Goal: Task Accomplishment & Management: Manage account settings

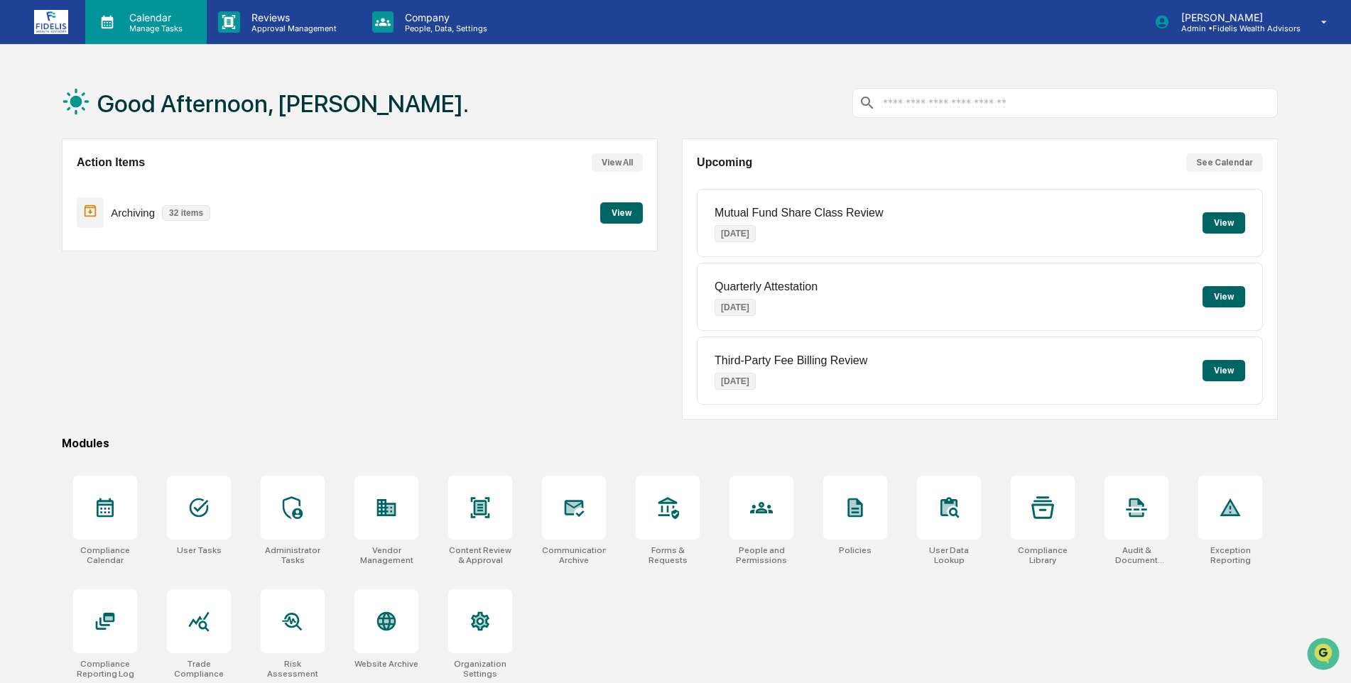
click at [143, 16] on p "Calendar" at bounding box center [154, 17] width 72 height 12
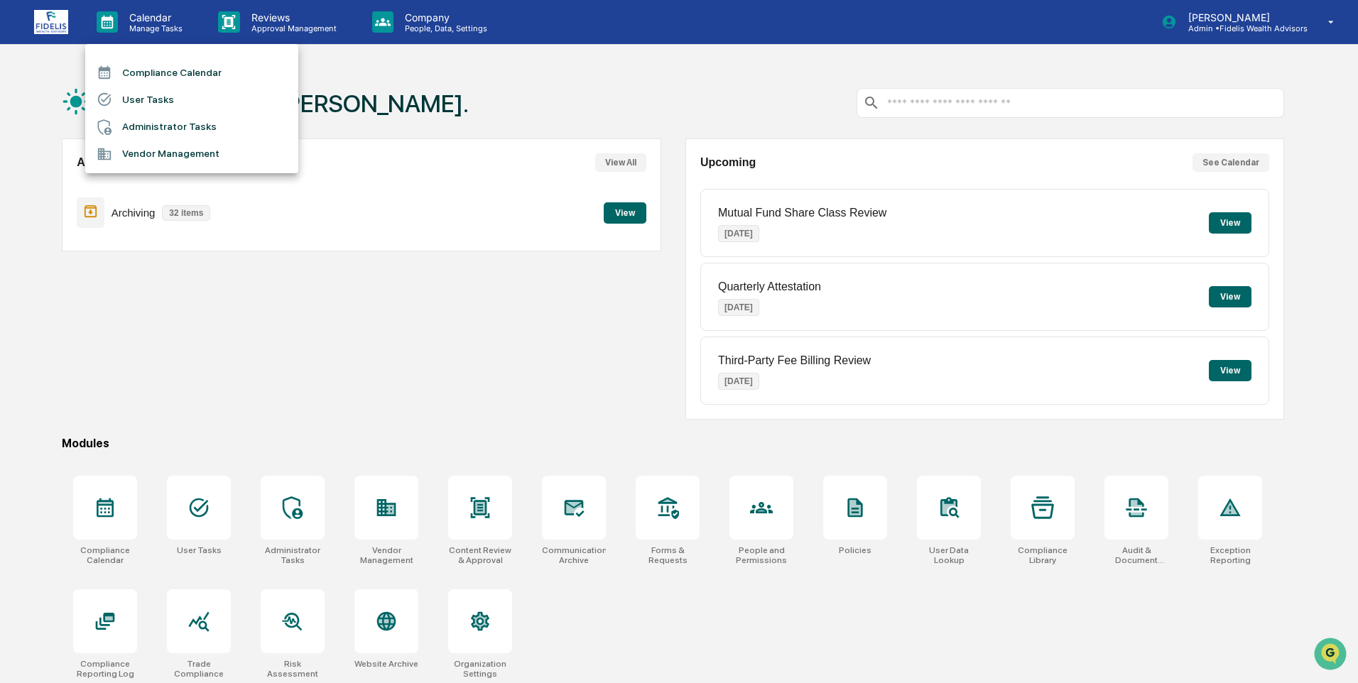
click at [141, 65] on li "Compliance Calendar" at bounding box center [191, 72] width 213 height 27
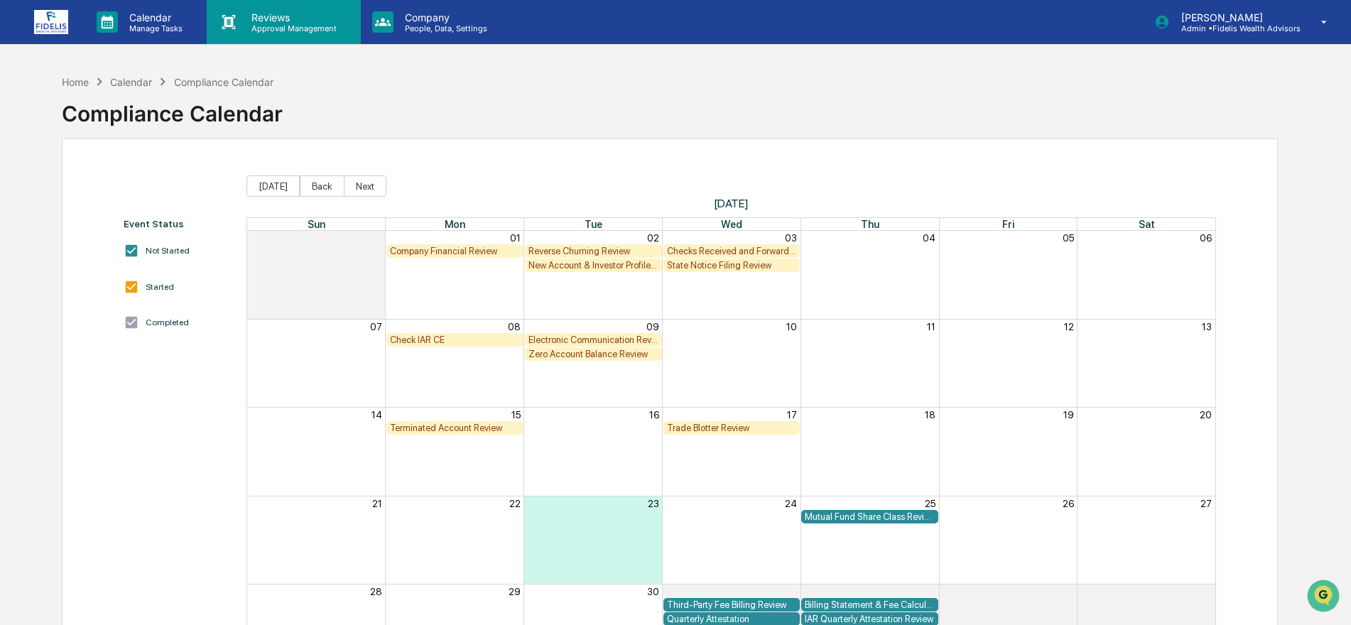
click at [261, 21] on p "Reviews" at bounding box center [292, 17] width 104 height 12
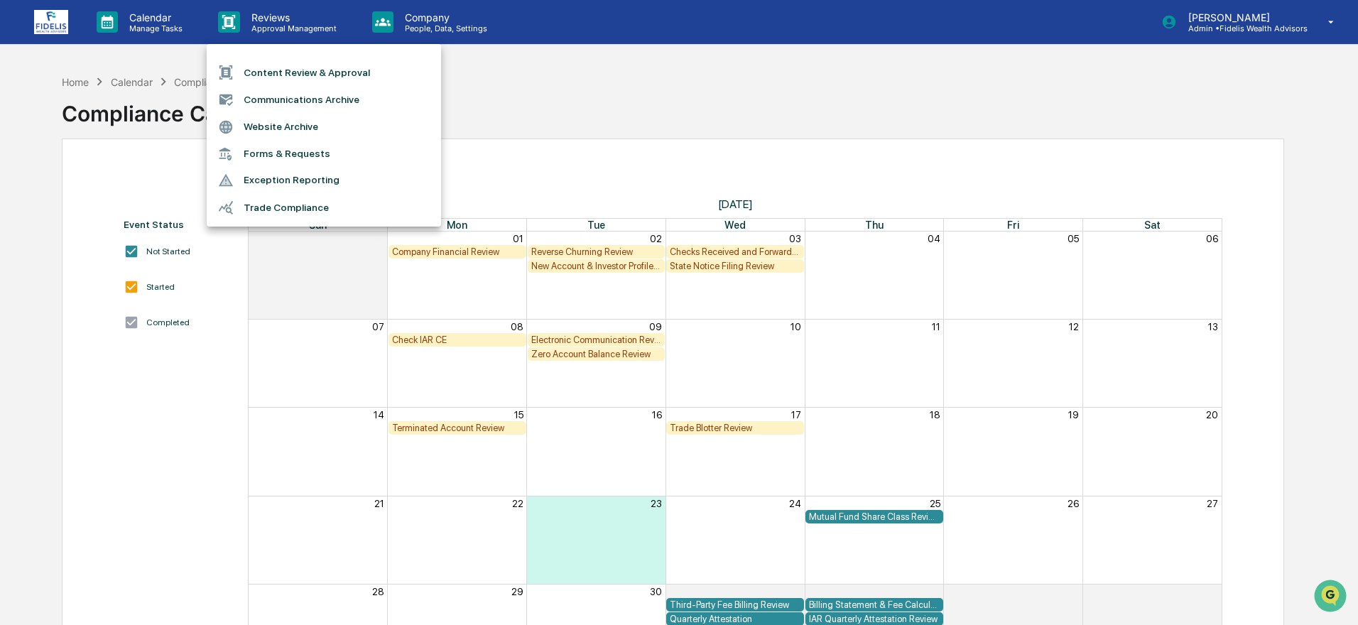
click at [260, 206] on li "Trade Compliance" at bounding box center [324, 207] width 234 height 27
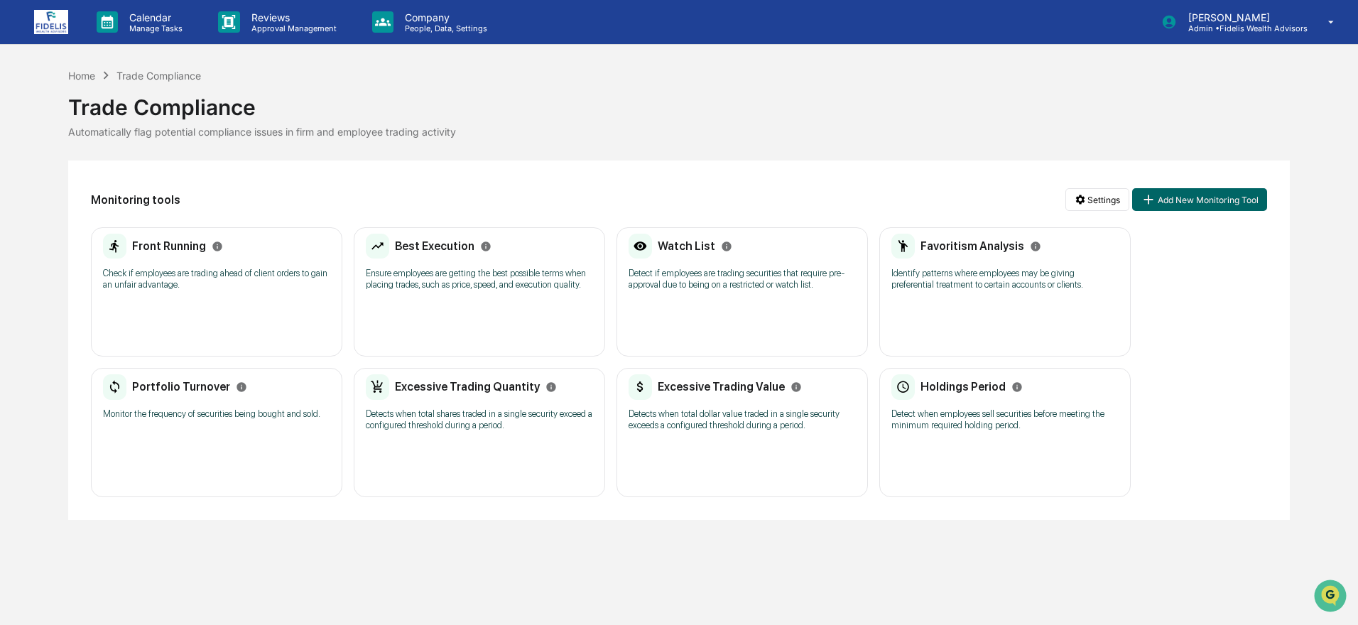
click at [157, 274] on p "Check if employees are trading ahead of client orders to gain an unfair advanta…" at bounding box center [216, 279] width 227 height 23
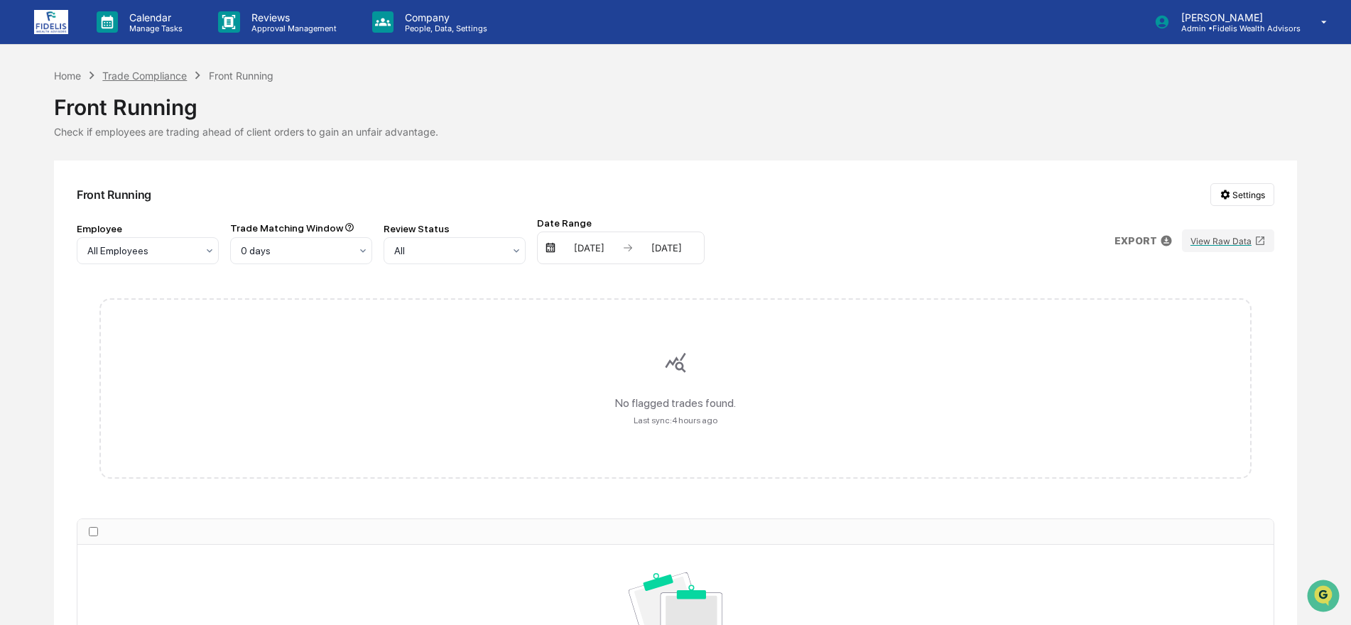
click at [160, 78] on div "Trade Compliance" at bounding box center [144, 76] width 85 height 12
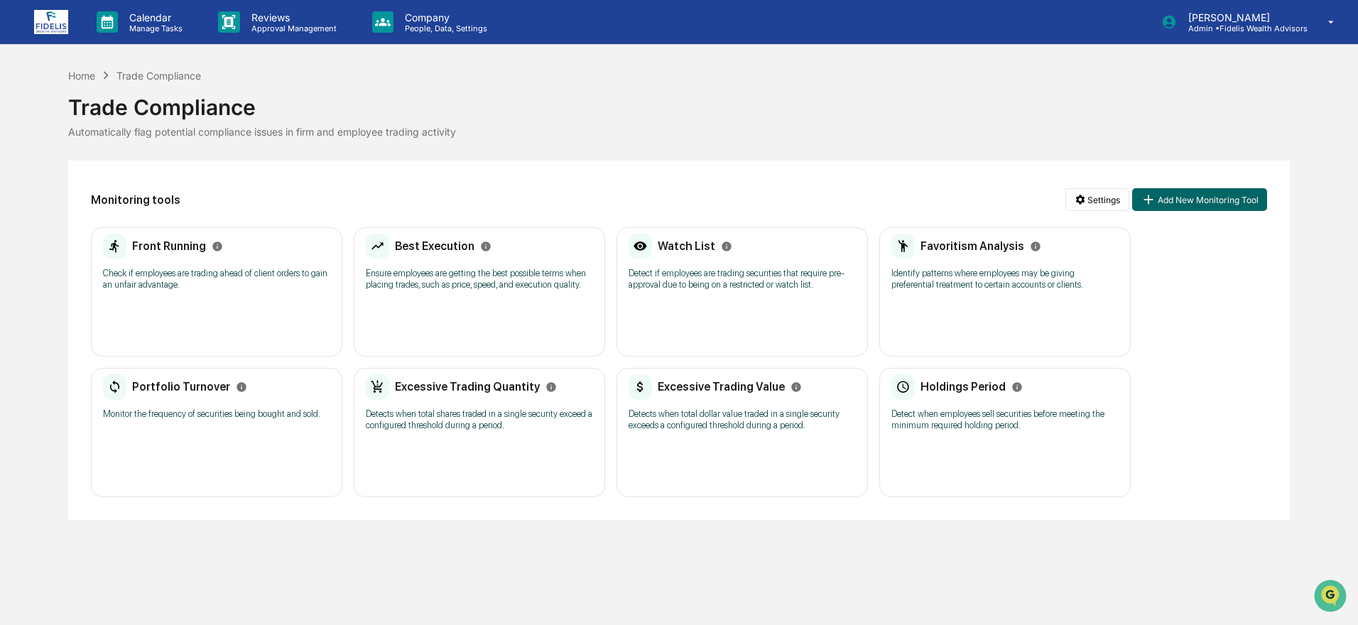
click at [445, 246] on h2 "Best Execution" at bounding box center [435, 245] width 80 height 13
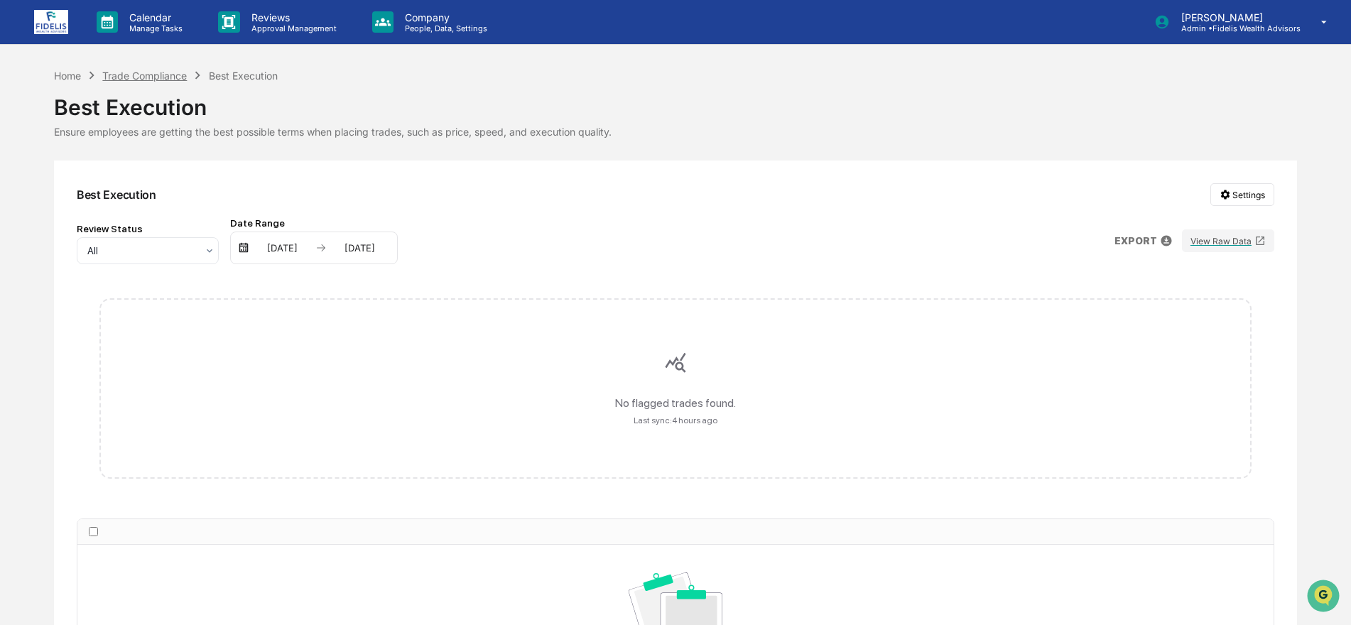
click at [167, 73] on div "Trade Compliance" at bounding box center [144, 76] width 85 height 12
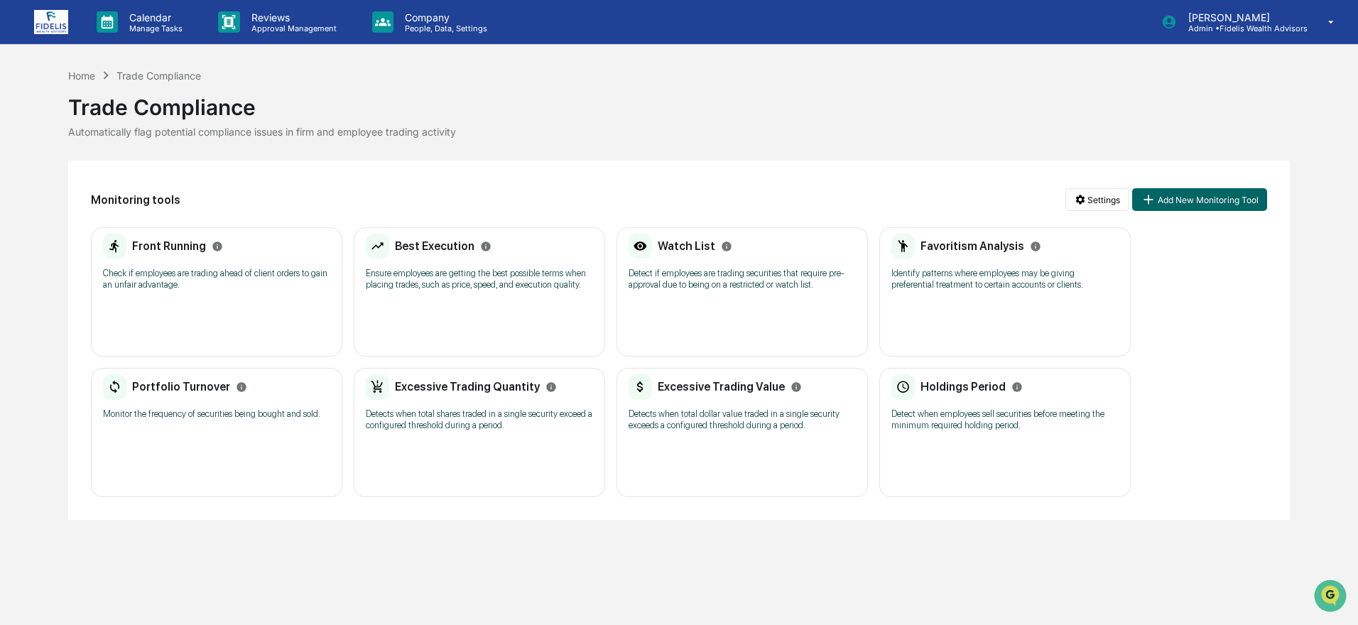
click at [672, 245] on h2 "Watch List" at bounding box center [687, 245] width 58 height 13
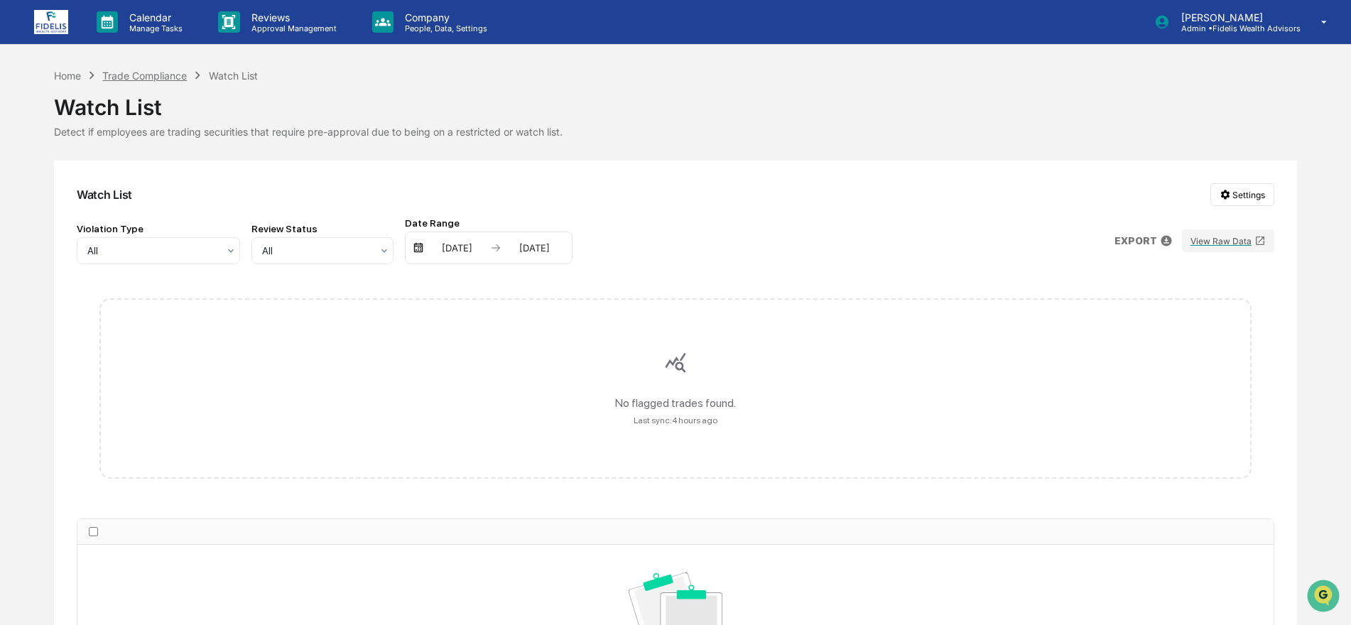
click at [138, 72] on div "Trade Compliance" at bounding box center [144, 76] width 85 height 12
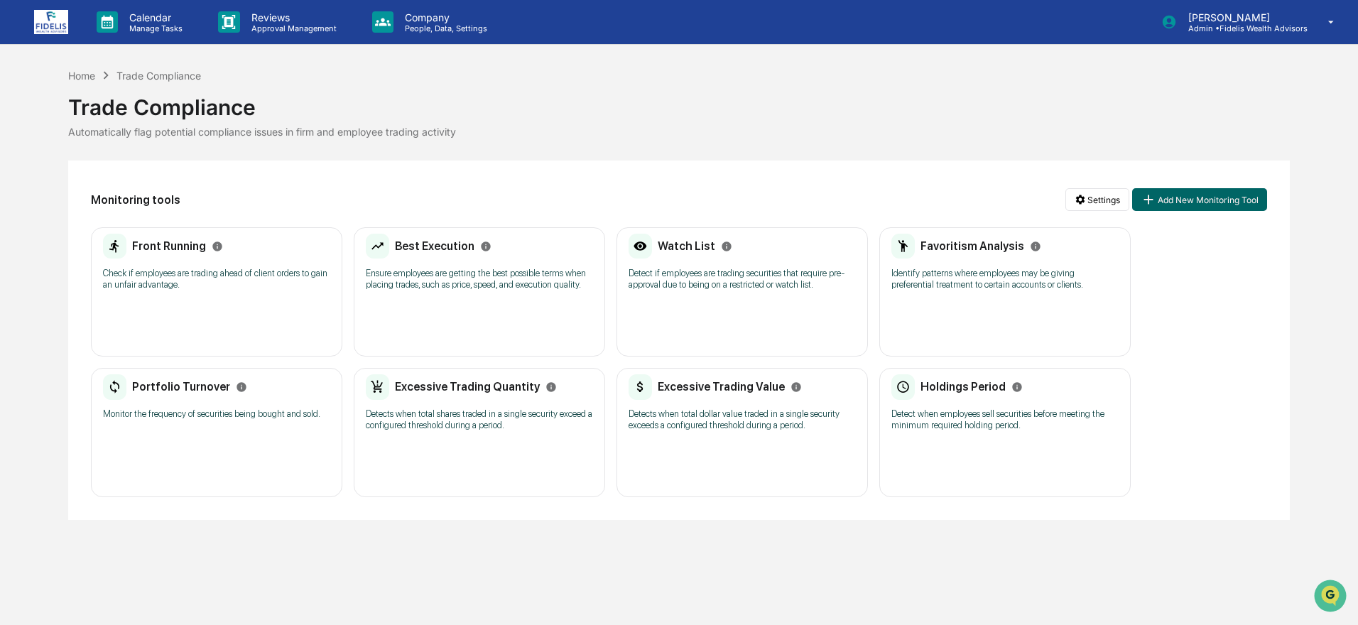
click at [962, 244] on h2 "Favoritism Analysis" at bounding box center [973, 245] width 104 height 13
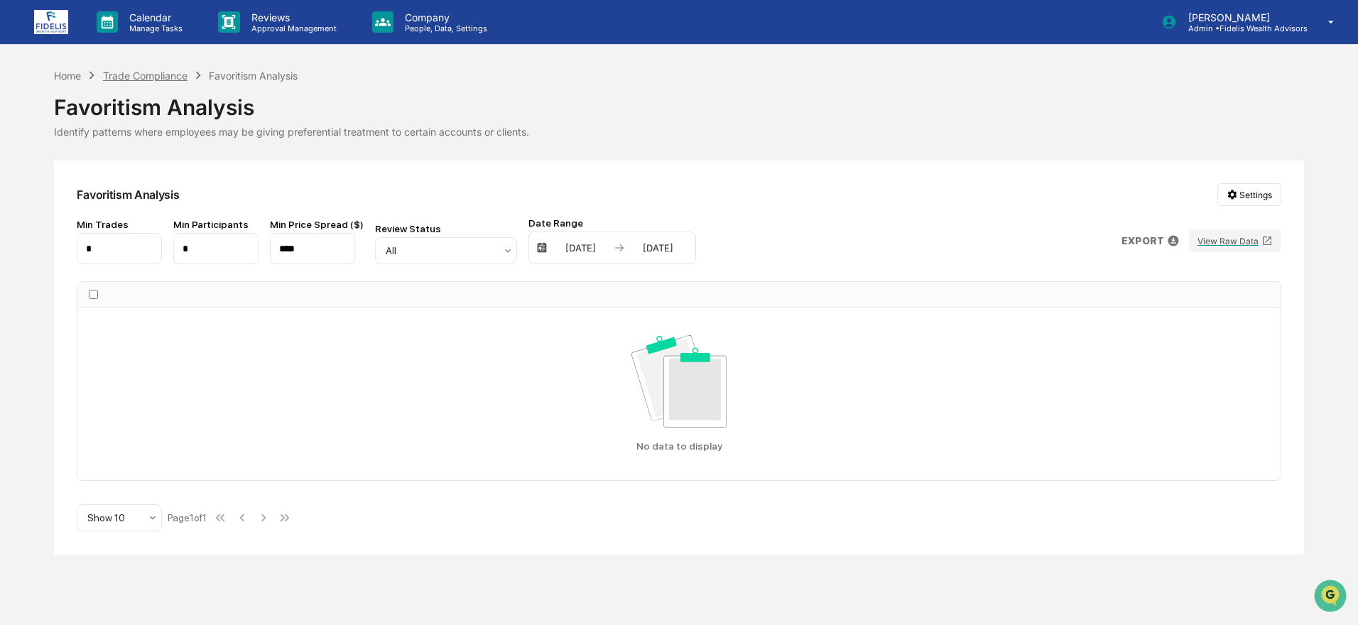
click at [125, 70] on div "Trade Compliance" at bounding box center [145, 76] width 85 height 12
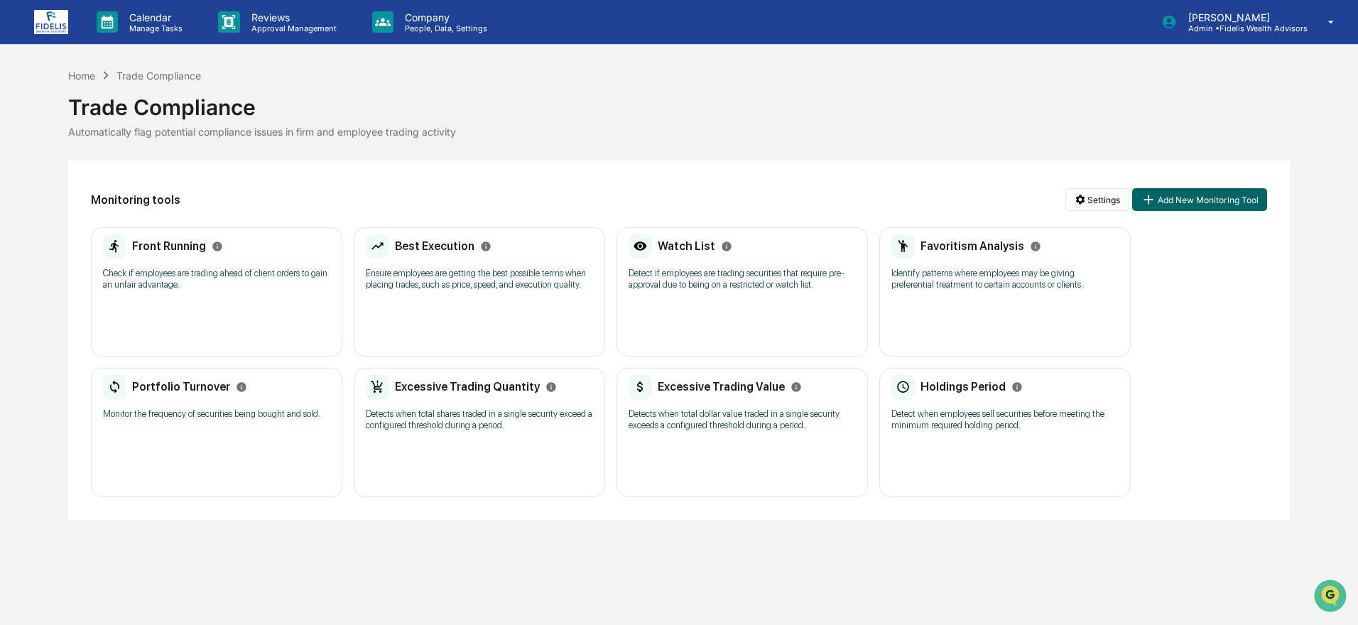
click at [168, 387] on h2 "Portfolio Turnover" at bounding box center [181, 386] width 98 height 13
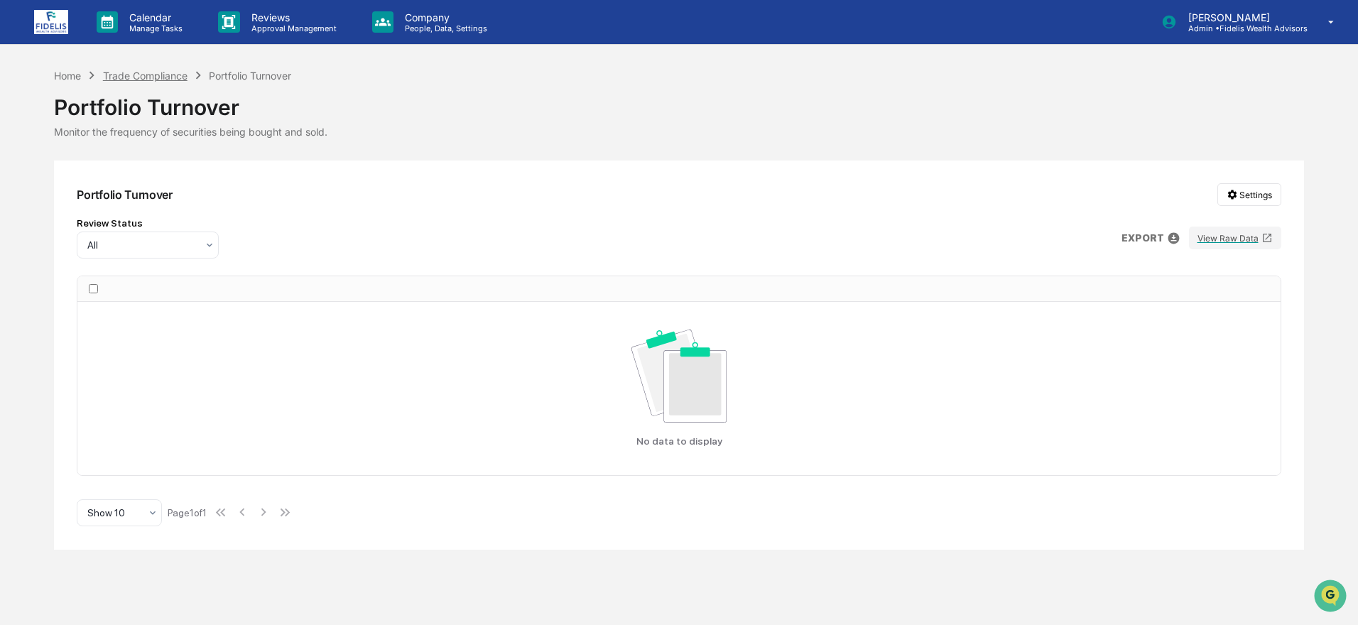
click at [140, 76] on div "Trade Compliance" at bounding box center [145, 76] width 85 height 12
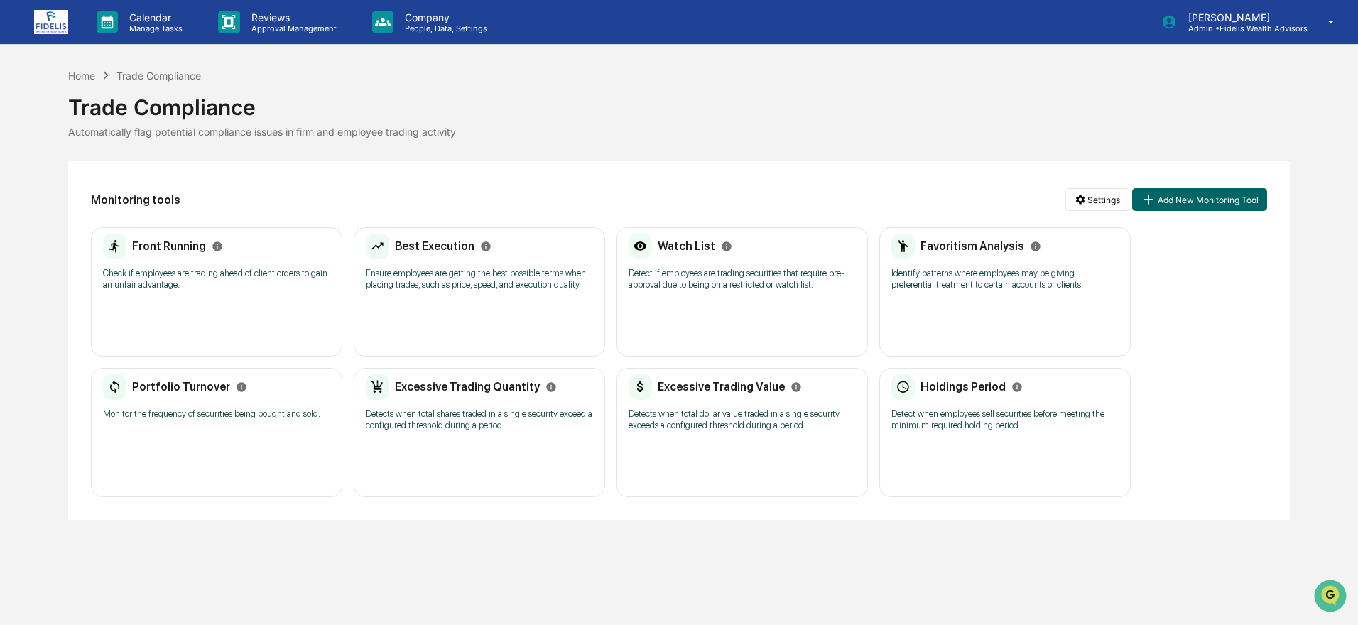
click at [193, 390] on h2 "Portfolio Turnover" at bounding box center [181, 386] width 98 height 13
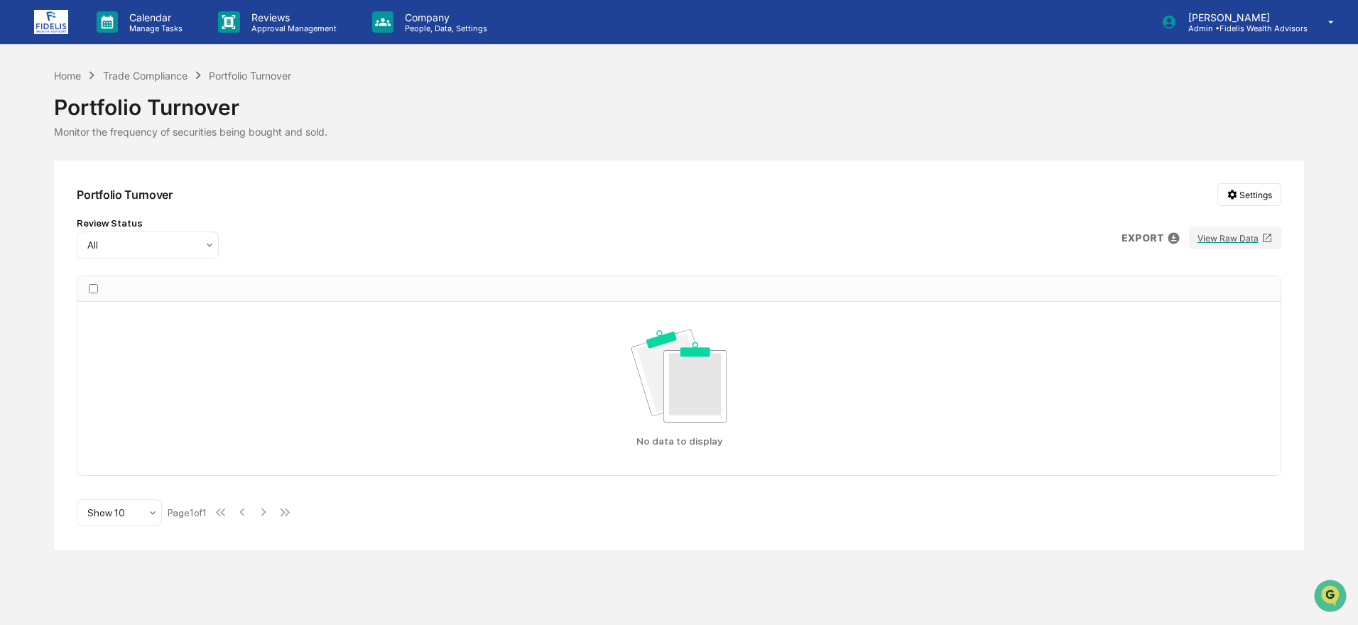
click at [1141, 242] on p "EXPORT" at bounding box center [1143, 237] width 43 height 11
click at [1177, 274] on p "csv (excel)" at bounding box center [1184, 273] width 50 height 15
click at [126, 70] on div at bounding box center [679, 312] width 1358 height 625
click at [126, 70] on div "Trade Compliance" at bounding box center [145, 76] width 85 height 12
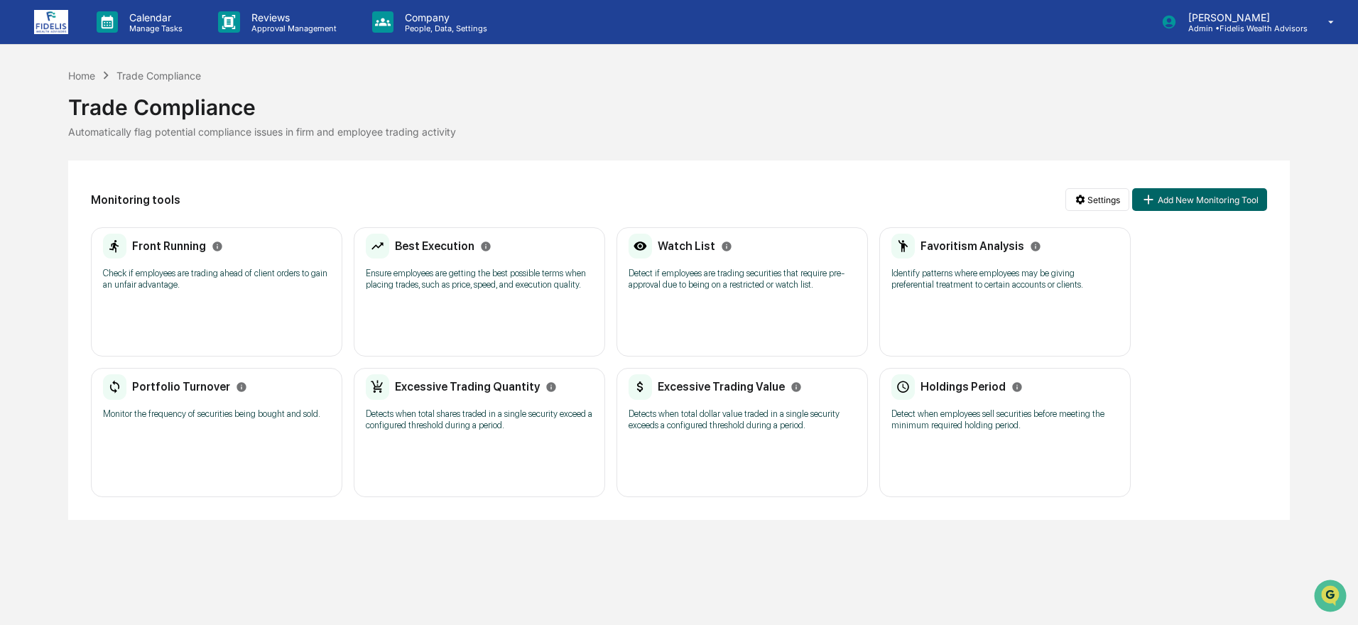
click at [479, 388] on h2 "Excessive Trading Quantity" at bounding box center [467, 386] width 145 height 13
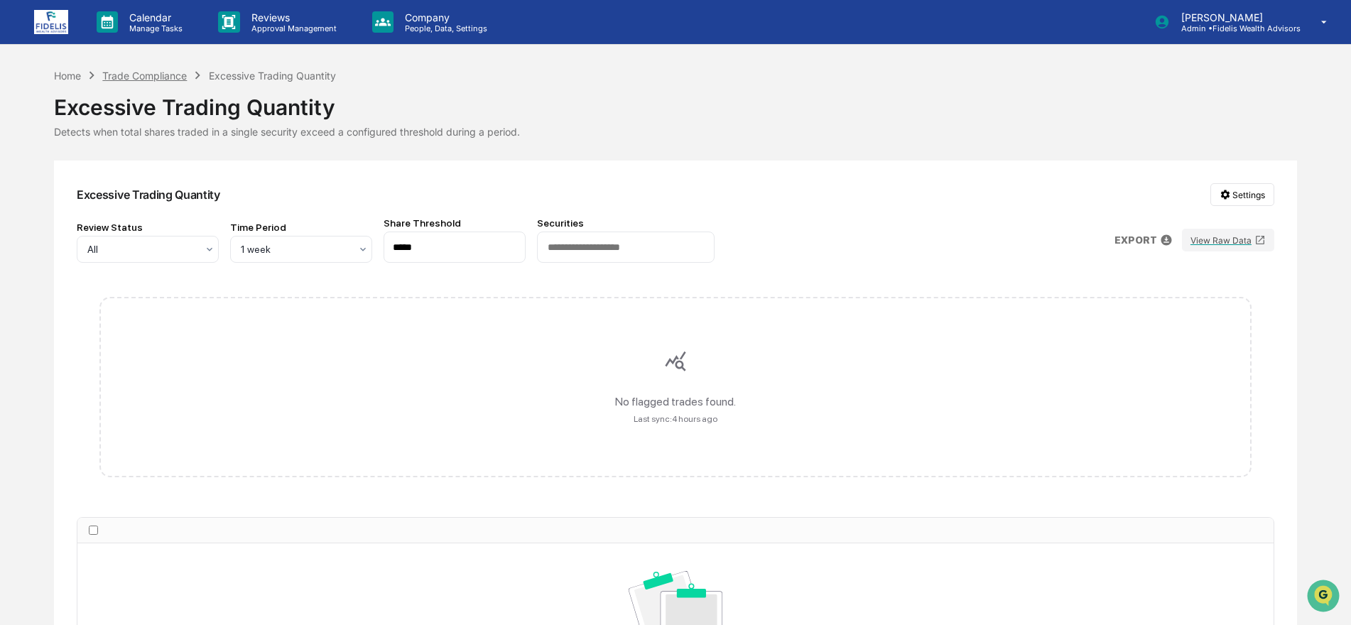
click at [156, 72] on div "Trade Compliance" at bounding box center [144, 76] width 85 height 12
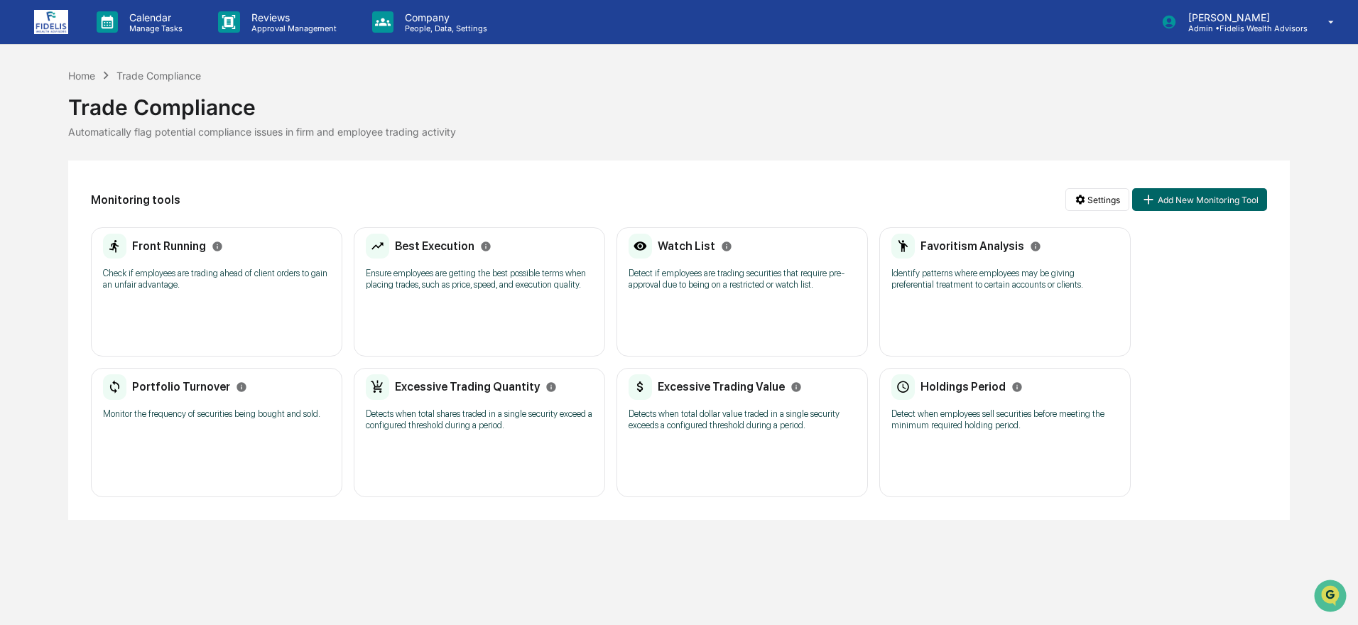
click at [702, 382] on h2 "Excessive Trading Value" at bounding box center [721, 386] width 127 height 13
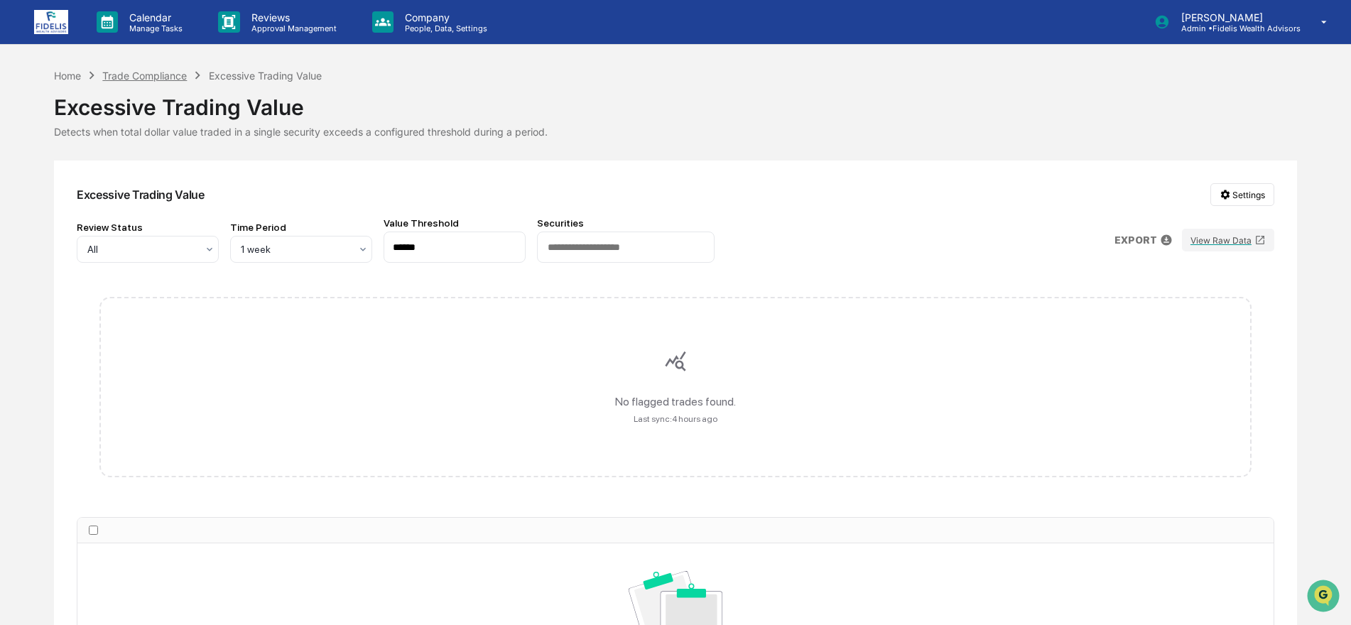
click at [163, 77] on div "Trade Compliance" at bounding box center [144, 76] width 85 height 12
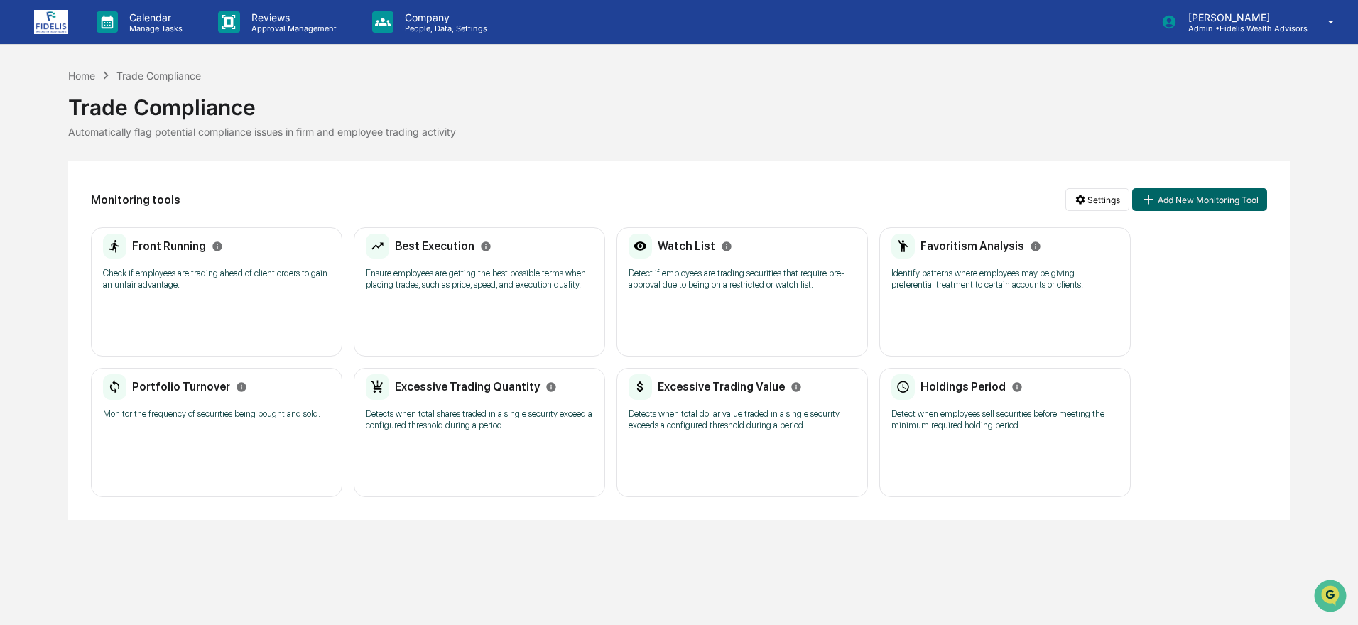
click at [749, 389] on h2 "Excessive Trading Value" at bounding box center [721, 386] width 127 height 13
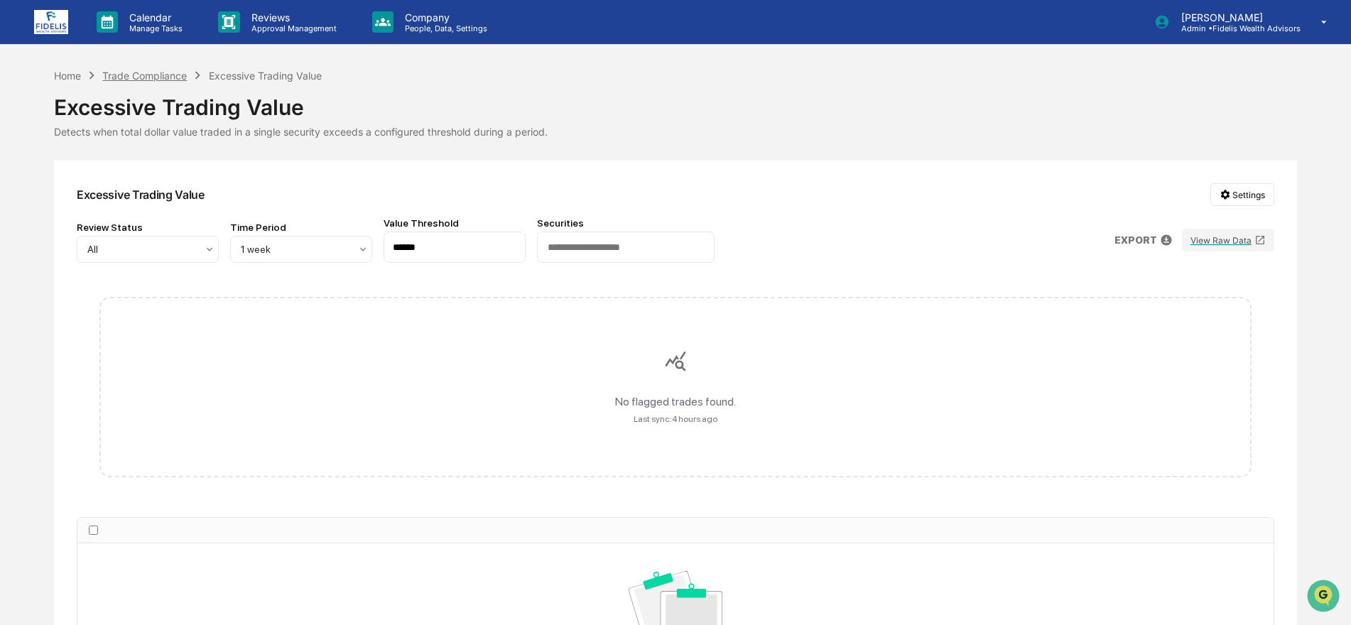
click at [148, 77] on div "Trade Compliance" at bounding box center [144, 76] width 85 height 12
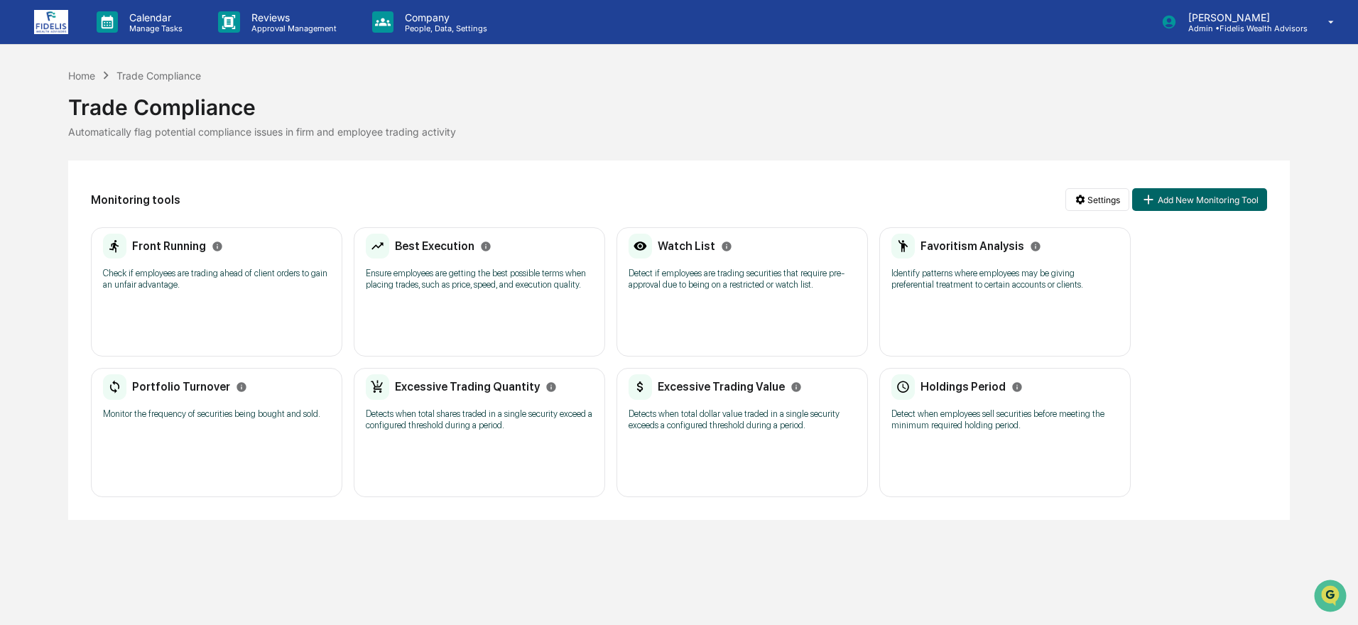
click at [950, 379] on div "Holdings Period" at bounding box center [956, 387] width 131 height 26
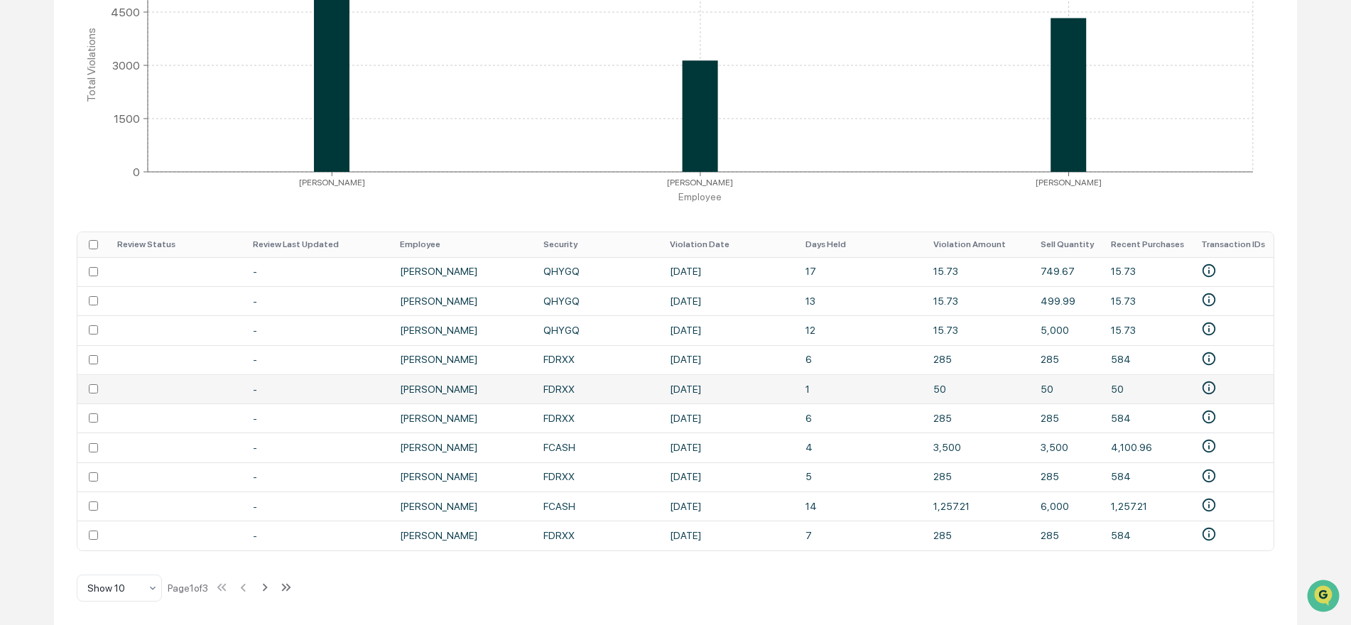
scroll to position [351, 0]
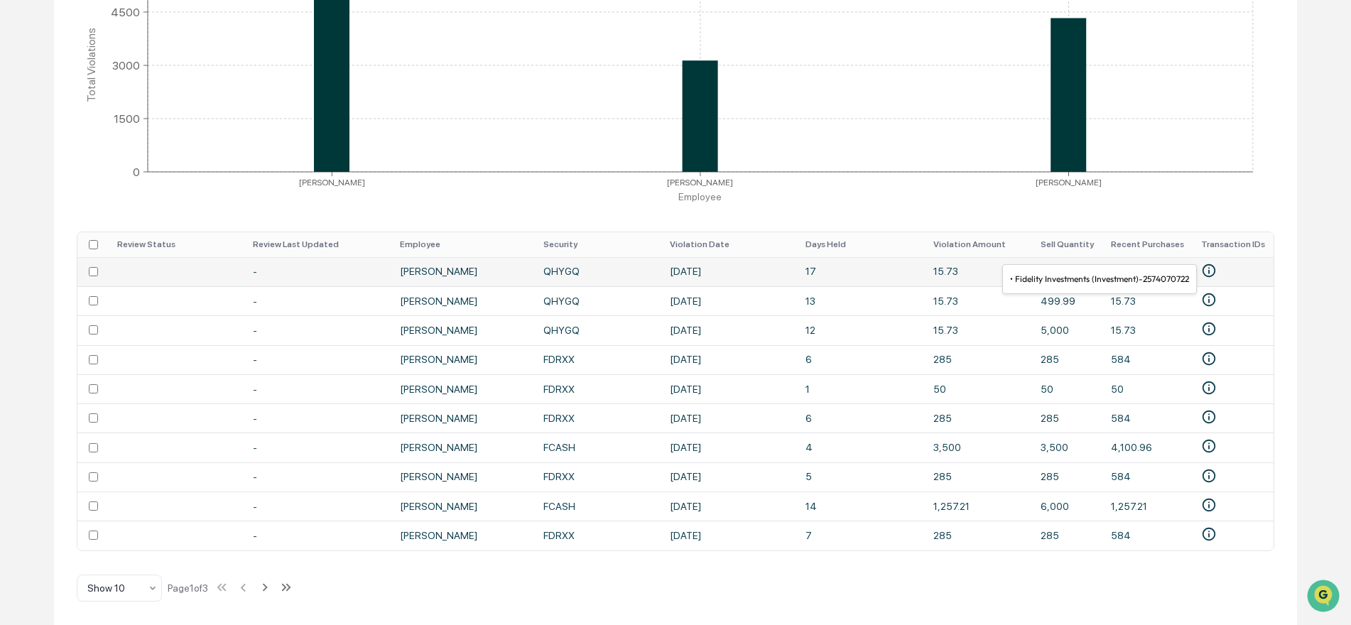
click at [1213, 263] on icon "• Fidelity Investments (Investment)-2574070722" at bounding box center [1209, 271] width 16 height 16
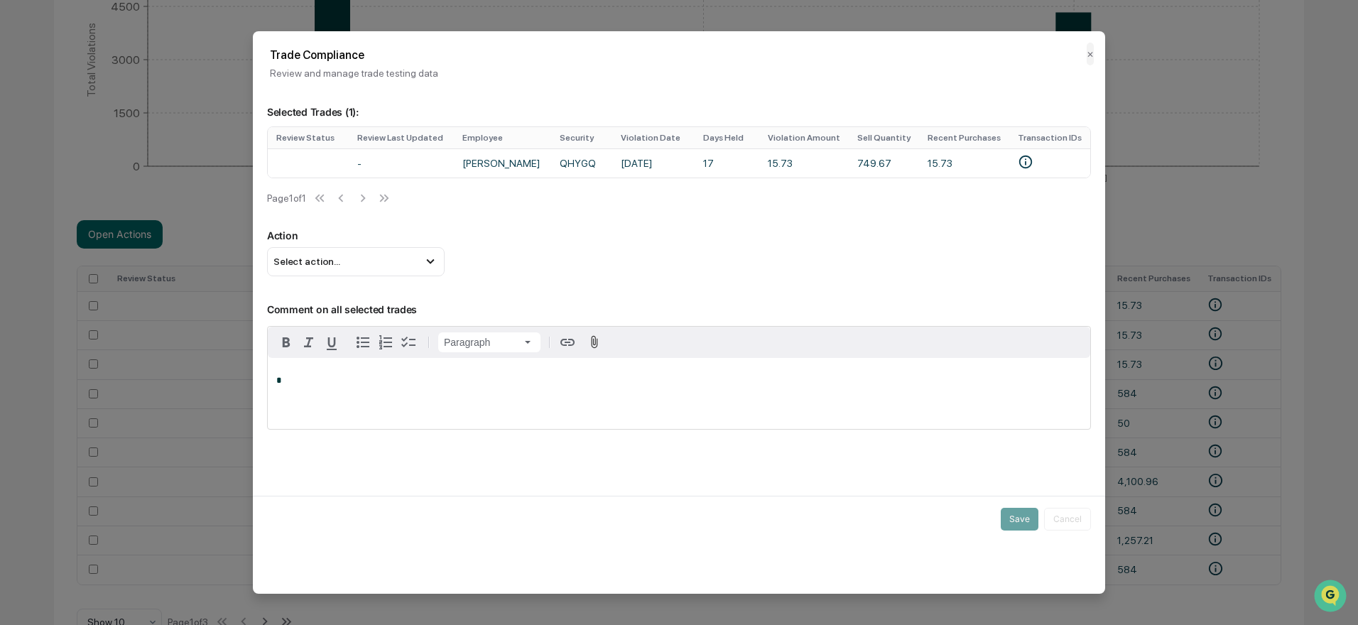
drag, startPoint x: 1088, startPoint y: 53, endPoint x: 1196, endPoint y: 93, distance: 115.3
click at [1088, 53] on button "✕" at bounding box center [1090, 54] width 7 height 23
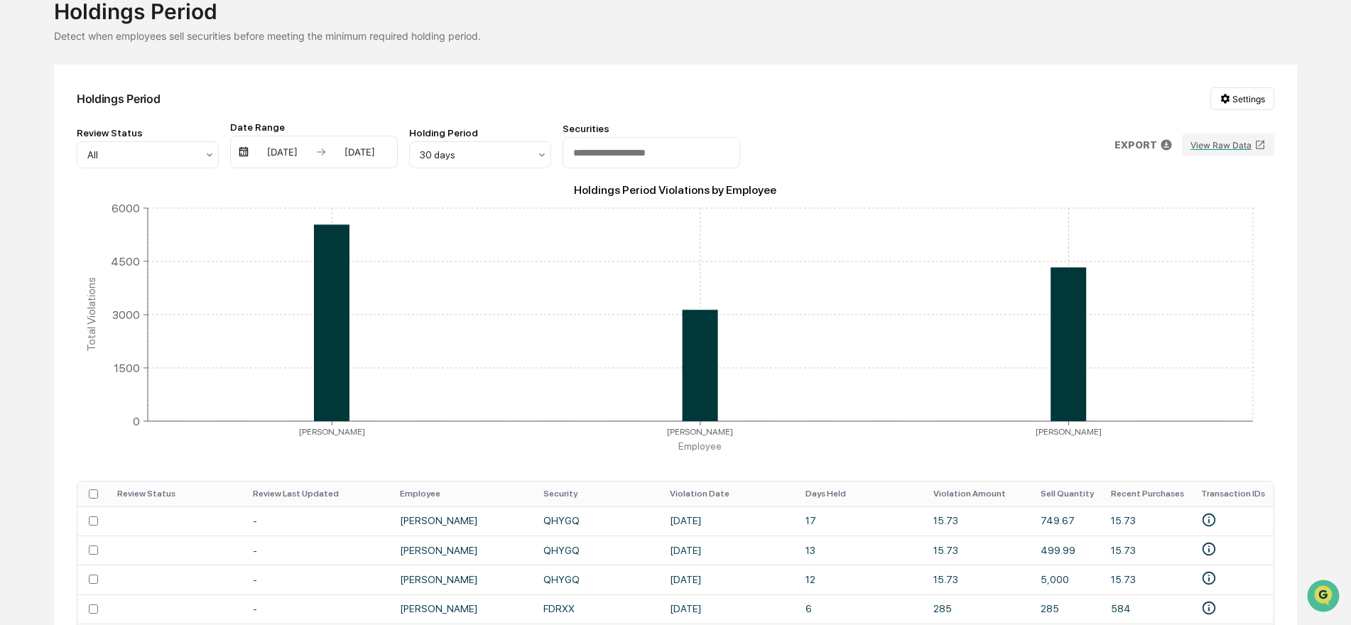
scroll to position [0, 0]
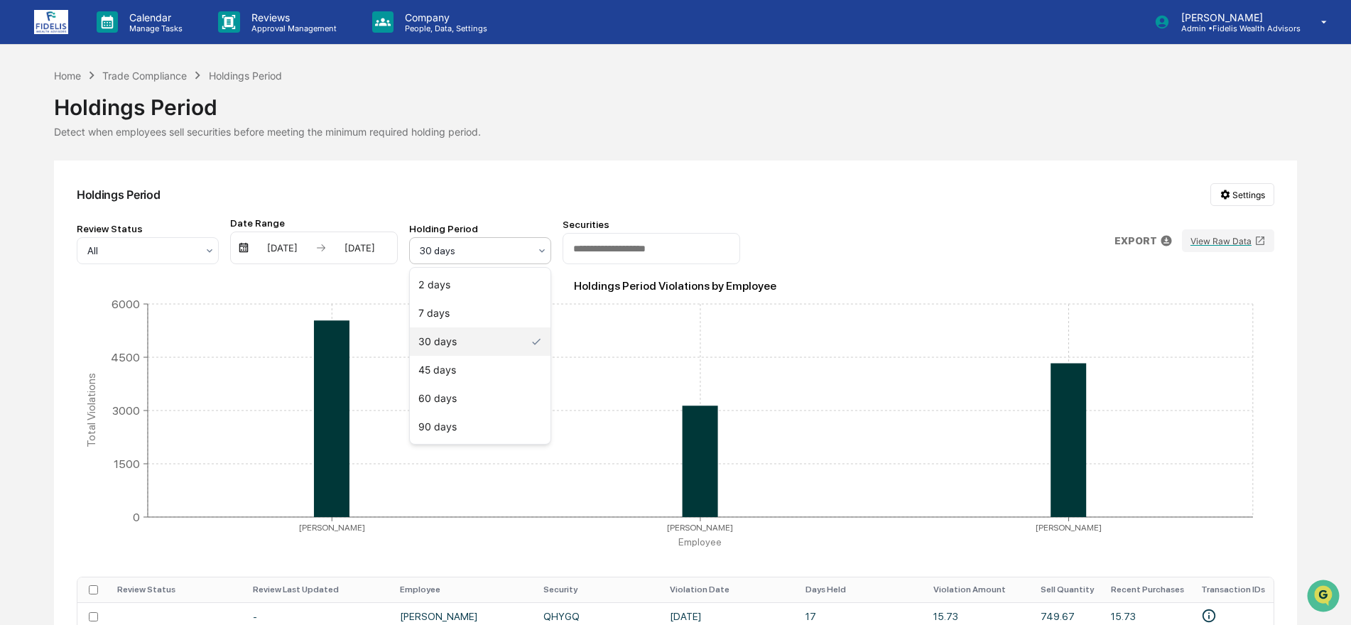
click at [530, 249] on div "30 days" at bounding box center [475, 251] width 124 height 20
click at [530, 250] on div "30 days" at bounding box center [475, 251] width 124 height 20
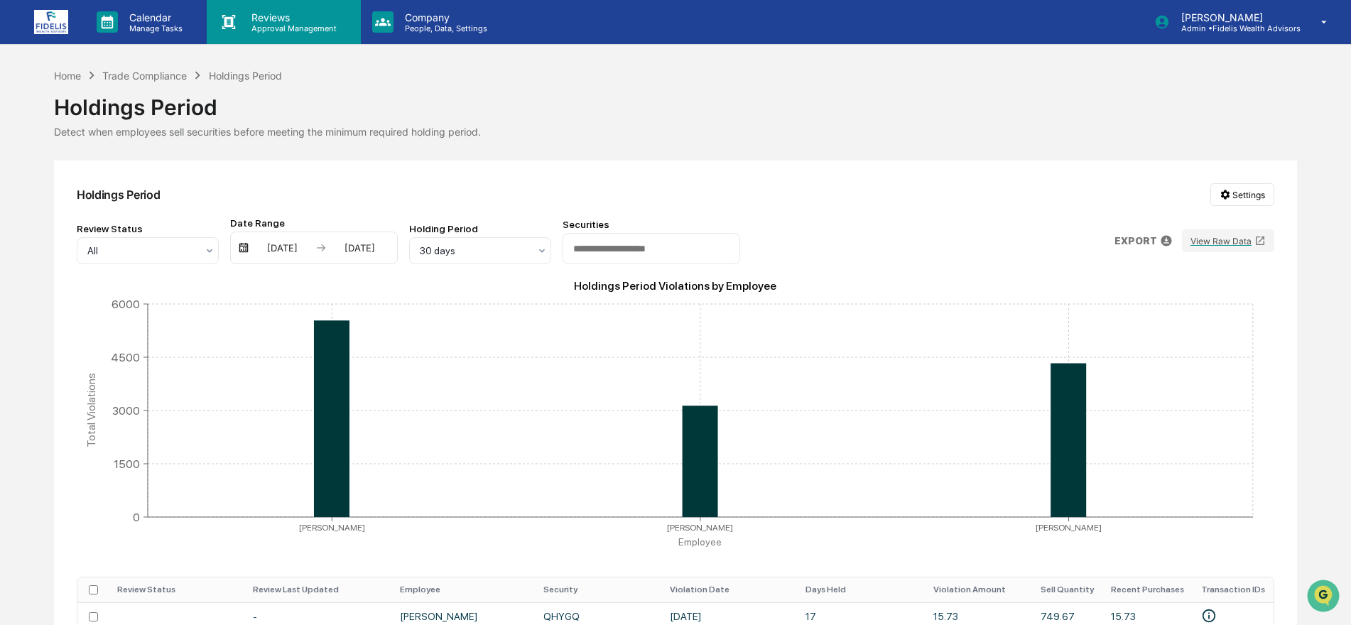
click at [264, 17] on p "Reviews" at bounding box center [292, 17] width 104 height 12
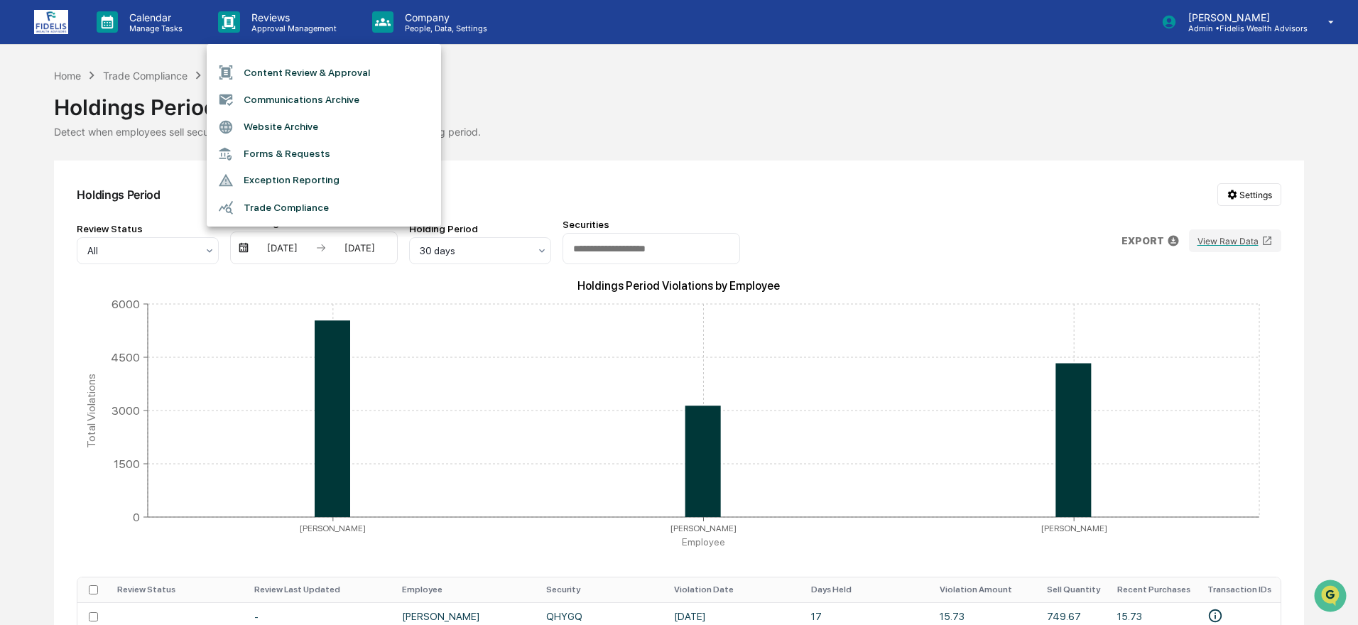
click at [273, 99] on li "Communications Archive" at bounding box center [324, 99] width 234 height 27
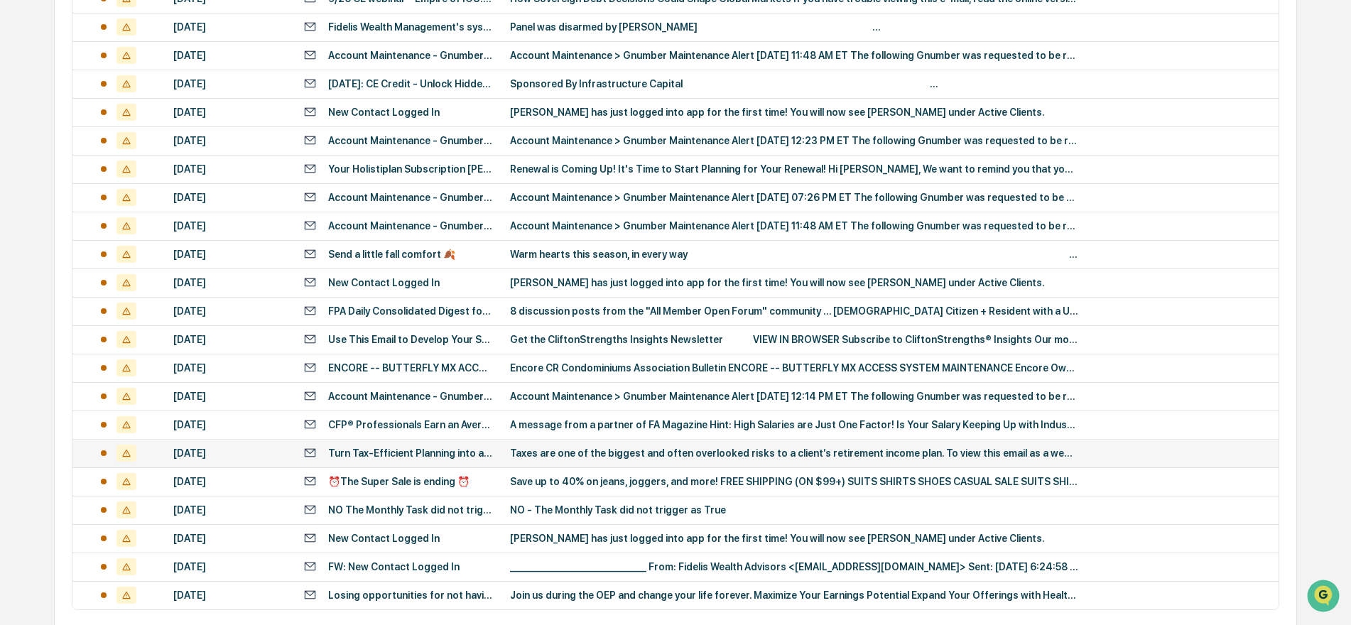
scroll to position [492, 0]
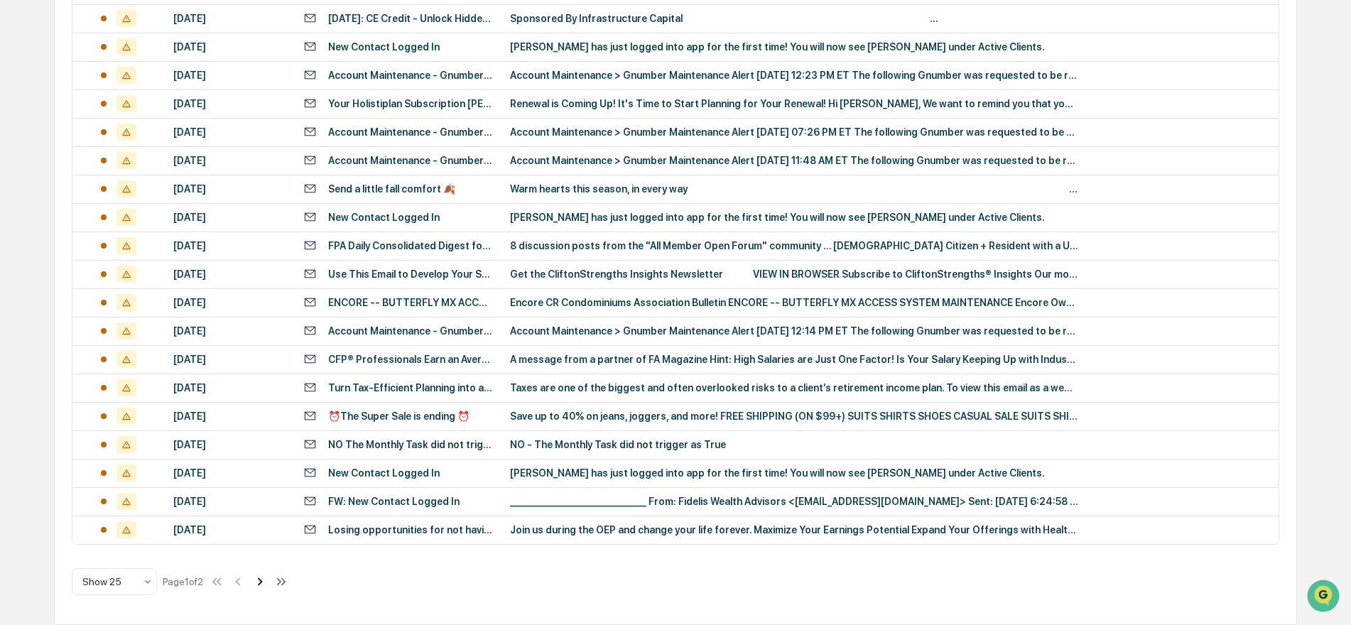
click at [264, 582] on icon at bounding box center [260, 582] width 16 height 16
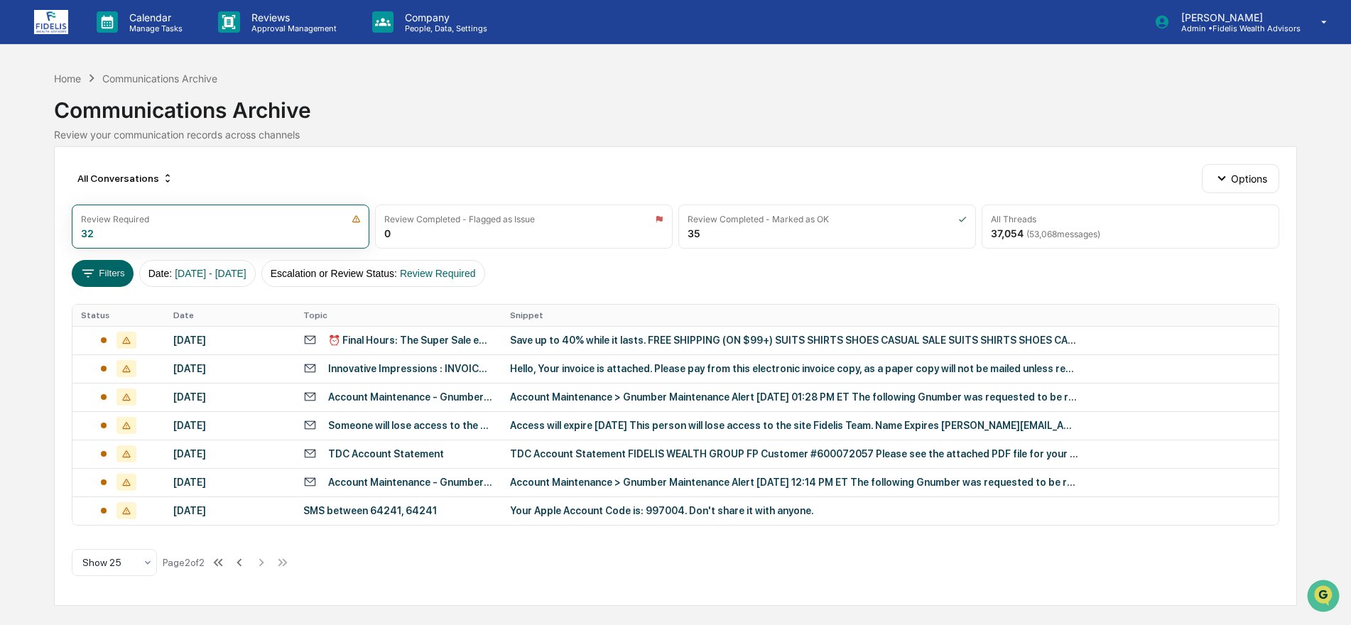
scroll to position [0, 0]
click at [242, 562] on icon at bounding box center [239, 562] width 5 height 8
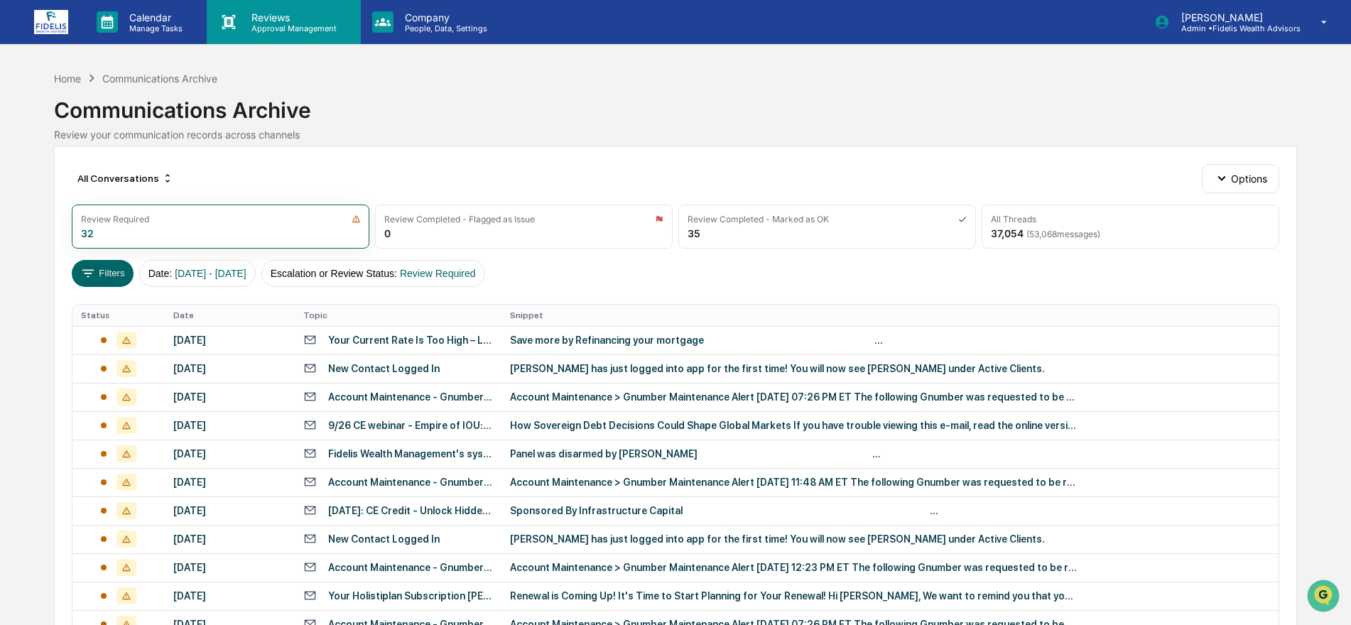
click at [272, 15] on p "Reviews" at bounding box center [292, 17] width 104 height 12
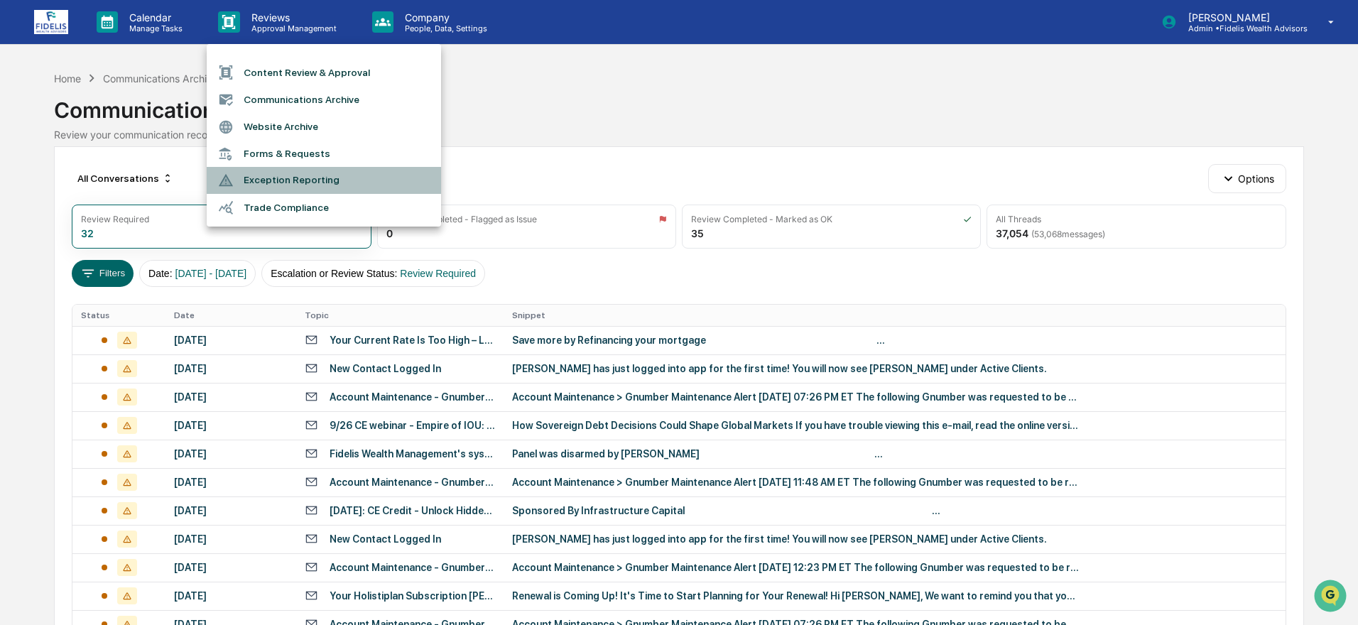
click at [271, 180] on li "Exception Reporting" at bounding box center [324, 180] width 234 height 27
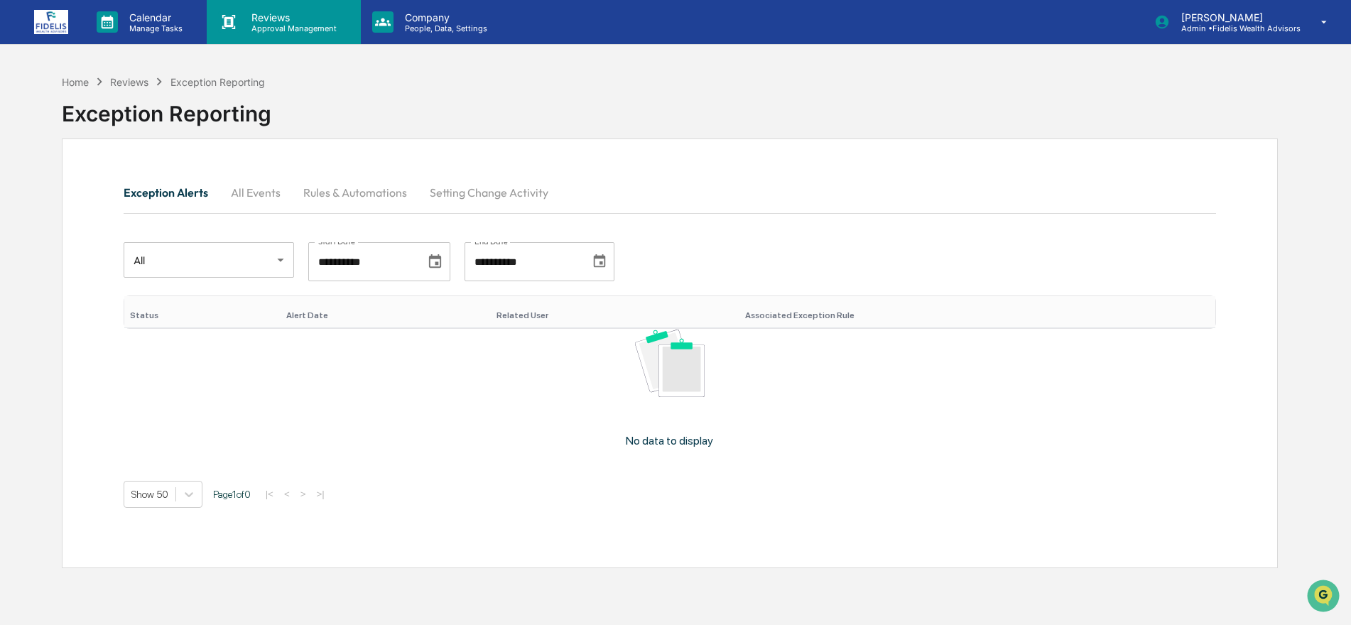
click at [248, 11] on p "Reviews" at bounding box center [292, 17] width 104 height 12
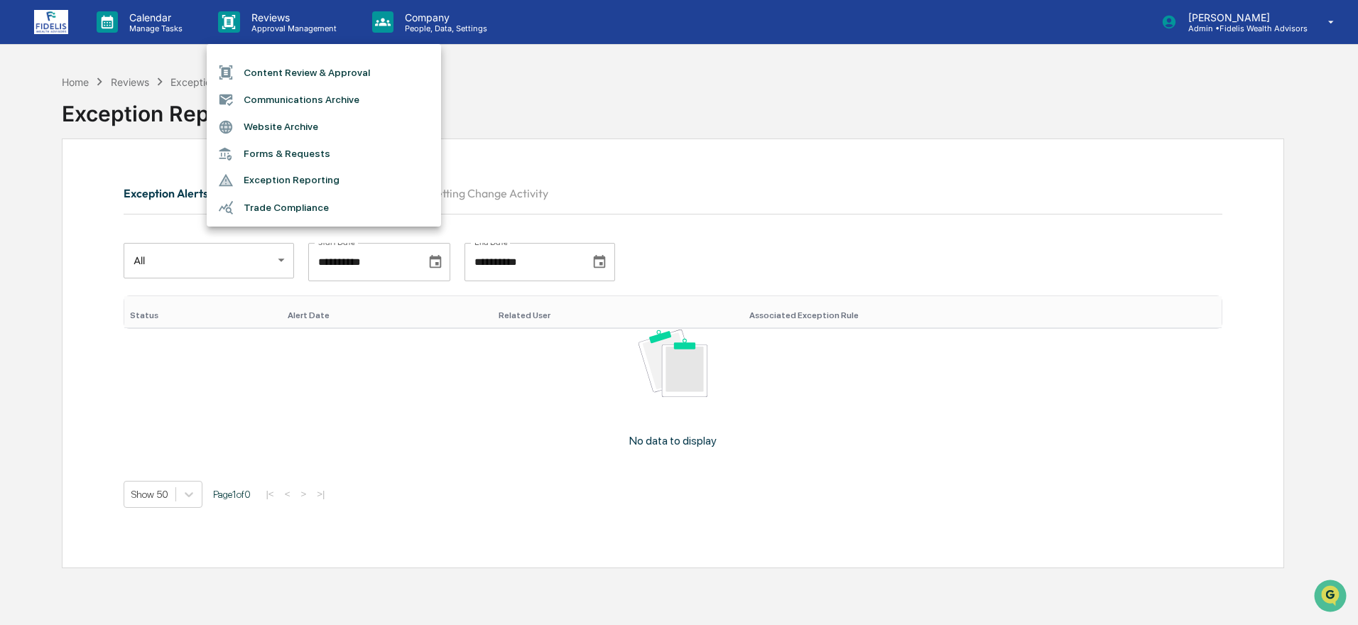
click at [266, 70] on li "Content Review & Approval" at bounding box center [324, 72] width 234 height 27
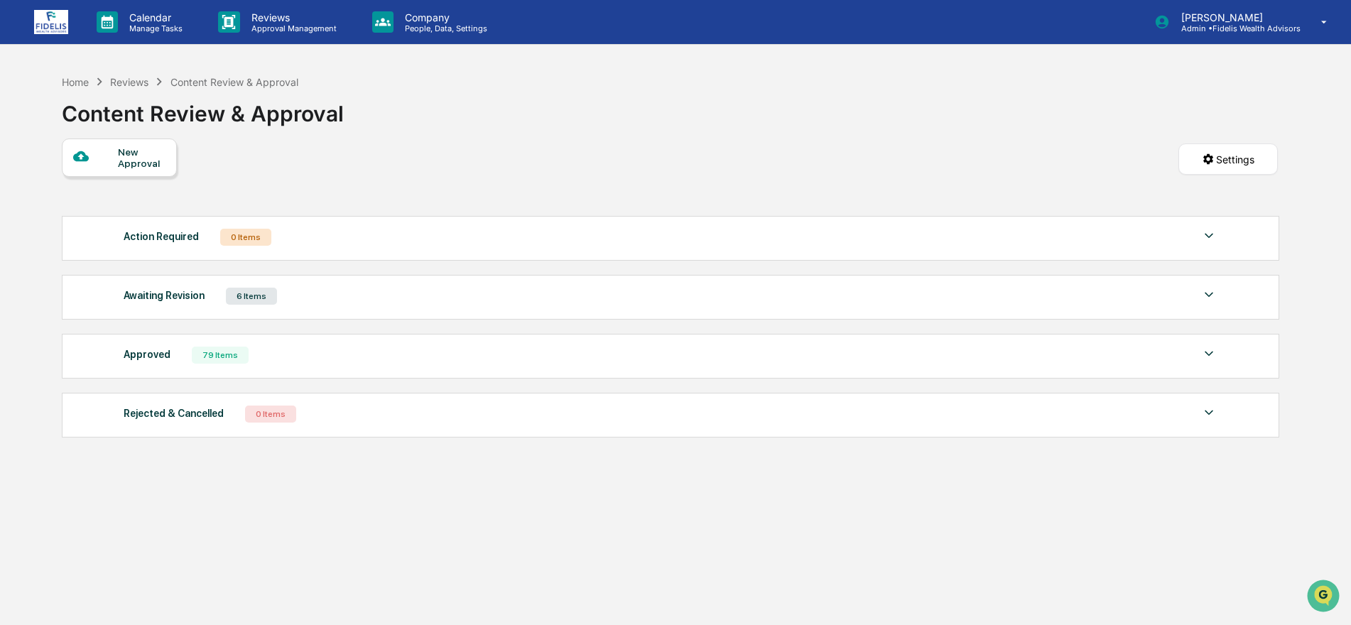
click at [1210, 298] on img at bounding box center [1208, 294] width 17 height 17
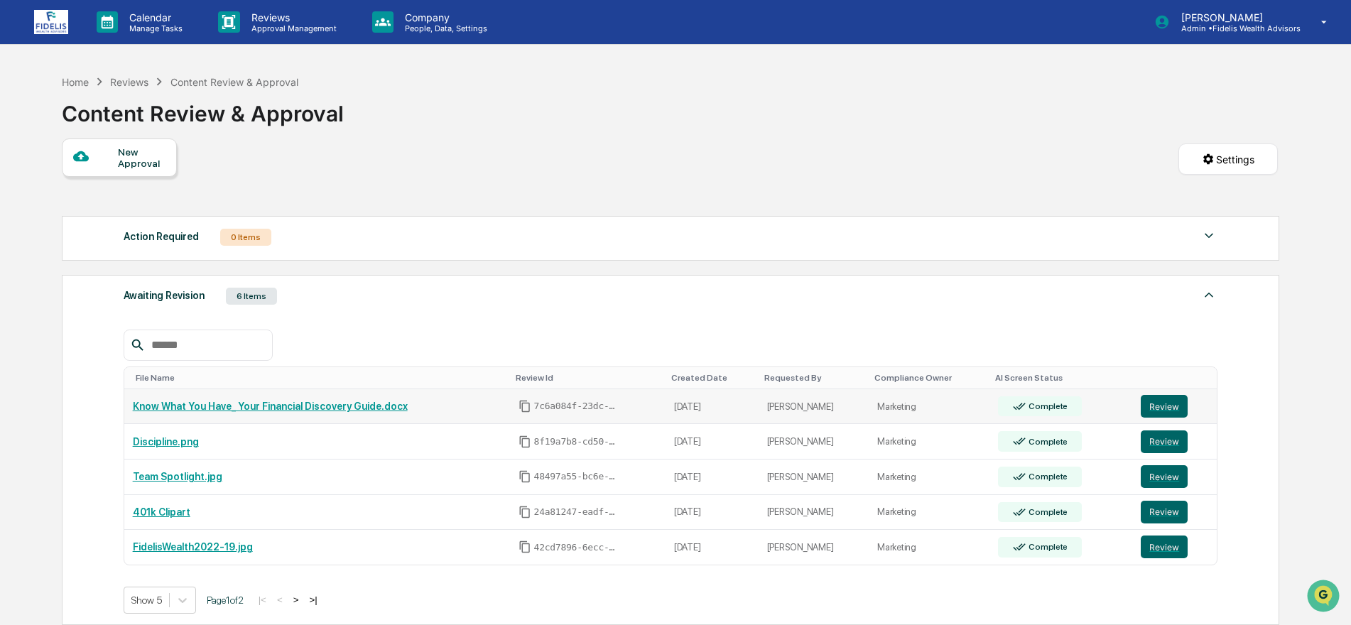
click at [311, 406] on link "Know What You Have_ Your Financial Discovery Guide.docx" at bounding box center [270, 406] width 275 height 11
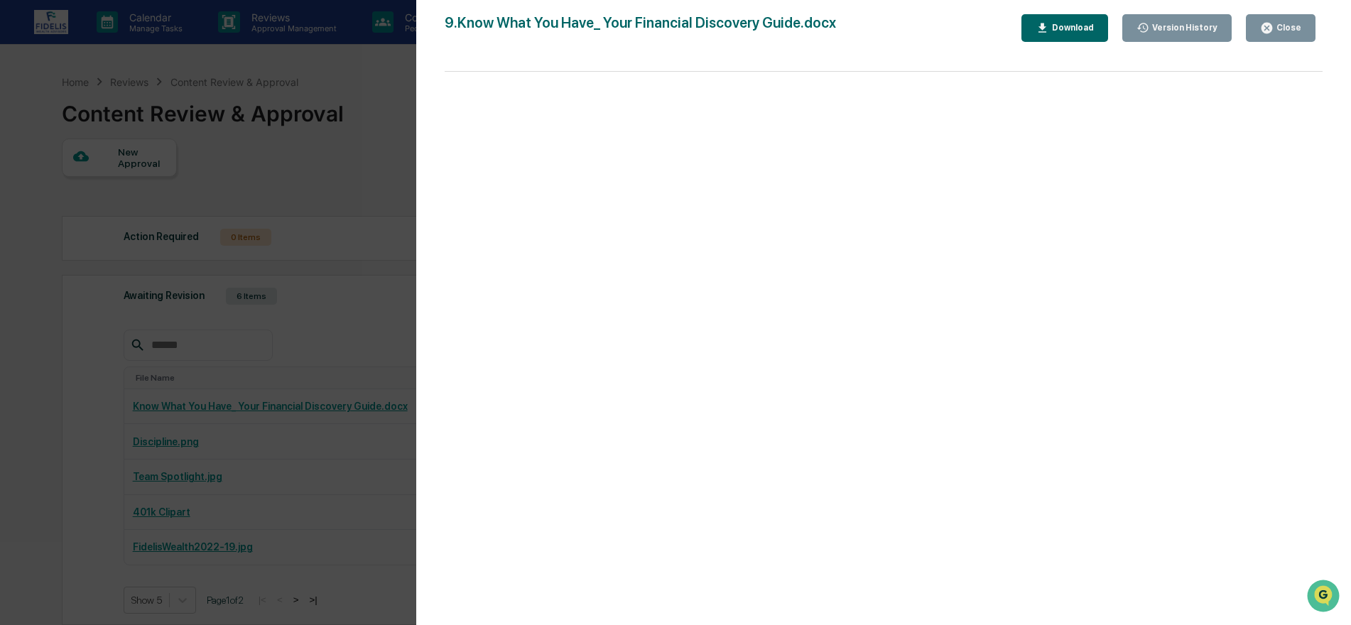
click at [380, 78] on div "Version History [DATE] 10:02 PM [PERSON_NAME] [DATE] 03:51 AM [PERSON_NAME] [DA…" at bounding box center [675, 312] width 1351 height 625
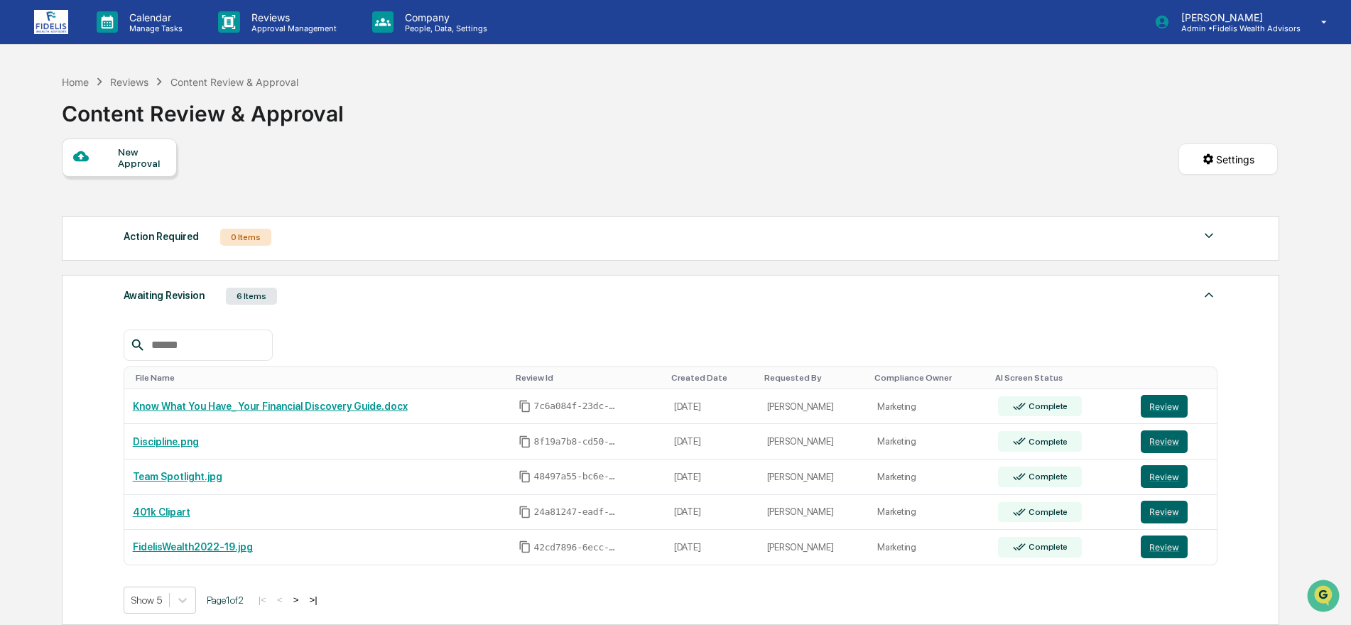
click at [1203, 301] on img at bounding box center [1208, 294] width 17 height 17
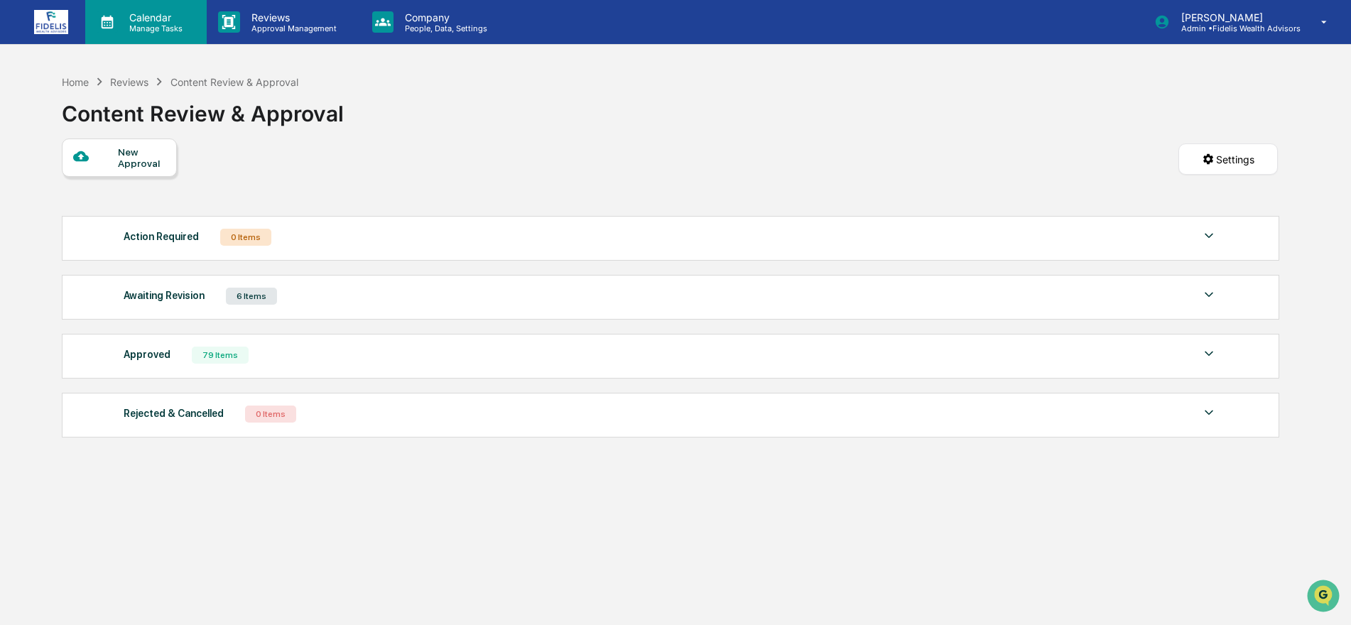
click at [112, 22] on icon at bounding box center [107, 21] width 21 height 21
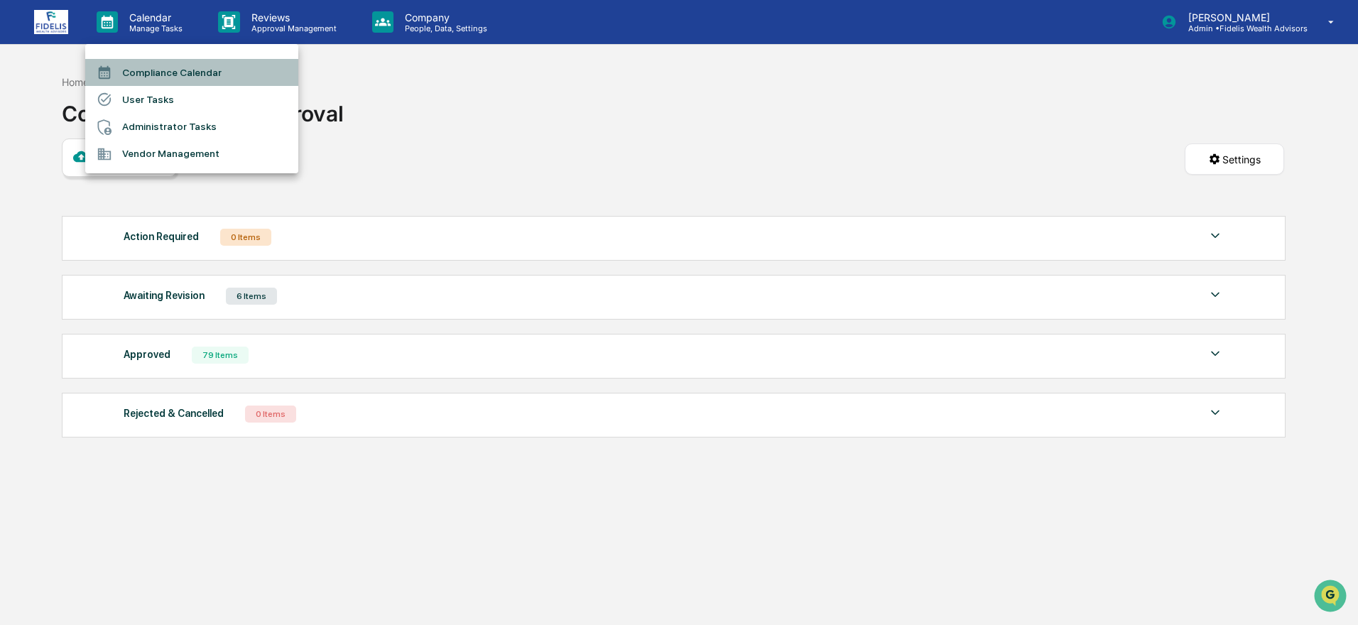
click at [134, 77] on li "Compliance Calendar" at bounding box center [191, 72] width 213 height 27
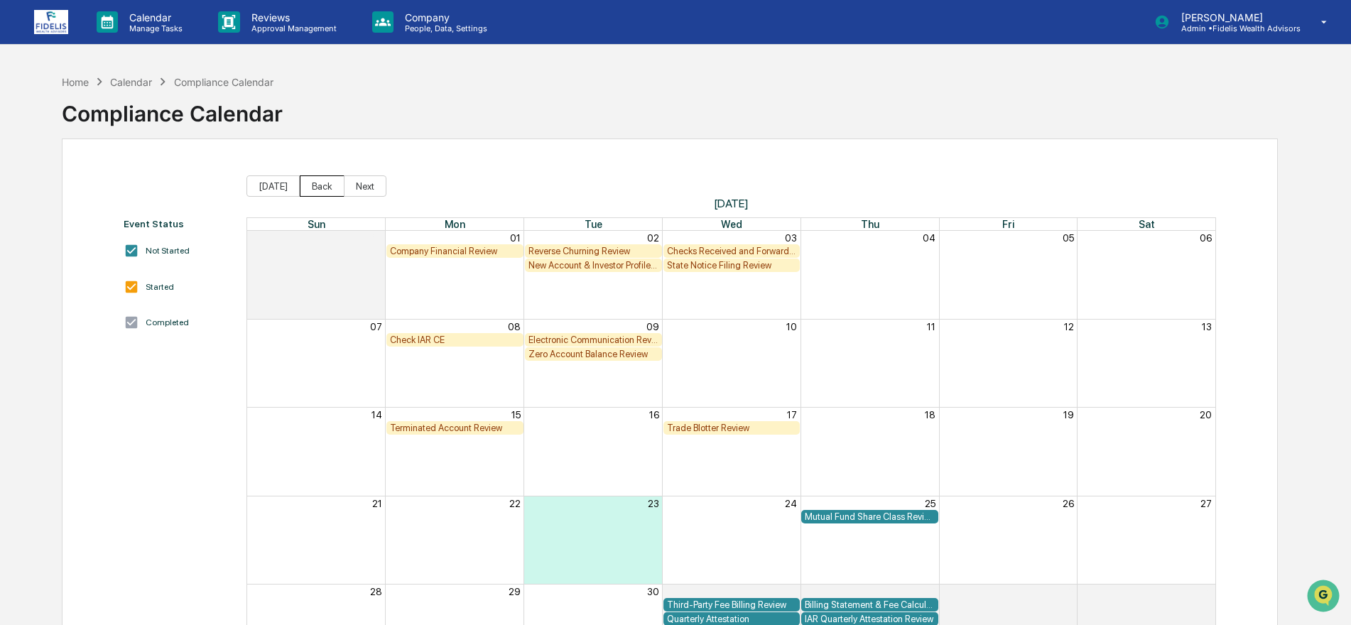
click at [309, 183] on button "Back" at bounding box center [322, 185] width 45 height 21
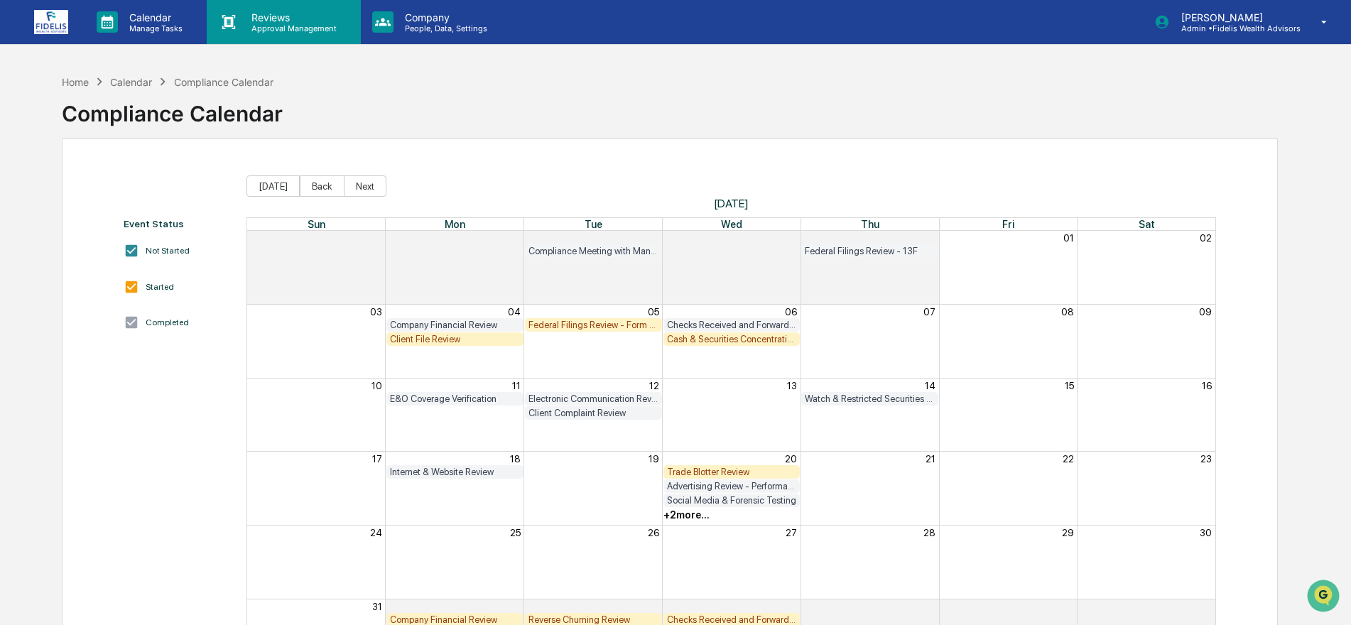
click at [255, 27] on p "Approval Management" at bounding box center [292, 28] width 104 height 10
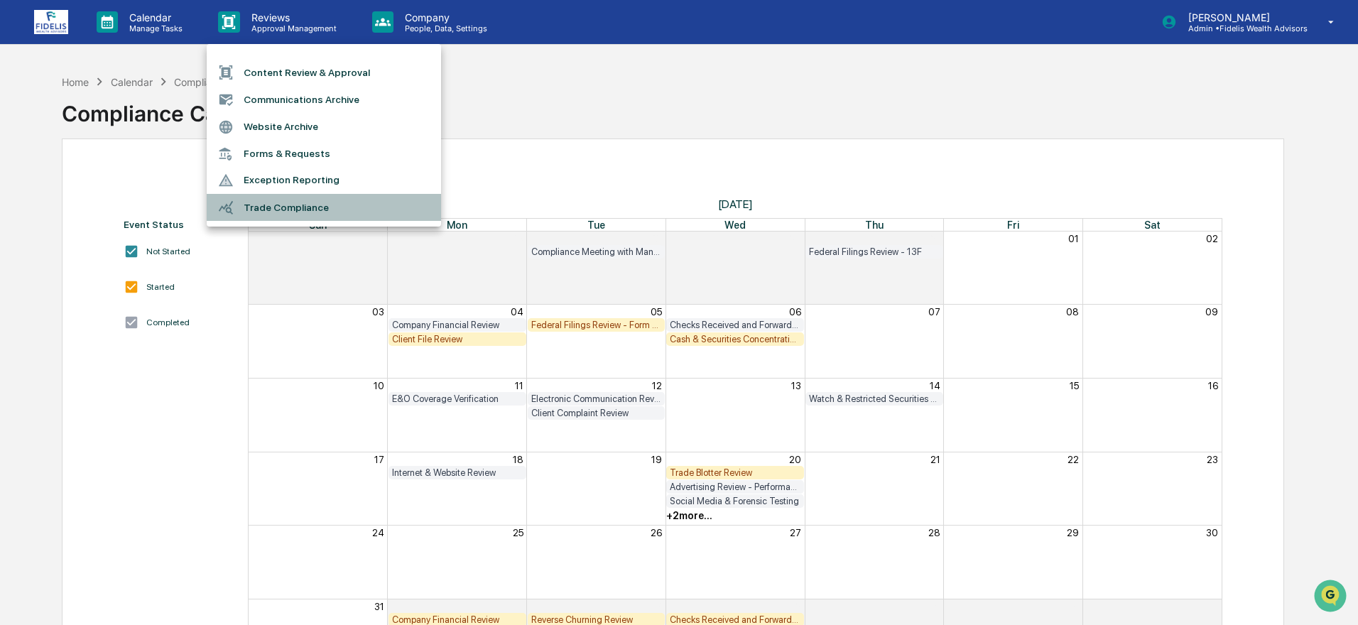
click at [268, 209] on li "Trade Compliance" at bounding box center [324, 207] width 234 height 27
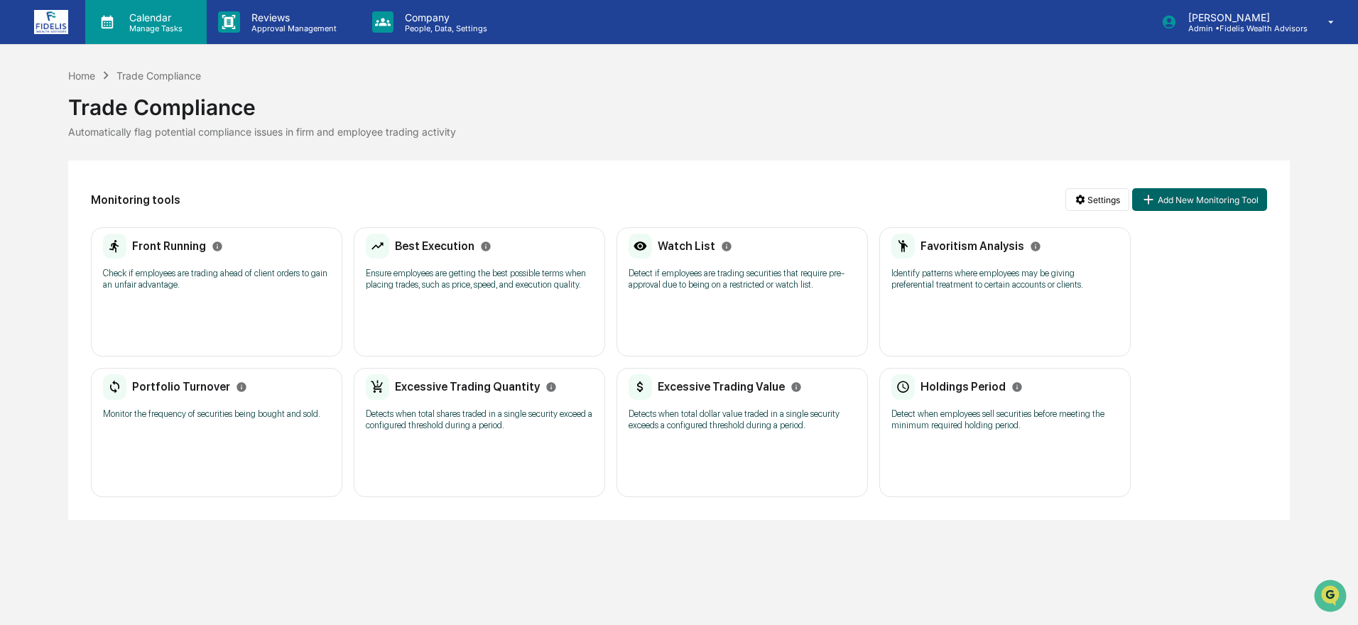
click at [150, 16] on p "Calendar" at bounding box center [154, 17] width 72 height 12
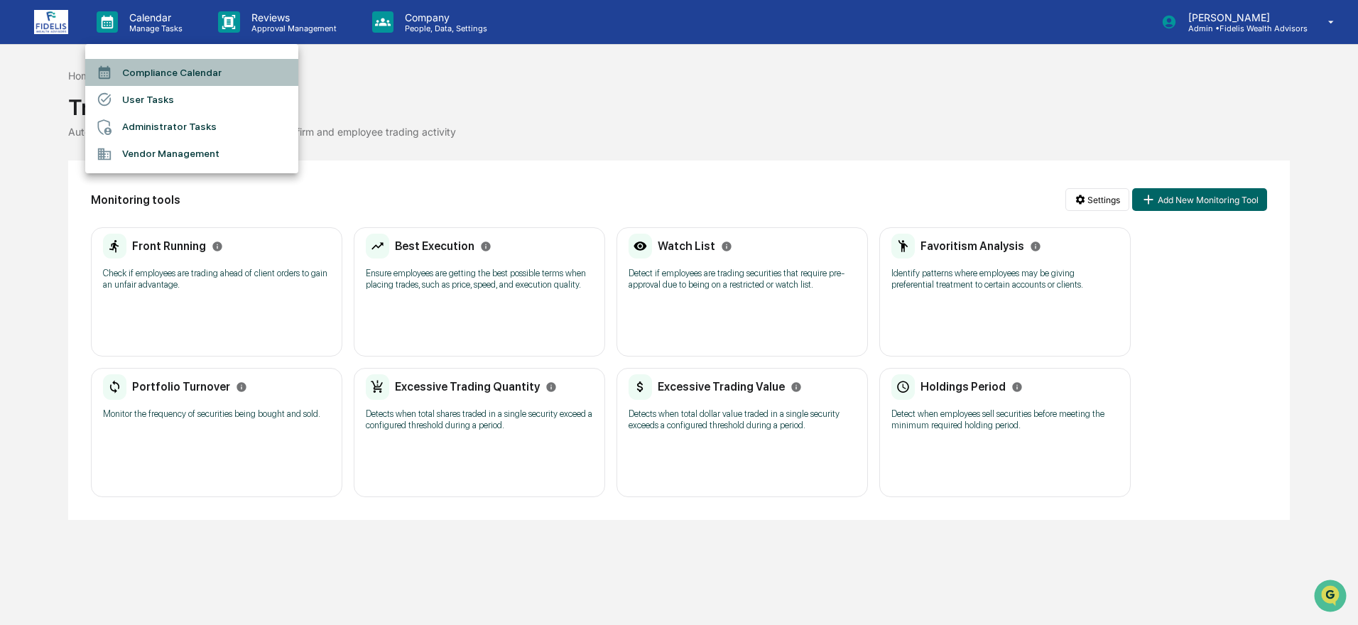
click at [146, 73] on li "Compliance Calendar" at bounding box center [191, 72] width 213 height 27
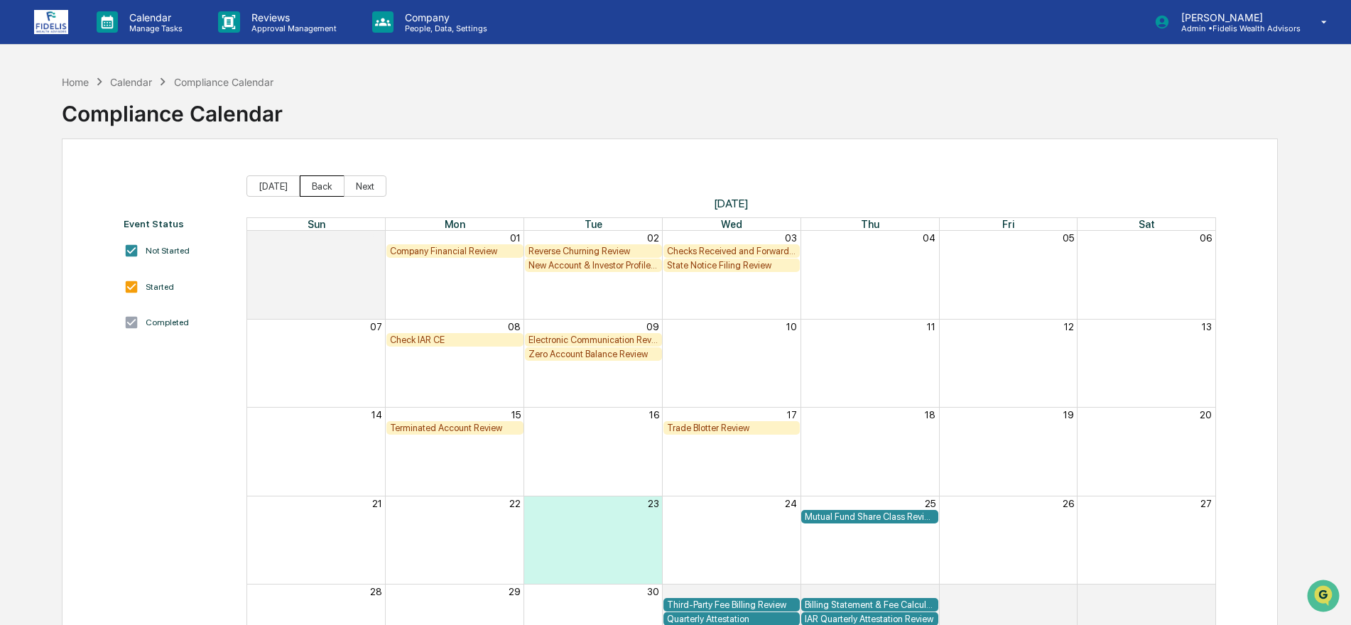
click at [322, 183] on button "Back" at bounding box center [322, 185] width 45 height 21
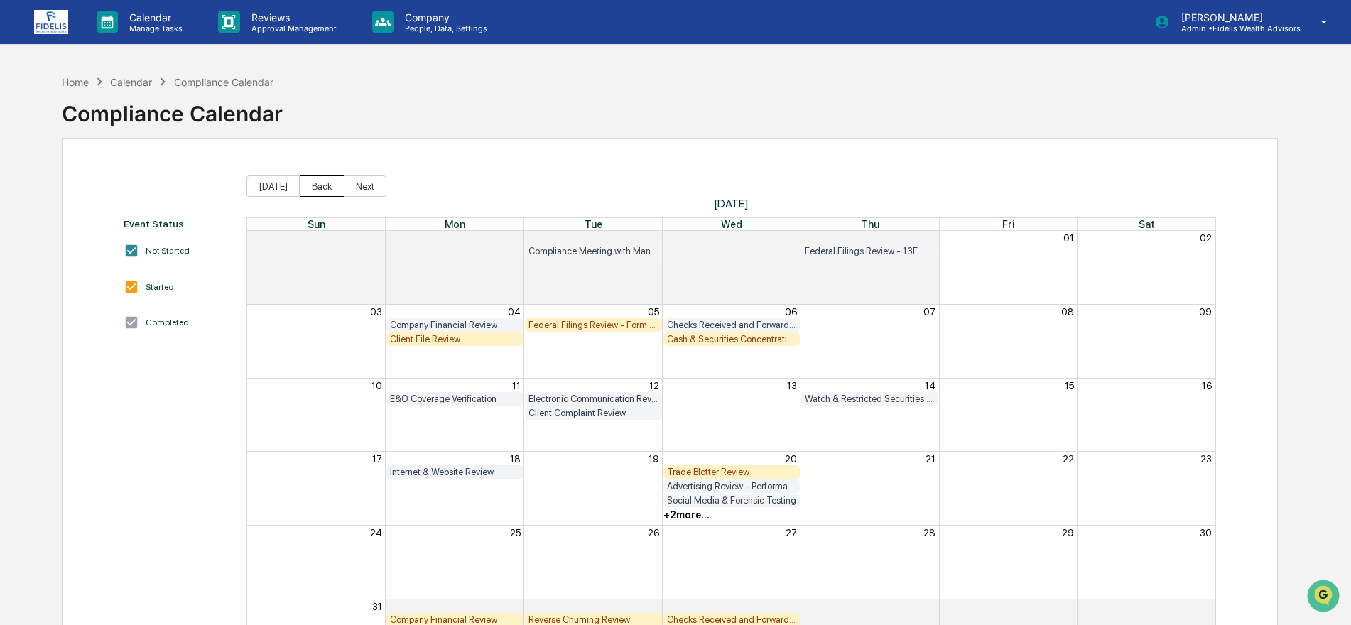
click at [320, 185] on button "Back" at bounding box center [322, 185] width 45 height 21
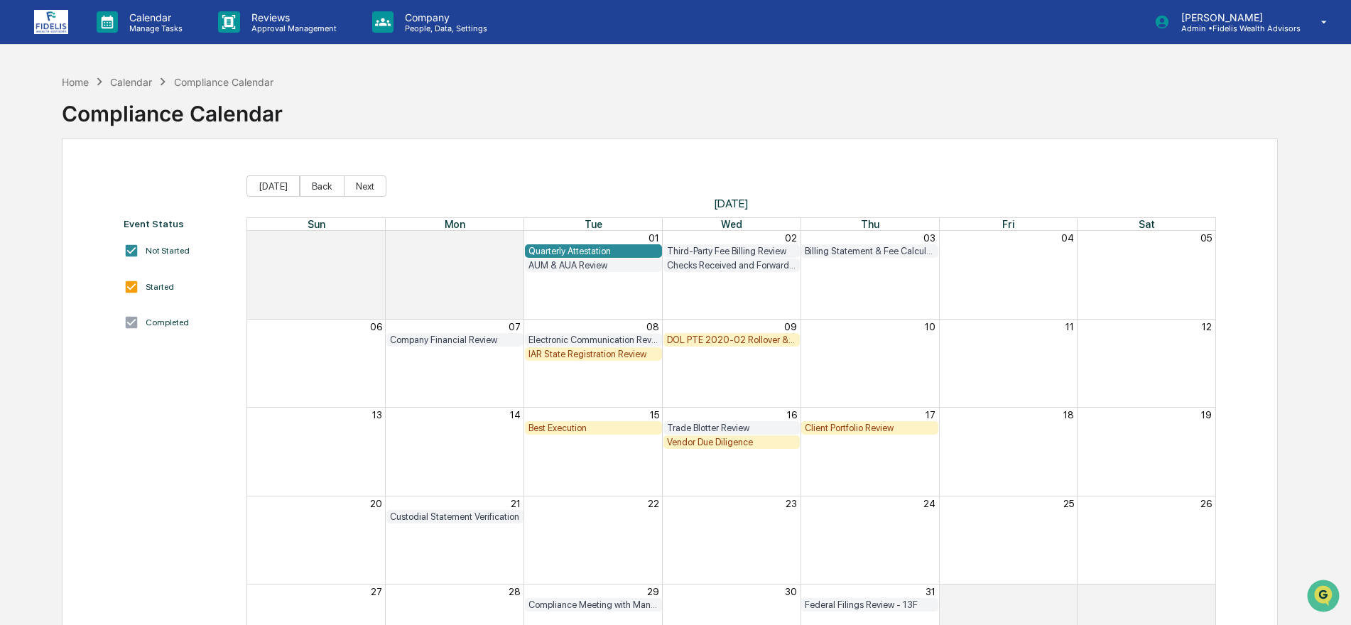
click at [602, 350] on div "IAR State Registration Review" at bounding box center [593, 354] width 130 height 11
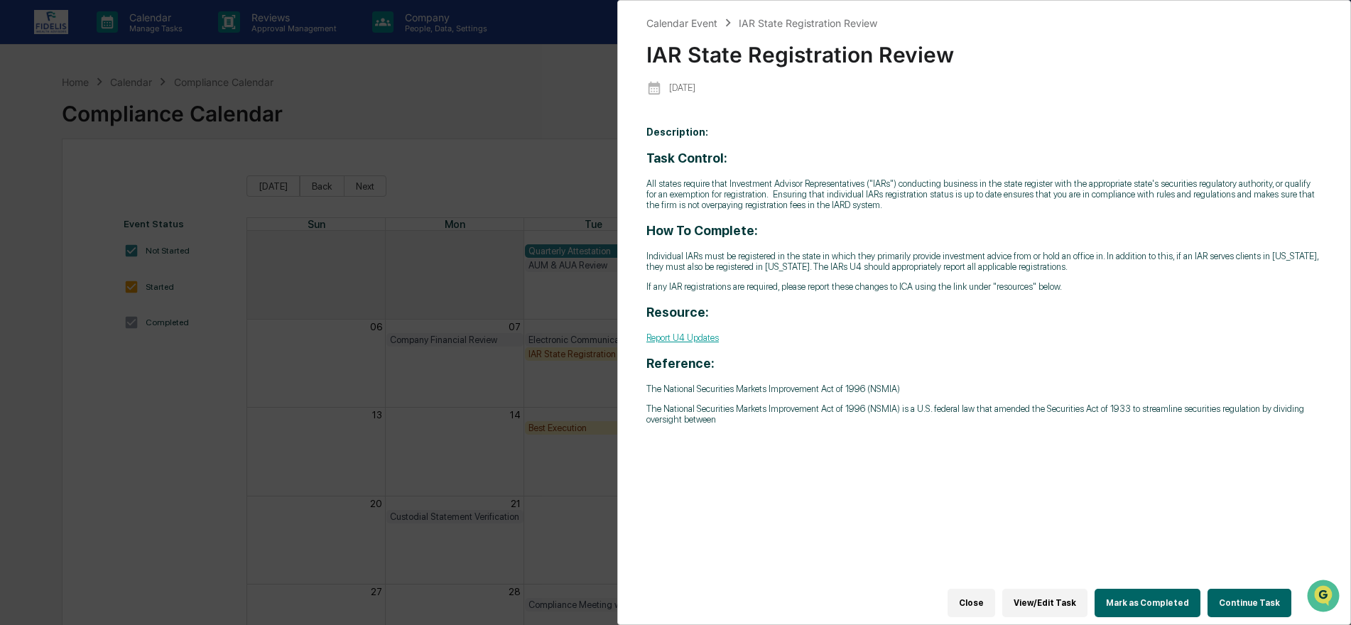
click at [1145, 598] on button "Mark as Completed" at bounding box center [1148, 603] width 106 height 28
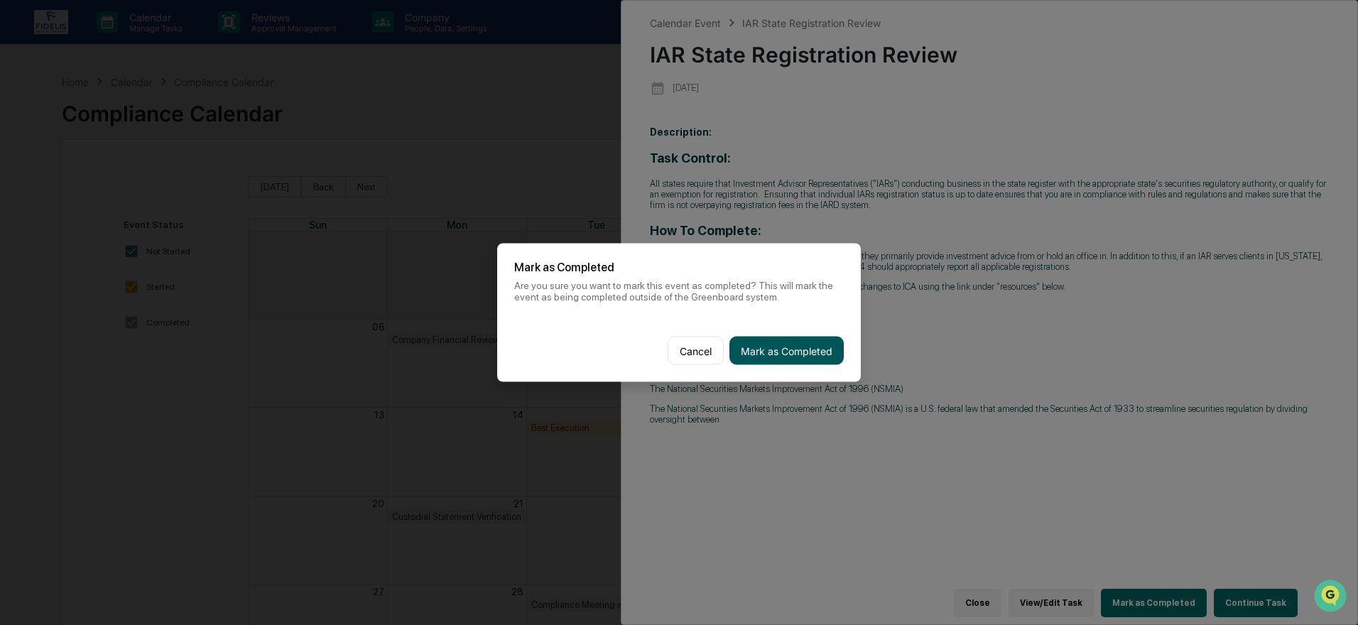
click at [766, 352] on button "Mark as Completed" at bounding box center [787, 351] width 114 height 28
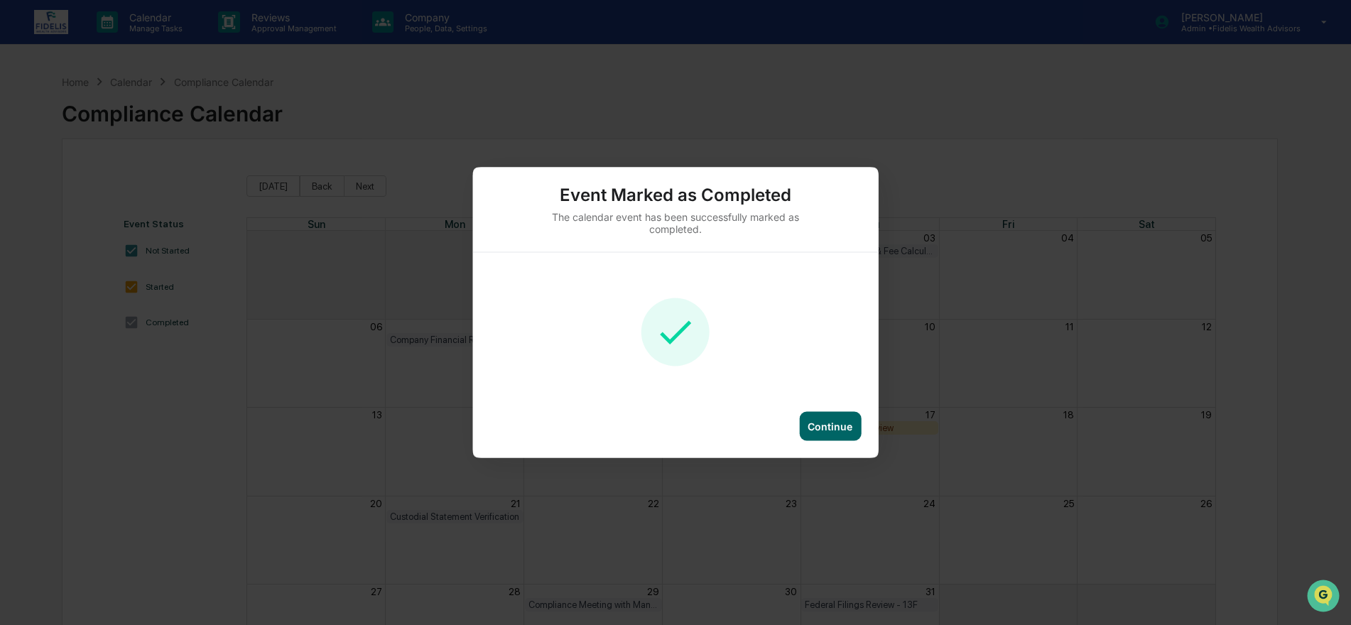
drag, startPoint x: 819, startPoint y: 423, endPoint x: 855, endPoint y: 430, distance: 36.4
click at [819, 423] on div "Continue" at bounding box center [830, 427] width 45 height 12
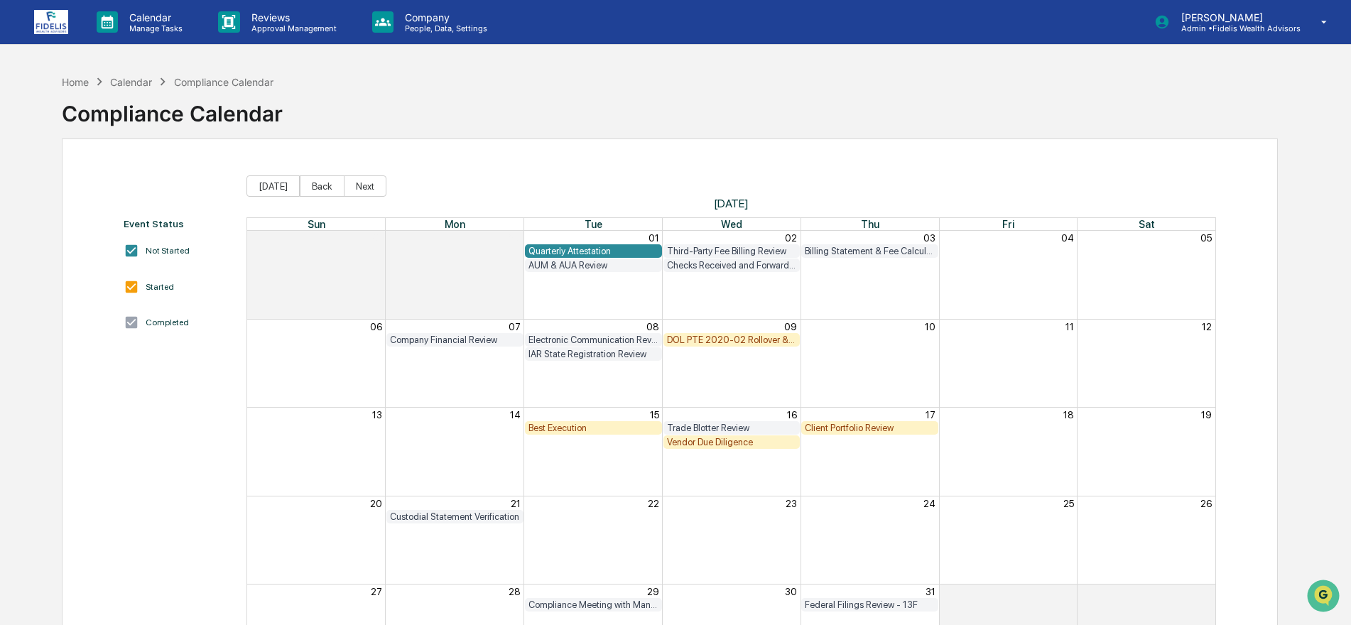
click at [743, 336] on div "DOL PTE 2020-02 Rollover & IRA to IRA Account Review" at bounding box center [732, 340] width 130 height 11
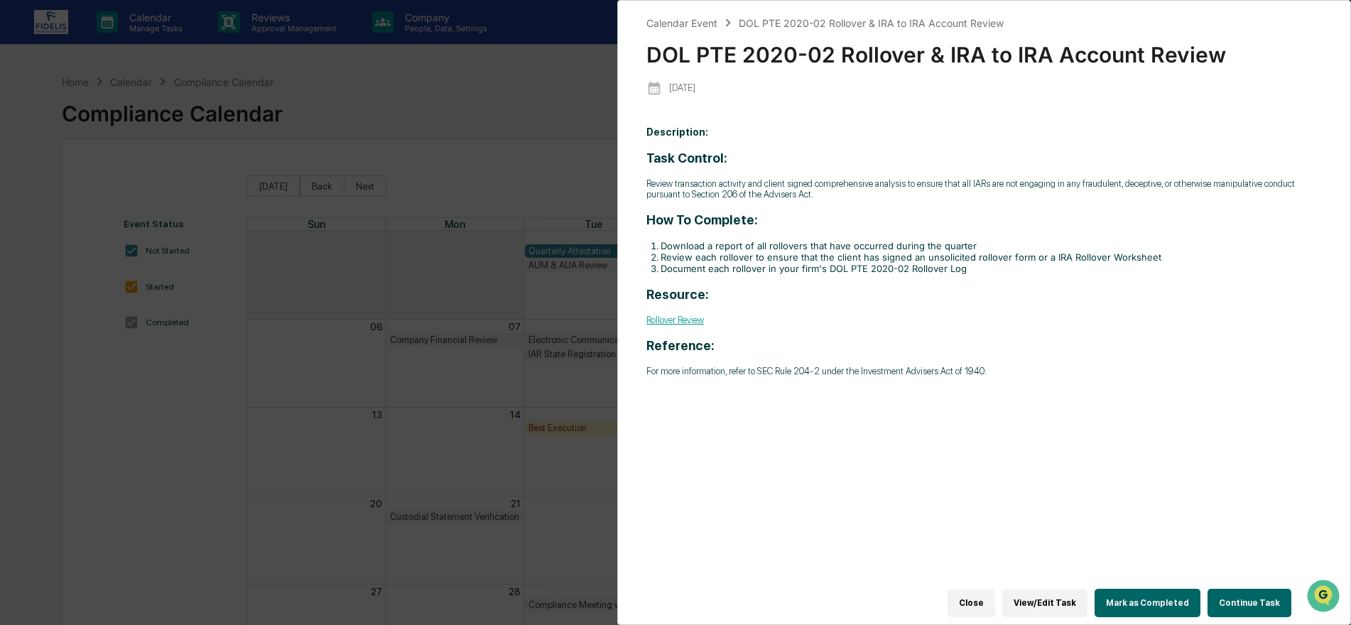
click at [462, 107] on div "Calendar Event DOL PTE 2020-02 Rollover & IRA to IRA Account Review DOL PTE [FI…" at bounding box center [675, 312] width 1351 height 625
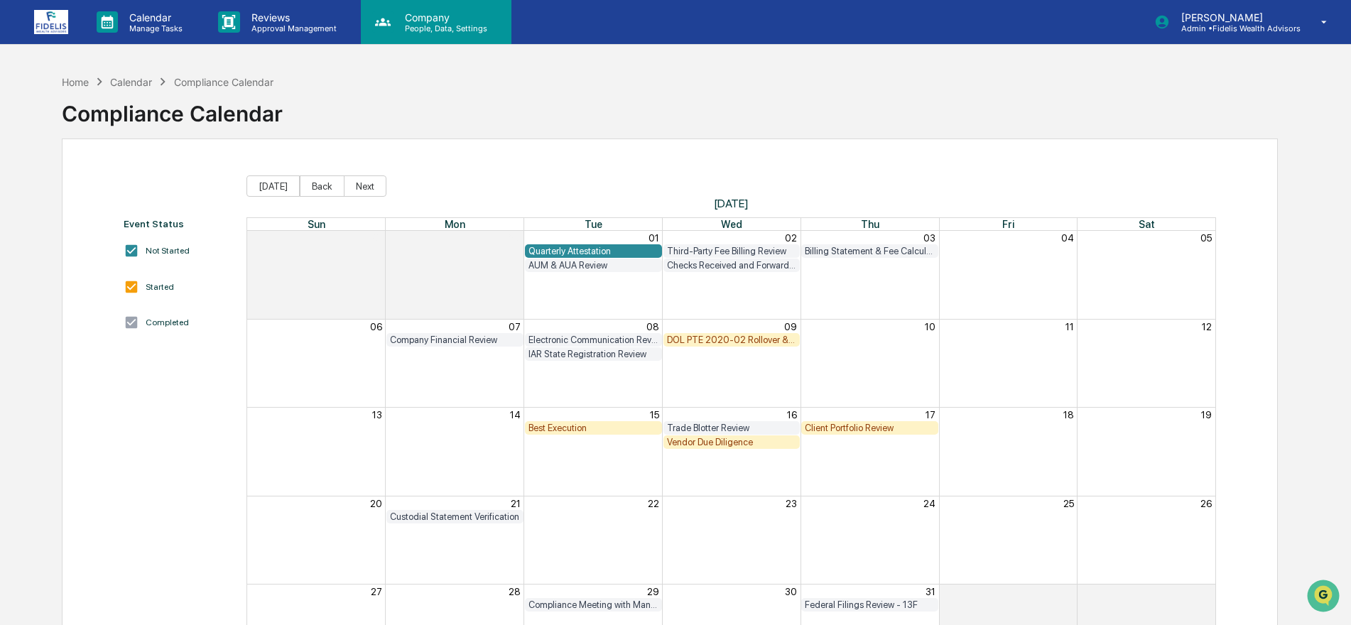
click at [408, 15] on p "Company" at bounding box center [444, 17] width 101 height 12
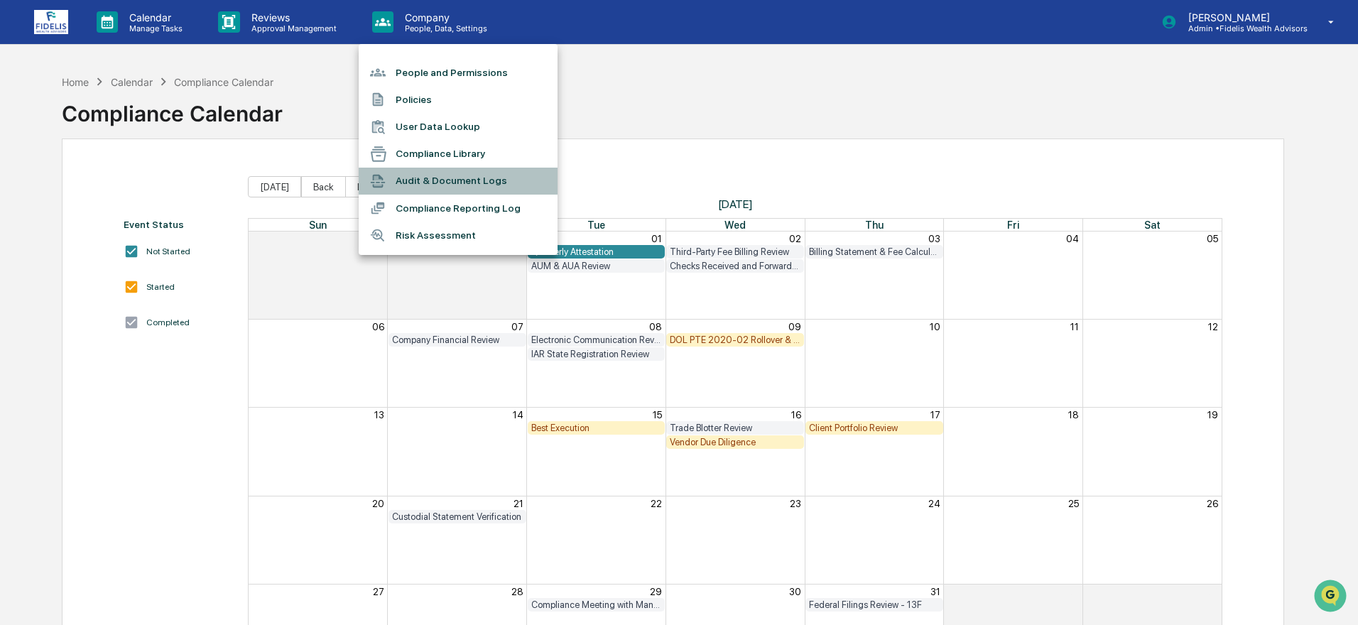
click at [416, 178] on li "Audit & Document Logs" at bounding box center [458, 181] width 199 height 27
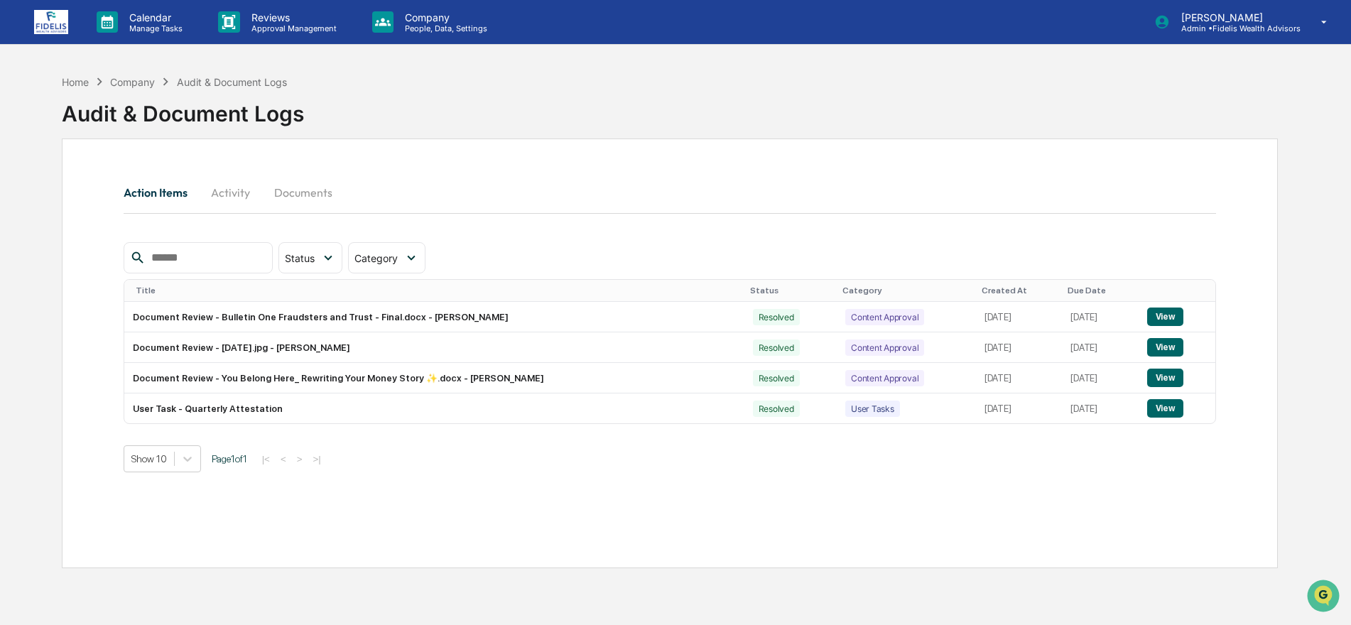
click at [294, 188] on button "Documents" at bounding box center [303, 192] width 81 height 34
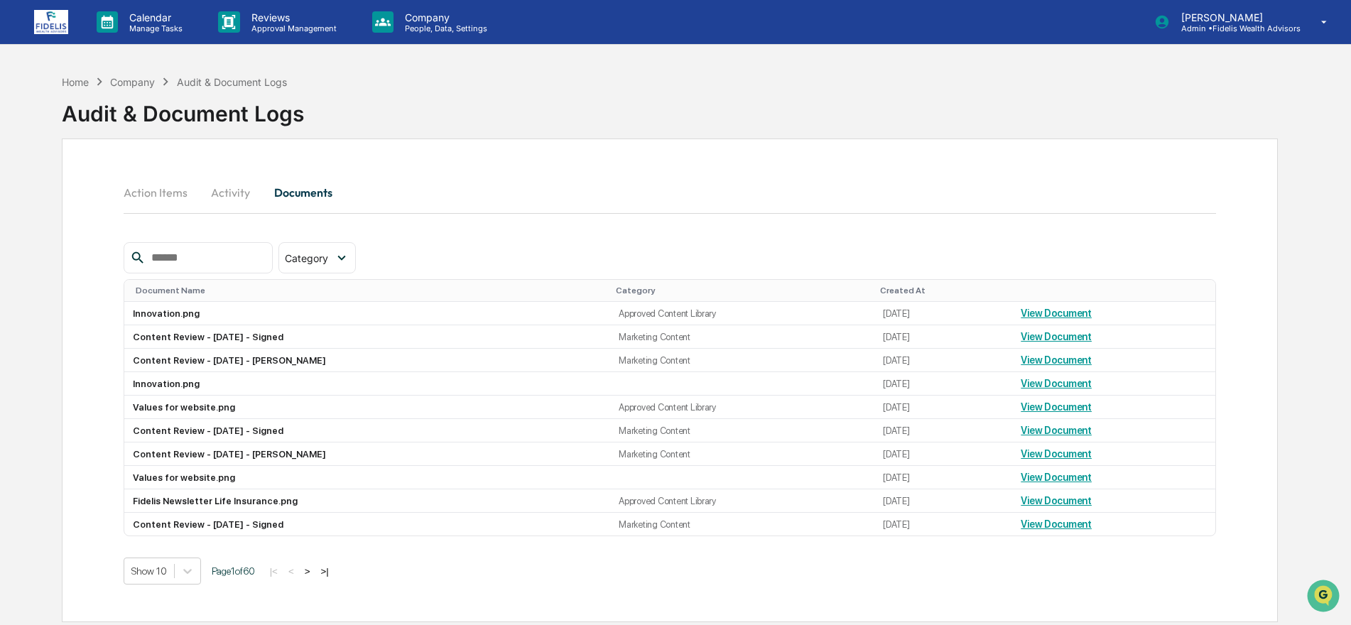
click at [227, 195] on button "Activity" at bounding box center [231, 192] width 64 height 34
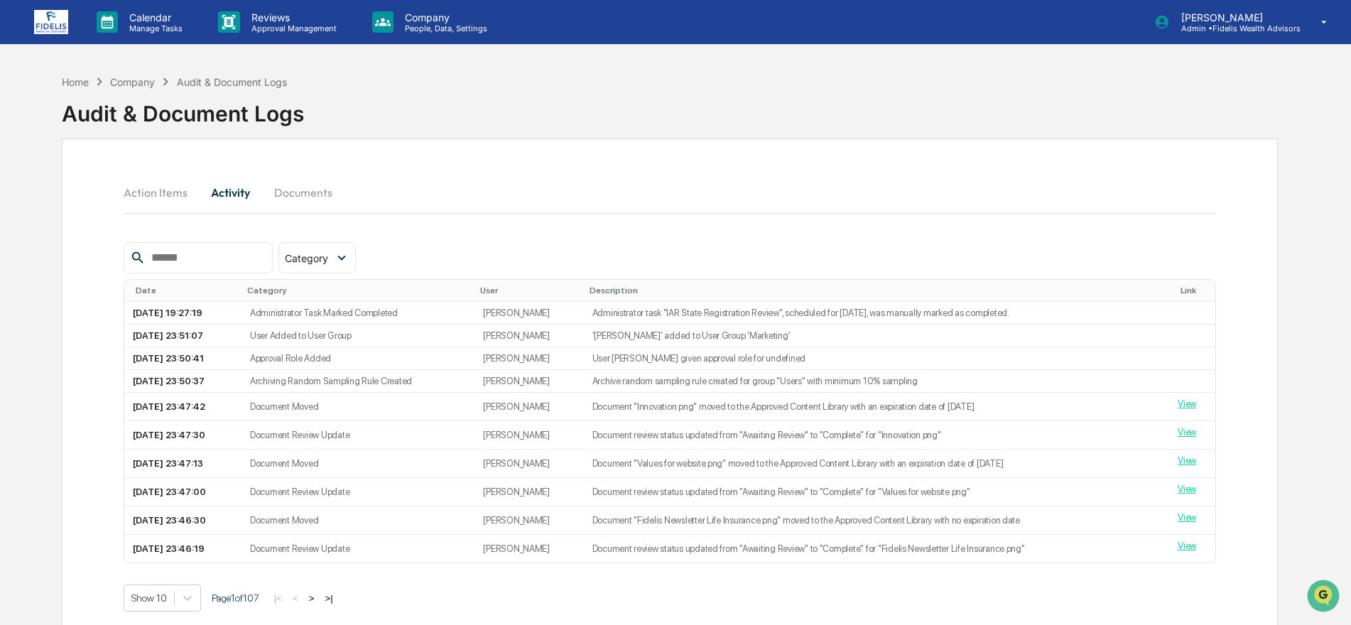
click at [293, 190] on button "Documents" at bounding box center [303, 192] width 81 height 34
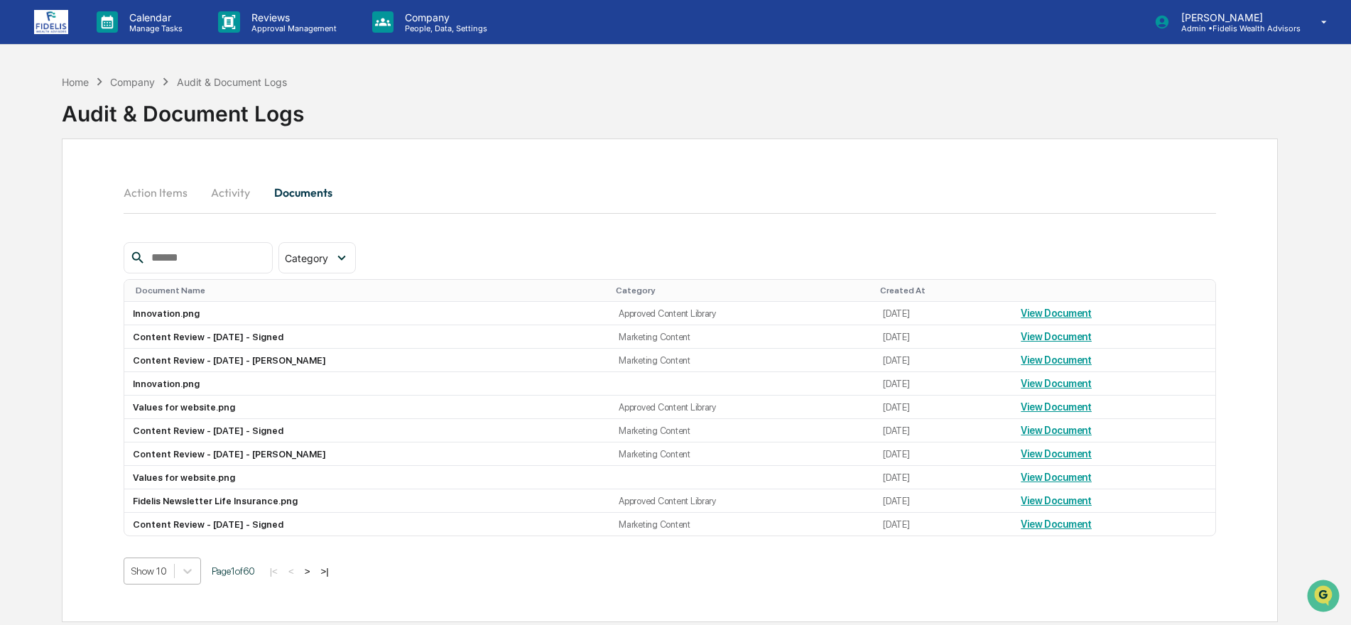
scroll to position [85, 0]
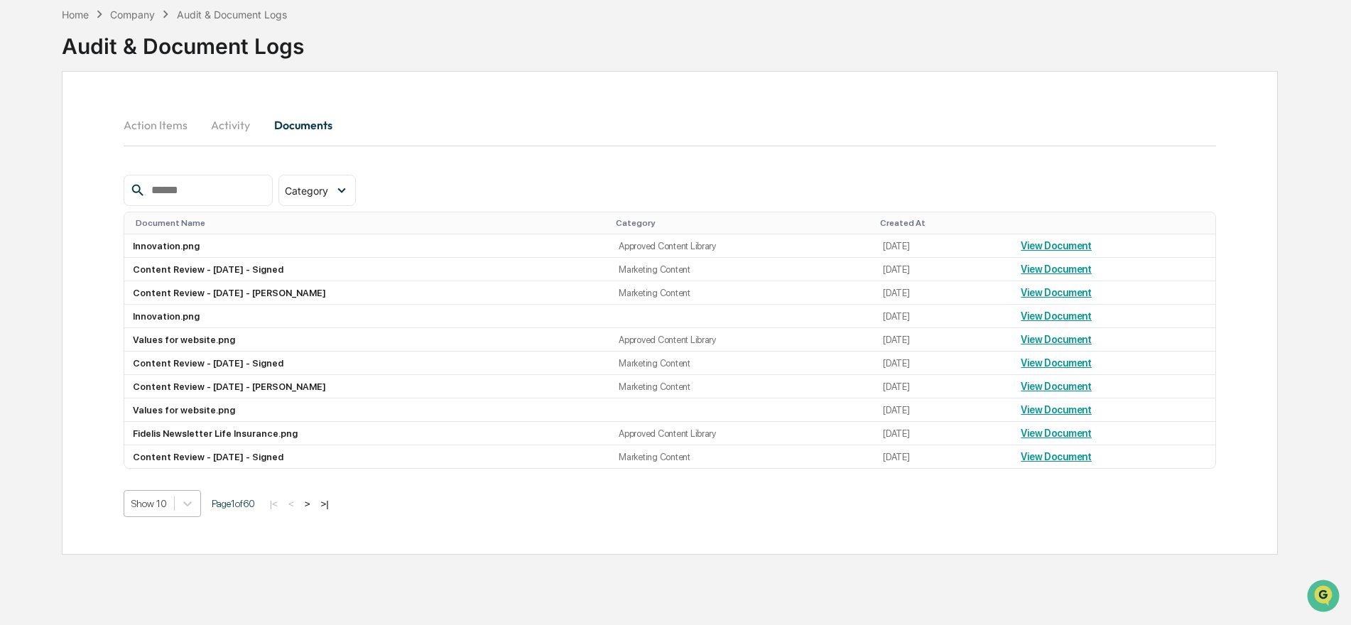
click at [200, 570] on body "Calendar Manage Tasks Reviews Approval Management Company People, Data, Setting…" at bounding box center [675, 279] width 1351 height 693
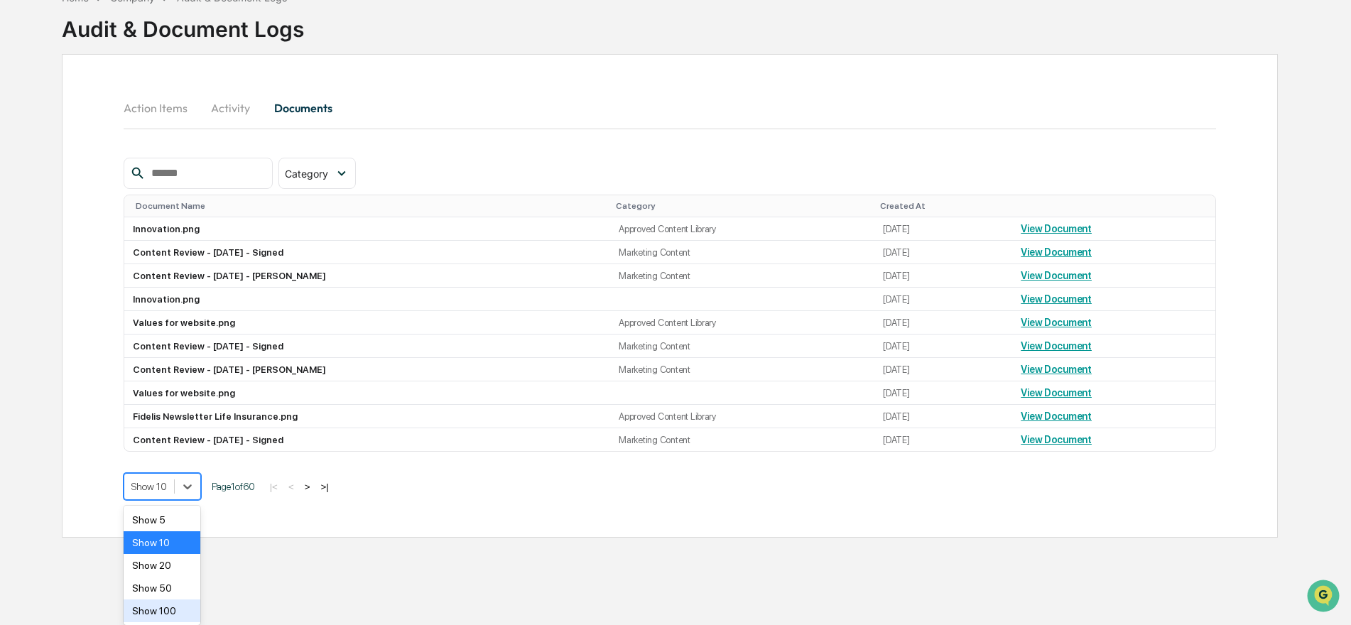
click at [163, 612] on div "Show 100" at bounding box center [162, 611] width 77 height 23
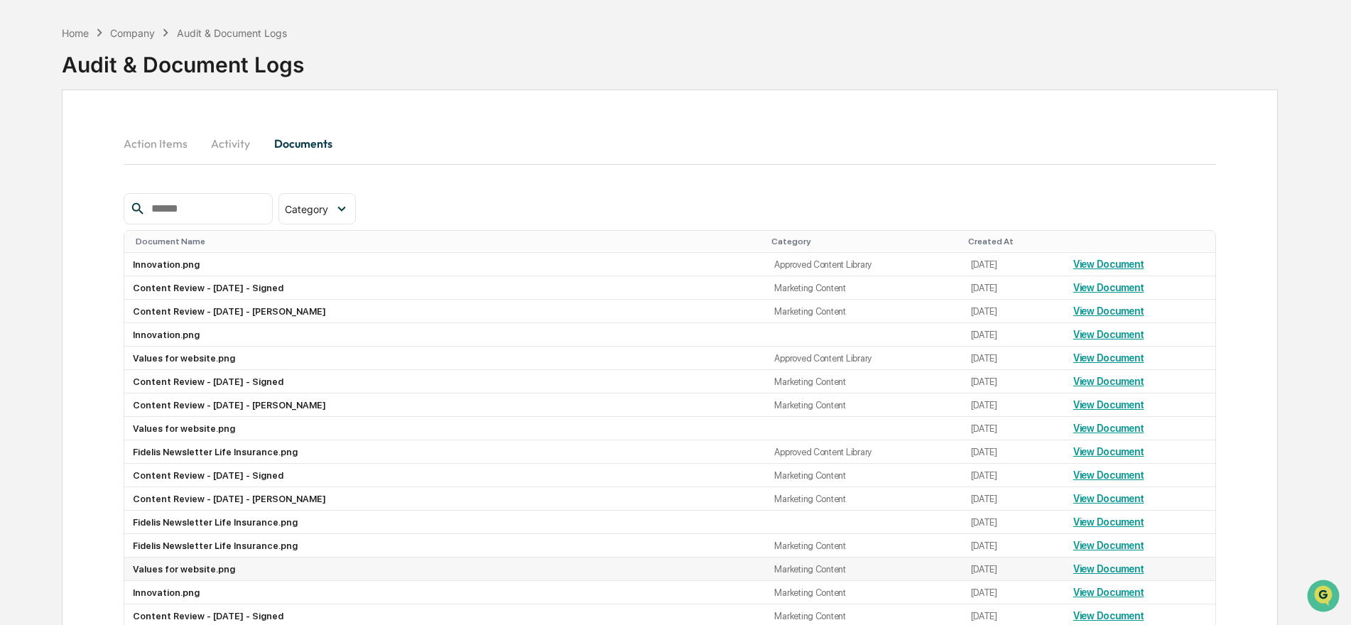
scroll to position [0, 0]
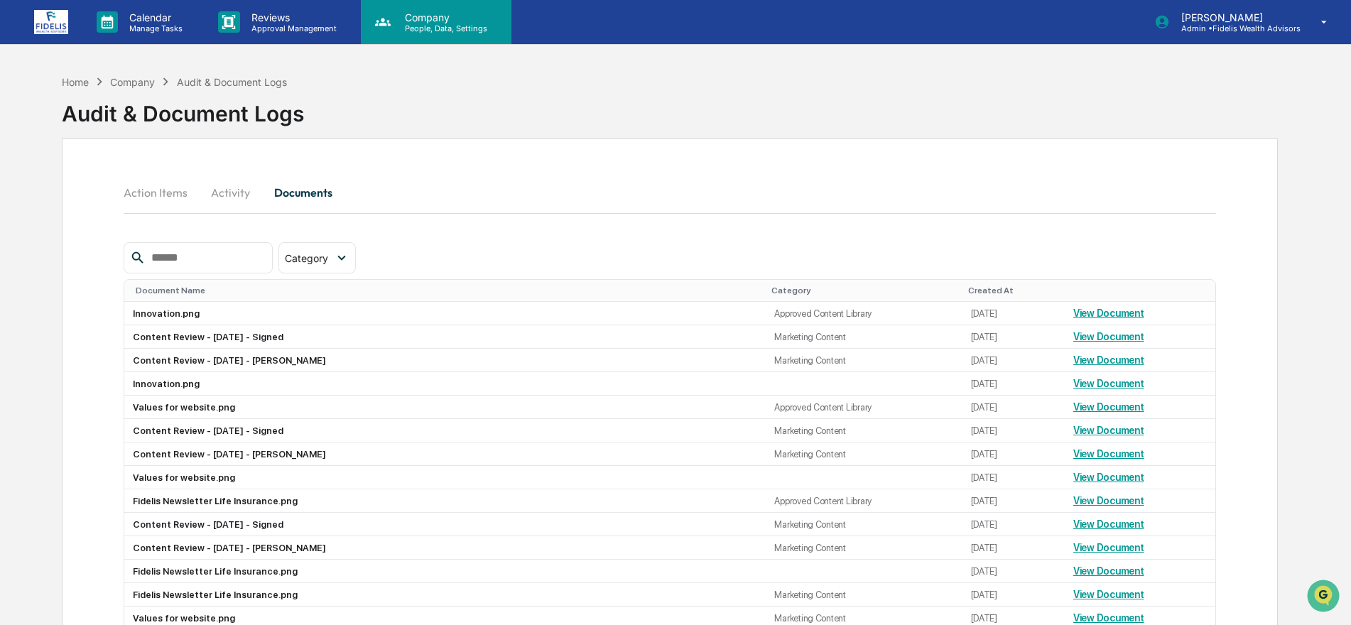
click at [386, 22] on icon at bounding box center [383, 22] width 16 height 8
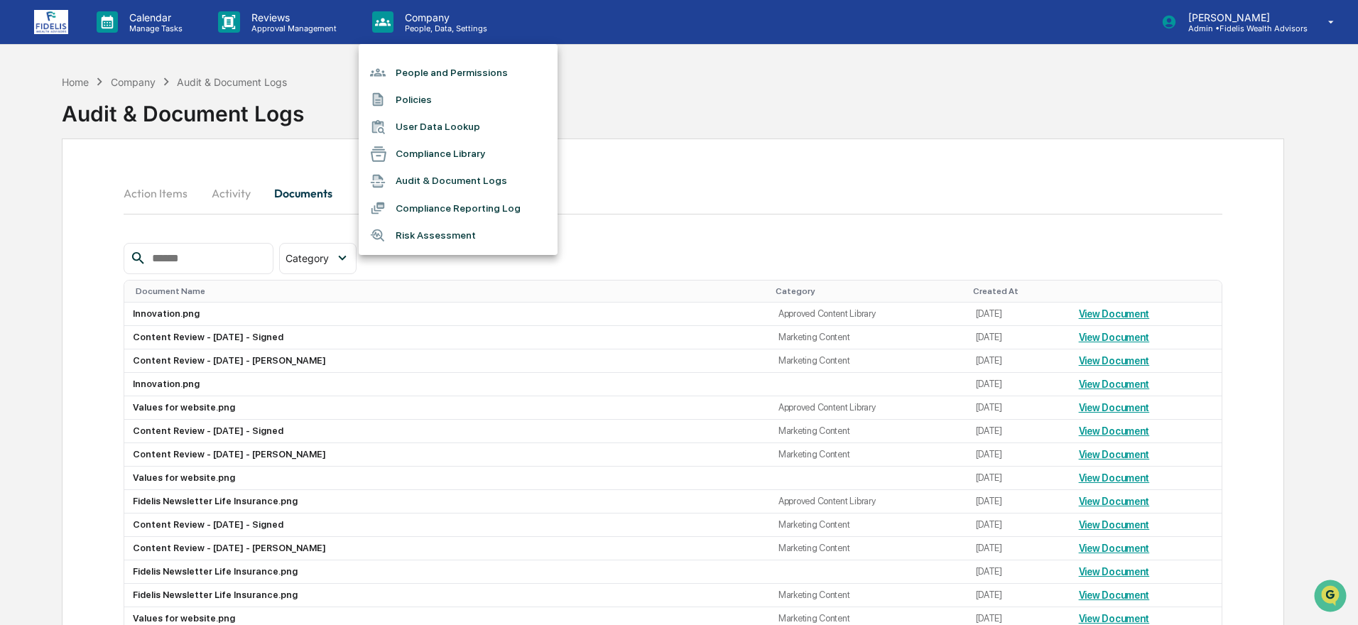
click at [420, 209] on li "Compliance Reporting Log" at bounding box center [458, 208] width 199 height 27
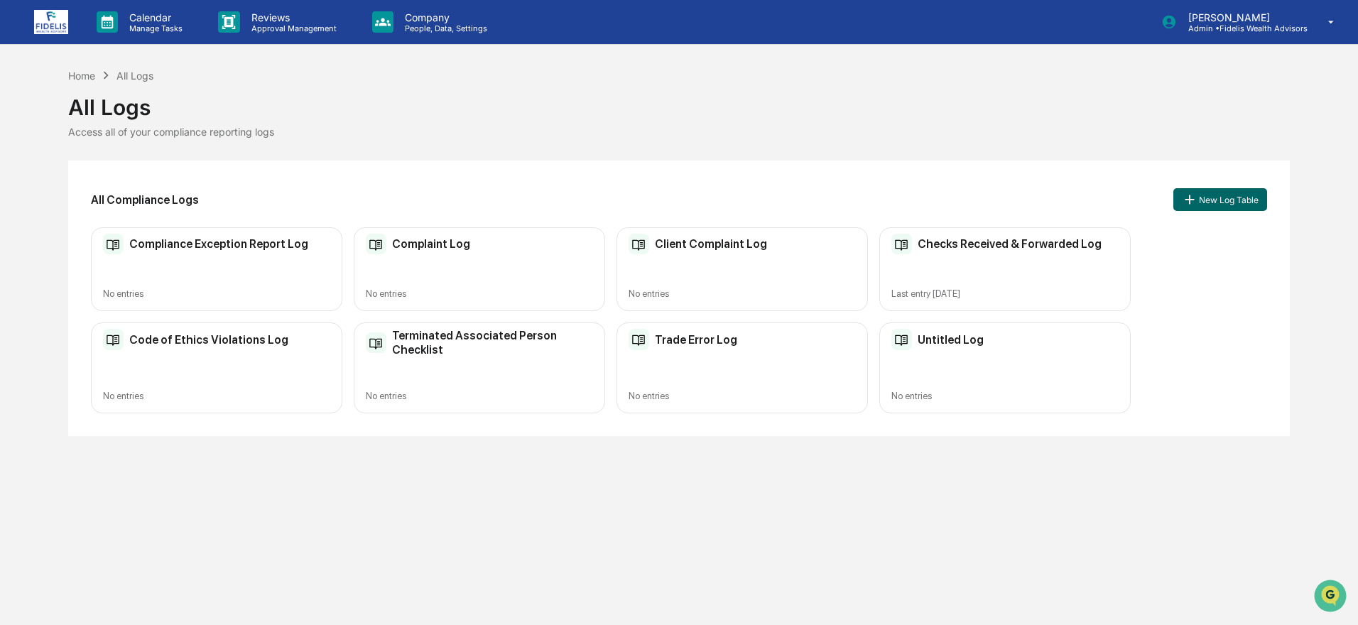
click at [448, 363] on div "Terminated Associated Person Checklist No entries" at bounding box center [479, 367] width 251 height 90
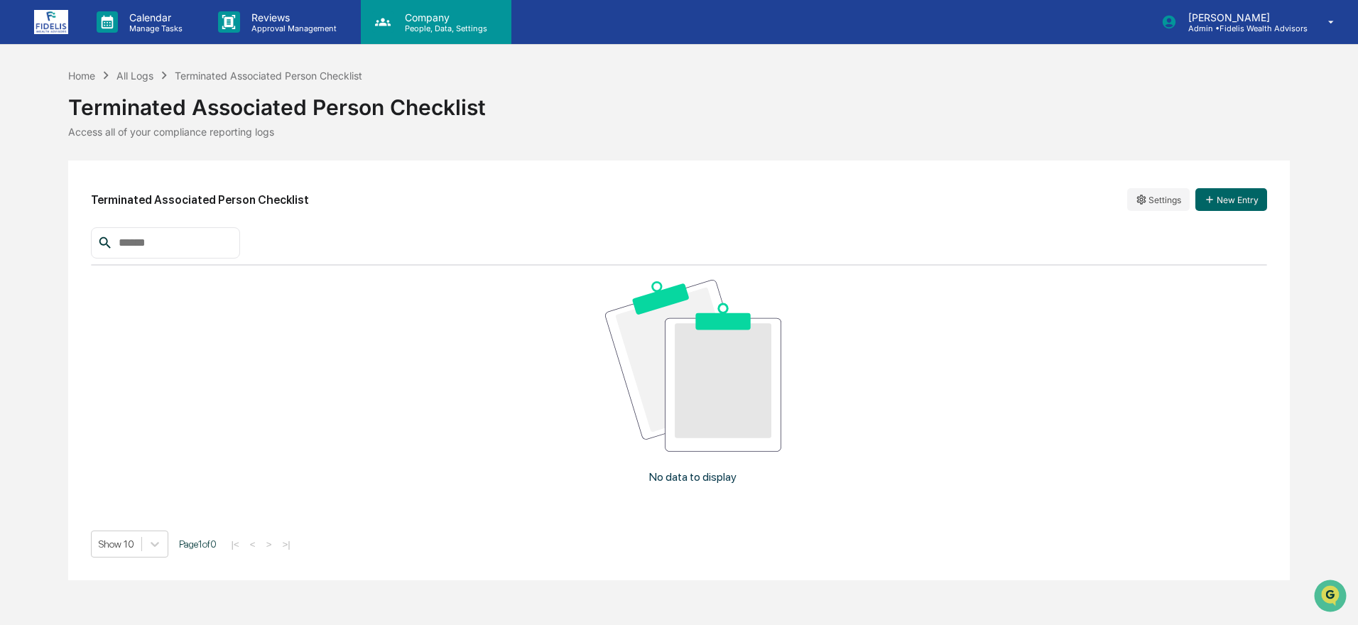
click at [421, 17] on p "Company" at bounding box center [444, 17] width 101 height 12
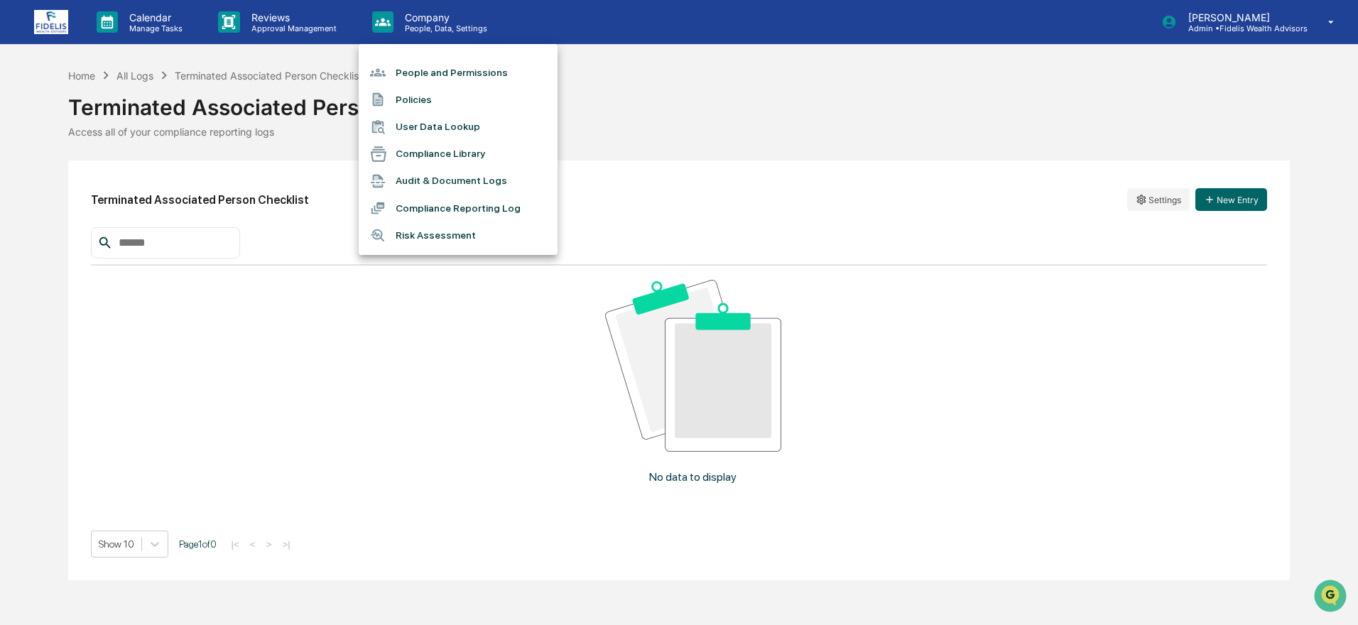
click at [408, 97] on li "Policies" at bounding box center [458, 99] width 199 height 27
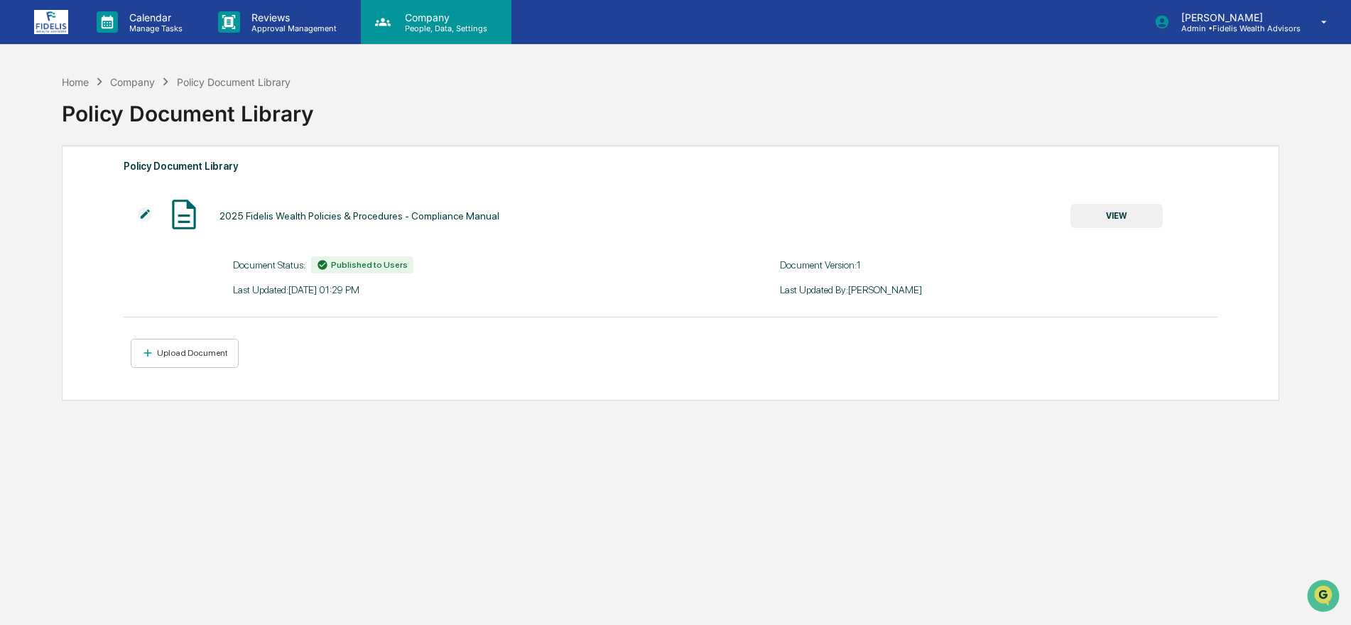
click at [394, 16] on p "Company" at bounding box center [444, 17] width 101 height 12
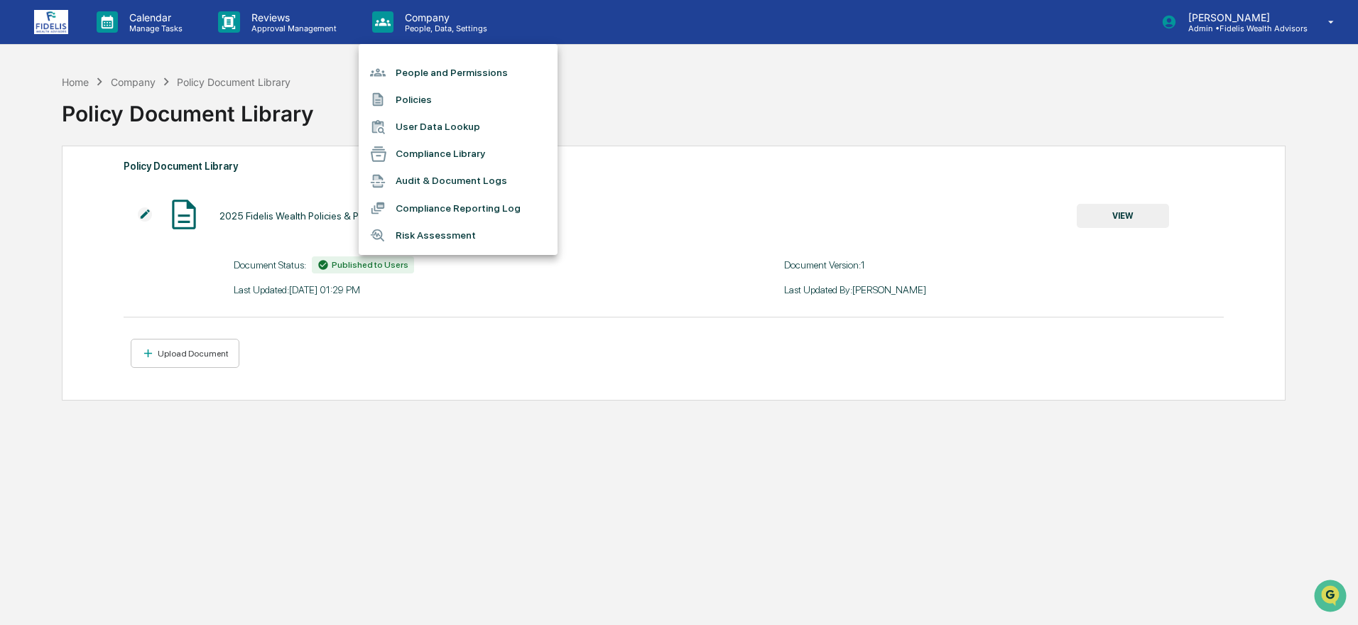
click at [427, 205] on li "Compliance Reporting Log" at bounding box center [458, 208] width 199 height 27
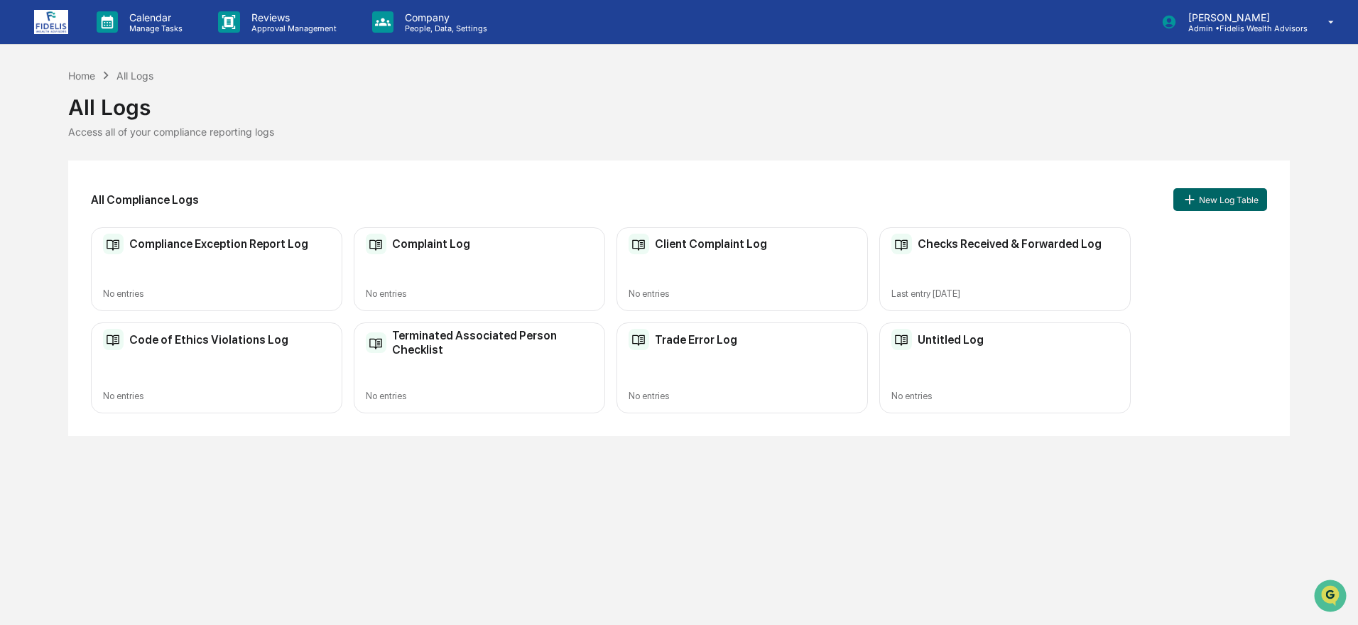
click at [698, 342] on h2 "Trade Error Log" at bounding box center [696, 339] width 82 height 13
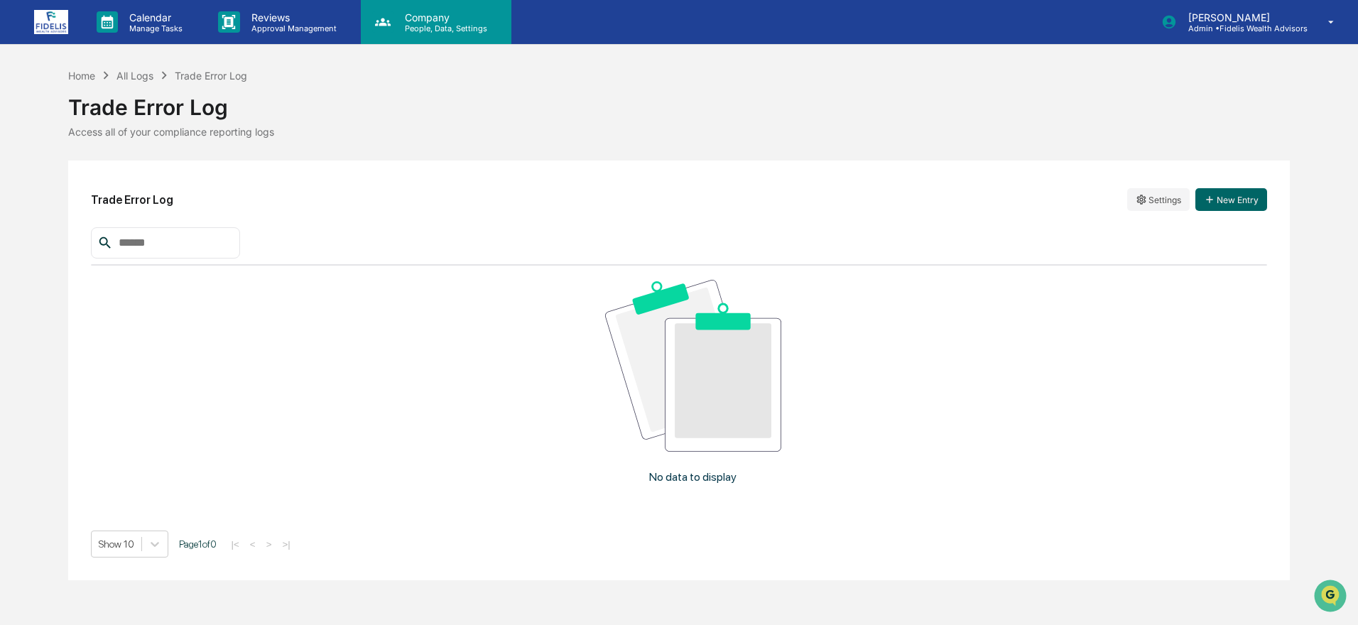
click at [424, 15] on p "Company" at bounding box center [444, 17] width 101 height 12
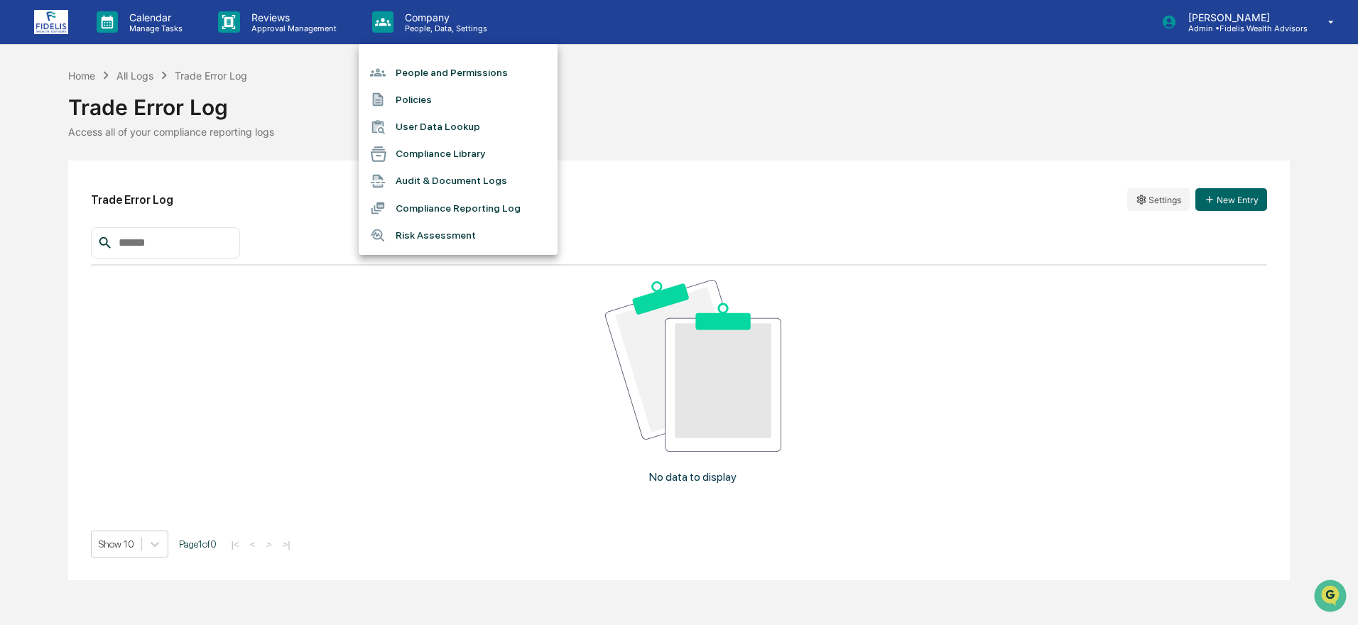
click at [439, 207] on li "Compliance Reporting Log" at bounding box center [458, 208] width 199 height 27
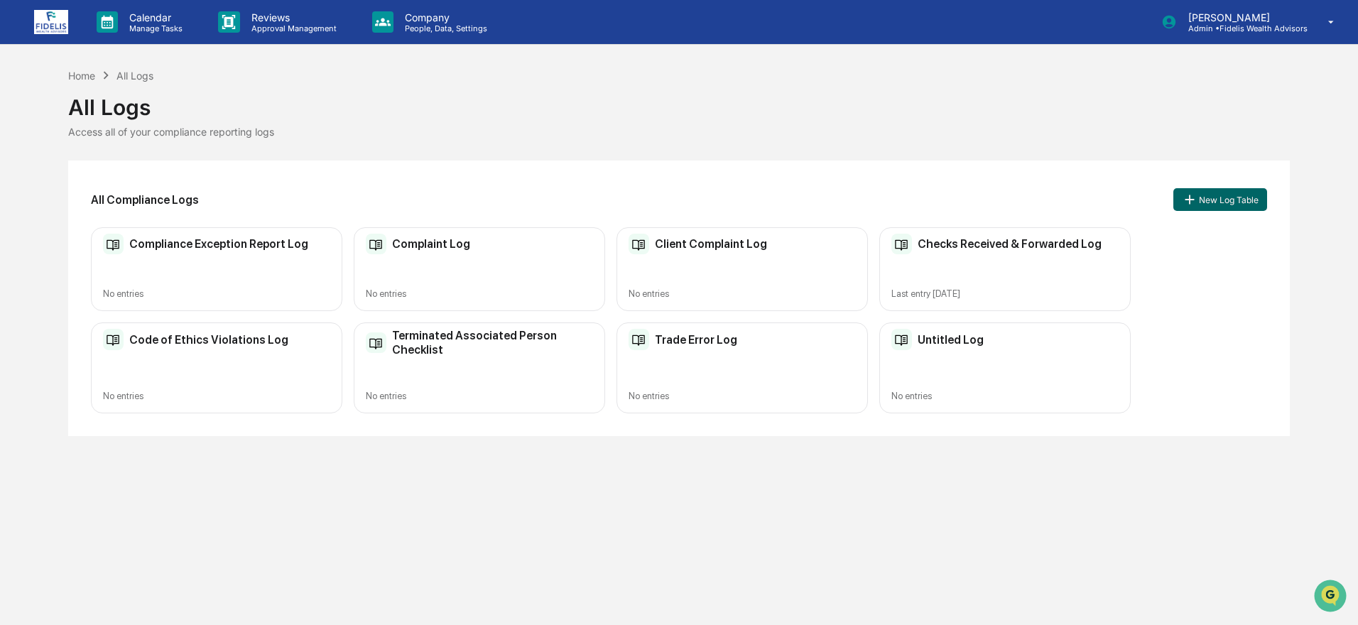
click at [982, 255] on div "Checks Received & Forwarded Log Last entry [DATE]" at bounding box center [1004, 269] width 251 height 85
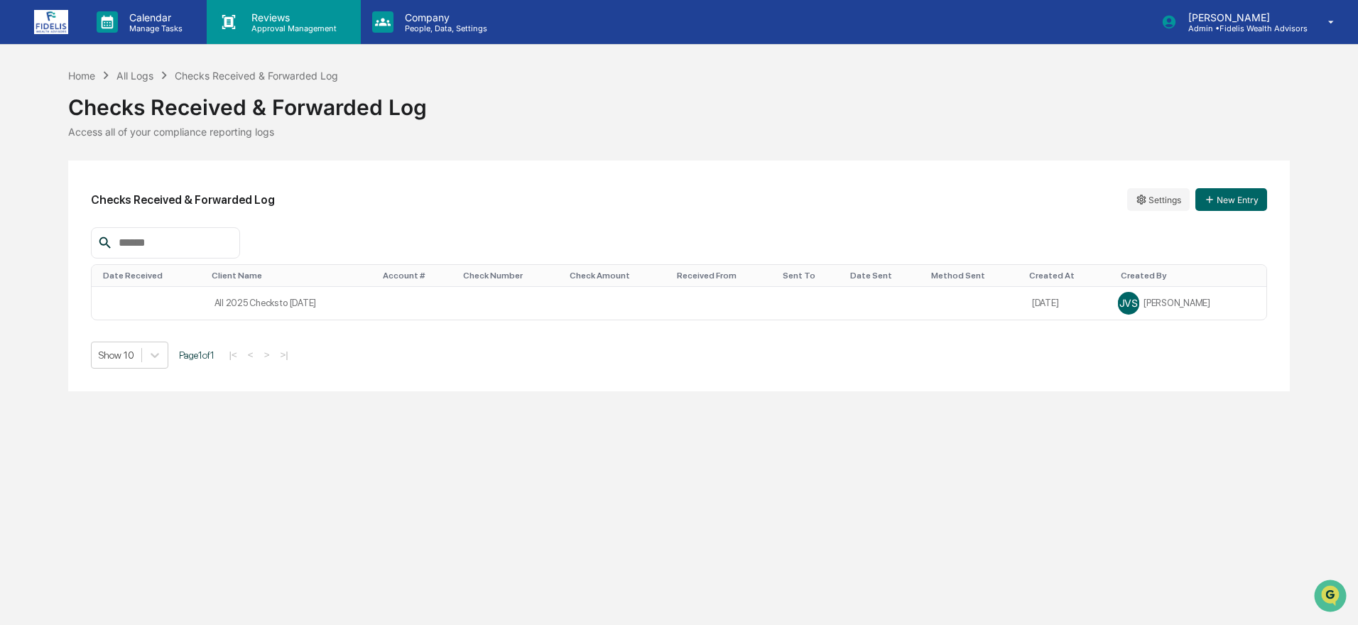
click at [262, 21] on p "Reviews" at bounding box center [292, 17] width 104 height 12
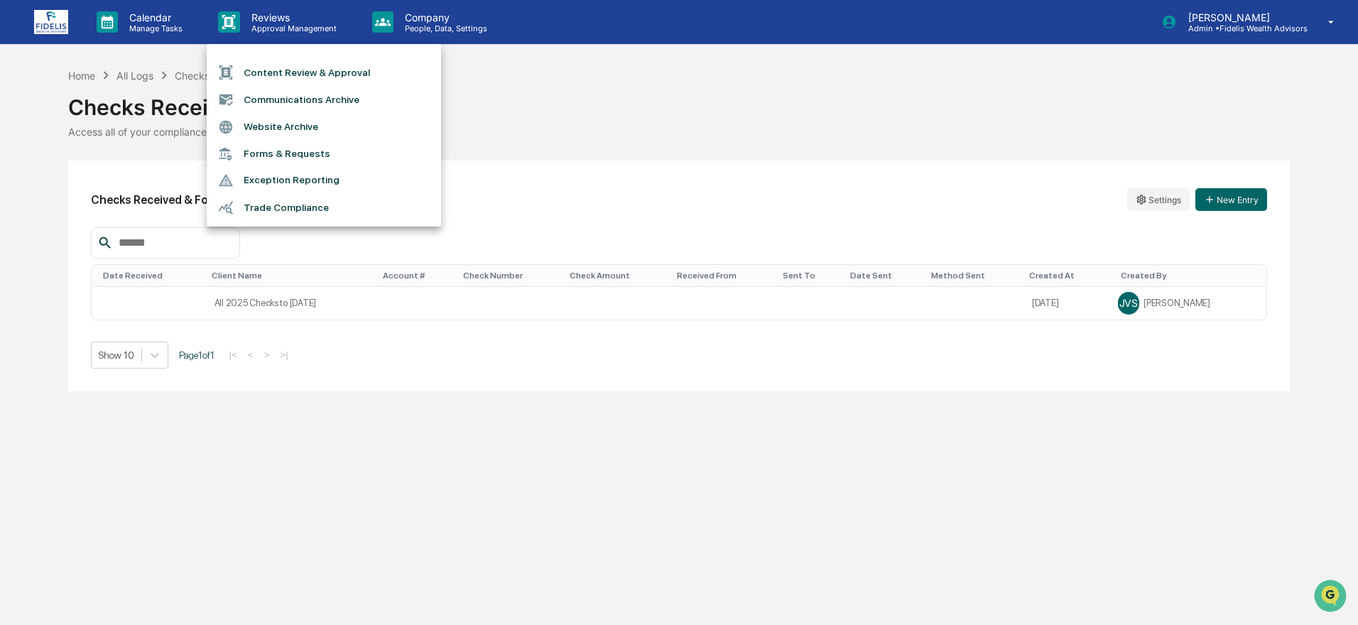
click at [259, 152] on li "Forms & Requests" at bounding box center [324, 154] width 234 height 26
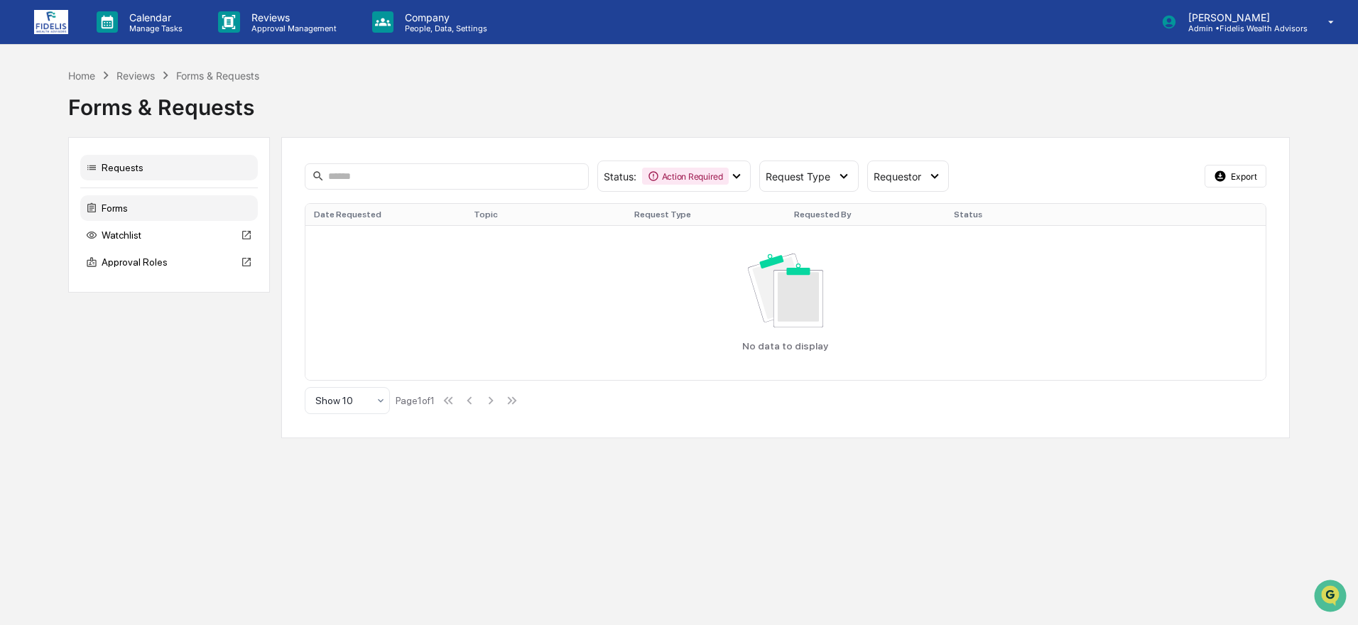
click at [113, 203] on div "Forms" at bounding box center [169, 208] width 178 height 26
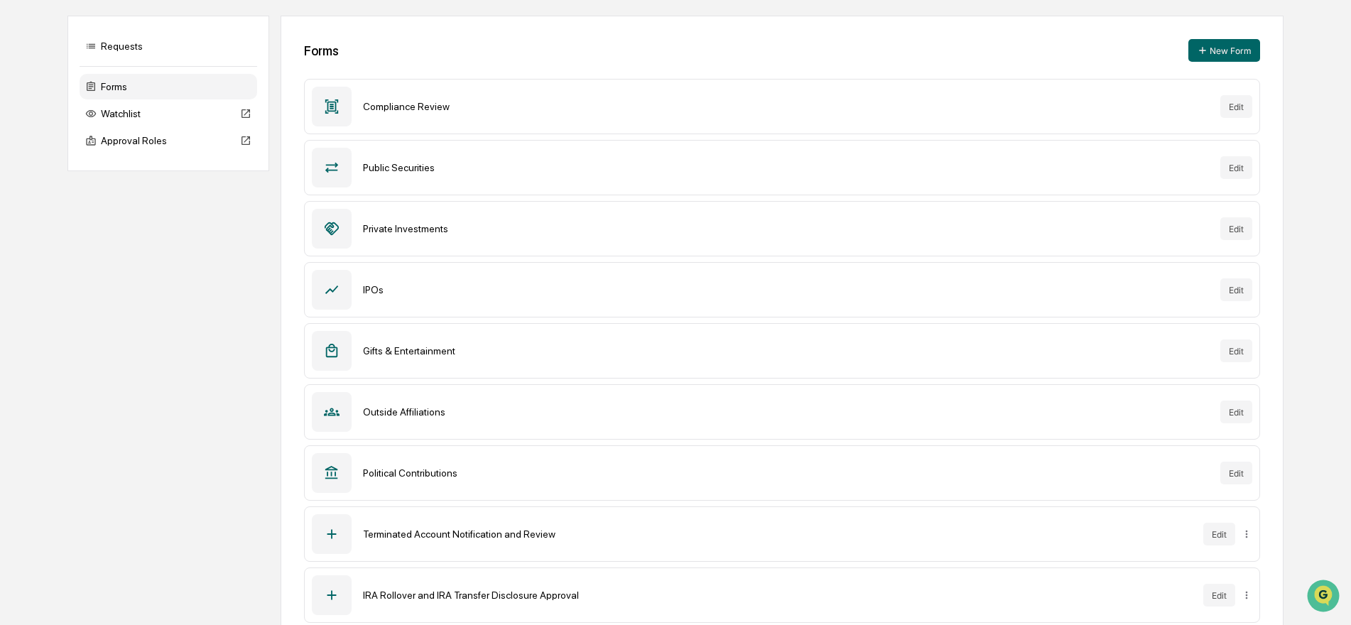
scroll to position [148, 0]
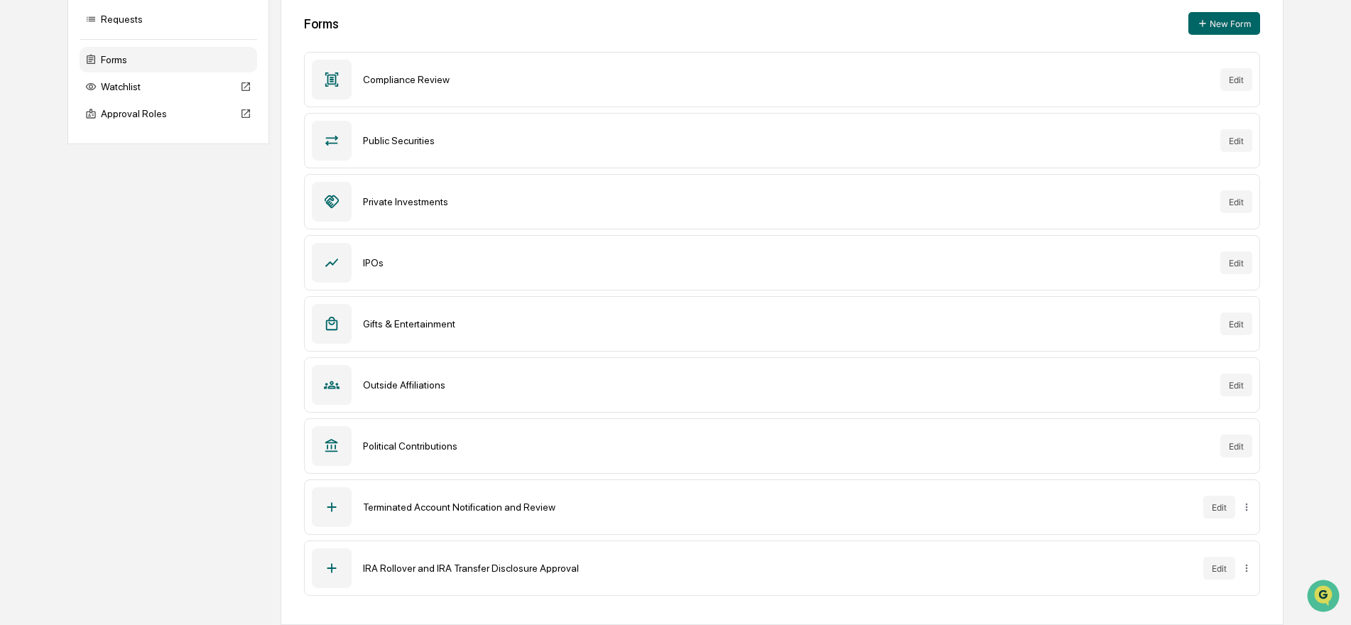
click at [330, 568] on icon at bounding box center [331, 568] width 9 height 9
click at [404, 569] on div "IRA Rollover and IRA Transfer Disclosure Approval" at bounding box center [777, 568] width 829 height 11
click at [1245, 477] on html "Calendar Manage Tasks Reviews Approval Management Company People, Data, Setting…" at bounding box center [679, 164] width 1358 height 625
click at [968, 477] on html "Calendar Manage Tasks Reviews Approval Management Company People, Data, Setting…" at bounding box center [679, 164] width 1358 height 625
click at [1218, 568] on button "Edit" at bounding box center [1219, 568] width 32 height 23
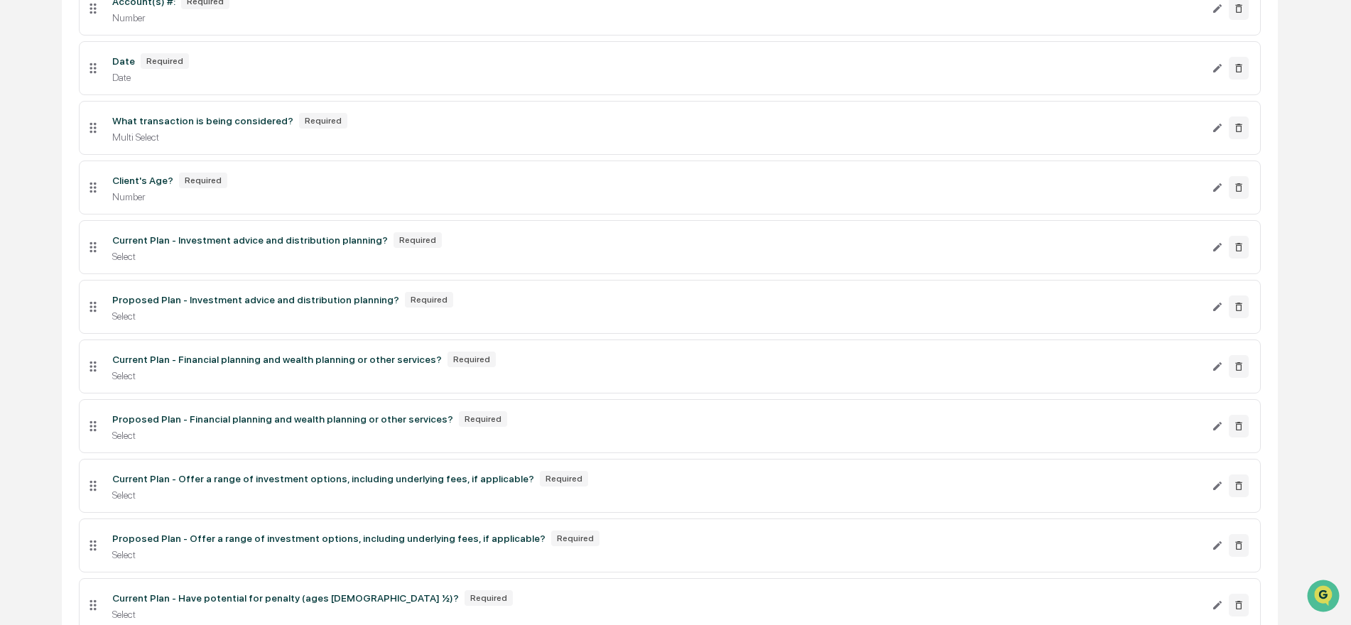
scroll to position [436, 0]
click at [218, 313] on div "Select" at bounding box center [656, 313] width 1088 height 11
click at [217, 295] on div "Proposed Plan - Investment advice and distribution planning?" at bounding box center [255, 297] width 287 height 11
click at [94, 310] on icon at bounding box center [93, 305] width 16 height 16
click at [137, 320] on li "Proposed Plan - Investment advice and distribution planning? Required Select" at bounding box center [670, 305] width 1182 height 54
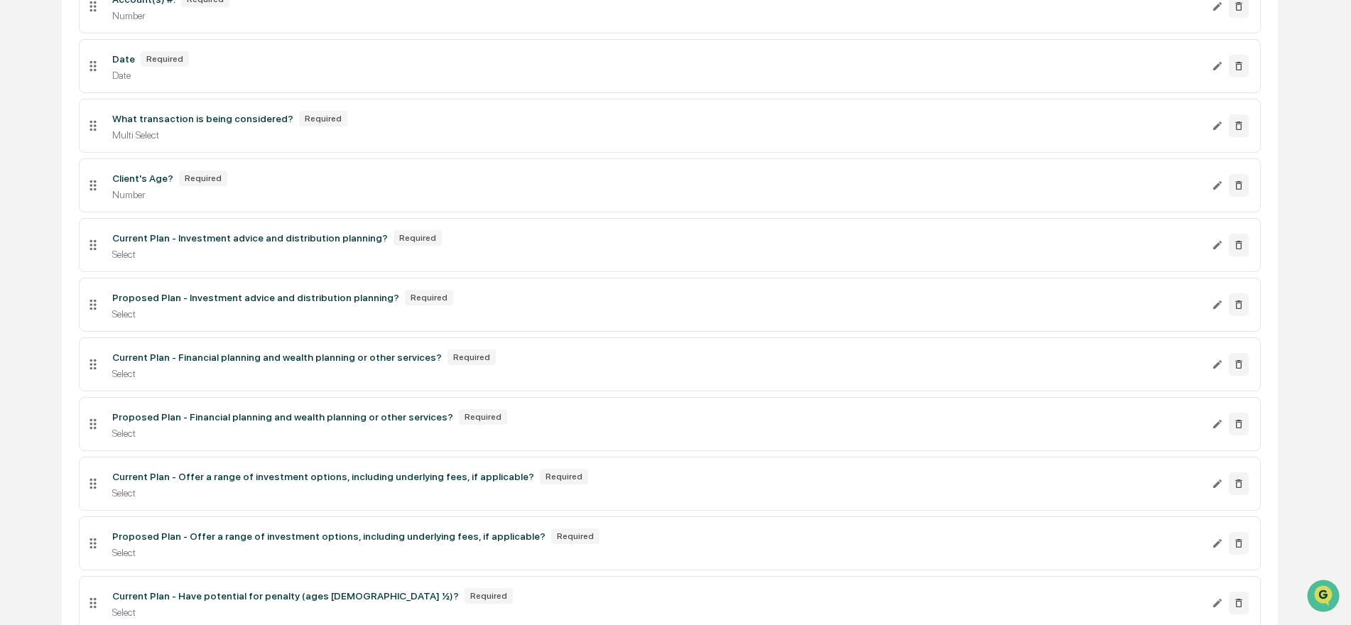
click at [175, 255] on div "Select" at bounding box center [656, 254] width 1088 height 11
click at [244, 234] on div "Current Plan - Investment advice and distribution planning?" at bounding box center [250, 237] width 276 height 11
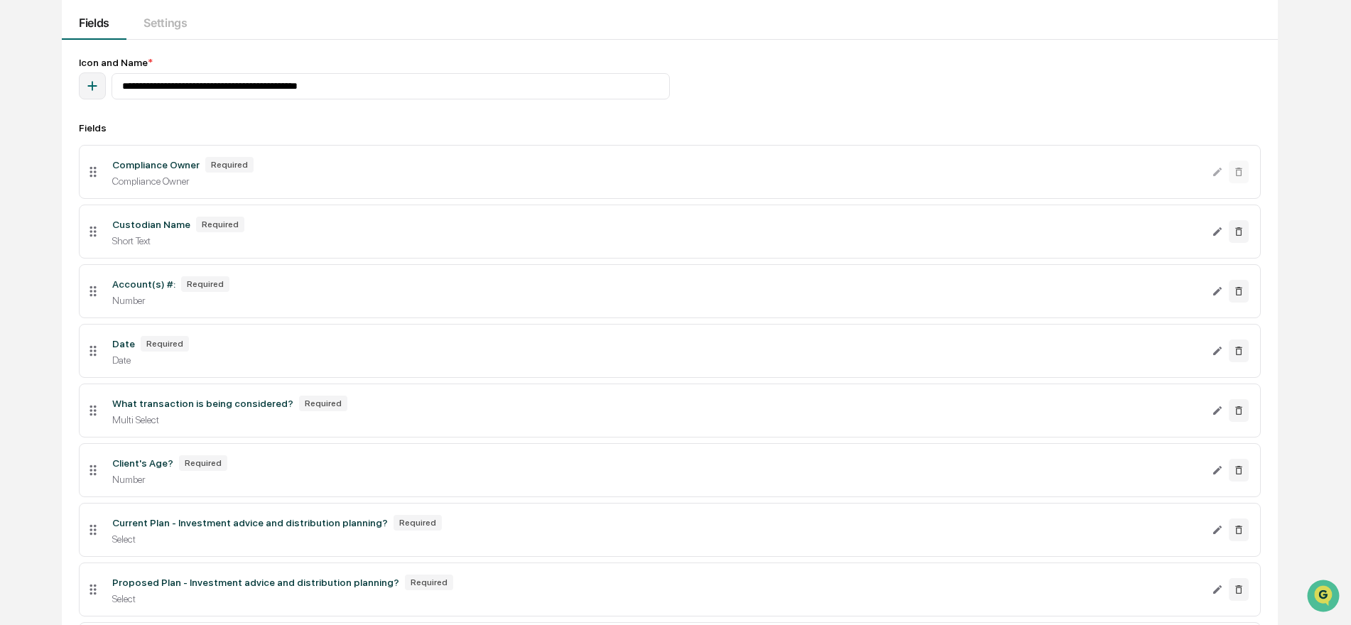
scroll to position [0, 0]
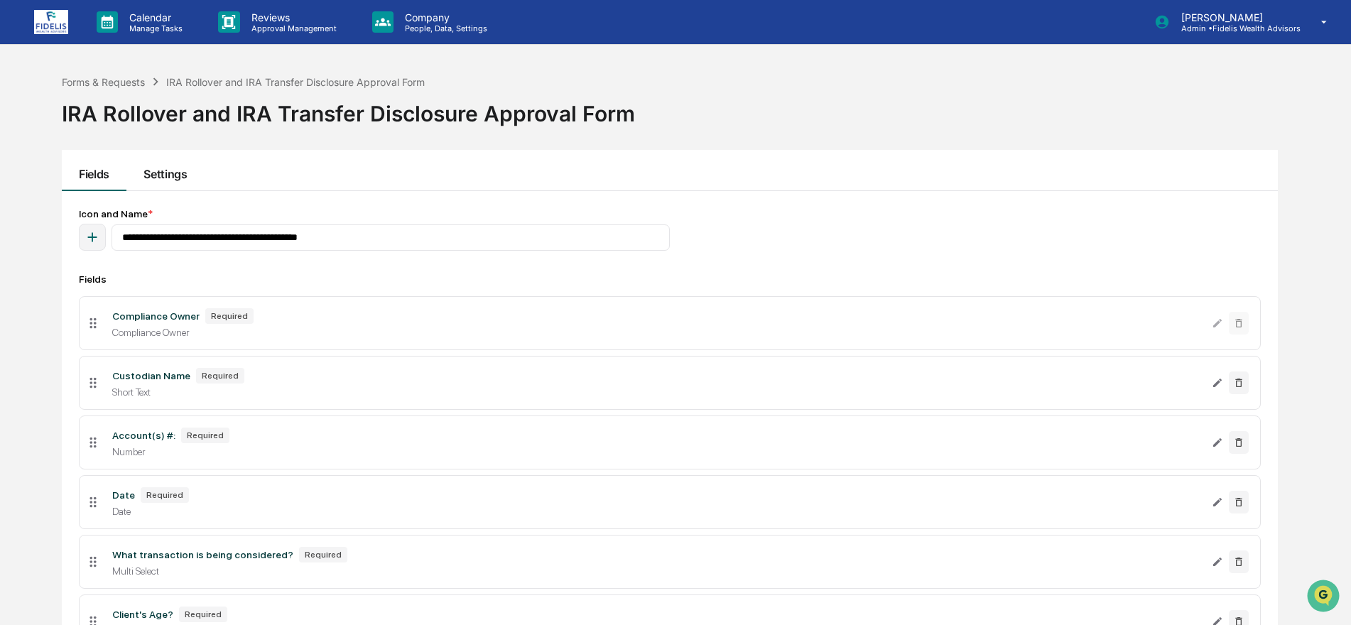
click at [163, 168] on button "Settings" at bounding box center [164, 170] width 77 height 41
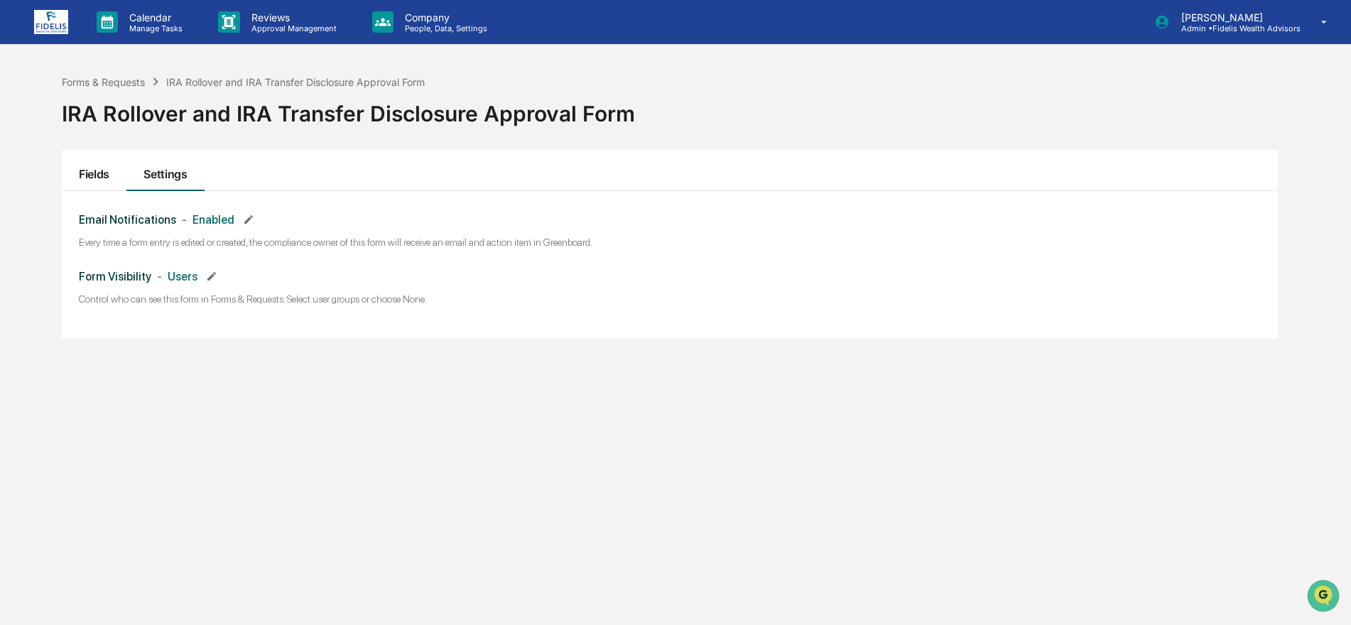
click at [95, 171] on button "Fields" at bounding box center [94, 170] width 65 height 41
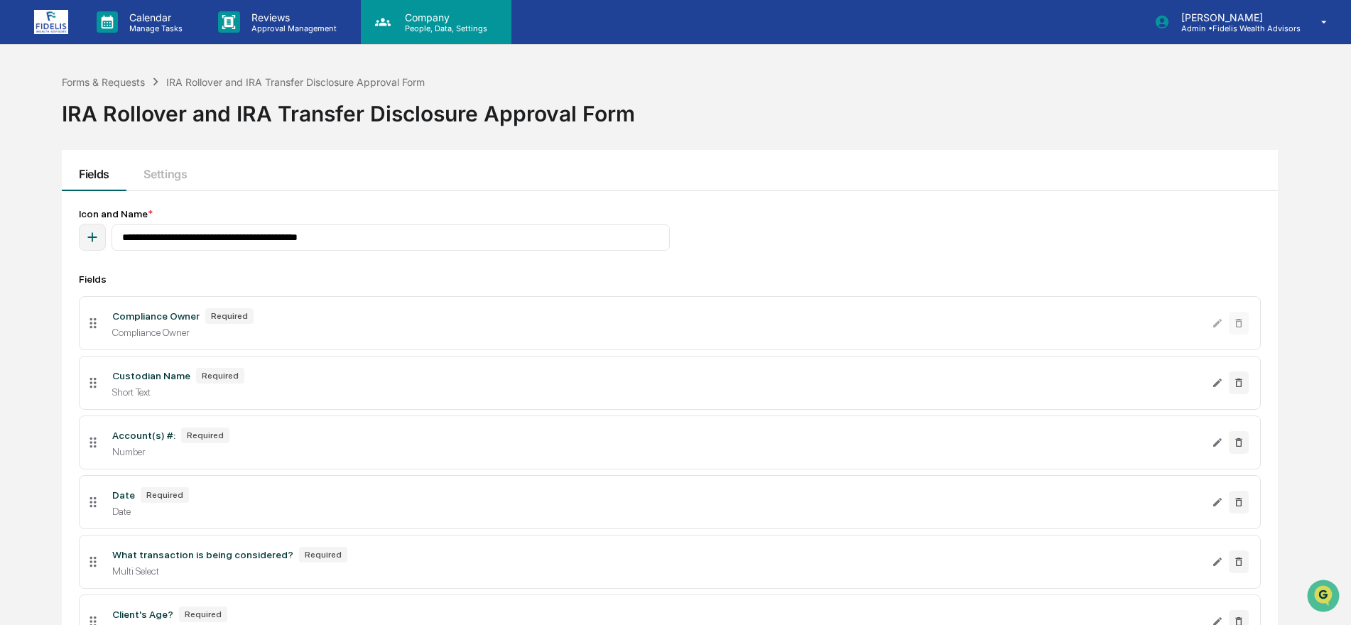
click at [423, 14] on p "Company" at bounding box center [444, 17] width 101 height 12
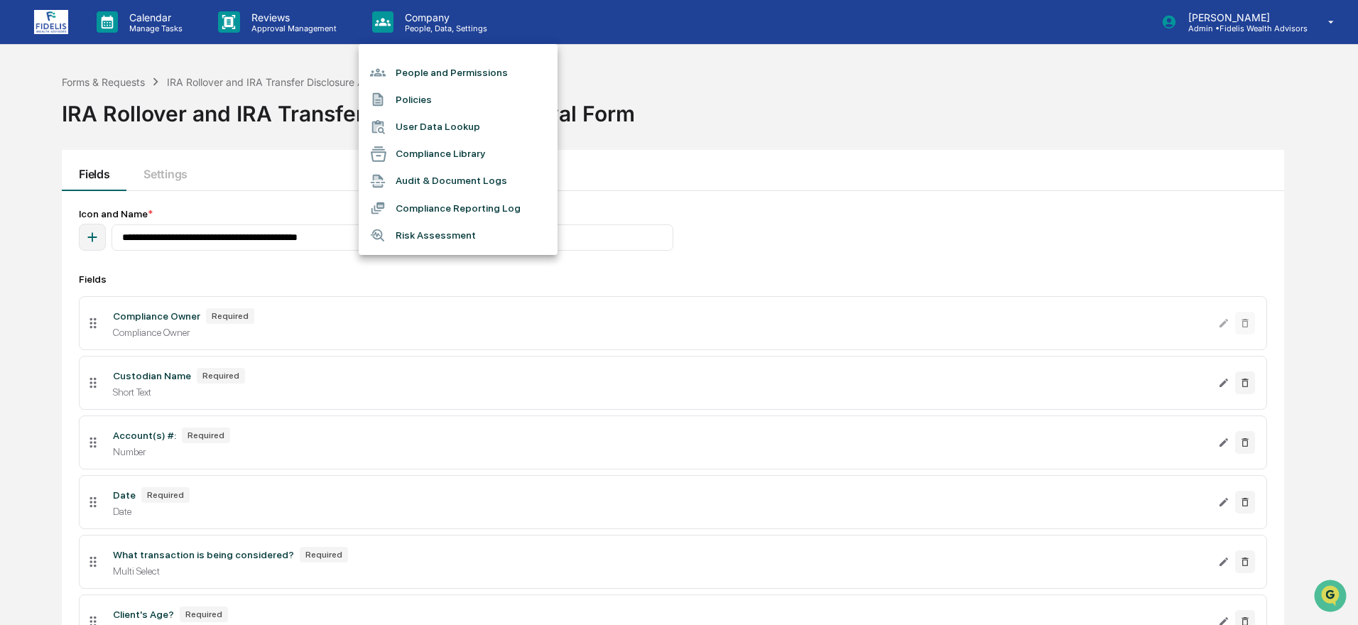
click at [259, 28] on div at bounding box center [679, 312] width 1358 height 625
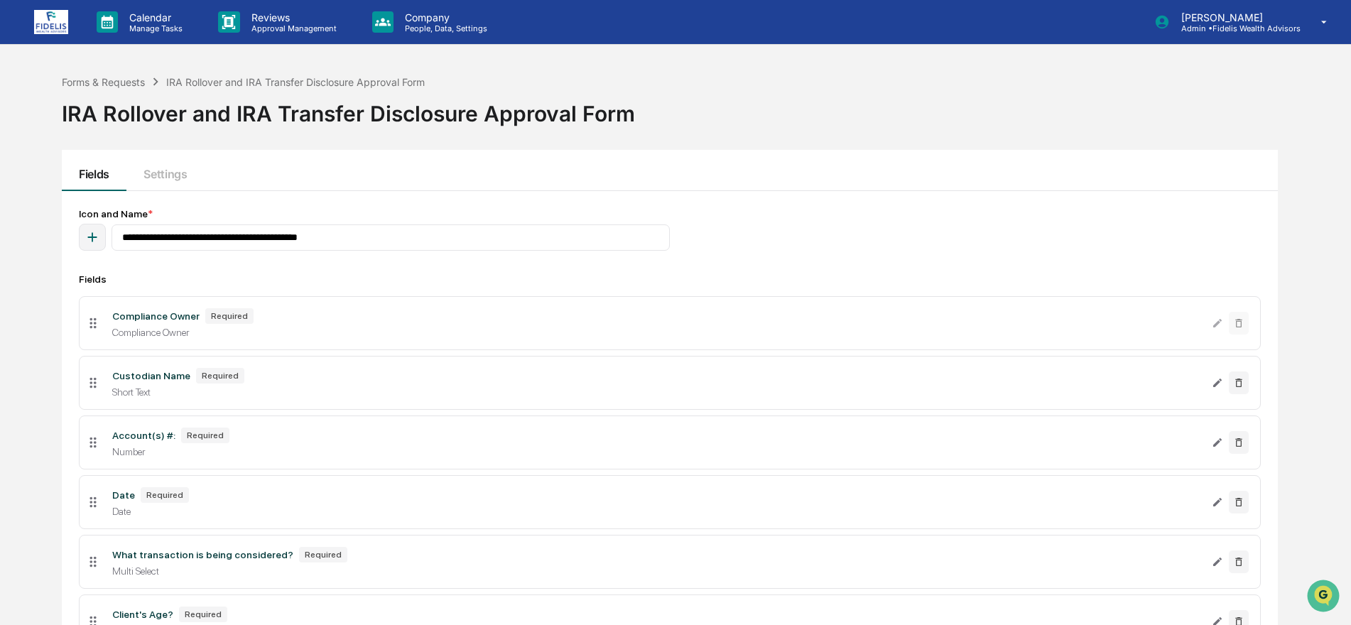
click at [259, 28] on p "Approval Management" at bounding box center [292, 28] width 104 height 10
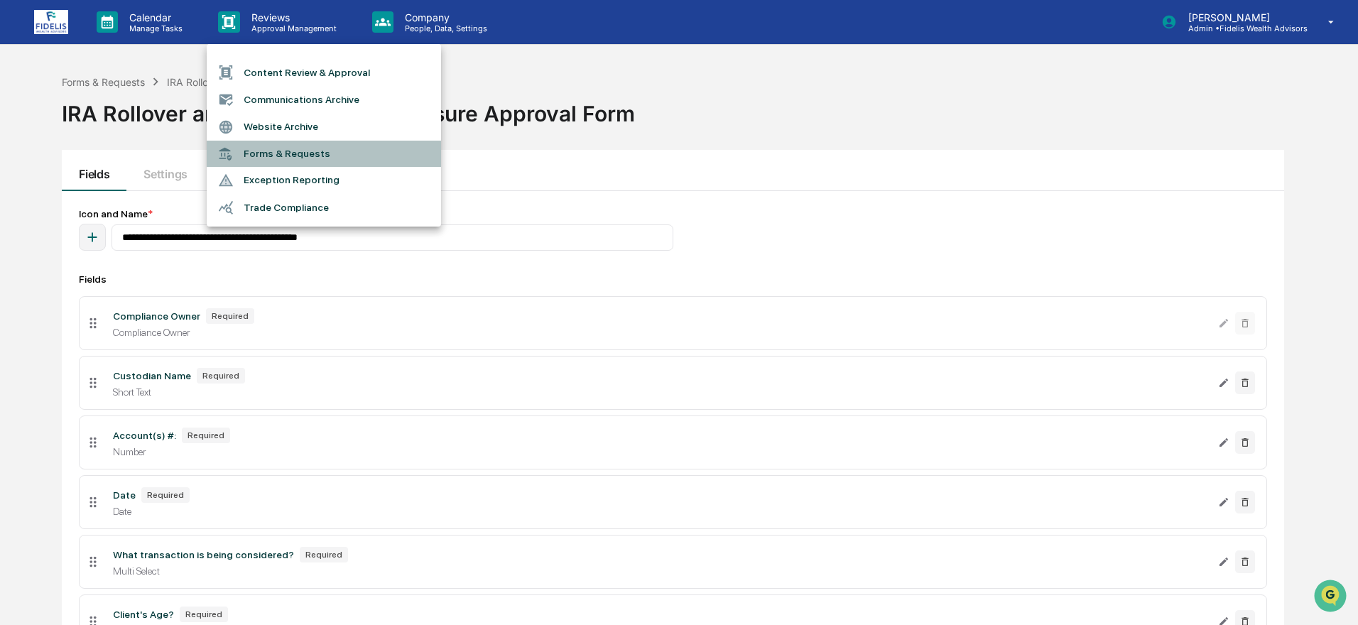
click at [266, 153] on li "Forms & Requests" at bounding box center [324, 154] width 234 height 26
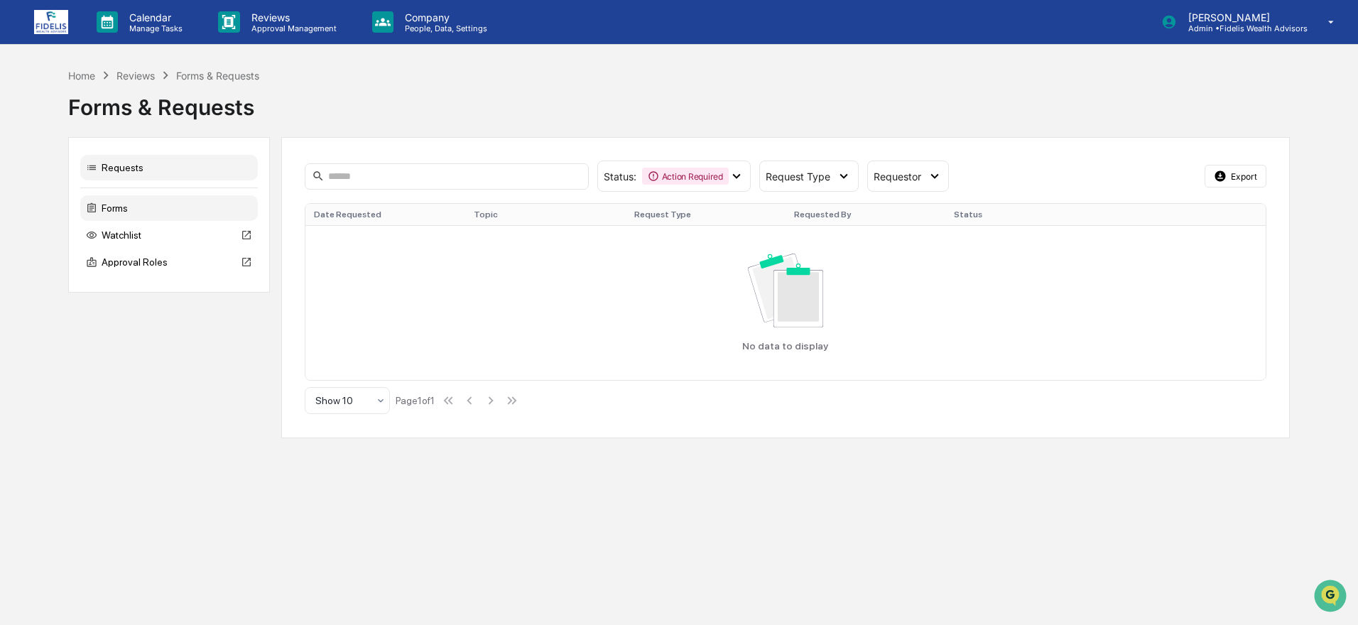
click at [109, 205] on div "Forms" at bounding box center [169, 208] width 178 height 26
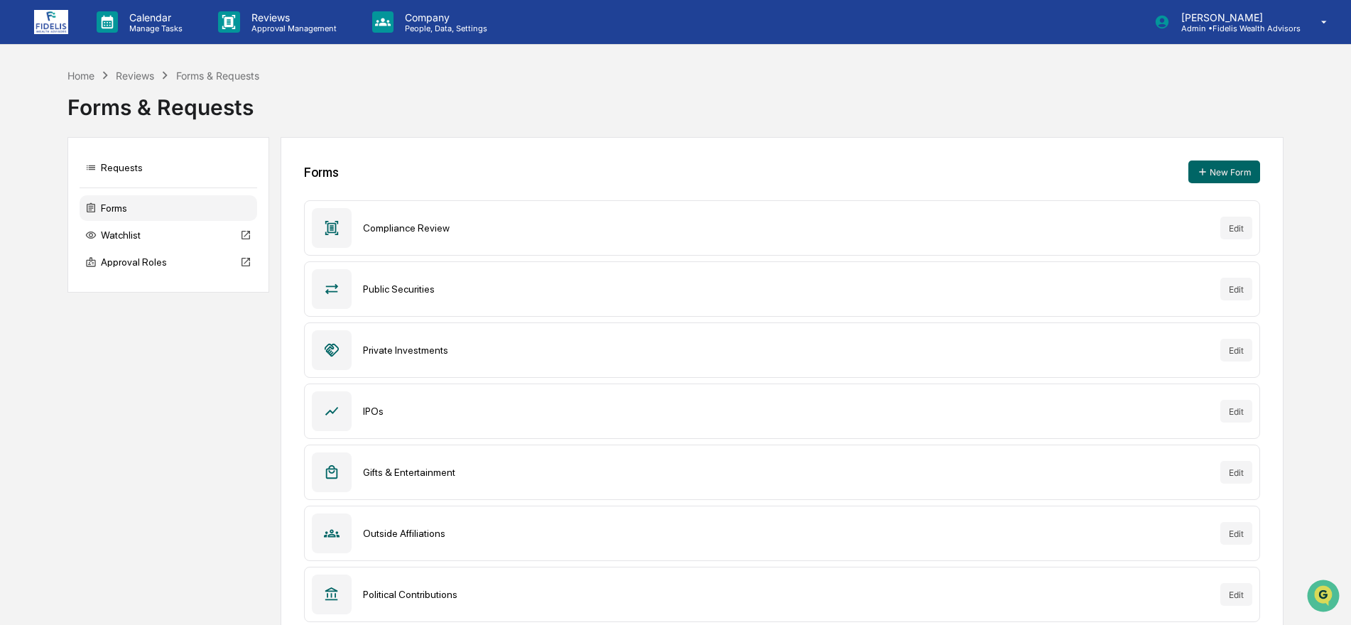
click at [379, 350] on div "Private Investments" at bounding box center [786, 350] width 846 height 11
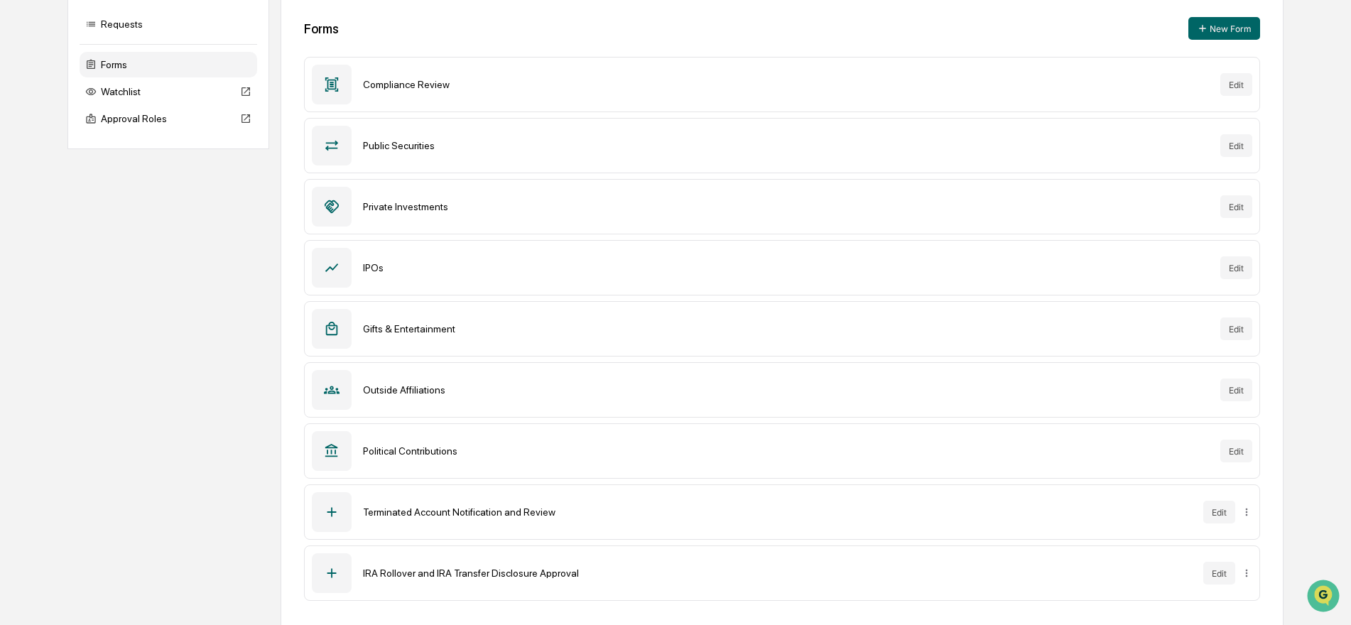
scroll to position [148, 0]
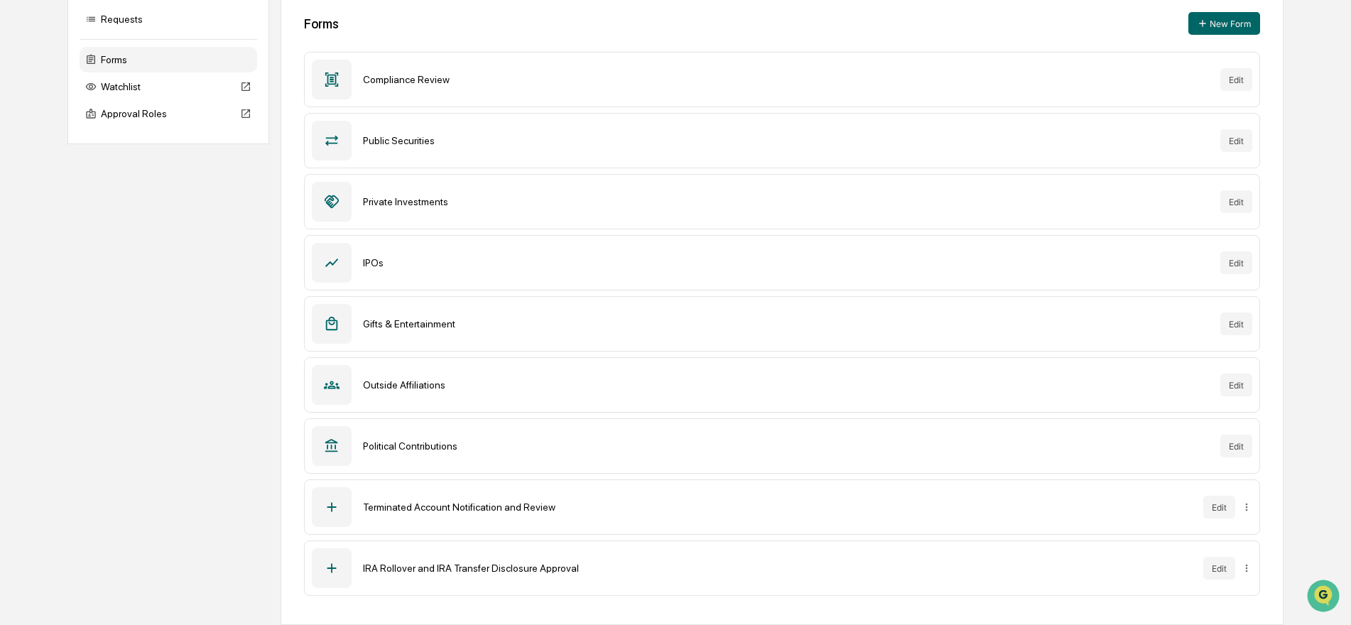
click at [428, 454] on div "Political Contributions Edit" at bounding box center [782, 445] width 956 height 55
click at [1235, 440] on button "Edit" at bounding box center [1236, 446] width 32 height 23
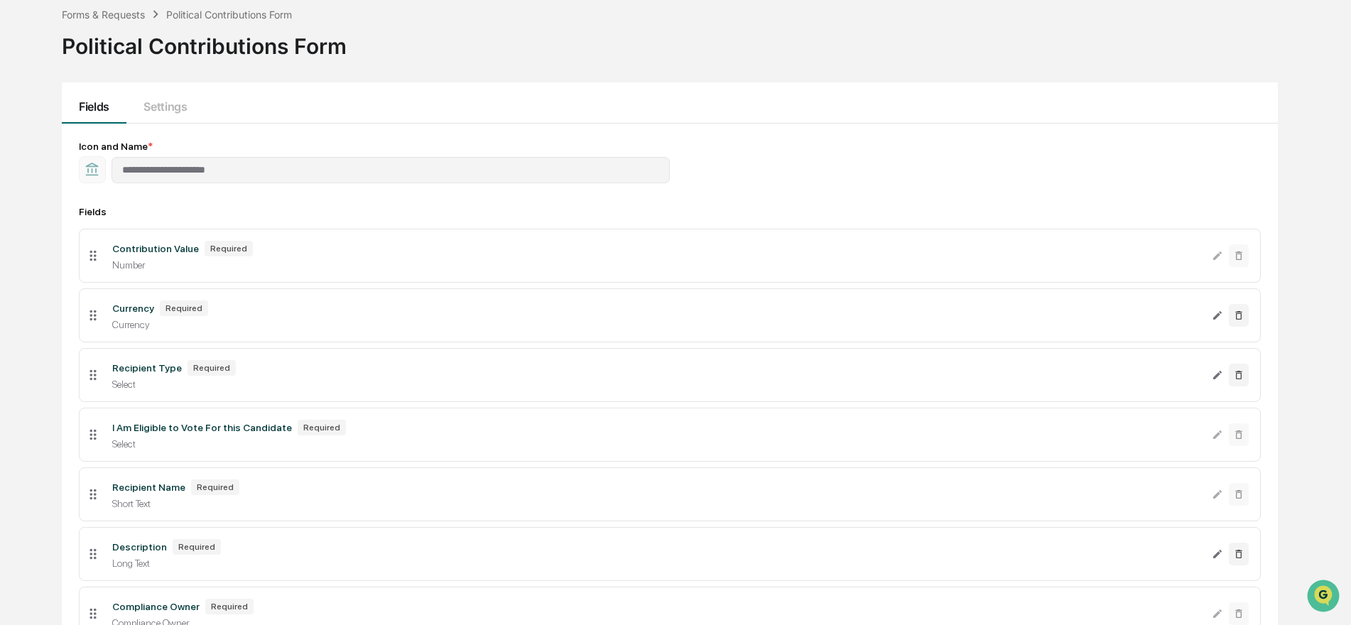
scroll to position [81, 0]
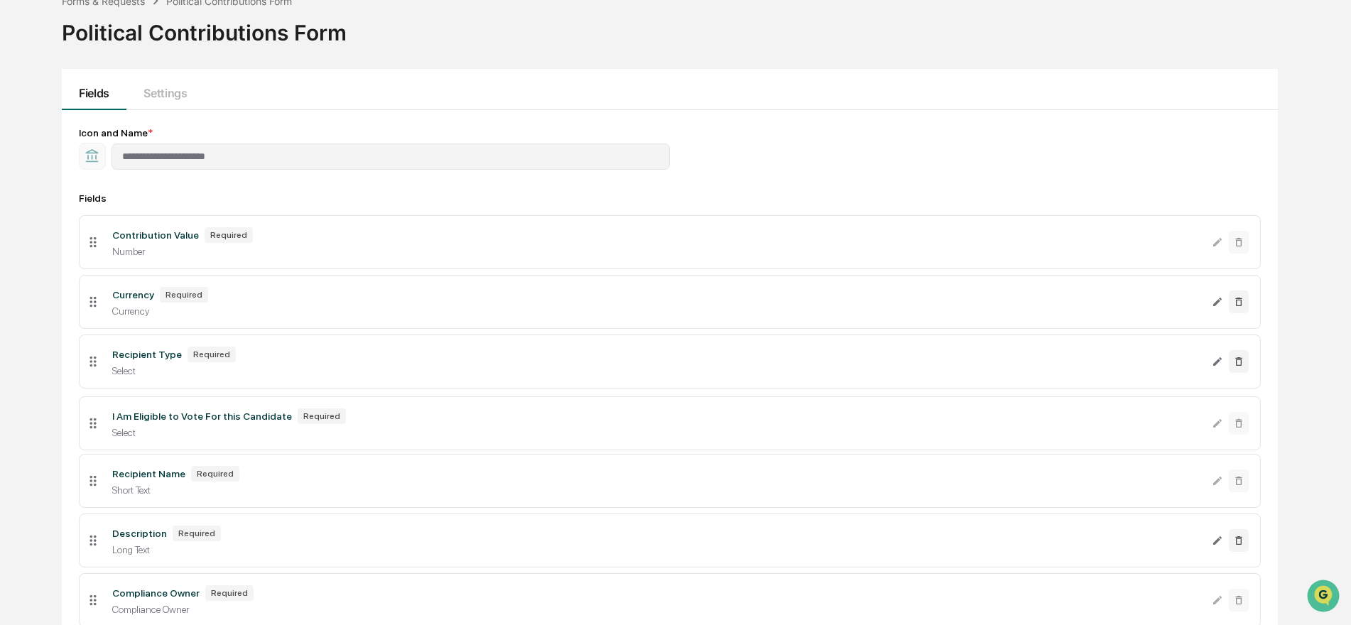
drag, startPoint x: 93, startPoint y: 423, endPoint x: 150, endPoint y: 425, distance: 56.9
click at [150, 425] on li "I Am Eligible to Vote For this Candidate Required Select" at bounding box center [670, 423] width 1182 height 54
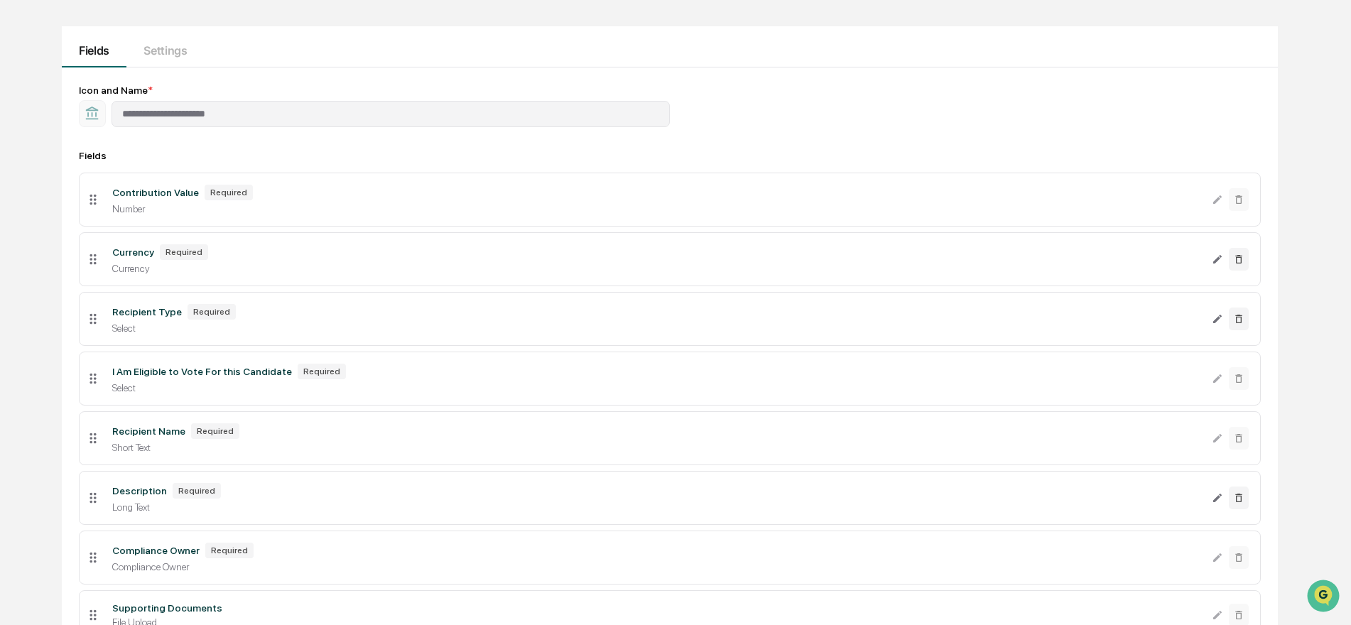
scroll to position [0, 0]
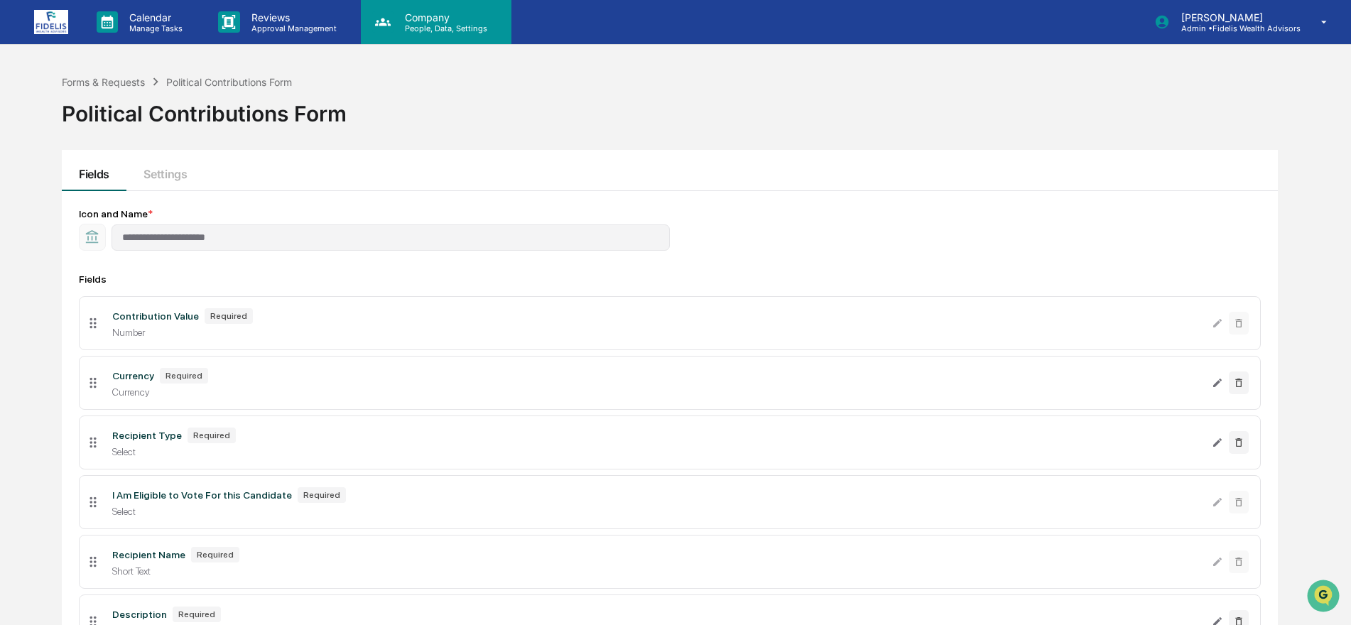
click at [425, 16] on p "Company" at bounding box center [444, 17] width 101 height 12
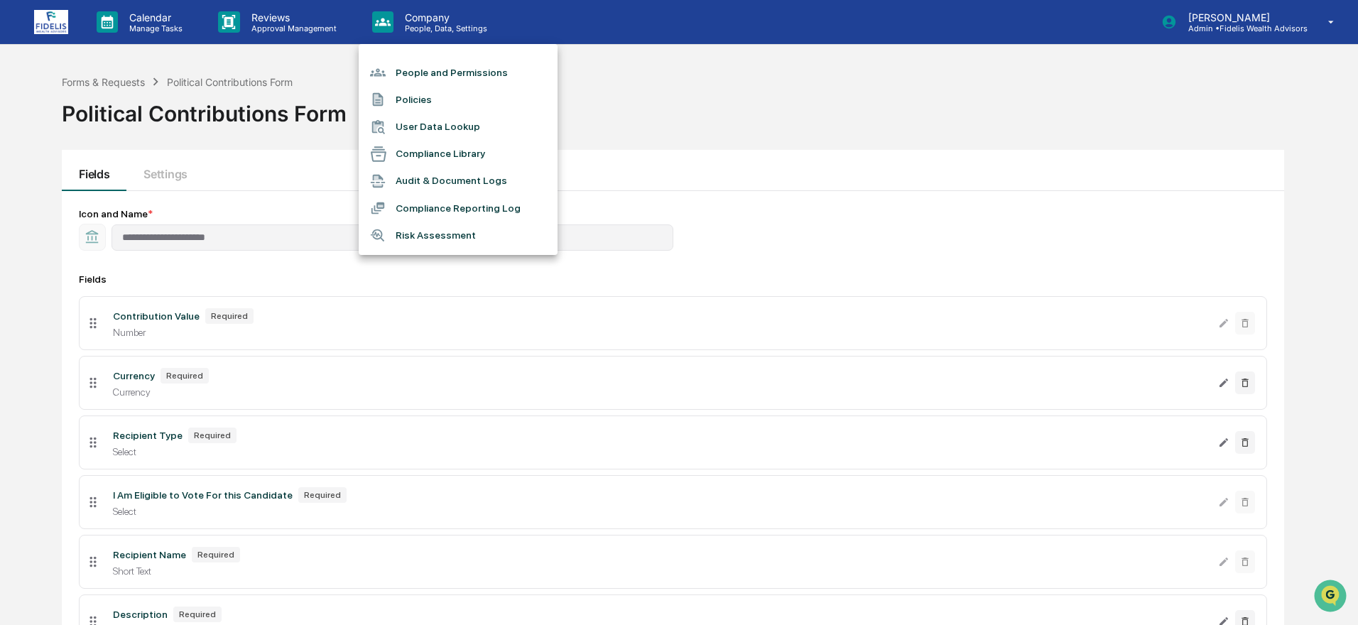
click at [261, 16] on div at bounding box center [679, 312] width 1358 height 625
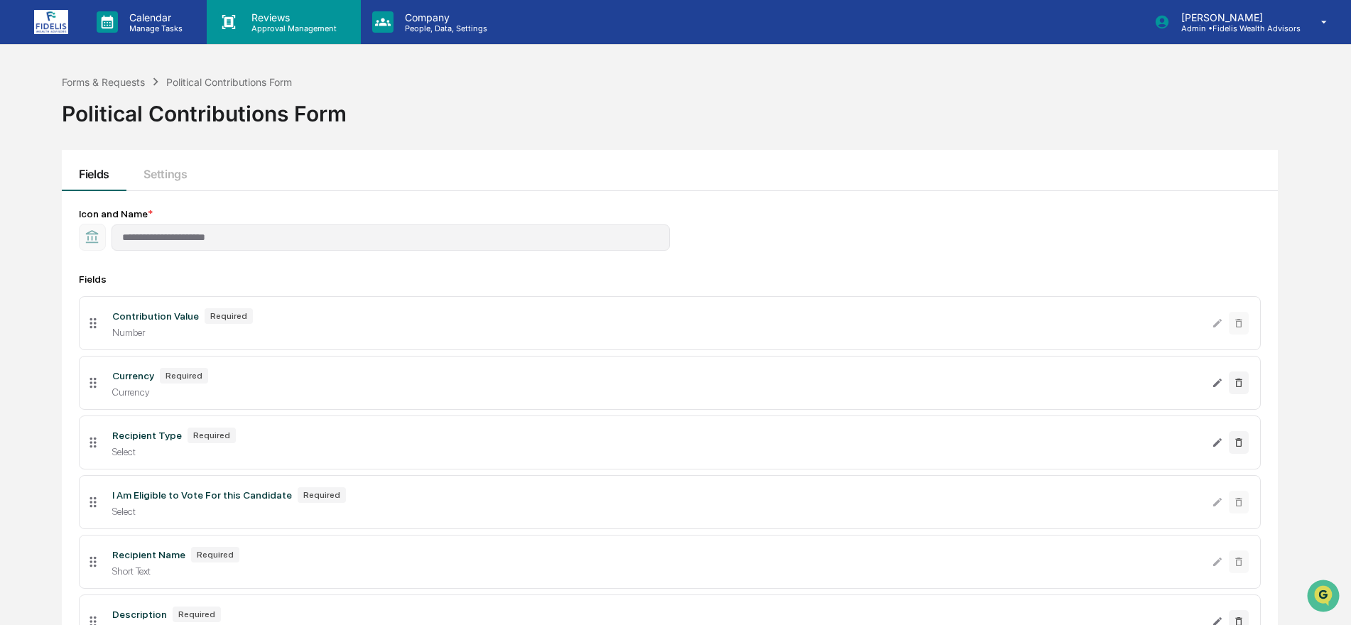
click at [261, 18] on p "Reviews" at bounding box center [292, 17] width 104 height 12
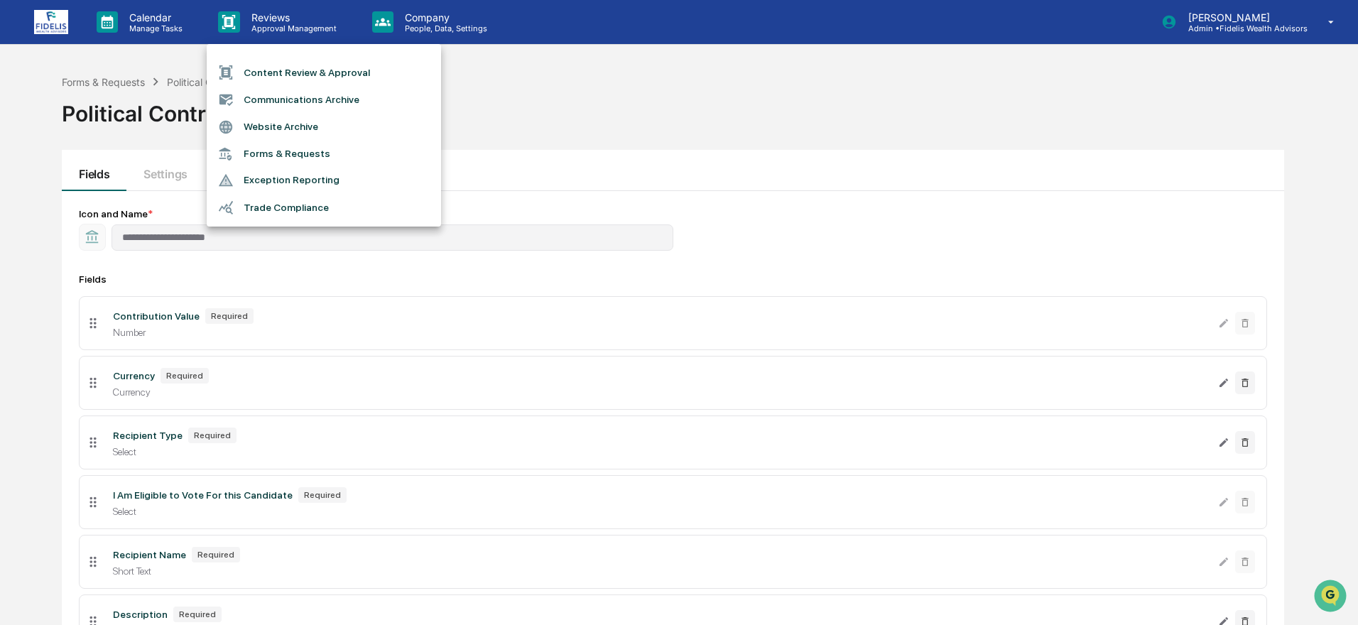
click at [286, 271] on div at bounding box center [679, 312] width 1358 height 625
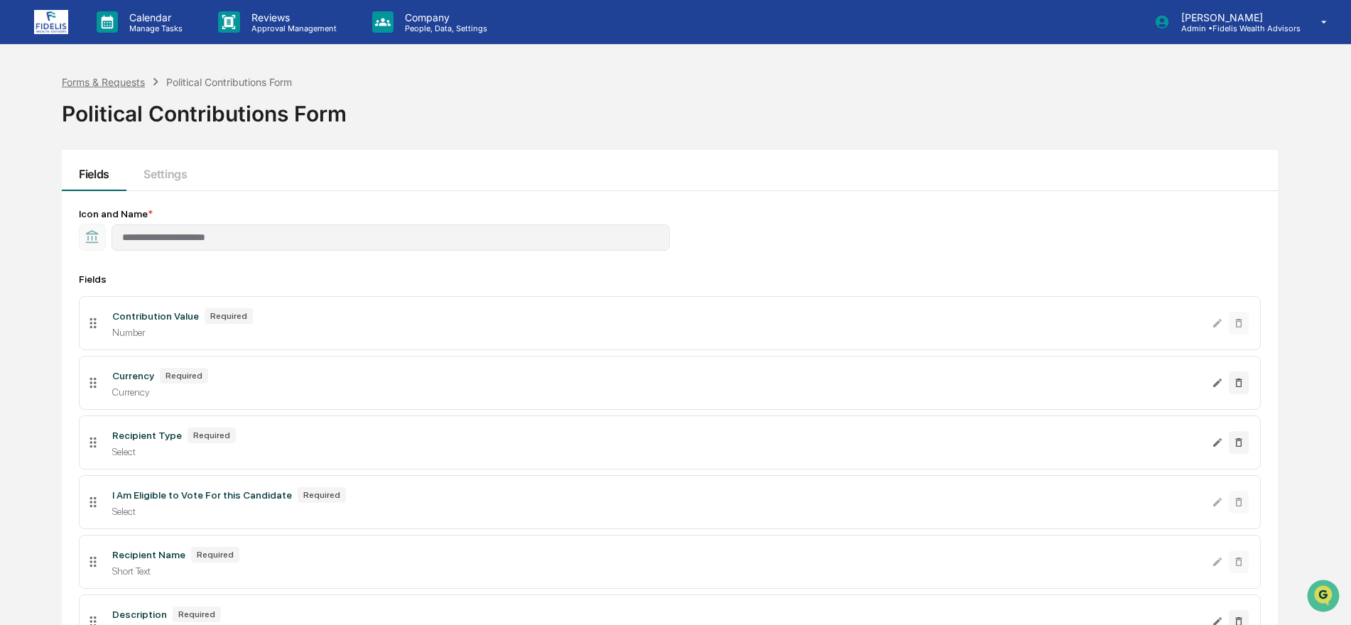
click at [116, 82] on div "Forms & Requests" at bounding box center [103, 82] width 83 height 12
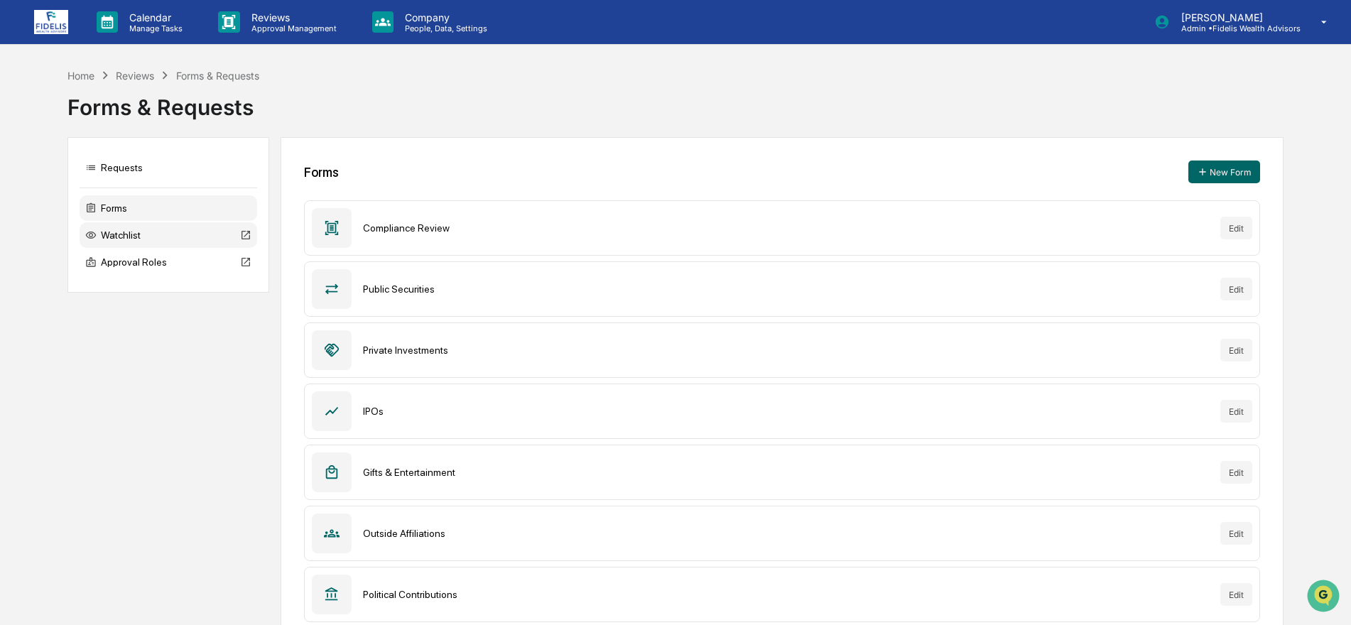
click at [124, 233] on div "Watchlist" at bounding box center [169, 235] width 178 height 26
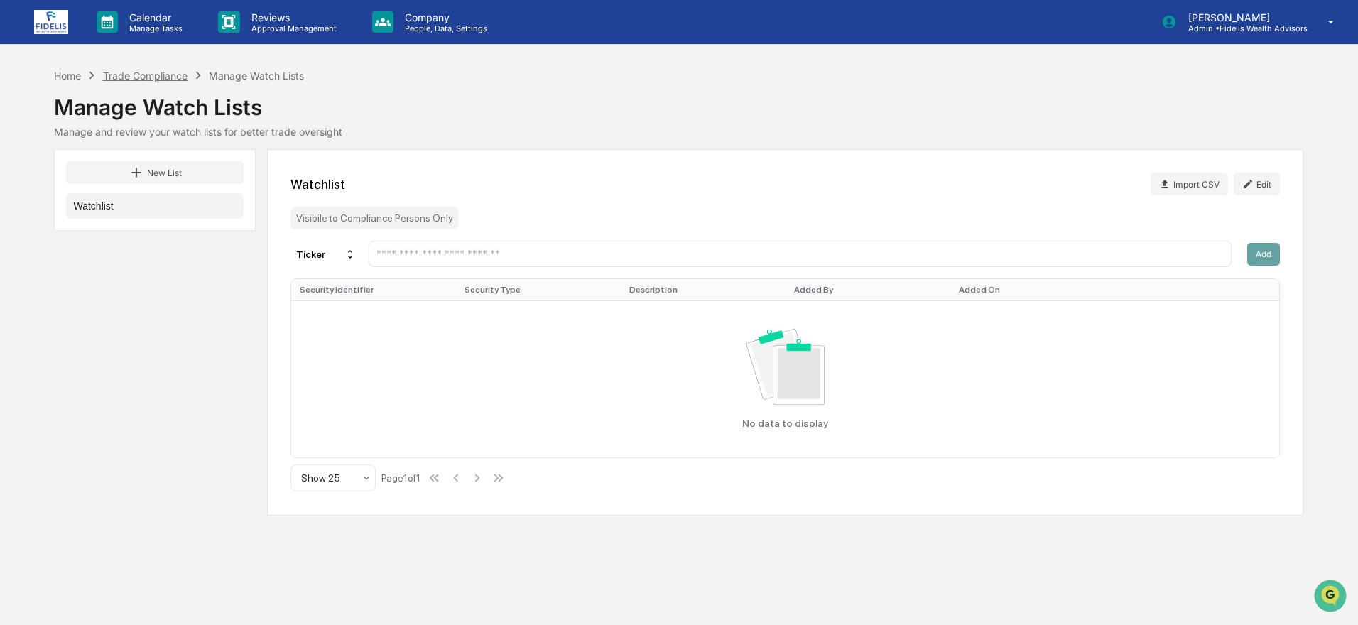
click at [149, 80] on div "Trade Compliance" at bounding box center [145, 76] width 85 height 12
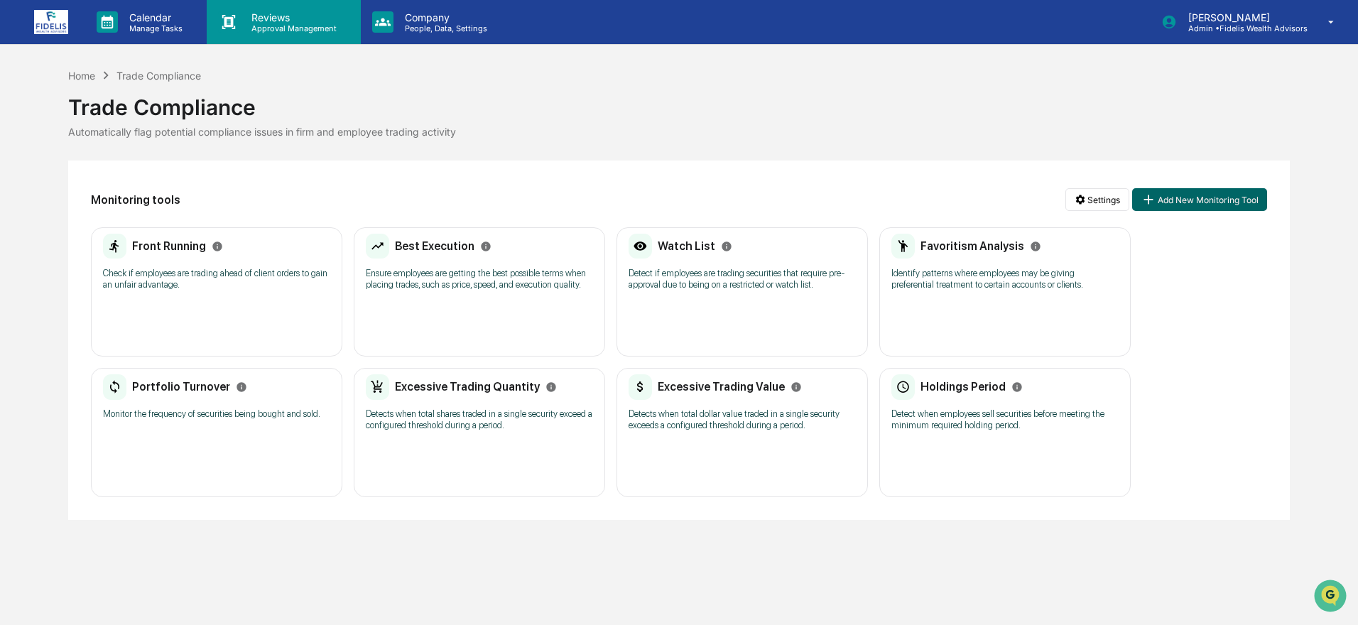
click at [246, 13] on p "Reviews" at bounding box center [292, 17] width 104 height 12
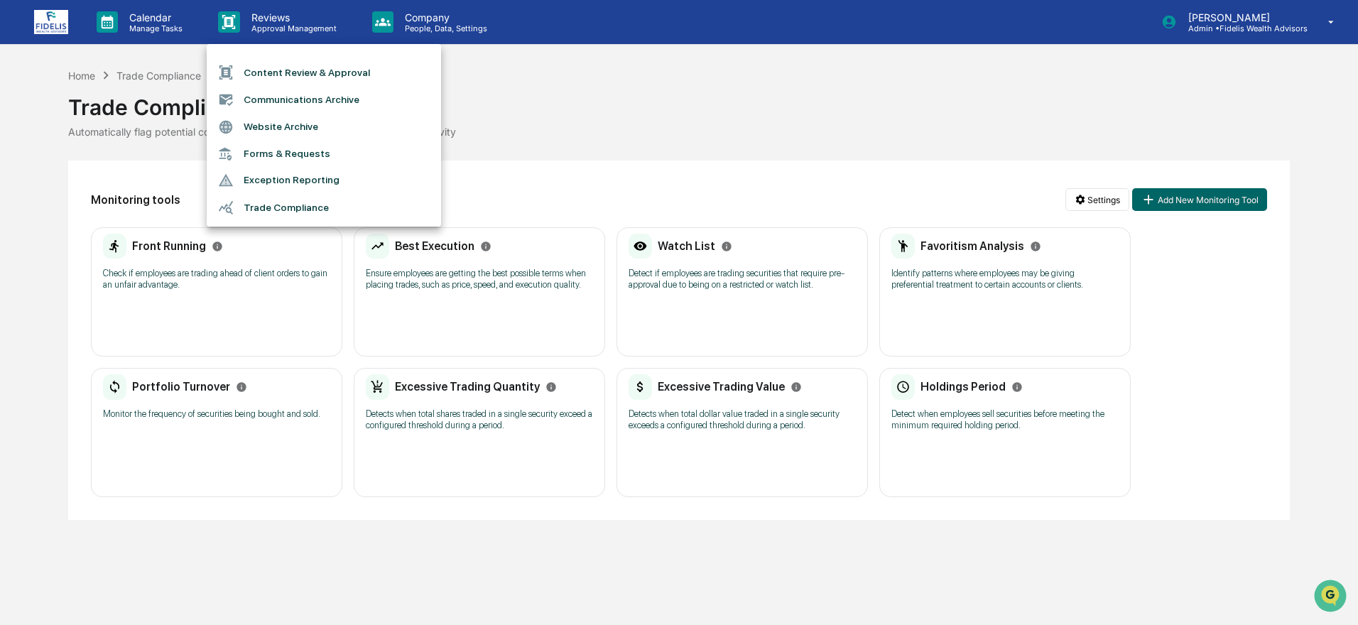
click at [257, 151] on li "Forms & Requests" at bounding box center [324, 154] width 234 height 26
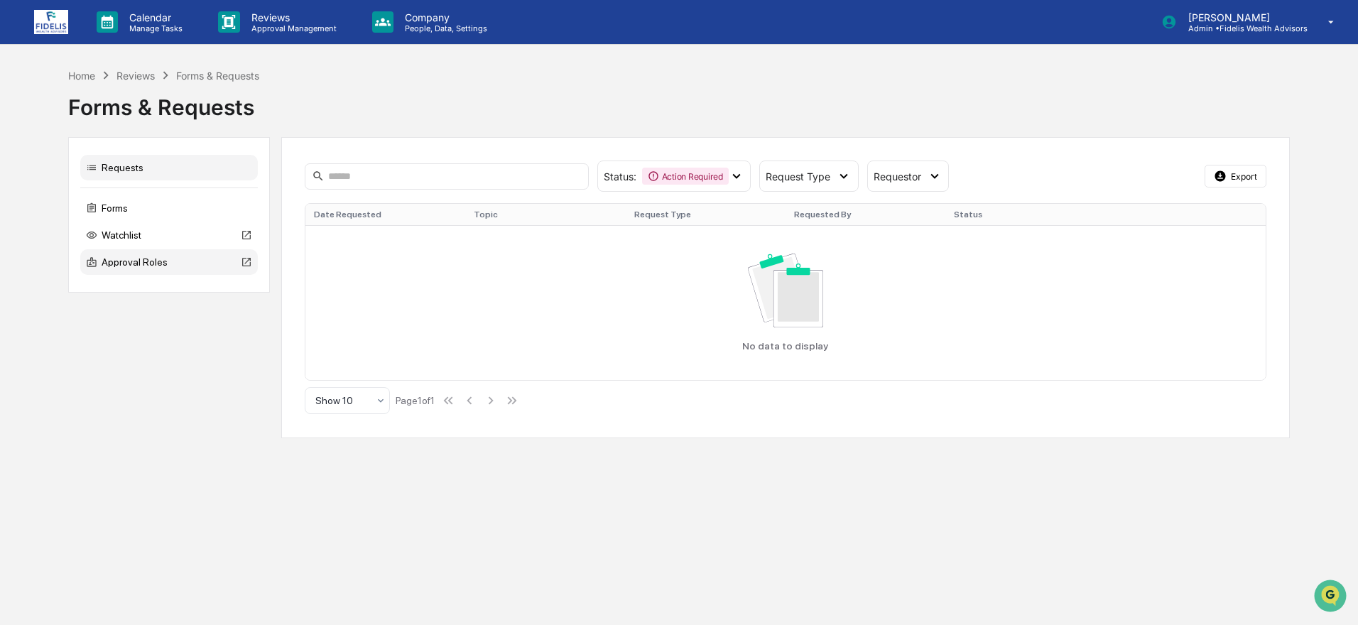
click at [126, 260] on div "Approval Roles" at bounding box center [169, 262] width 178 height 26
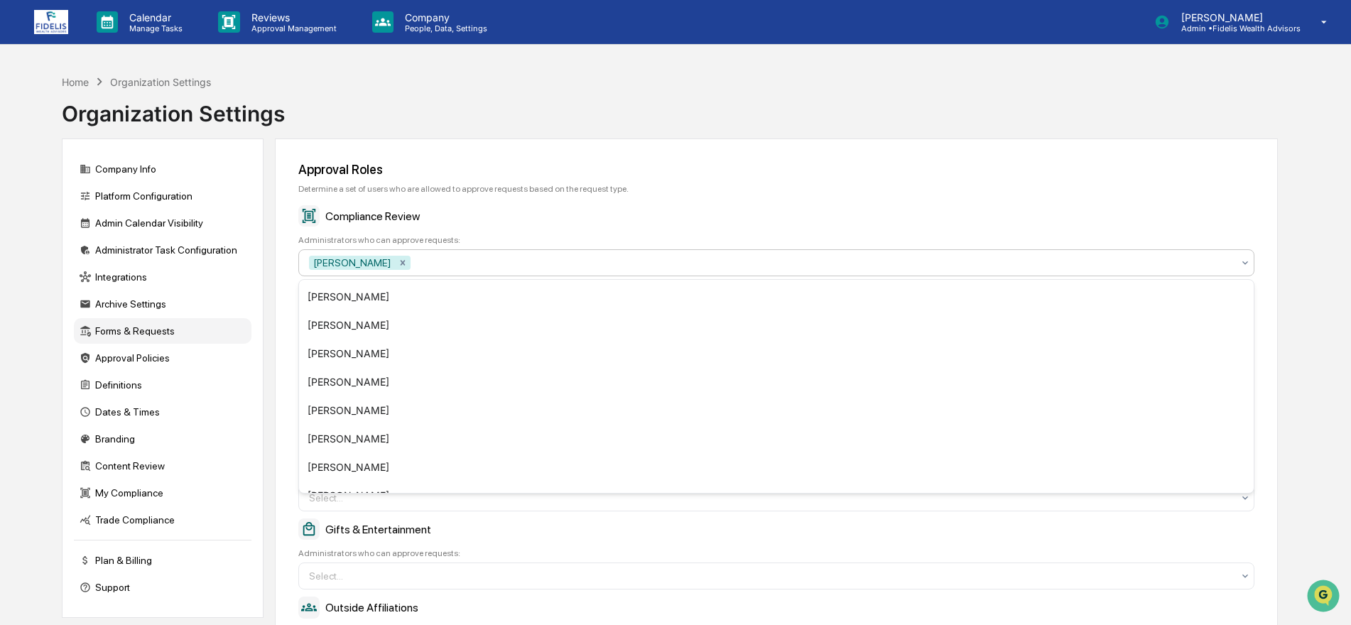
click at [1245, 260] on icon at bounding box center [1245, 262] width 11 height 11
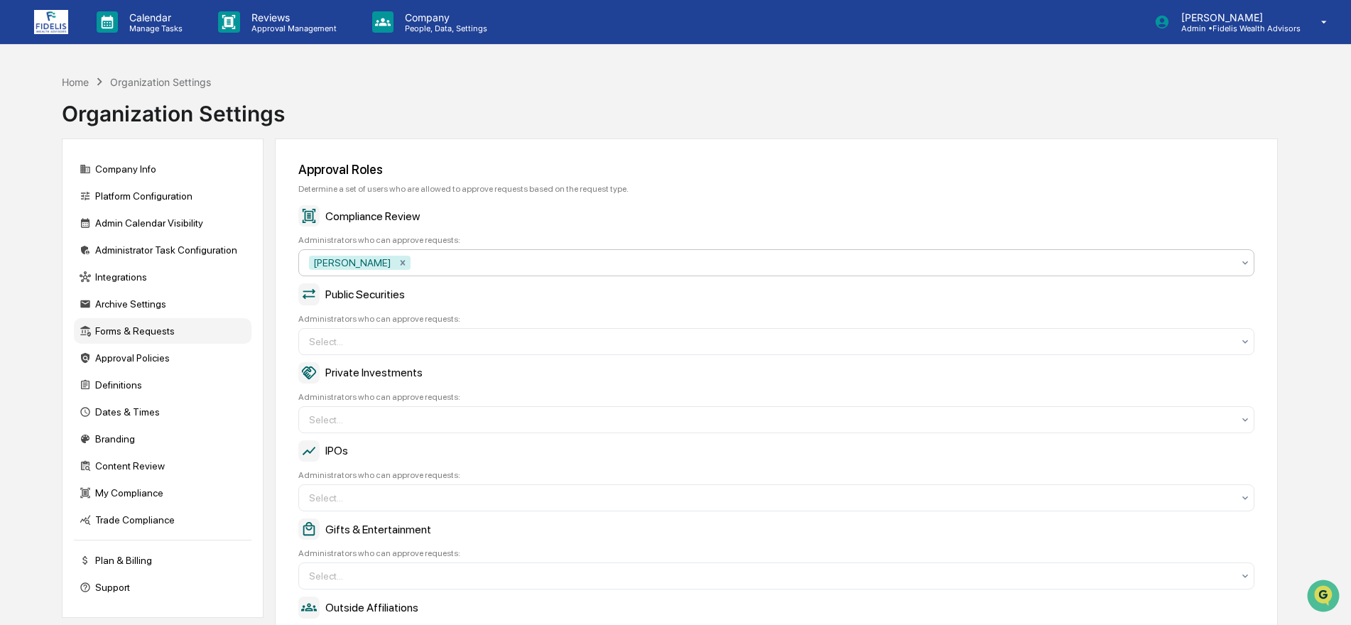
click at [1245, 260] on icon at bounding box center [1245, 262] width 11 height 11
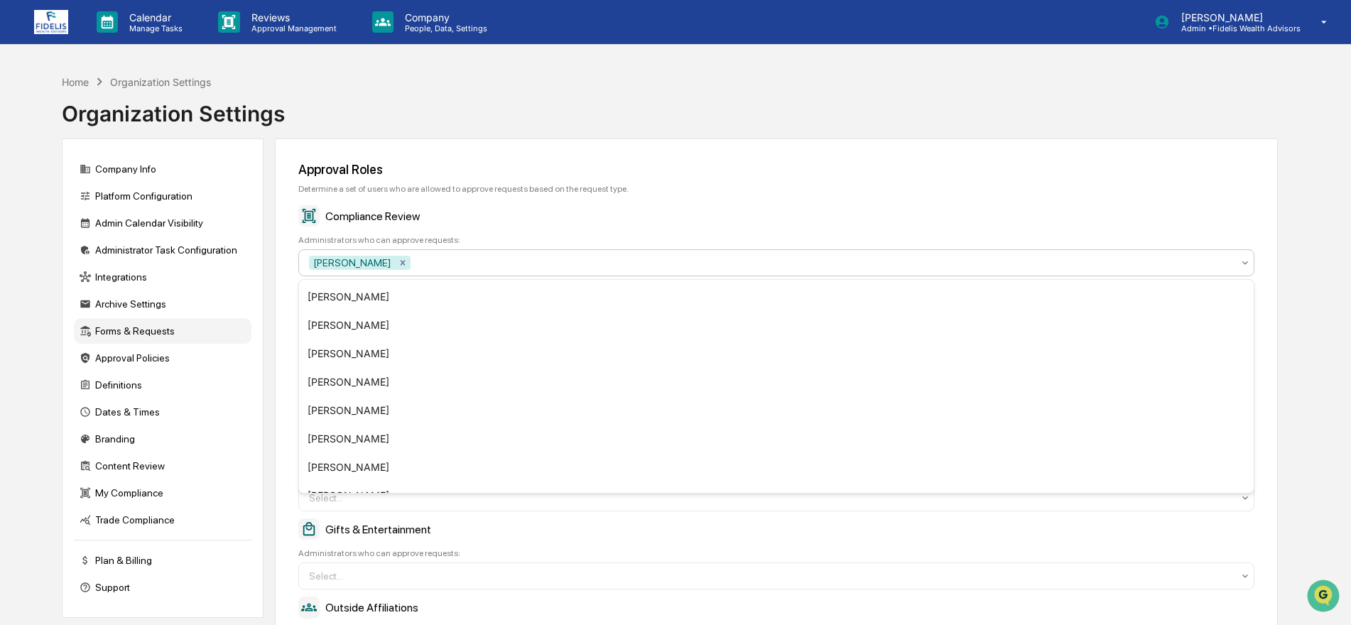
click at [1245, 260] on icon at bounding box center [1245, 262] width 11 height 11
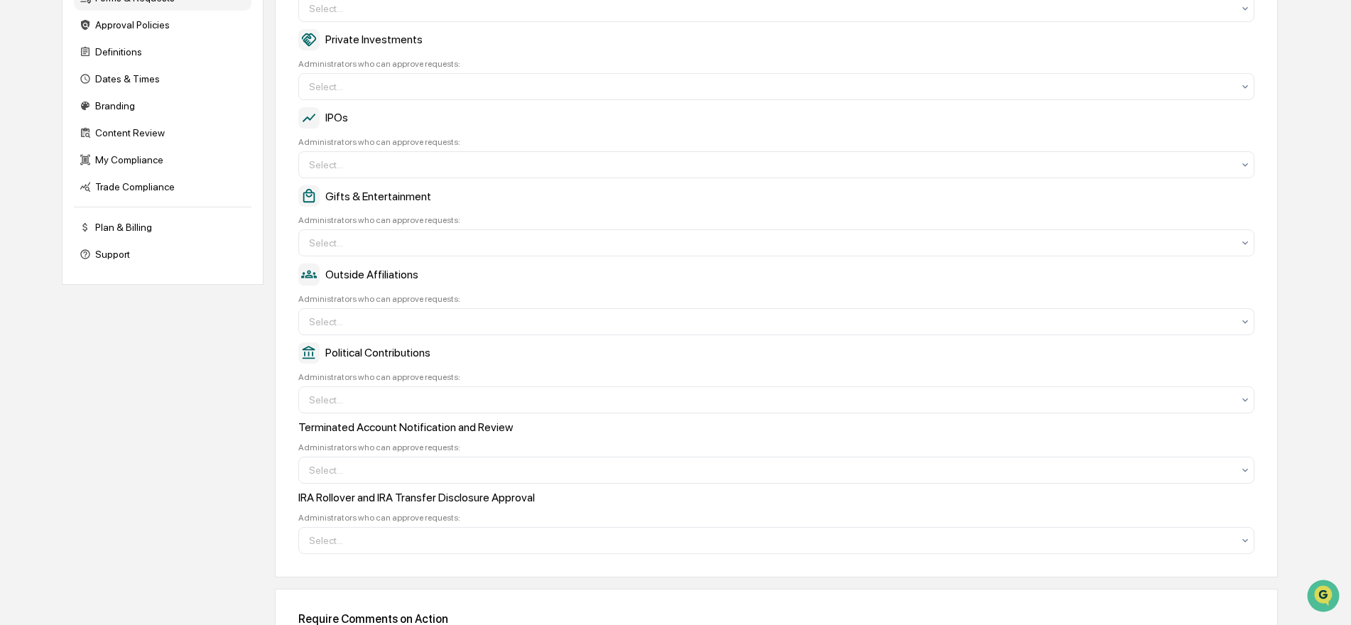
scroll to position [355, 0]
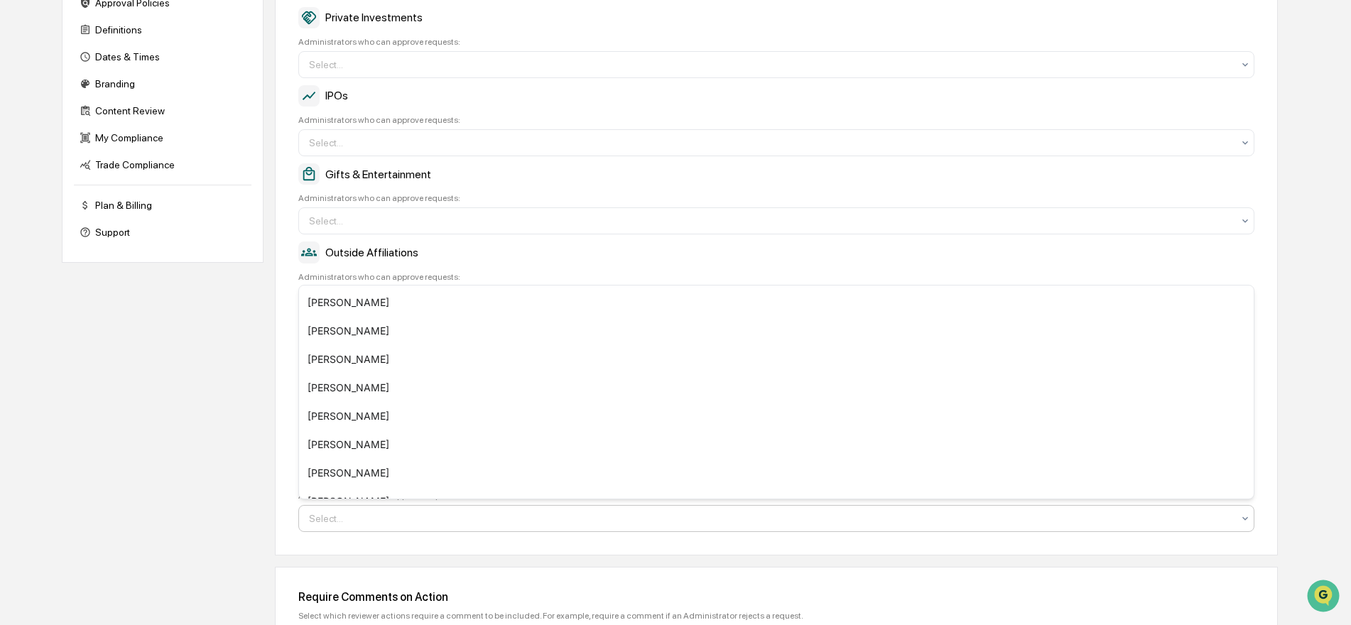
click at [1235, 518] on div "Select..." at bounding box center [771, 518] width 938 height 23
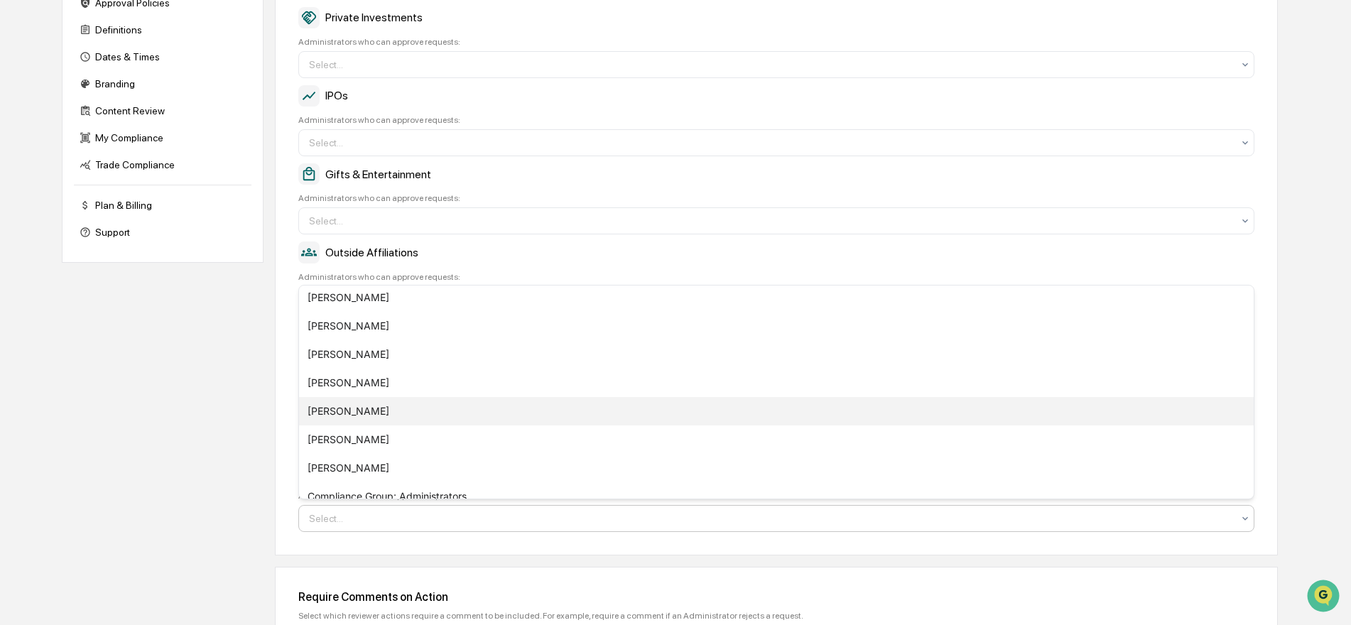
scroll to position [213, 0]
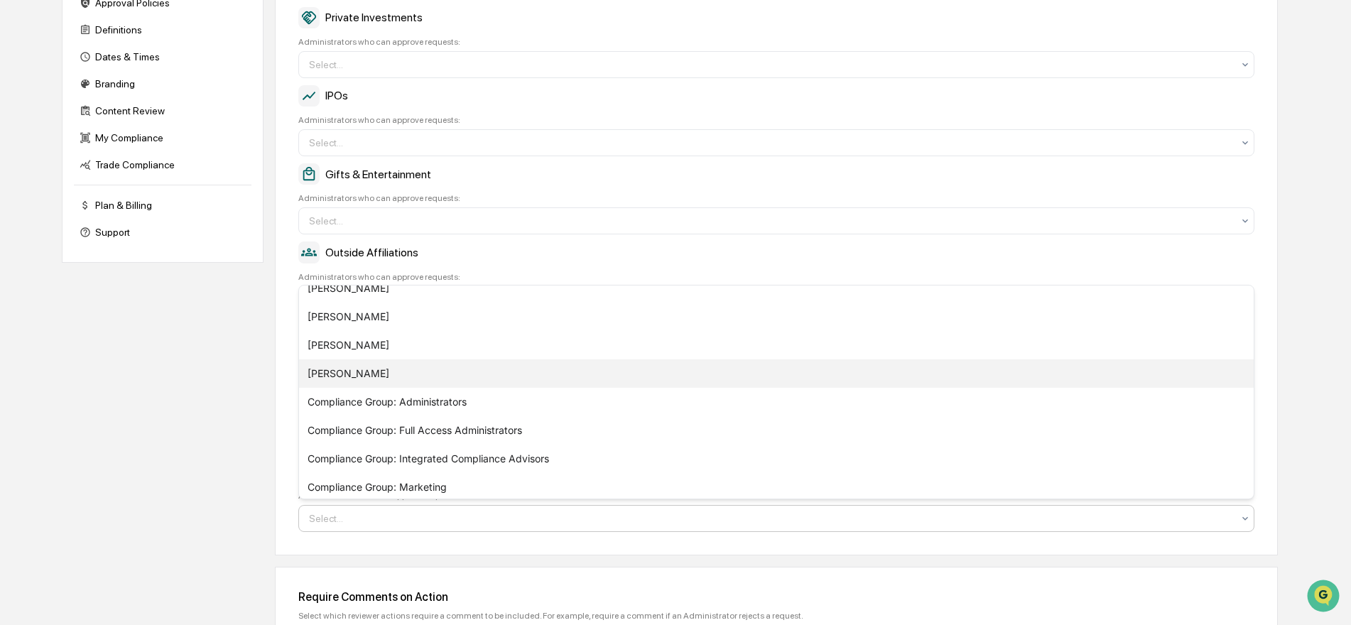
click at [345, 373] on div "[PERSON_NAME]" at bounding box center [776, 373] width 955 height 28
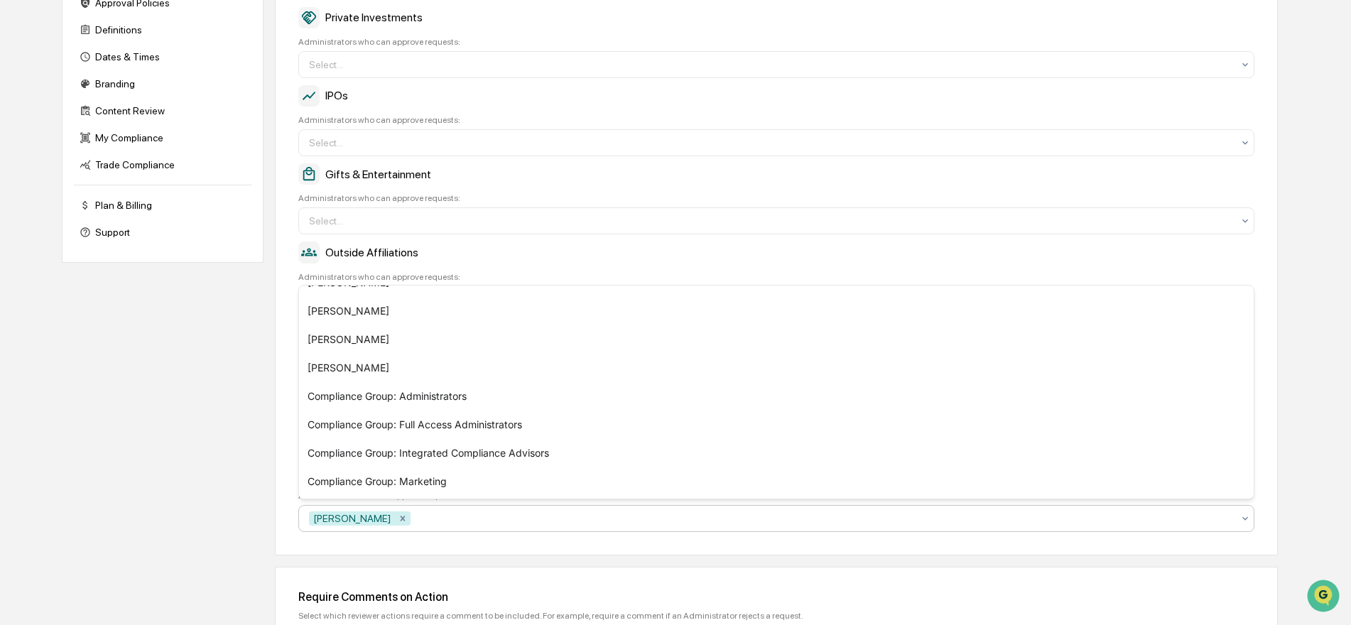
click at [455, 560] on div "Approval Roles Determine a set of users who are allowed to approve requests bas…" at bounding box center [776, 253] width 1003 height 940
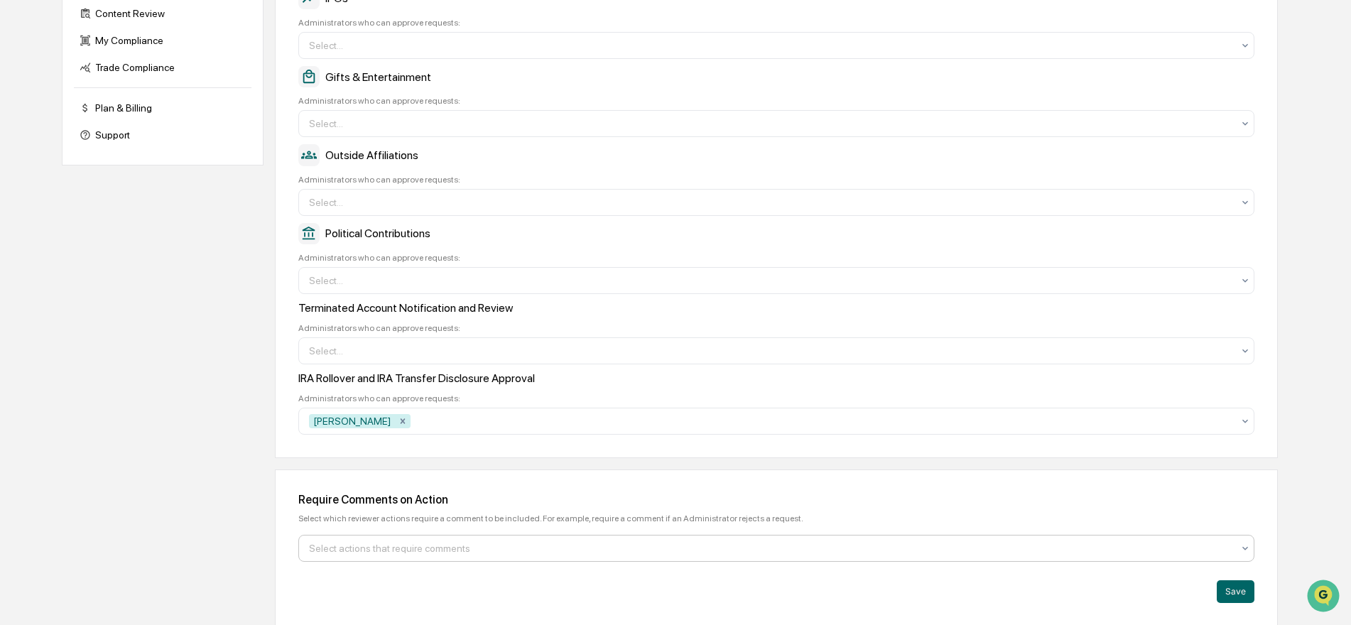
scroll to position [454, 0]
click at [479, 543] on div at bounding box center [770, 547] width 923 height 14
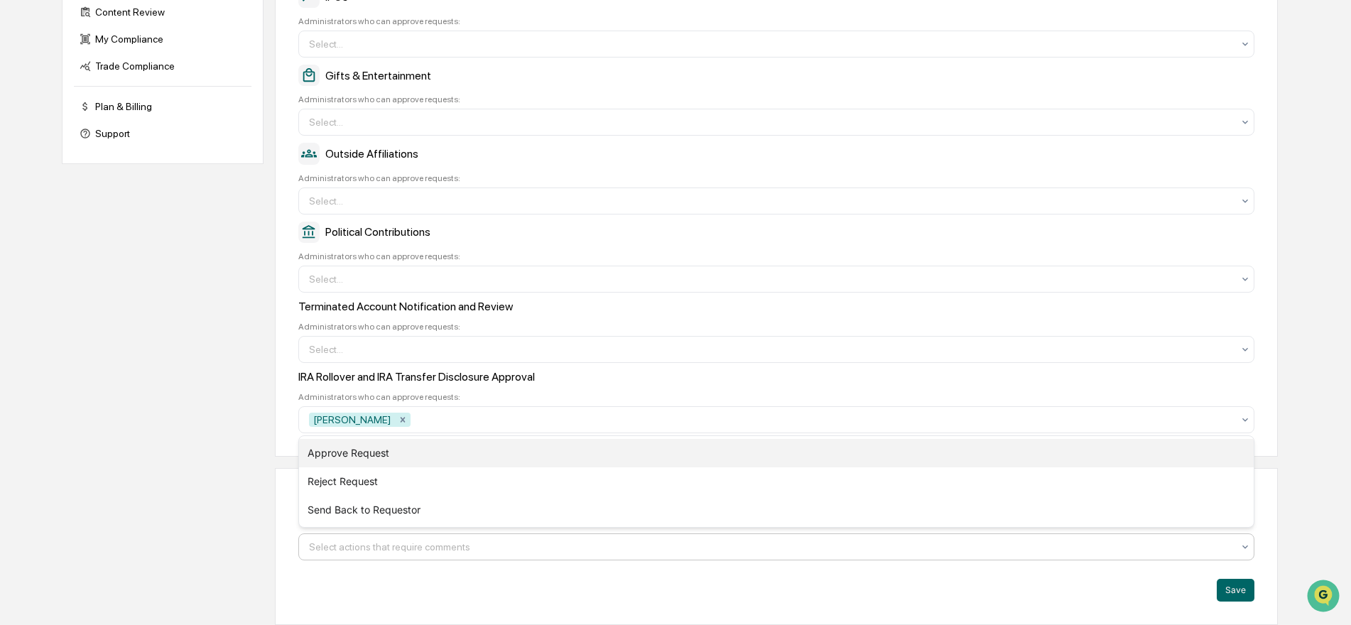
click at [635, 453] on div "Approve Request" at bounding box center [776, 453] width 955 height 28
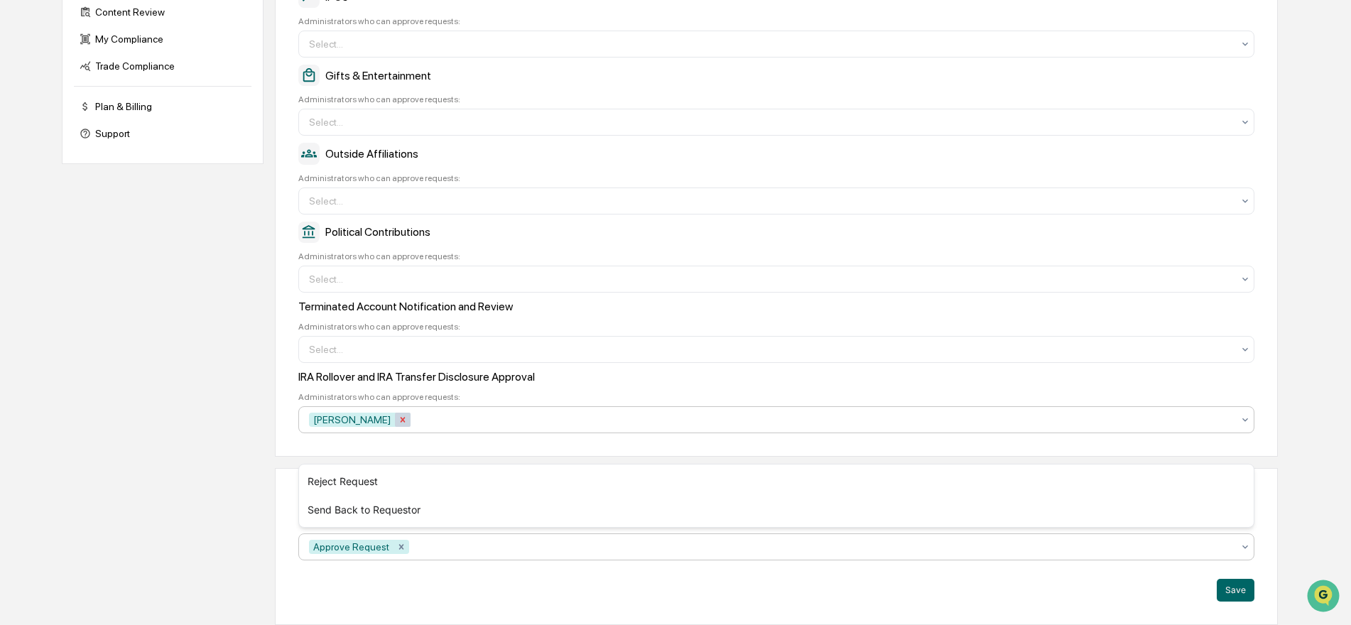
click at [401, 418] on icon "Remove John Van Sant" at bounding box center [403, 419] width 5 height 5
click at [401, 546] on icon "Remove Approve Request" at bounding box center [401, 547] width 10 height 10
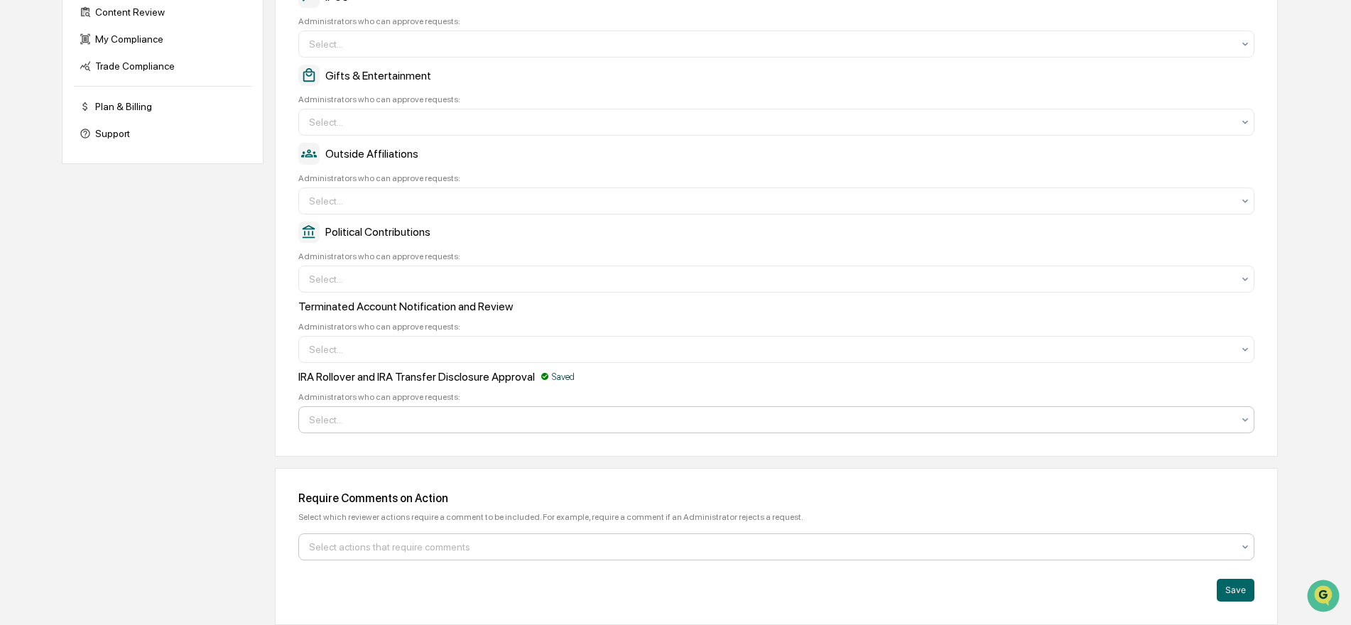
click at [434, 462] on div "Approval Roles Determine a set of users who are allowed to approve requests bas…" at bounding box center [776, 155] width 1003 height 940
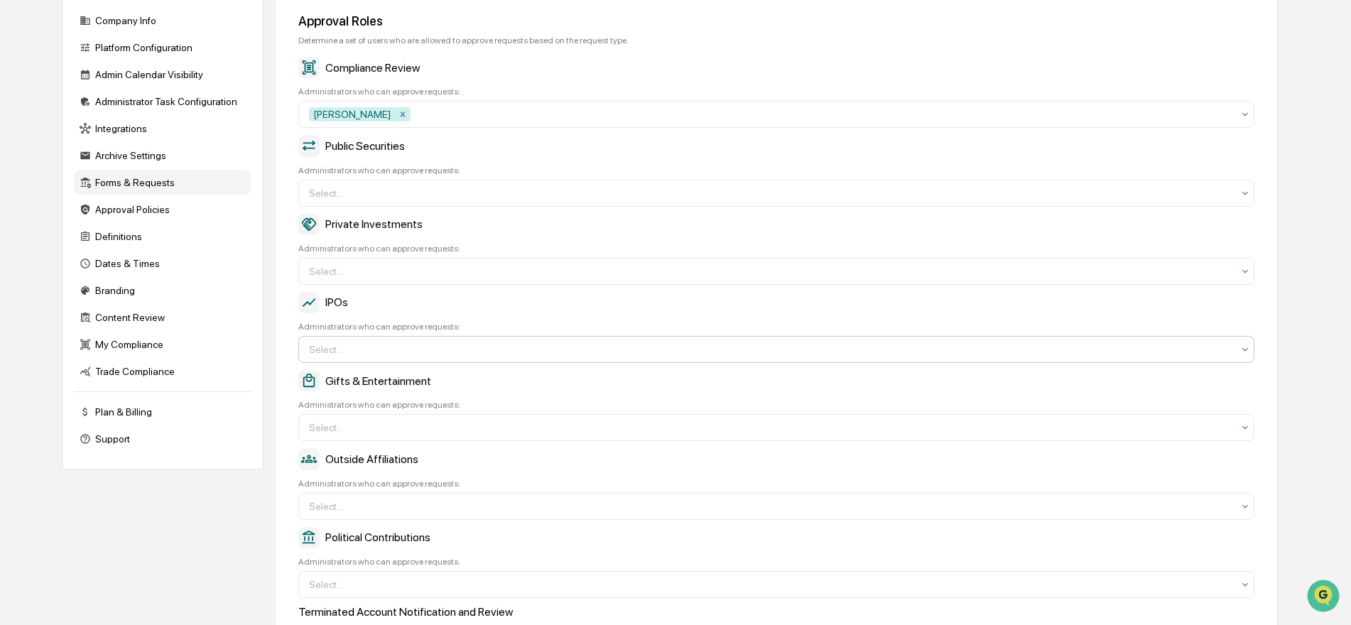
scroll to position [0, 0]
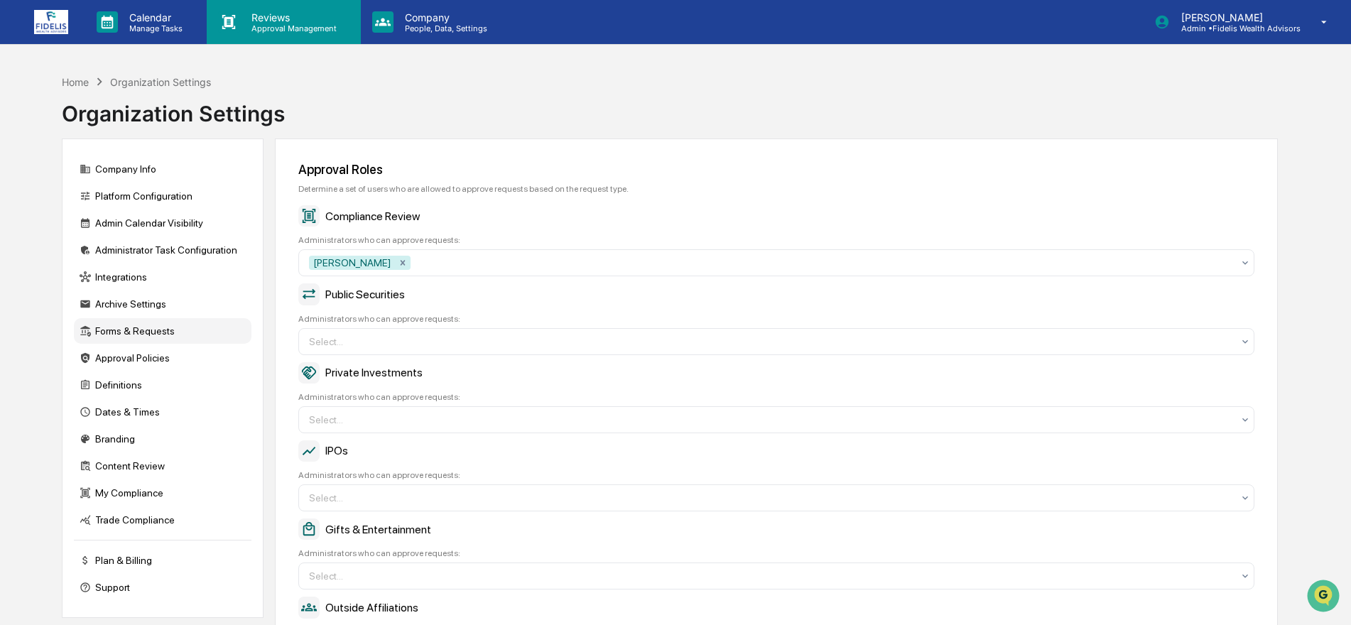
click at [267, 16] on p "Reviews" at bounding box center [292, 17] width 104 height 12
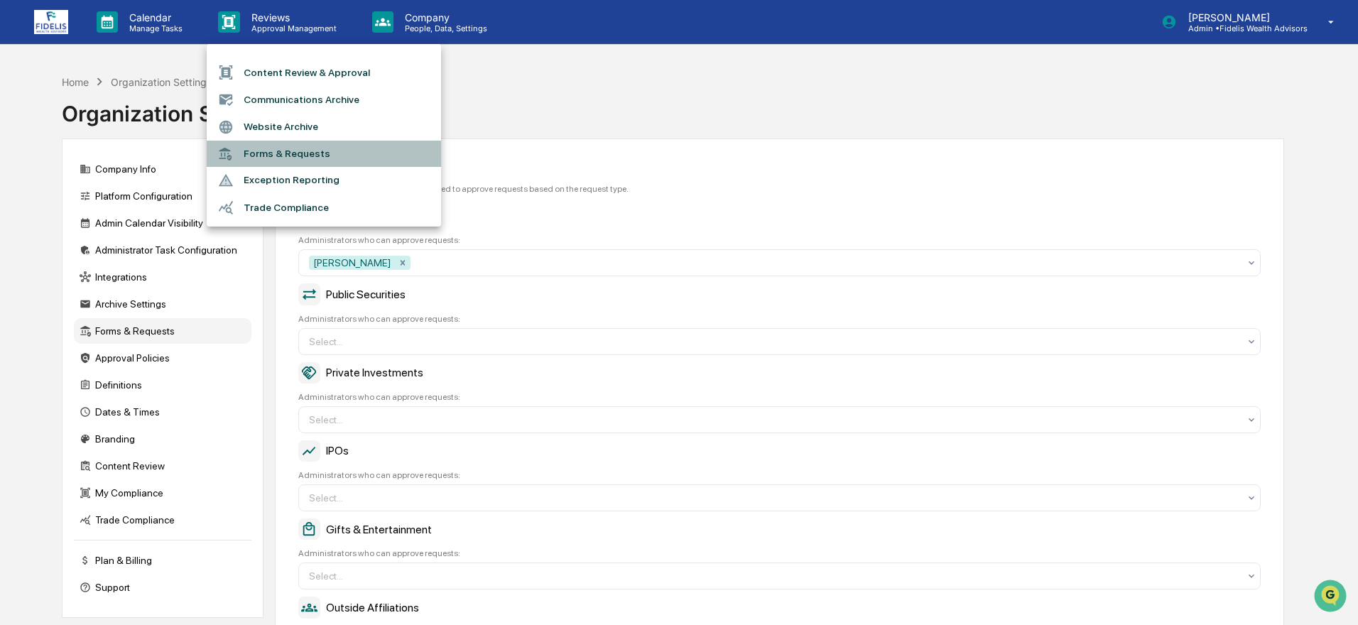
click at [259, 153] on li "Forms & Requests" at bounding box center [324, 154] width 234 height 26
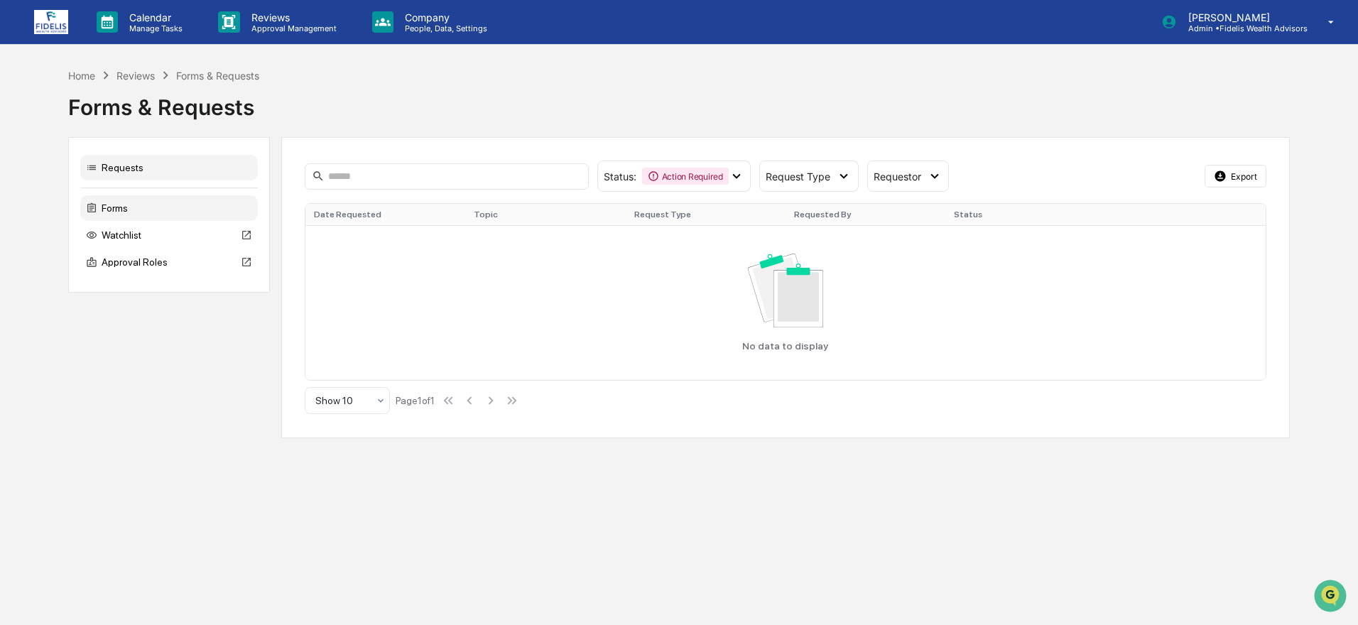
click at [117, 208] on div "Forms" at bounding box center [169, 208] width 178 height 26
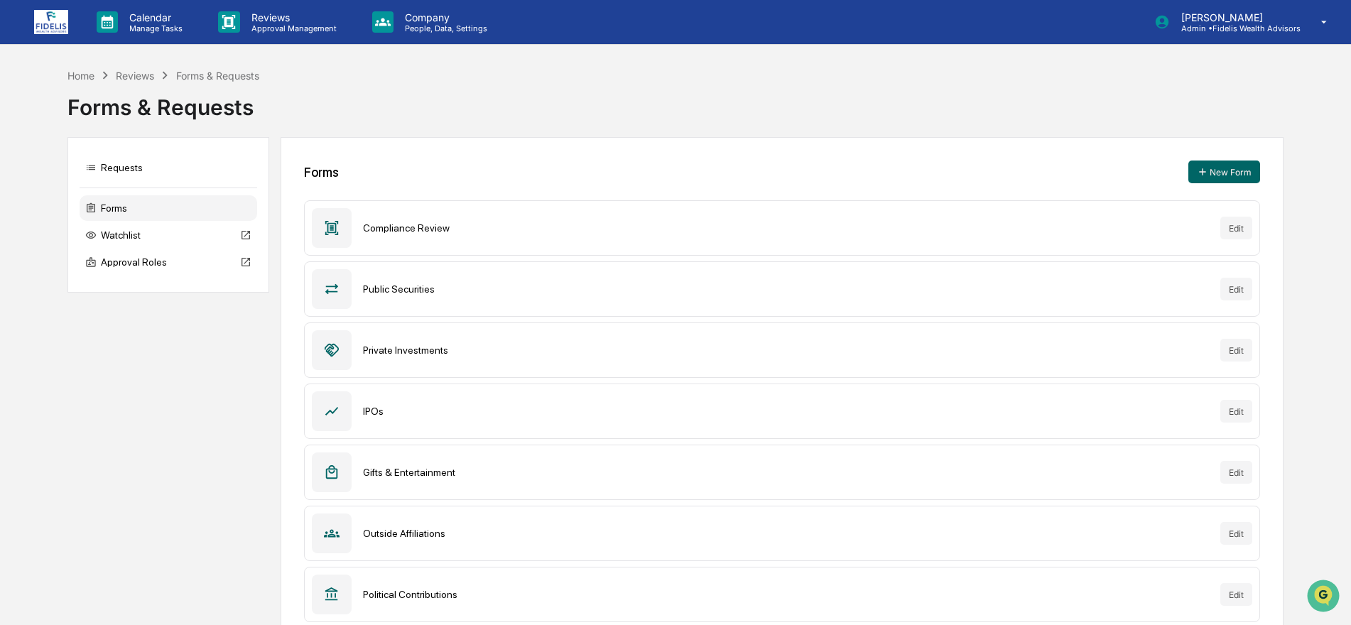
click at [499, 231] on div "Compliance Review" at bounding box center [786, 227] width 846 height 11
click at [448, 293] on div "Public Securities" at bounding box center [786, 288] width 846 height 11
click at [392, 289] on div "Public Securities" at bounding box center [786, 288] width 846 height 11
drag, startPoint x: 392, startPoint y: 289, endPoint x: 519, endPoint y: 314, distance: 128.9
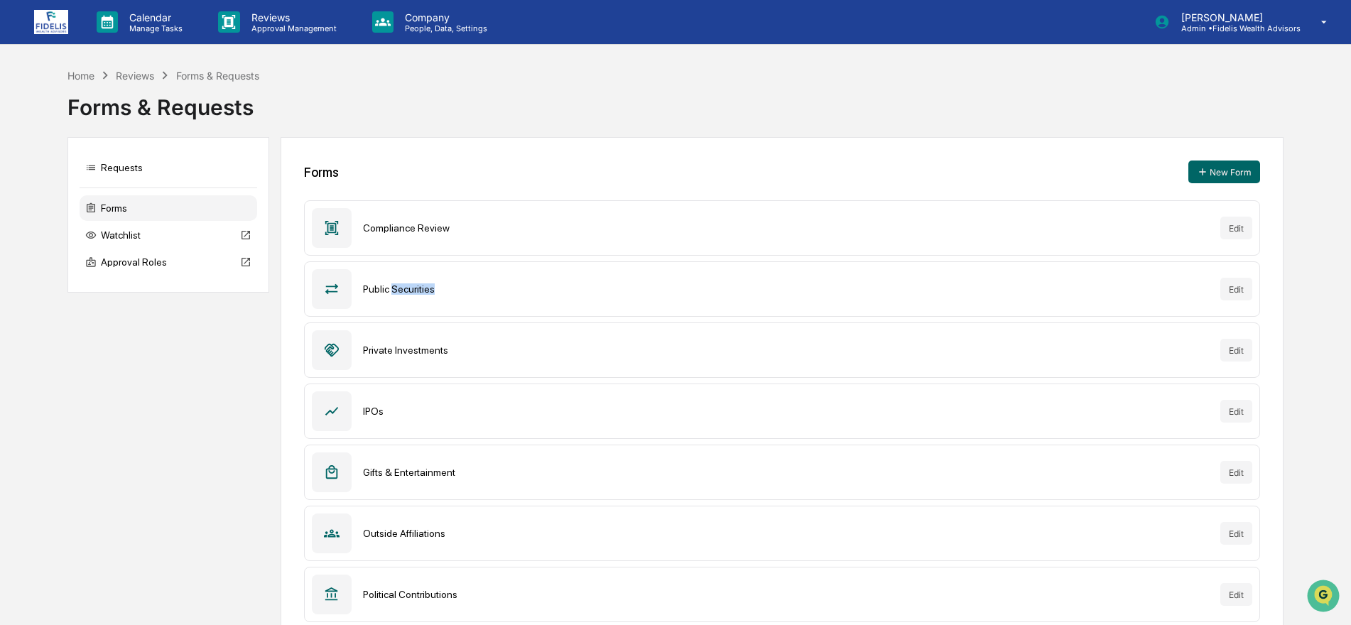
click at [520, 314] on div "Public Securities Edit" at bounding box center [782, 288] width 956 height 55
click at [1205, 164] on button "New Form" at bounding box center [1224, 172] width 72 height 23
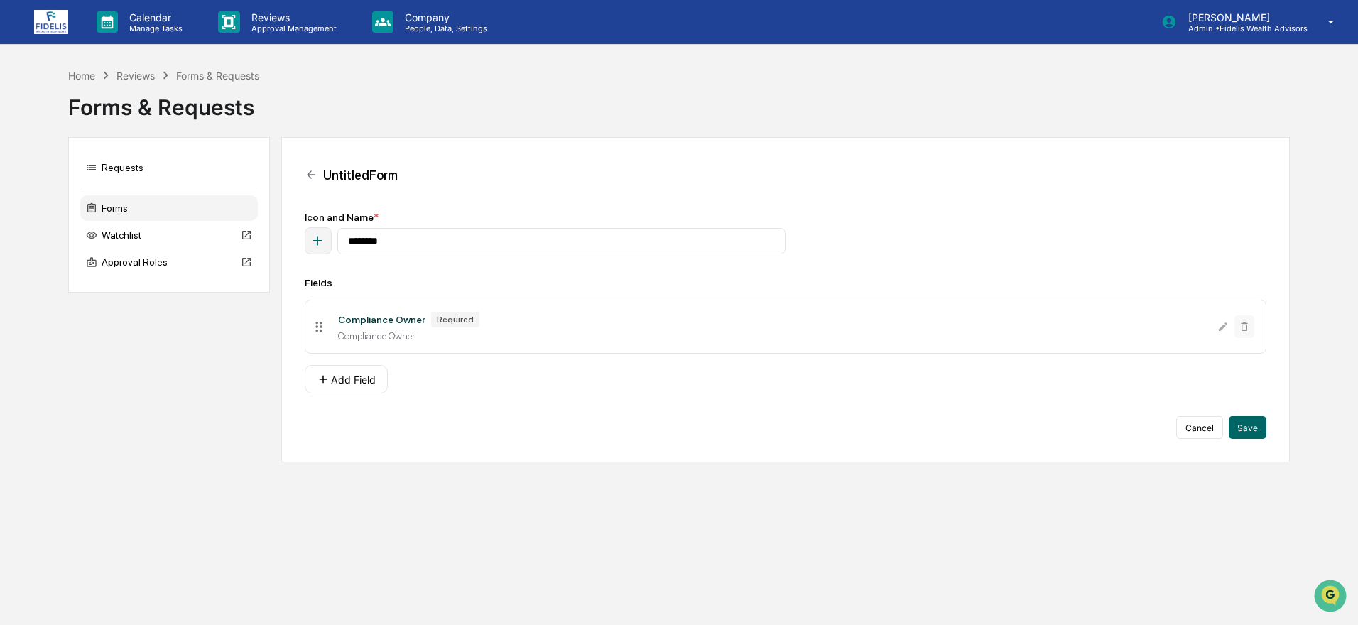
click at [1198, 413] on div "Icon and Name * ******** Fields Compliance Owner Required Compliance Owner Add …" at bounding box center [786, 325] width 962 height 227
click at [1195, 430] on button "Cancel" at bounding box center [1199, 427] width 47 height 23
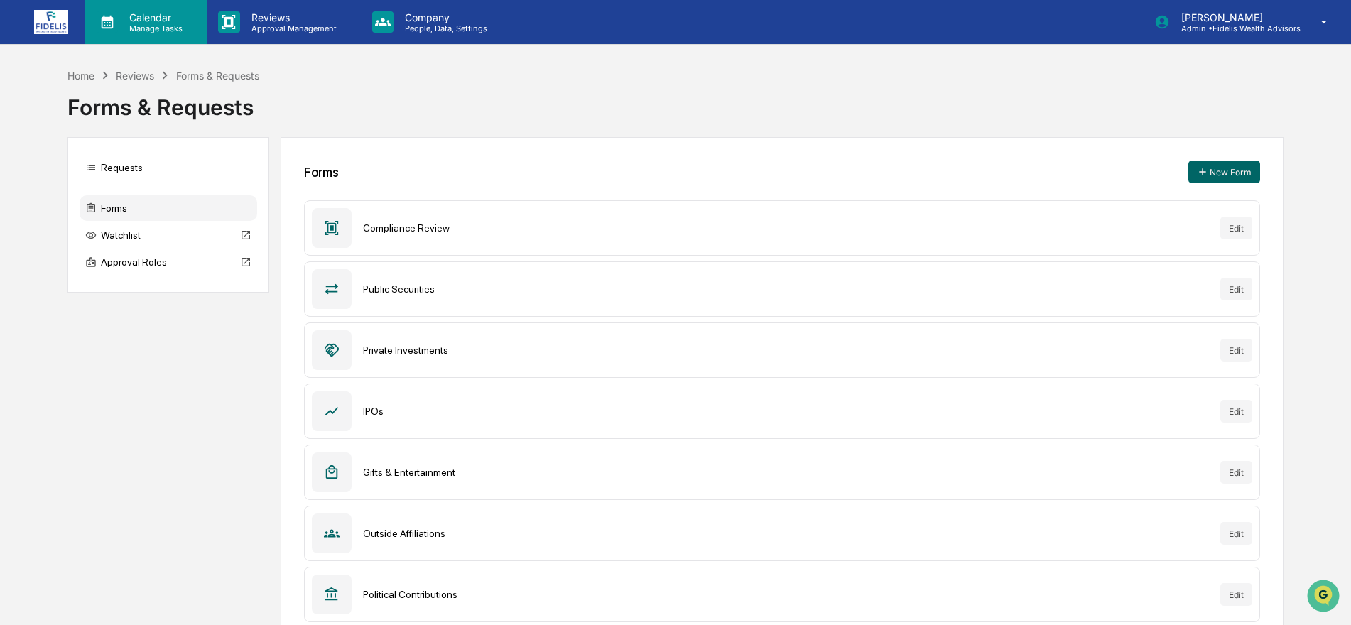
click at [142, 16] on p "Calendar" at bounding box center [154, 17] width 72 height 12
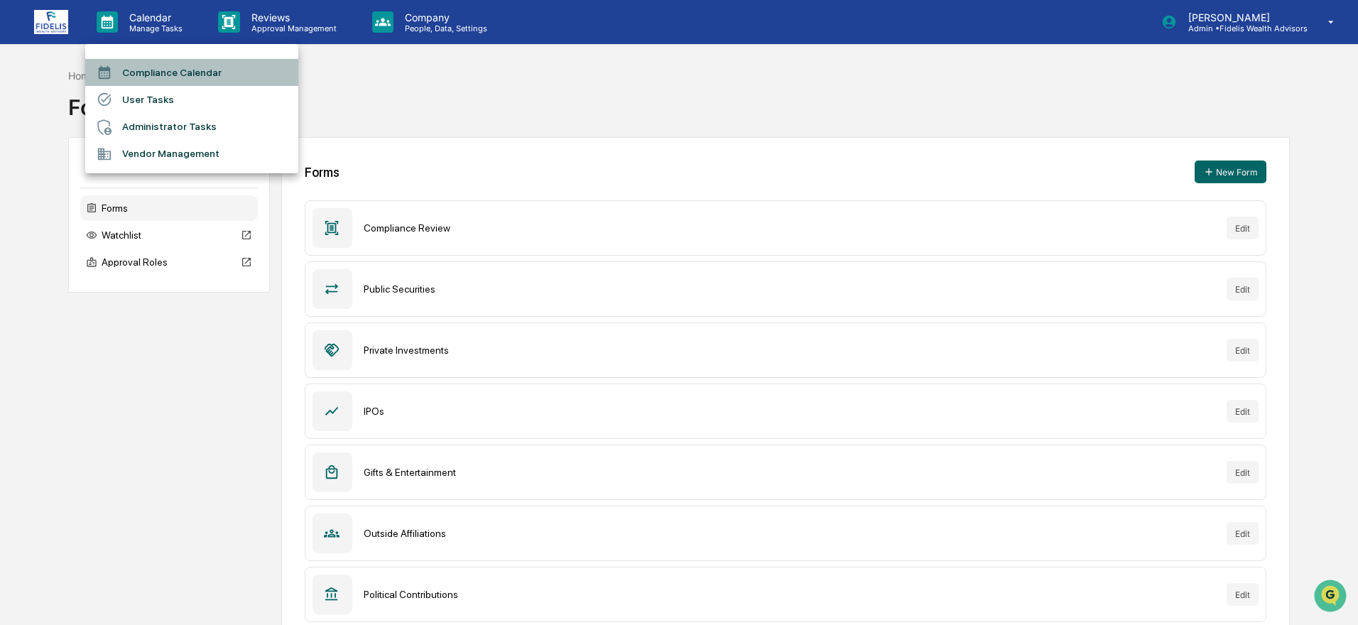
click at [143, 77] on li "Compliance Calendar" at bounding box center [191, 72] width 213 height 27
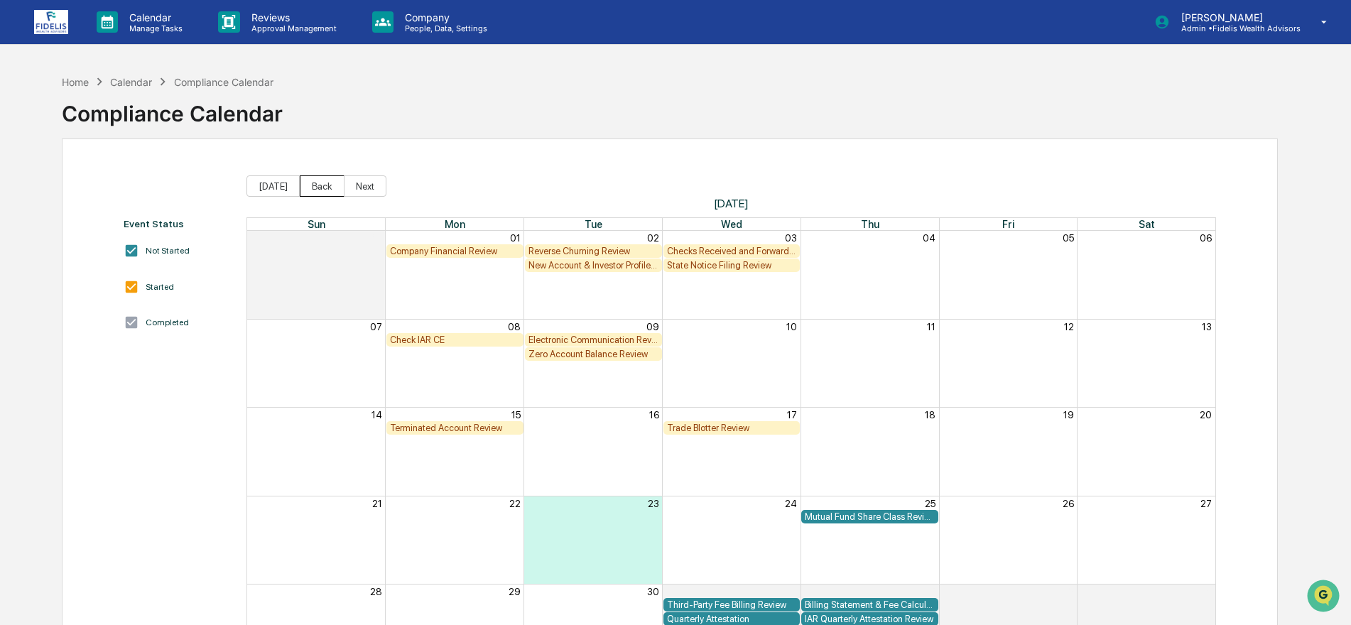
click at [315, 184] on button "Back" at bounding box center [322, 185] width 45 height 21
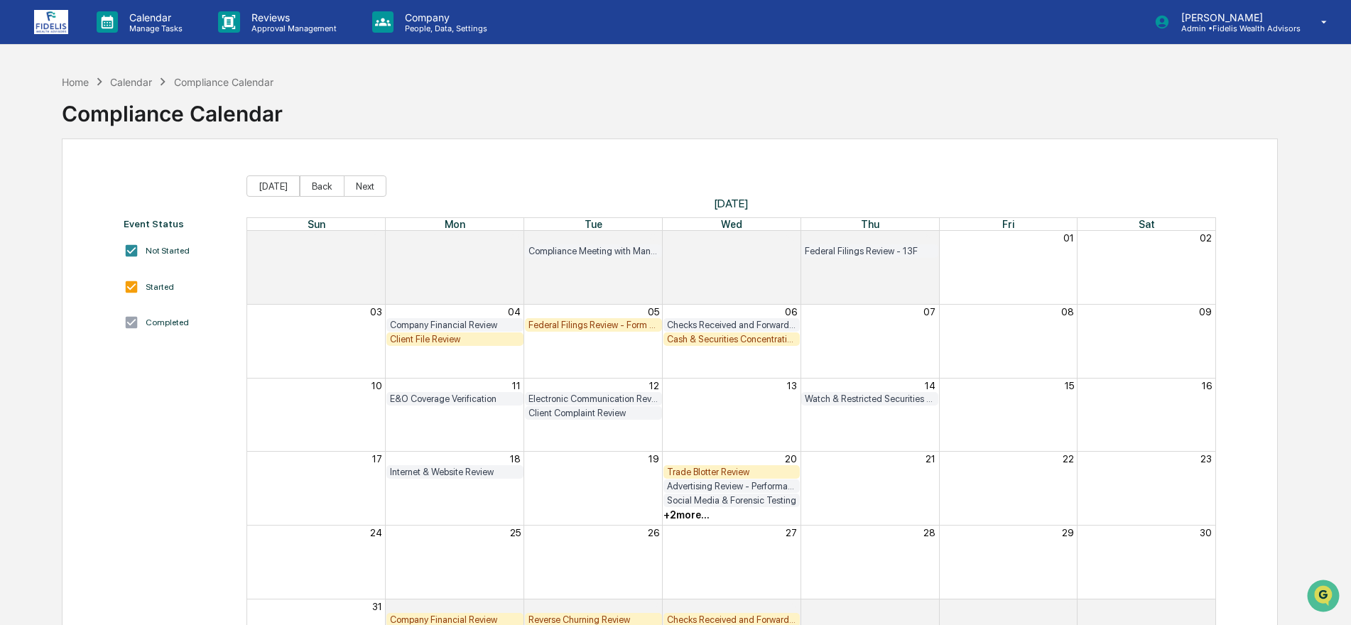
click at [718, 335] on div "Cash & Securities Concentration Review" at bounding box center [732, 339] width 130 height 11
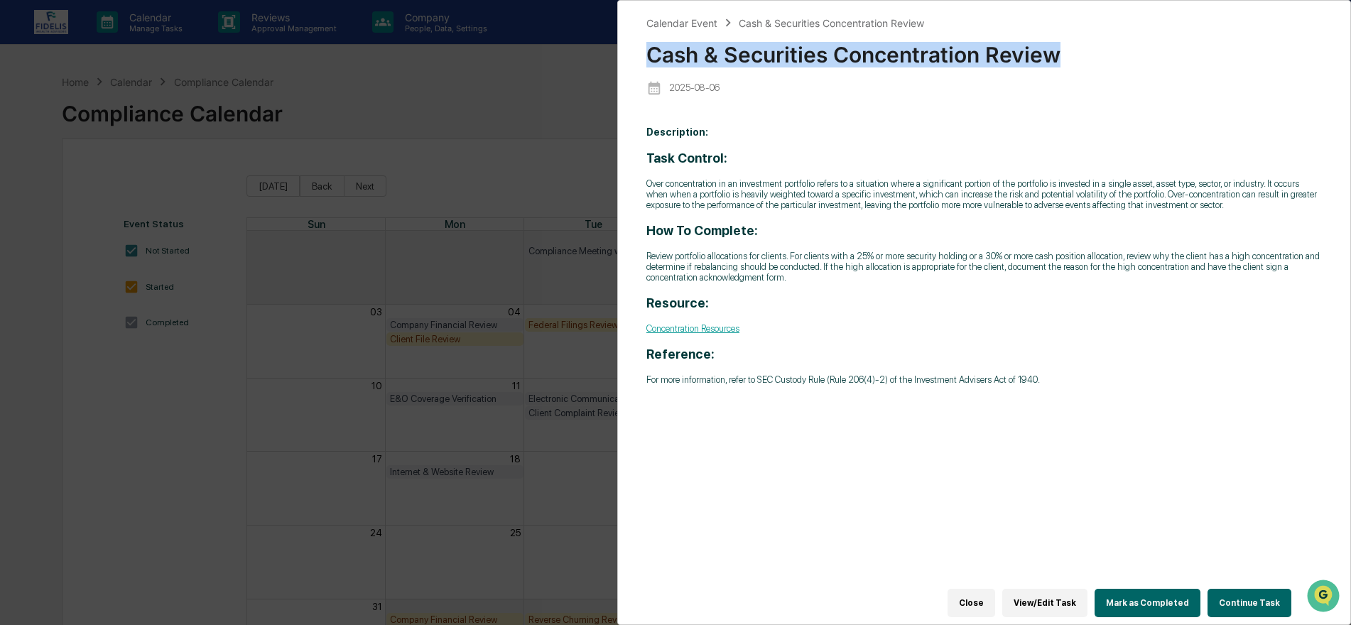
drag, startPoint x: 1061, startPoint y: 51, endPoint x: 648, endPoint y: 52, distance: 412.7
click at [648, 52] on div "Cash & Securities Concentration Review" at bounding box center [984, 49] width 676 height 37
copy div "Cash & Securities Concentration Review"
click at [980, 595] on button "Close" at bounding box center [972, 603] width 48 height 28
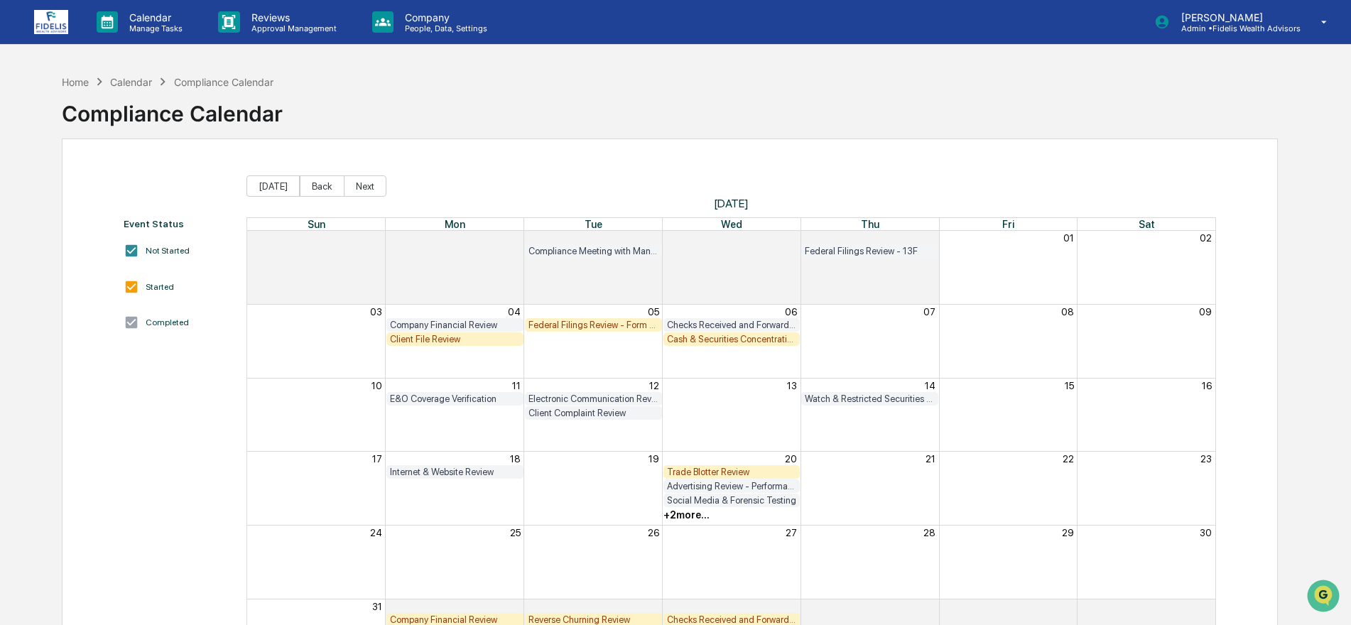
click at [741, 469] on div "Trade Blotter Review" at bounding box center [732, 472] width 130 height 11
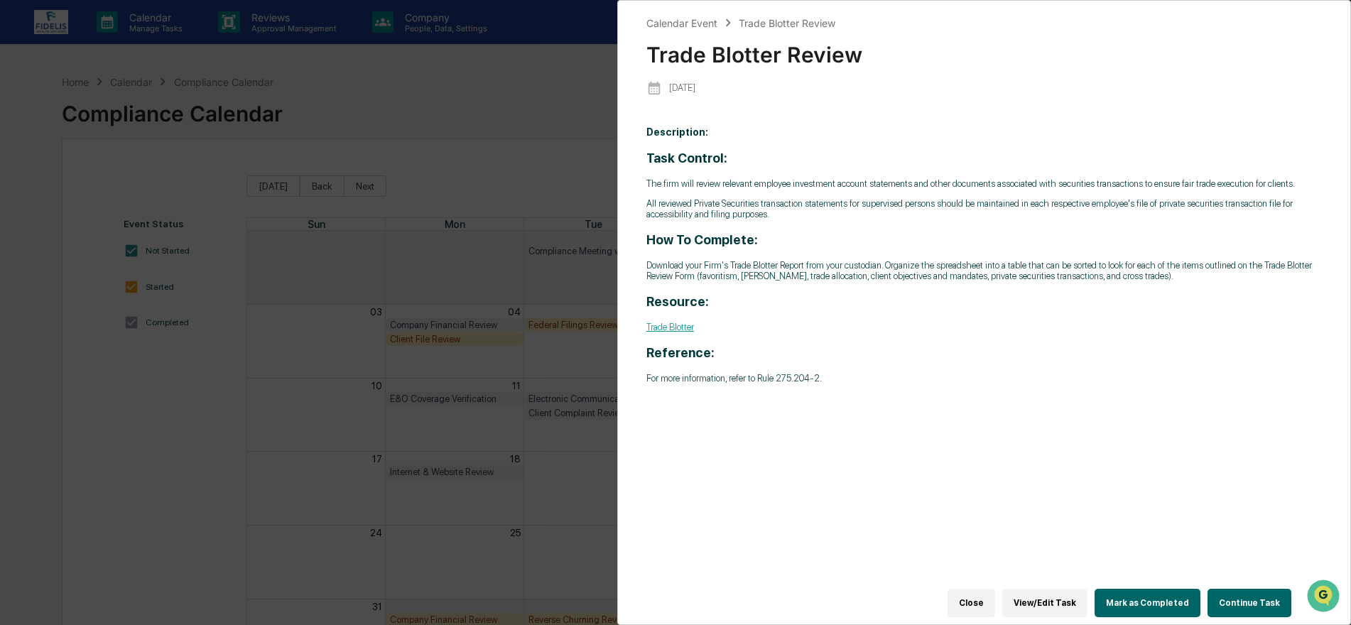
click at [1147, 595] on button "Mark as Completed" at bounding box center [1148, 603] width 106 height 28
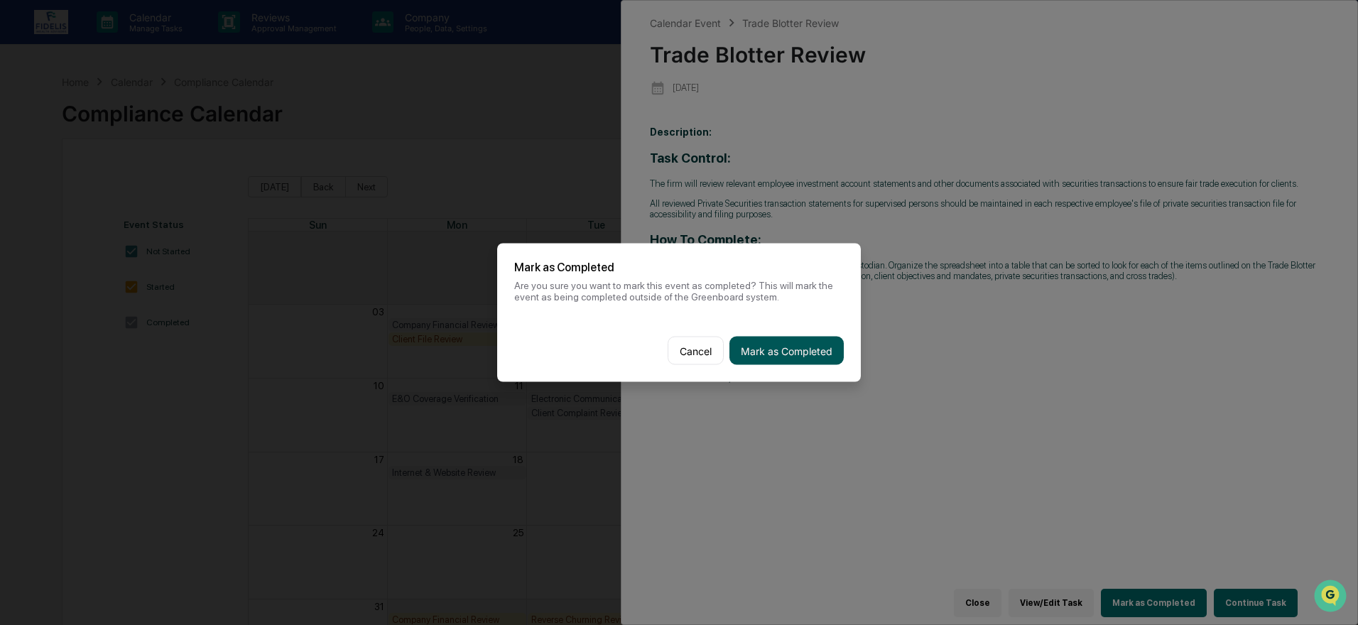
click at [759, 346] on button "Mark as Completed" at bounding box center [787, 351] width 114 height 28
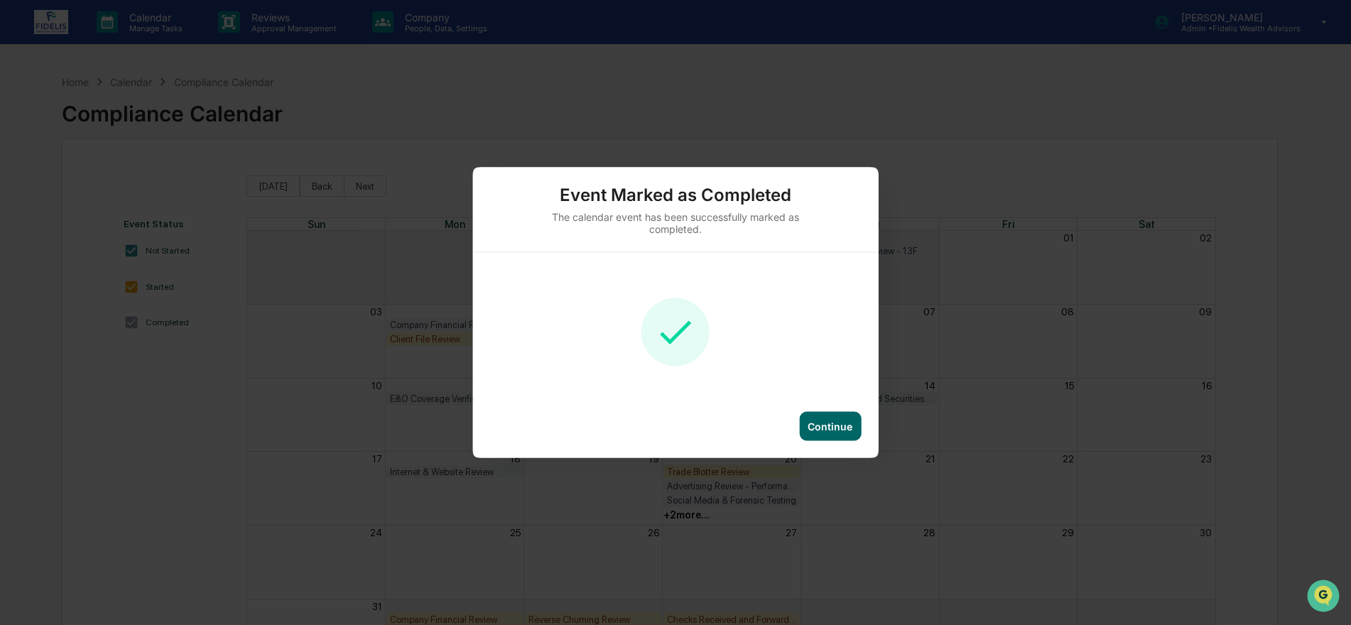
click at [828, 425] on div "Continue" at bounding box center [830, 427] width 45 height 12
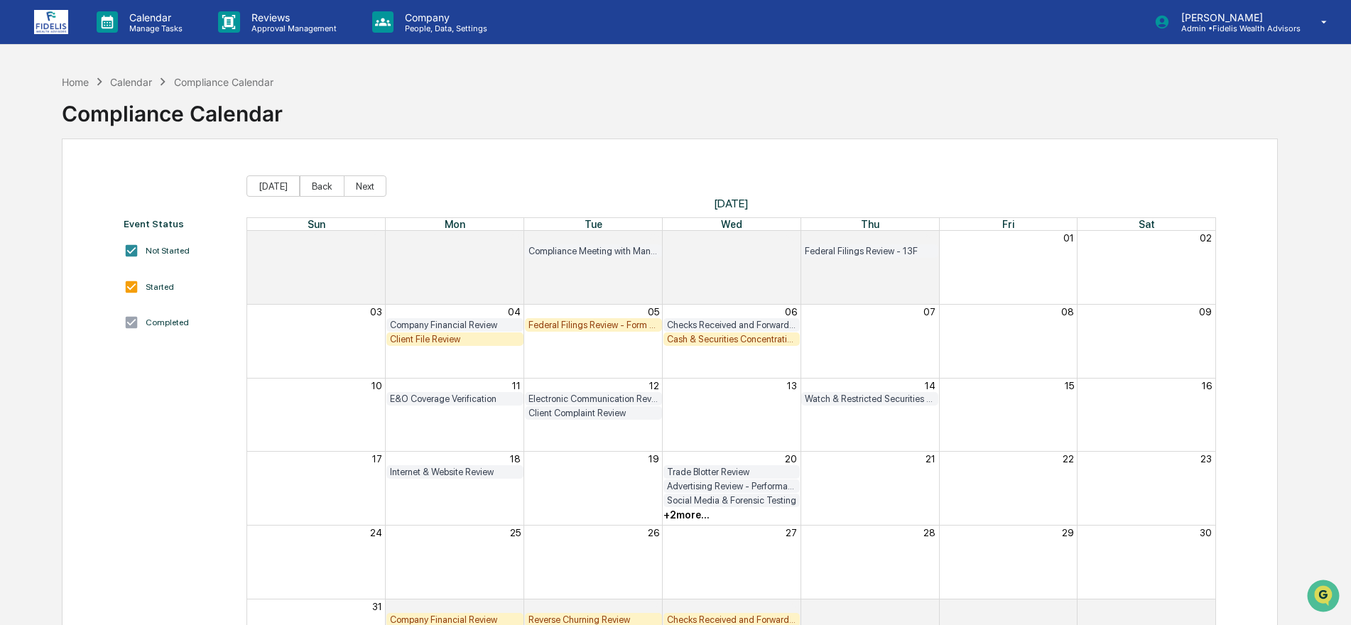
click at [728, 469] on div "Trade Blotter Review" at bounding box center [732, 472] width 130 height 11
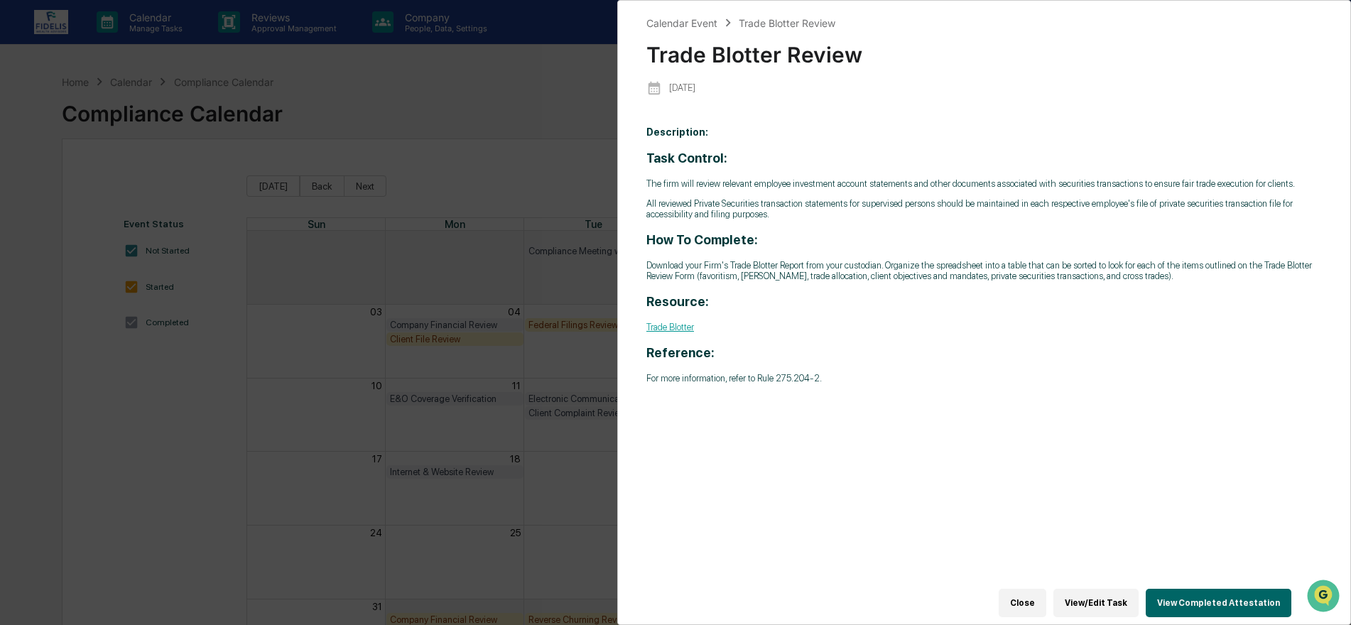
click at [1044, 593] on button "Close" at bounding box center [1023, 603] width 48 height 28
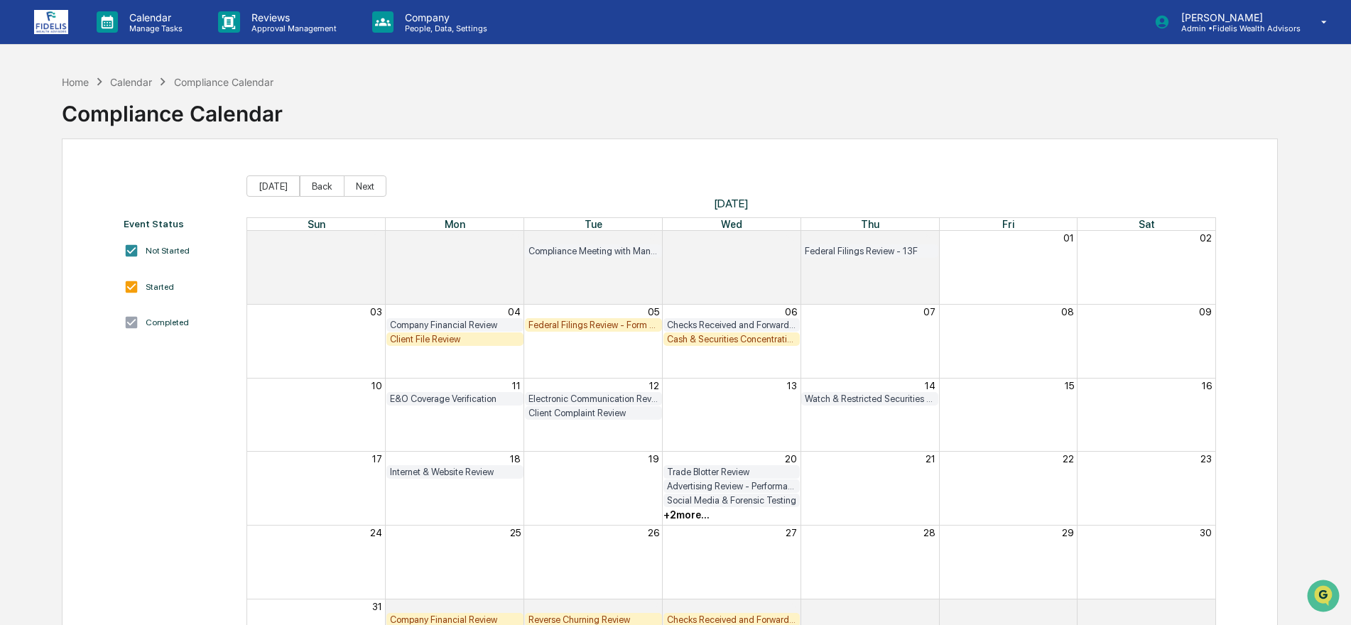
click at [686, 518] on div "+ 2 more..." at bounding box center [686, 514] width 46 height 11
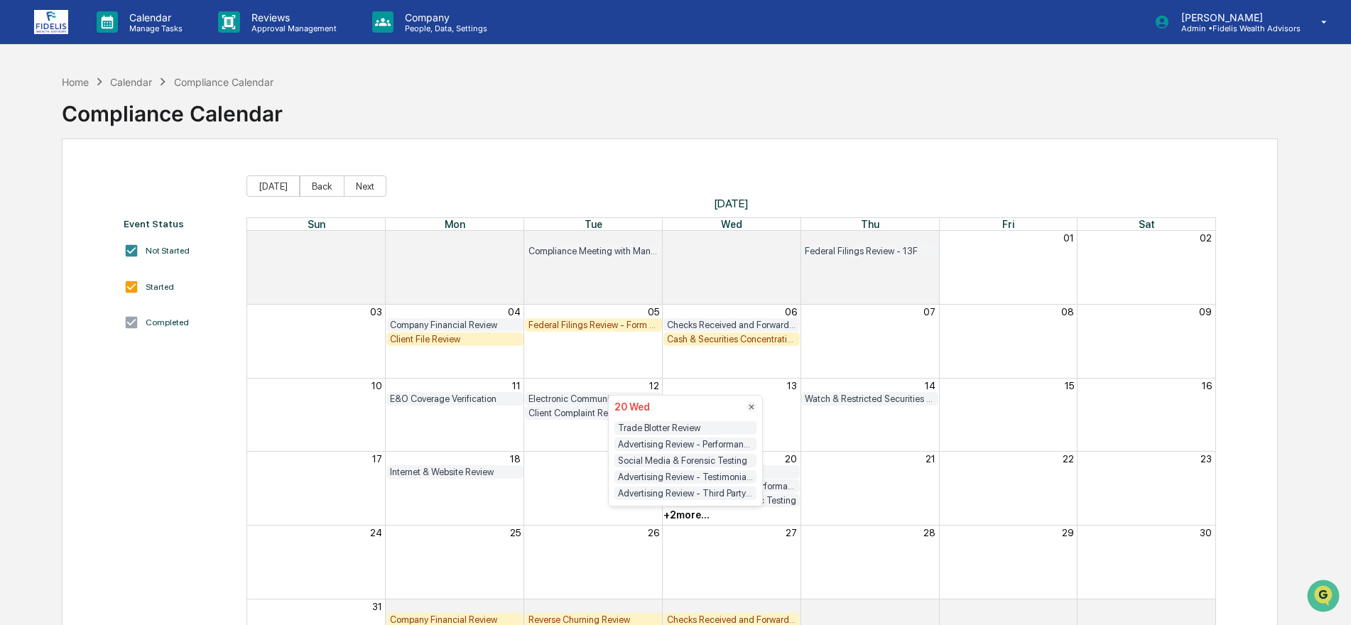
click at [692, 538] on div "27" at bounding box center [732, 532] width 139 height 13
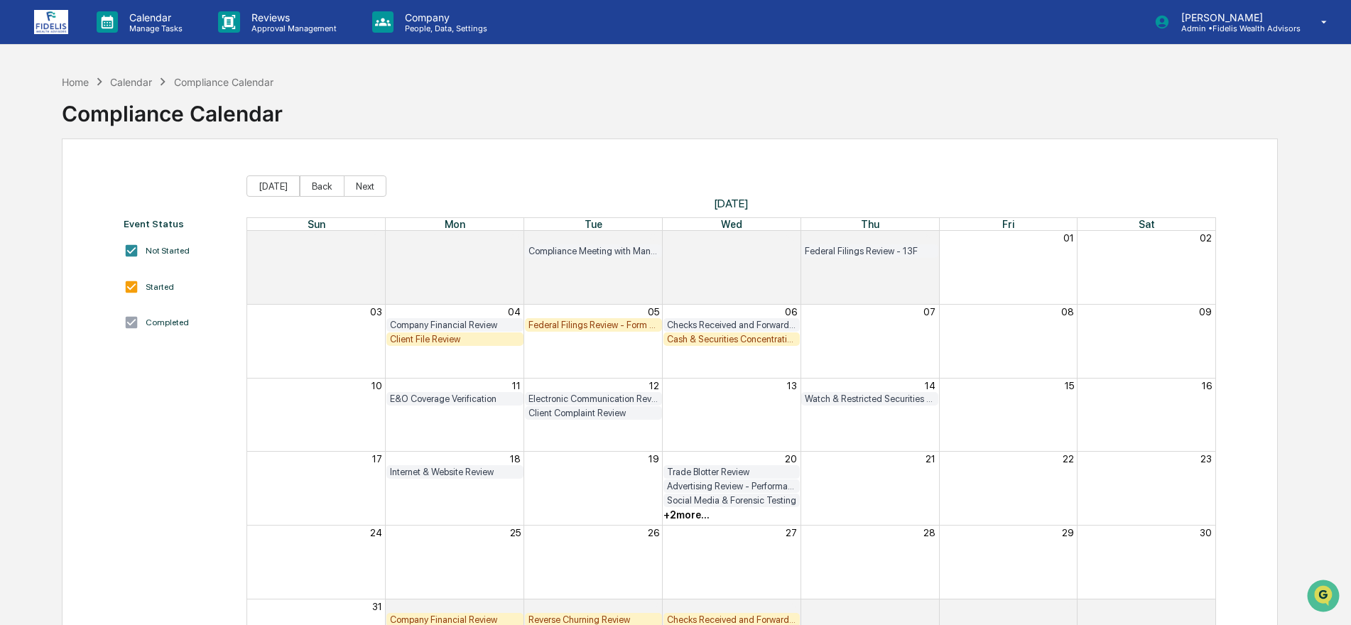
click at [421, 338] on div "Client File Review" at bounding box center [455, 339] width 130 height 11
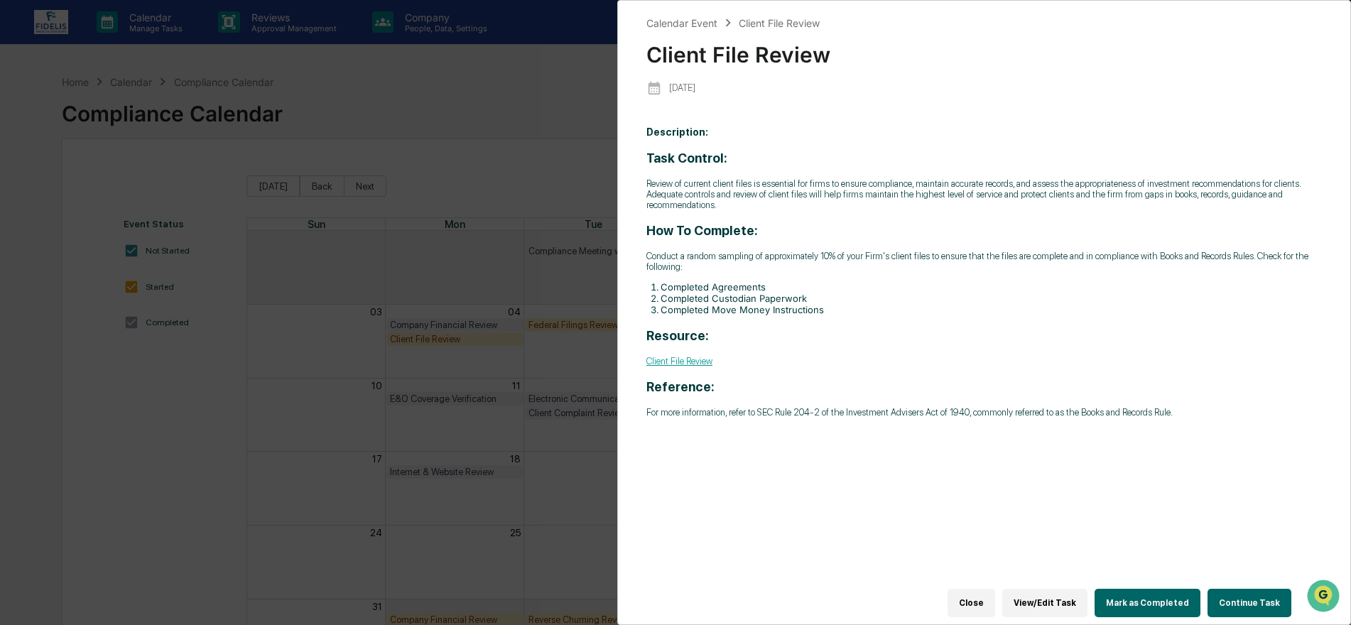
drag, startPoint x: 450, startPoint y: 428, endPoint x: 441, endPoint y: 413, distance: 17.8
click at [449, 428] on div "Calendar Event Client File Review Client File Review [DATE] Description: Task C…" at bounding box center [675, 312] width 1351 height 625
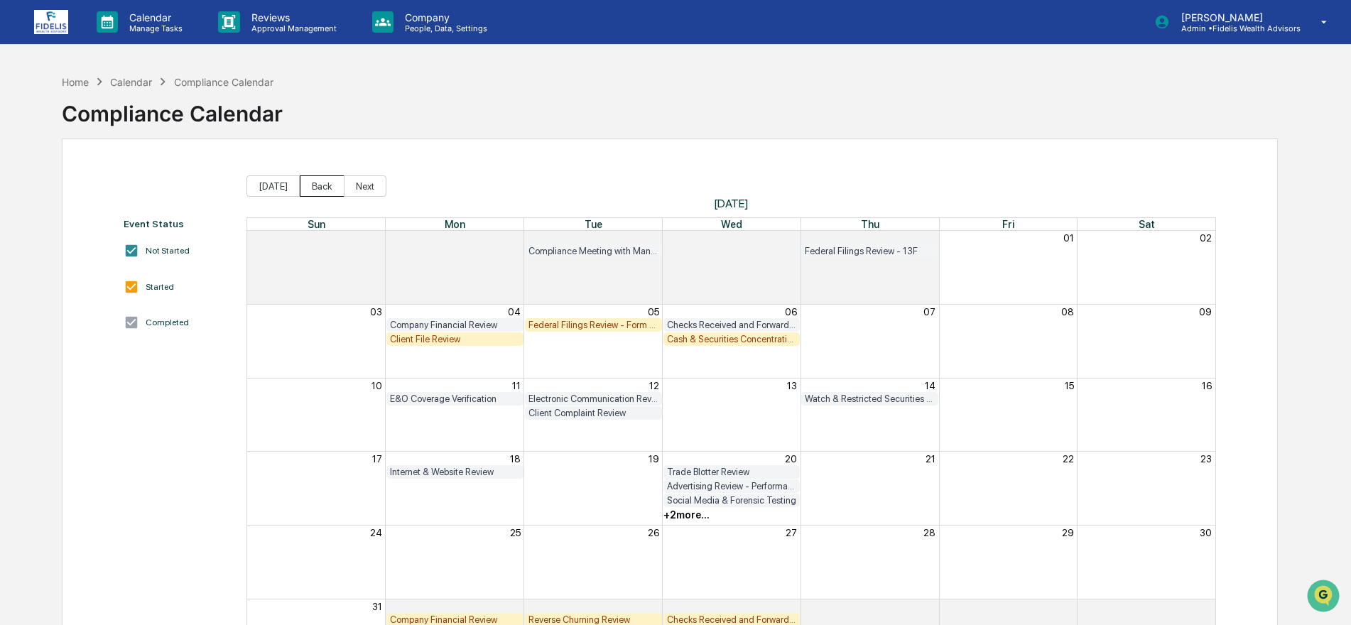
click at [315, 185] on button "Back" at bounding box center [322, 185] width 45 height 21
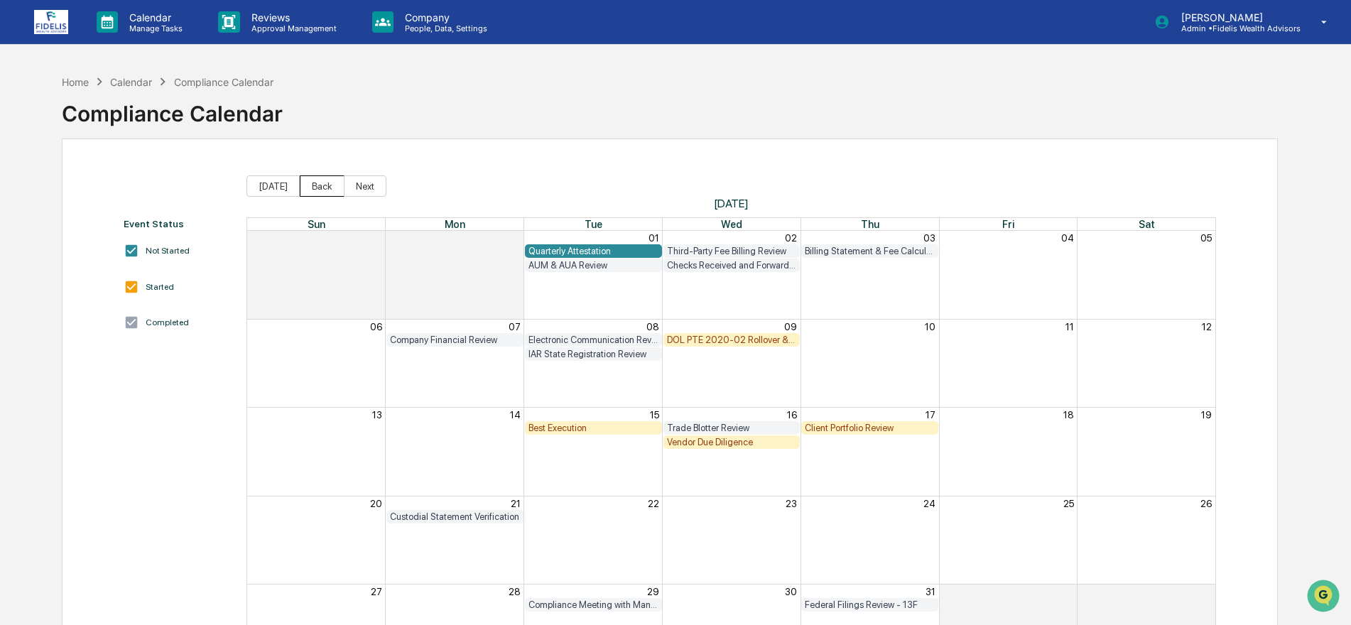
click at [318, 191] on button "Back" at bounding box center [322, 185] width 45 height 21
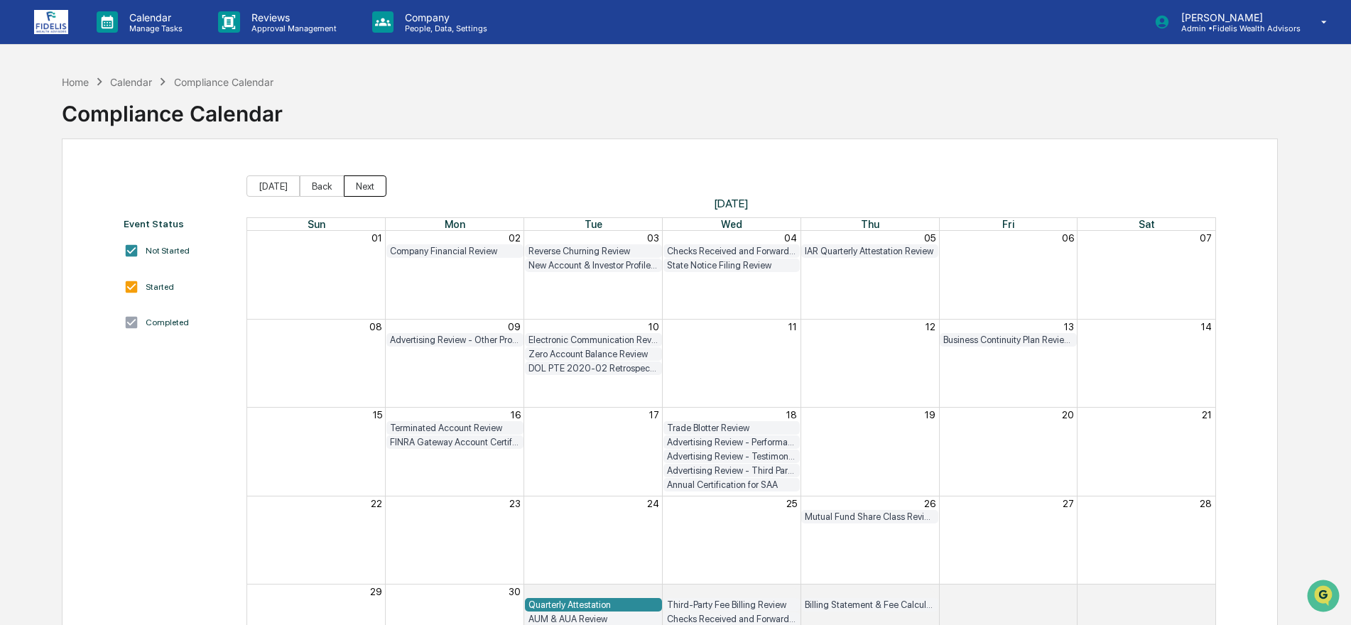
click at [365, 183] on button "Next" at bounding box center [365, 185] width 43 height 21
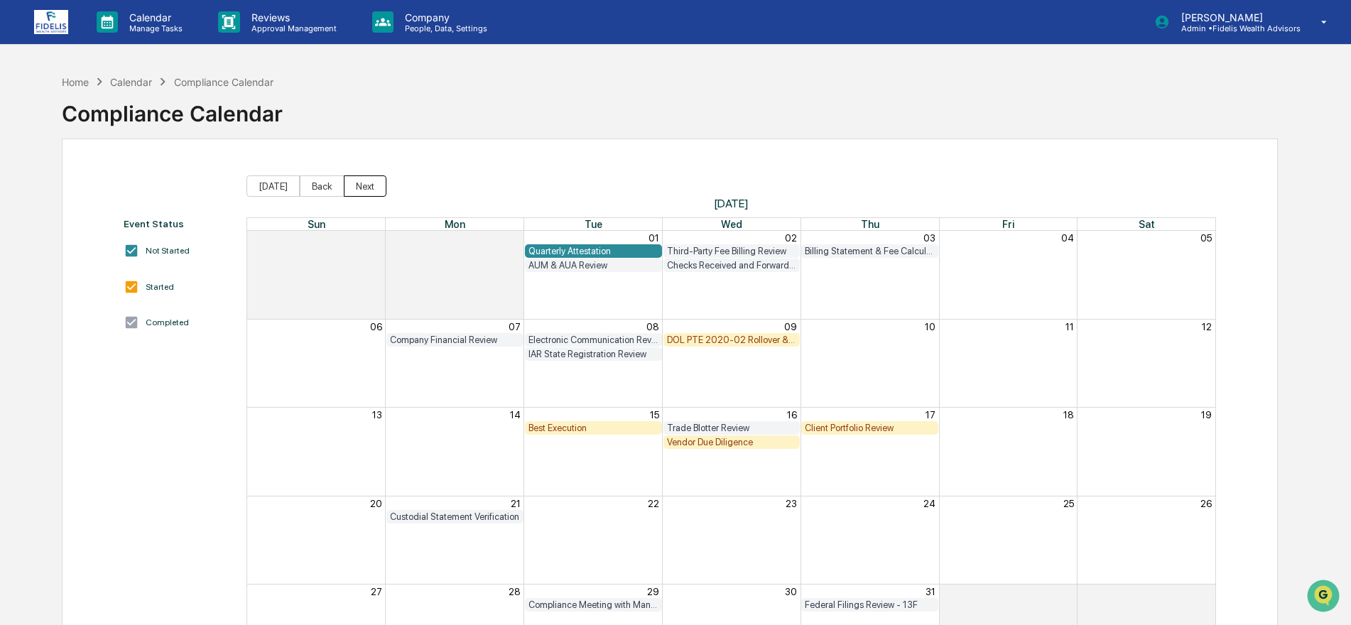
click at [365, 183] on button "Next" at bounding box center [365, 185] width 43 height 21
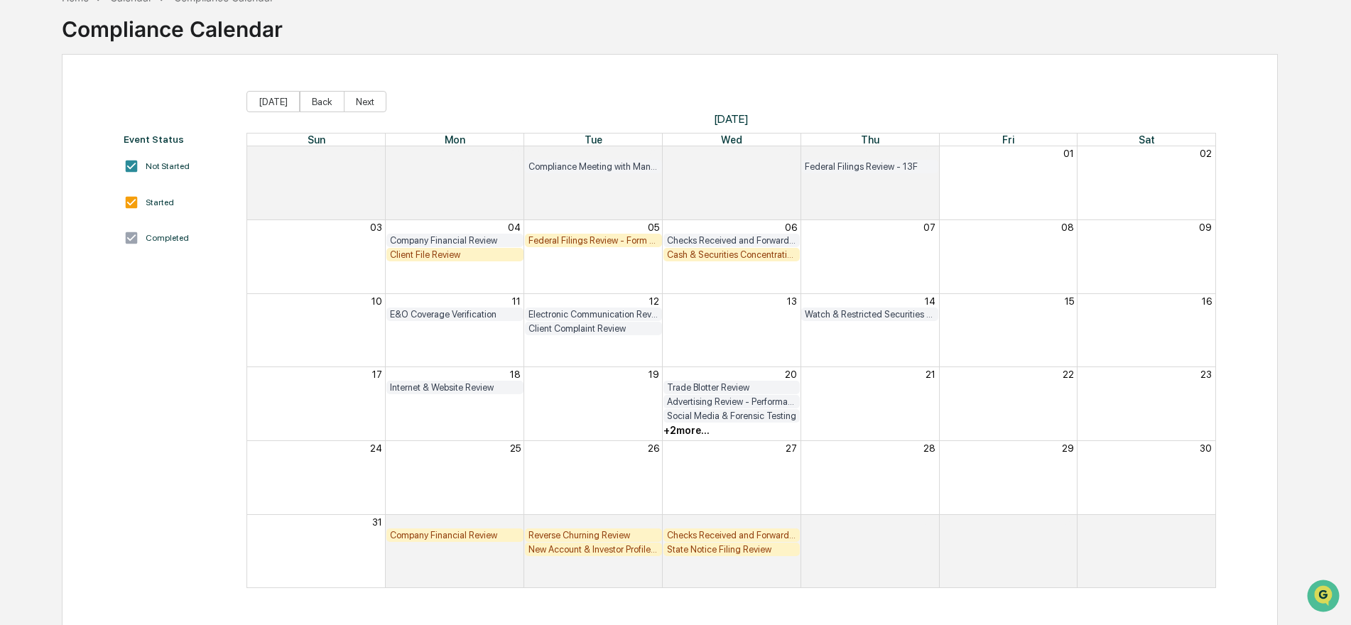
scroll to position [85, 0]
click at [602, 551] on div "New Account & Investor Profile Review" at bounding box center [593, 548] width 130 height 11
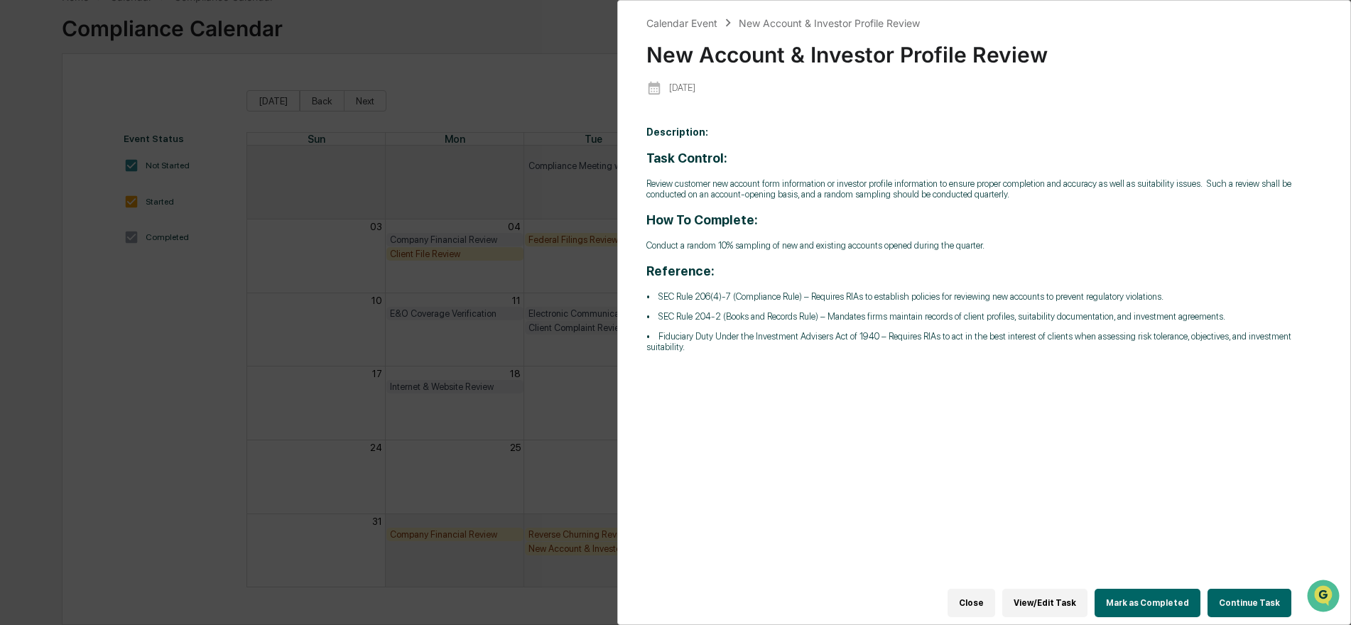
click at [984, 596] on button "Close" at bounding box center [972, 603] width 48 height 28
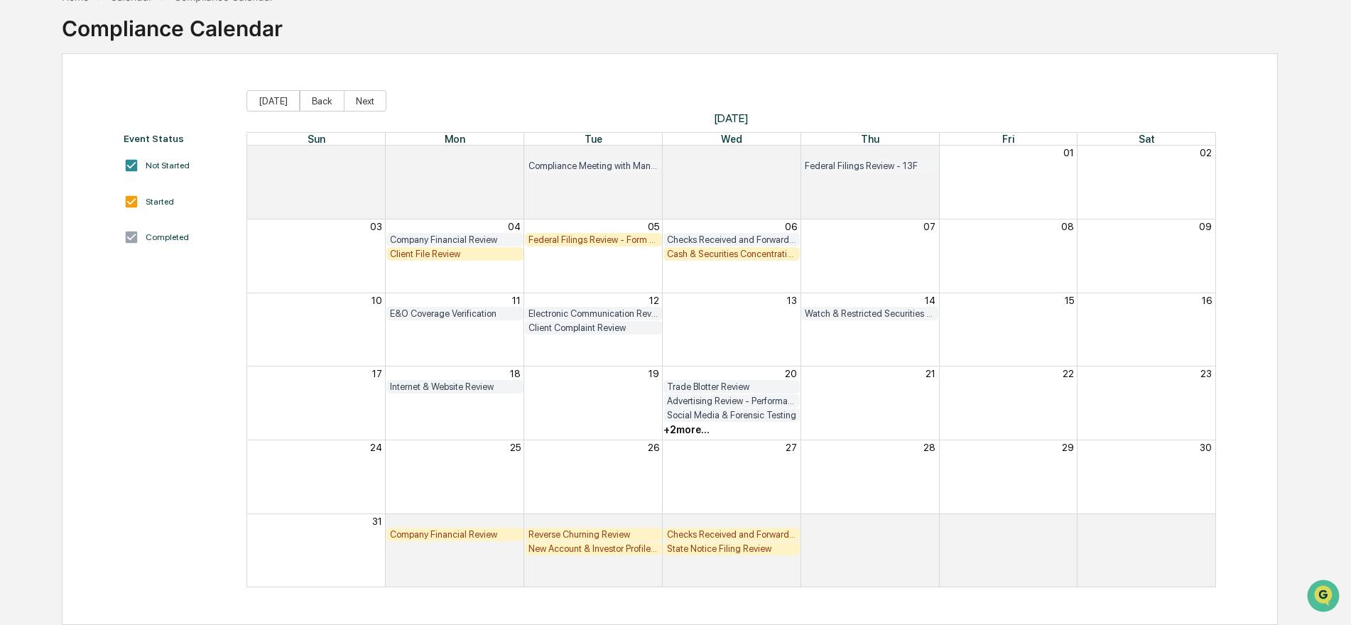
click at [742, 536] on div "Checks Received and Forwarded Log" at bounding box center [732, 534] width 130 height 11
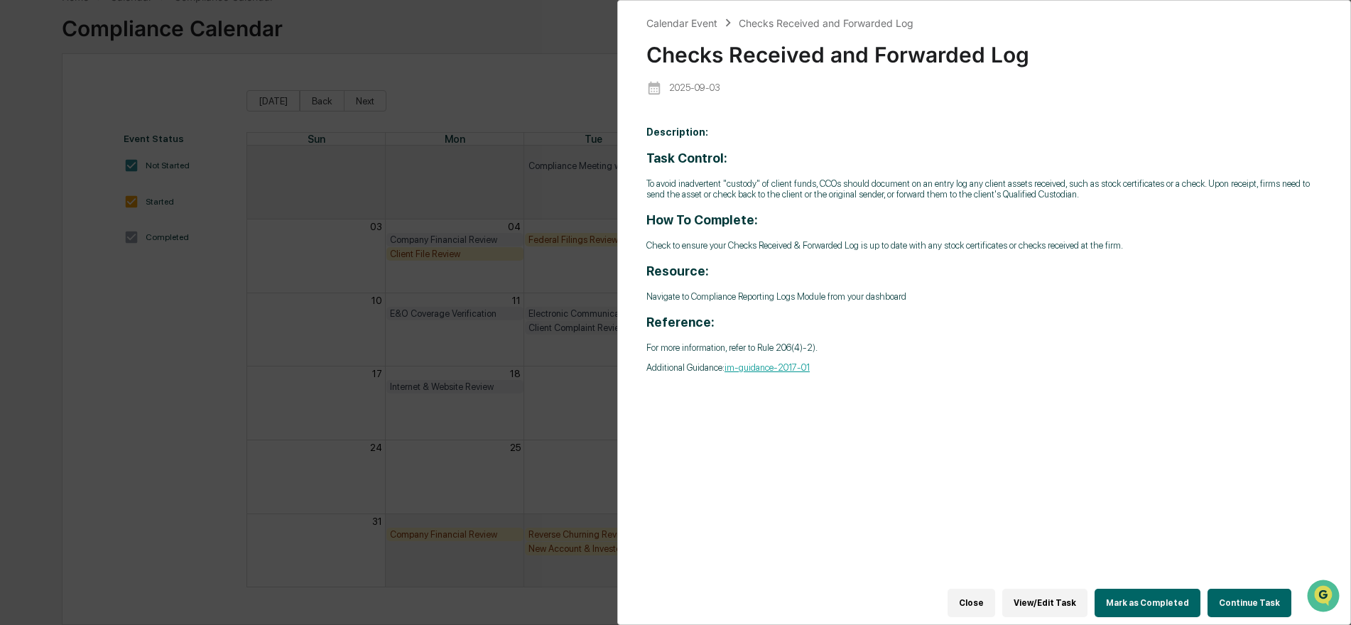
click at [984, 595] on button "Close" at bounding box center [972, 603] width 48 height 28
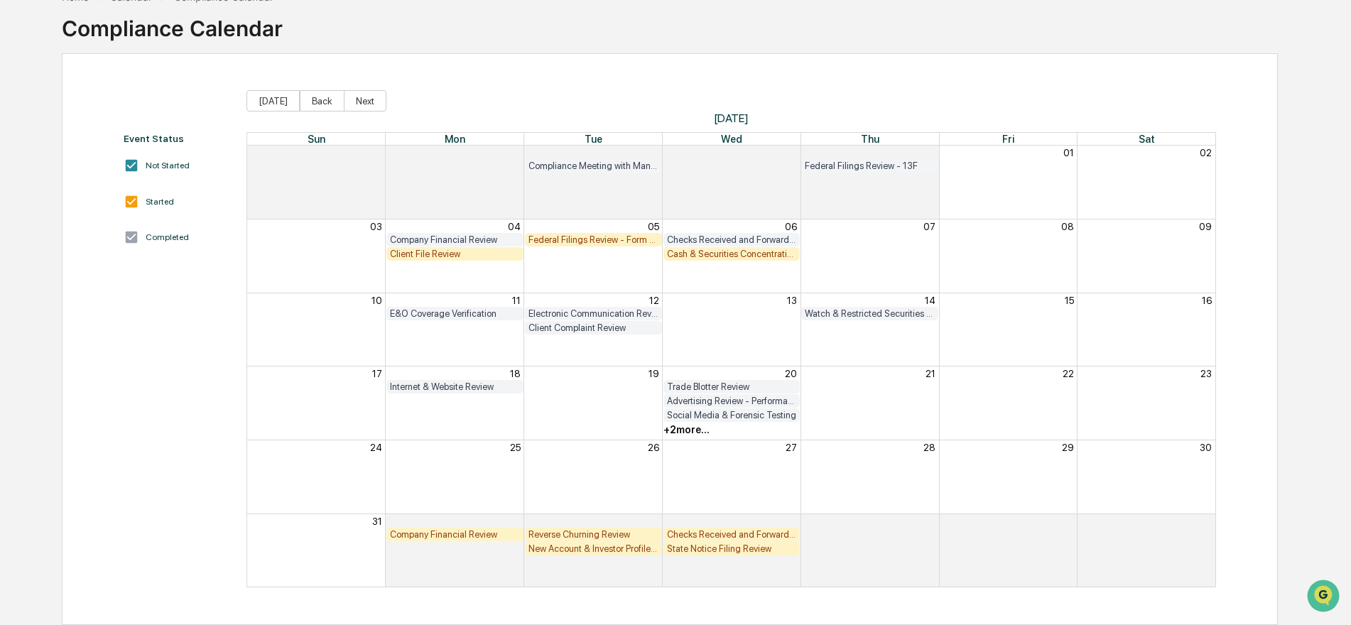
click at [352, 116] on span "[DATE]" at bounding box center [731, 118] width 970 height 13
click at [364, 95] on button "Next" at bounding box center [365, 100] width 43 height 21
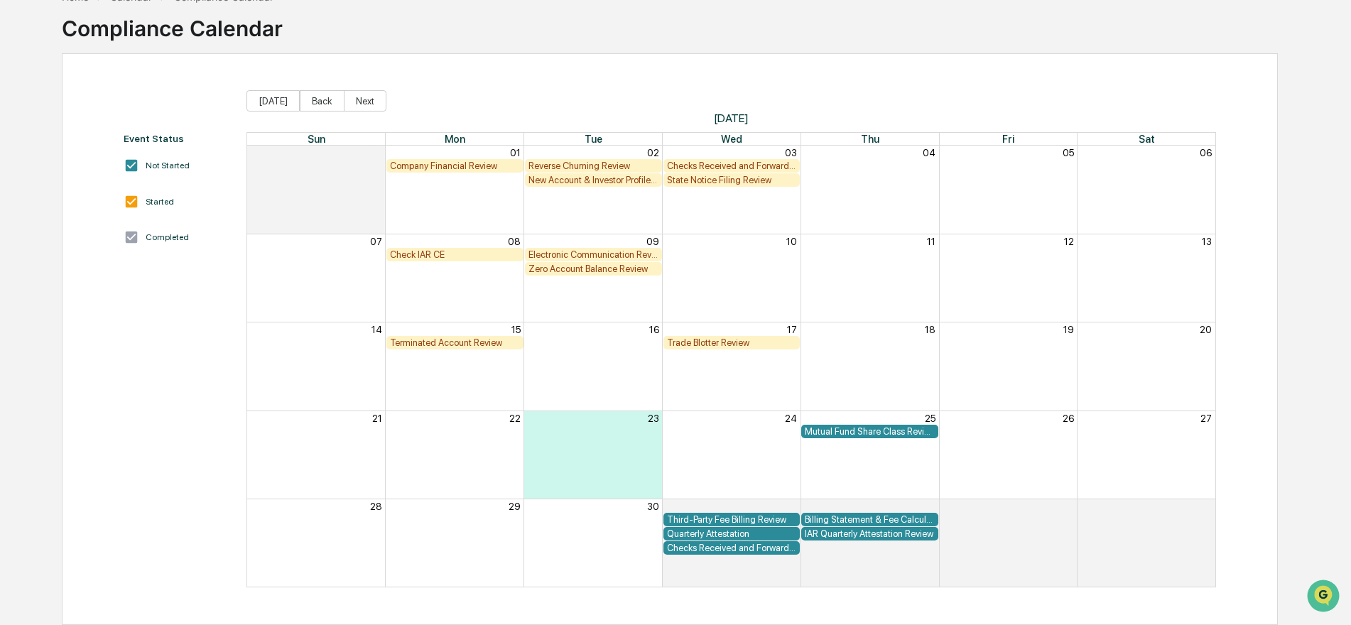
scroll to position [18, 0]
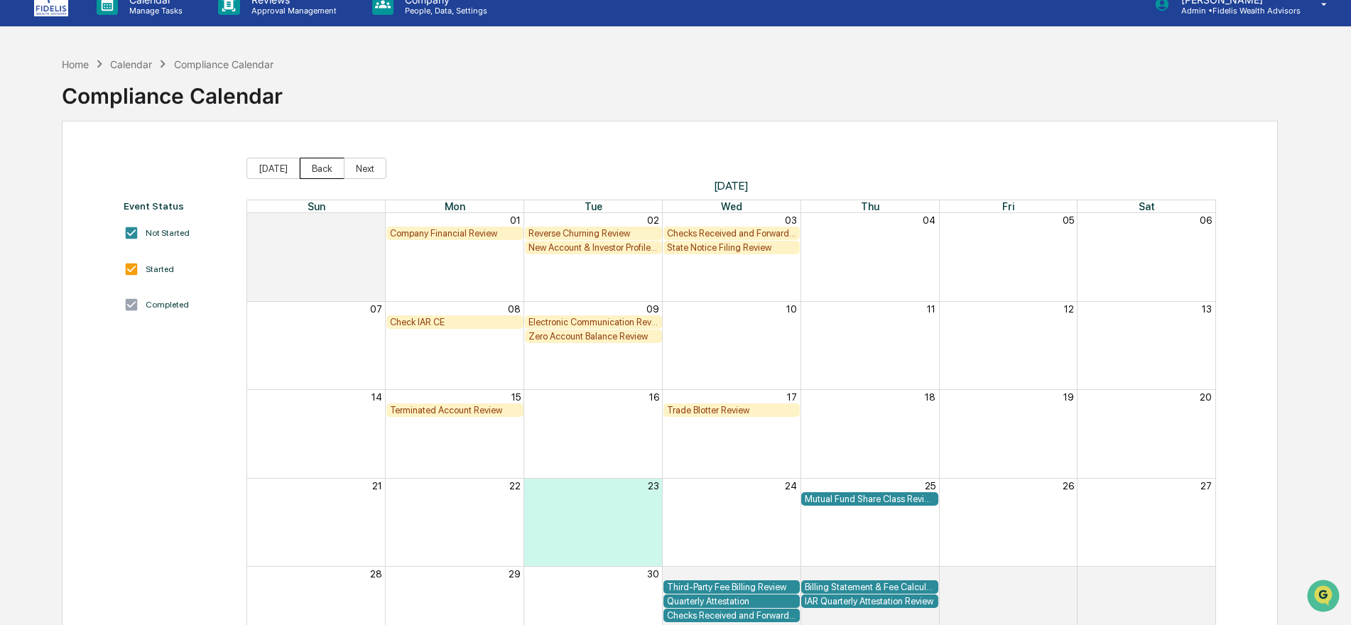
click at [316, 170] on button "Back" at bounding box center [322, 168] width 45 height 21
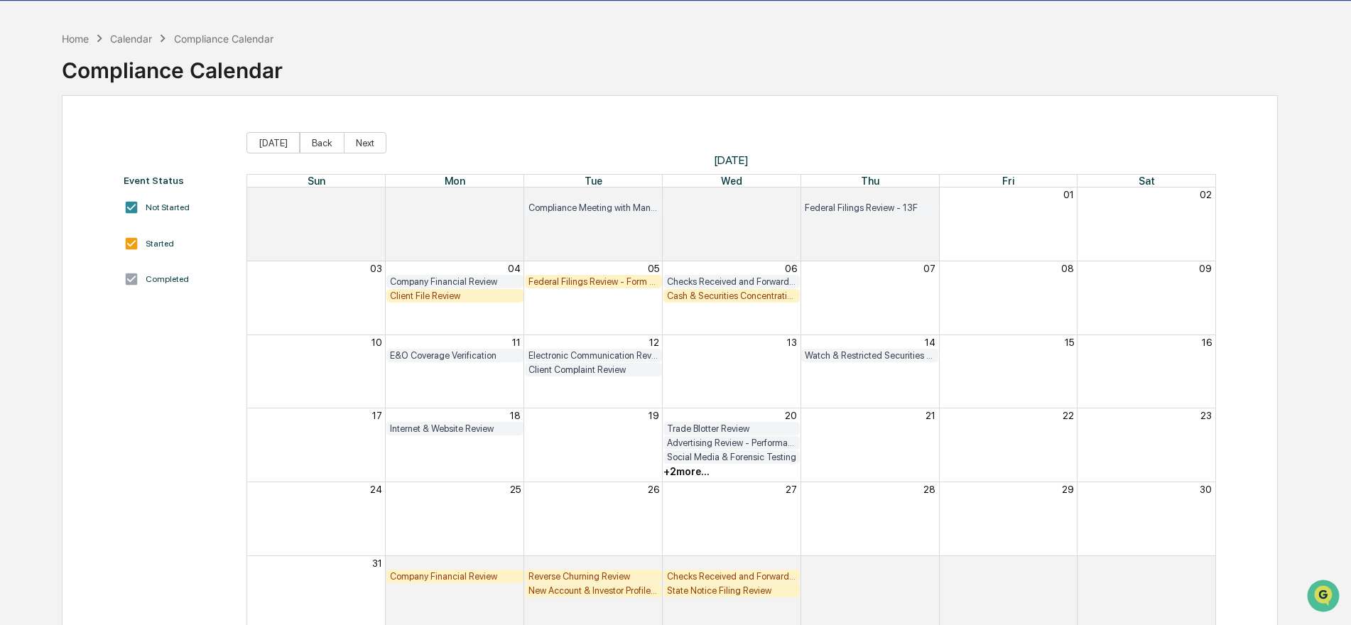
scroll to position [85, 0]
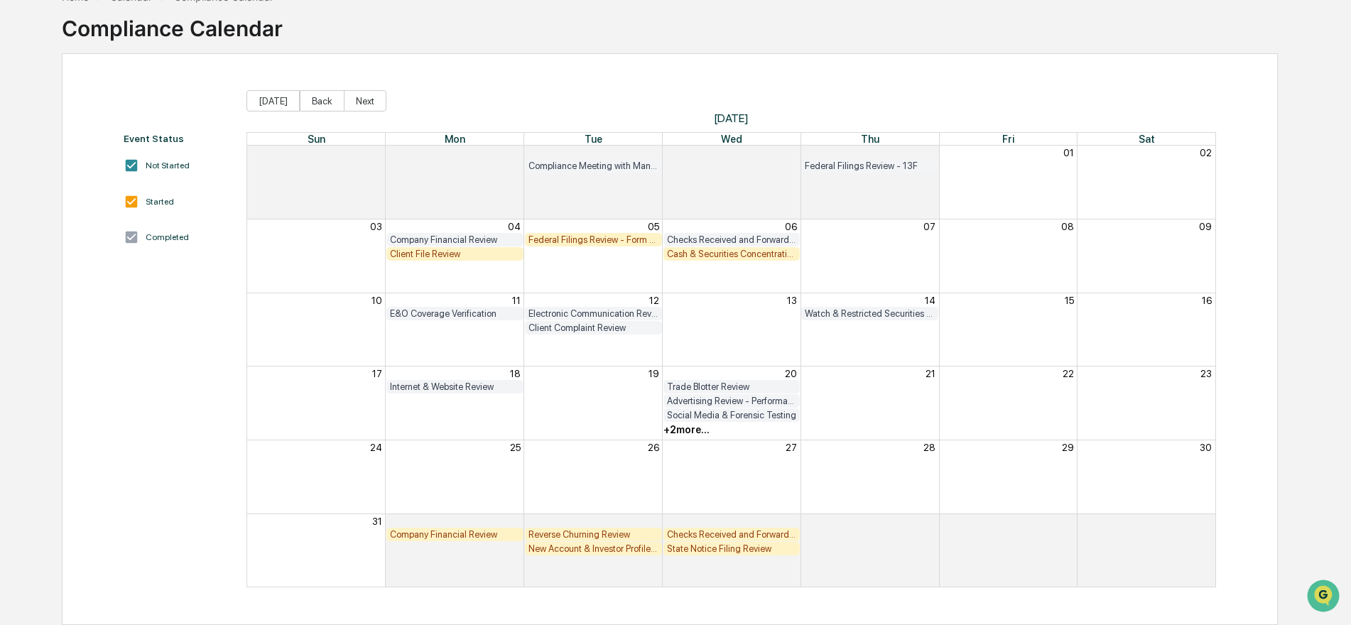
click at [710, 535] on div "Checks Received and Forwarded Log" at bounding box center [732, 534] width 130 height 11
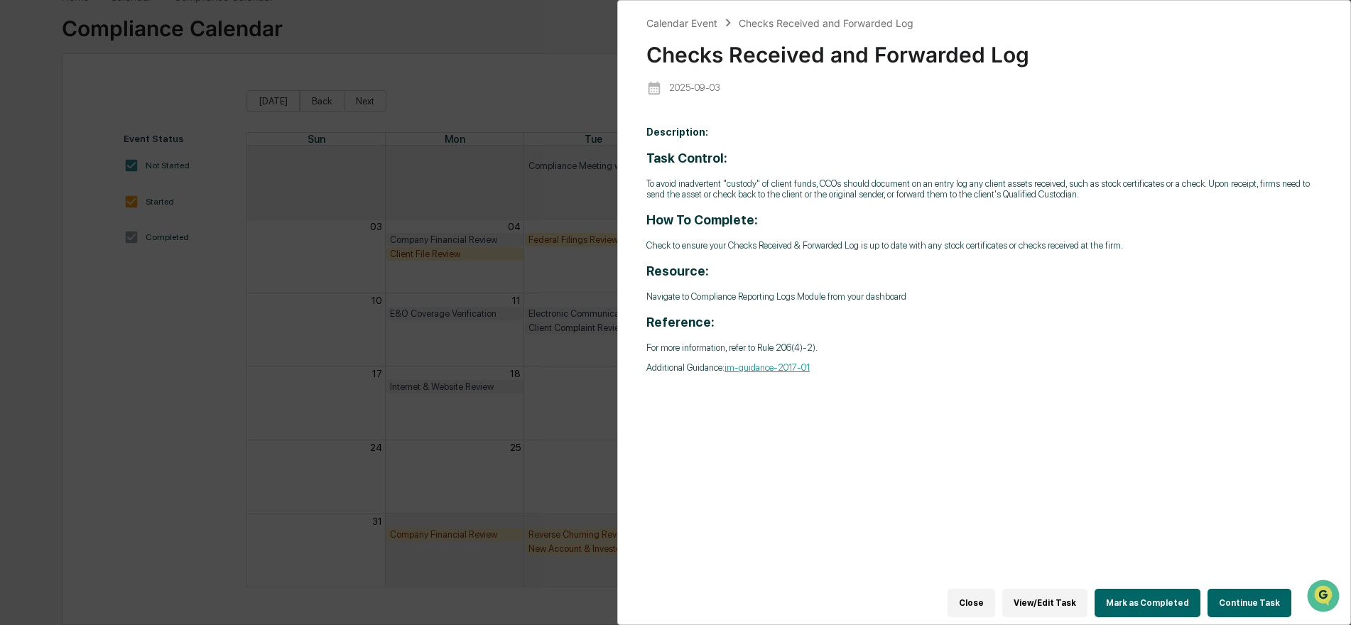
click at [1151, 592] on button "Mark as Completed" at bounding box center [1148, 603] width 106 height 28
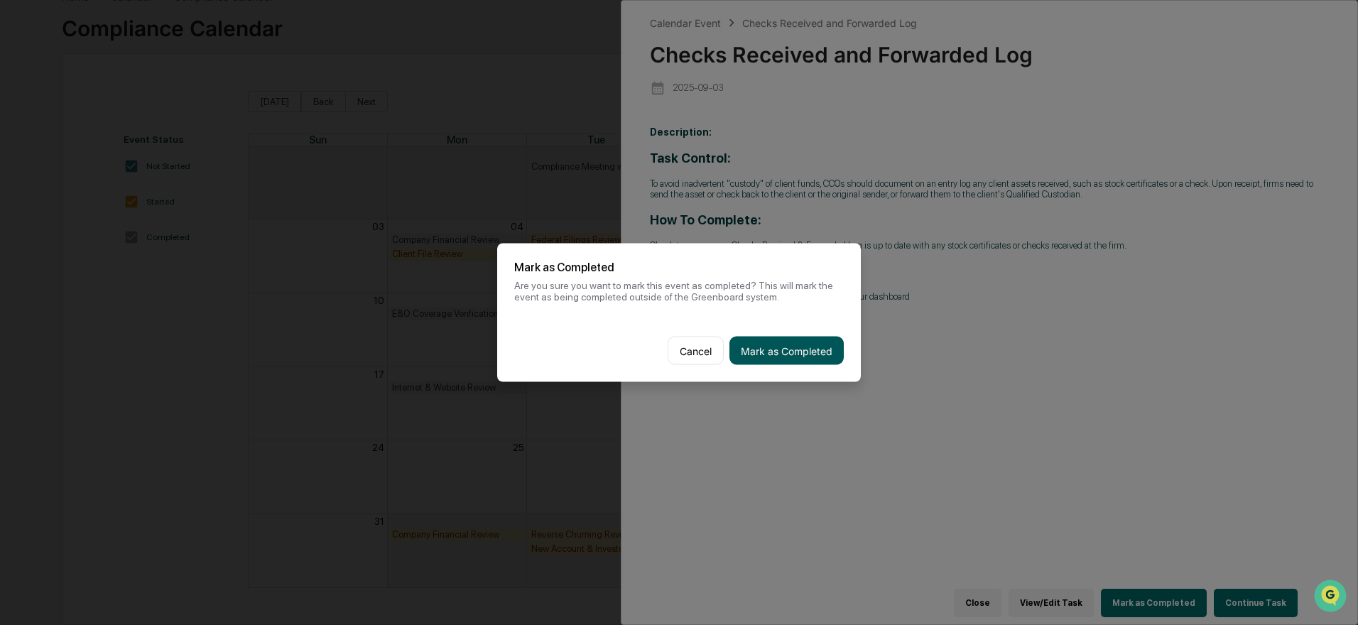
click at [784, 350] on button "Mark as Completed" at bounding box center [787, 351] width 114 height 28
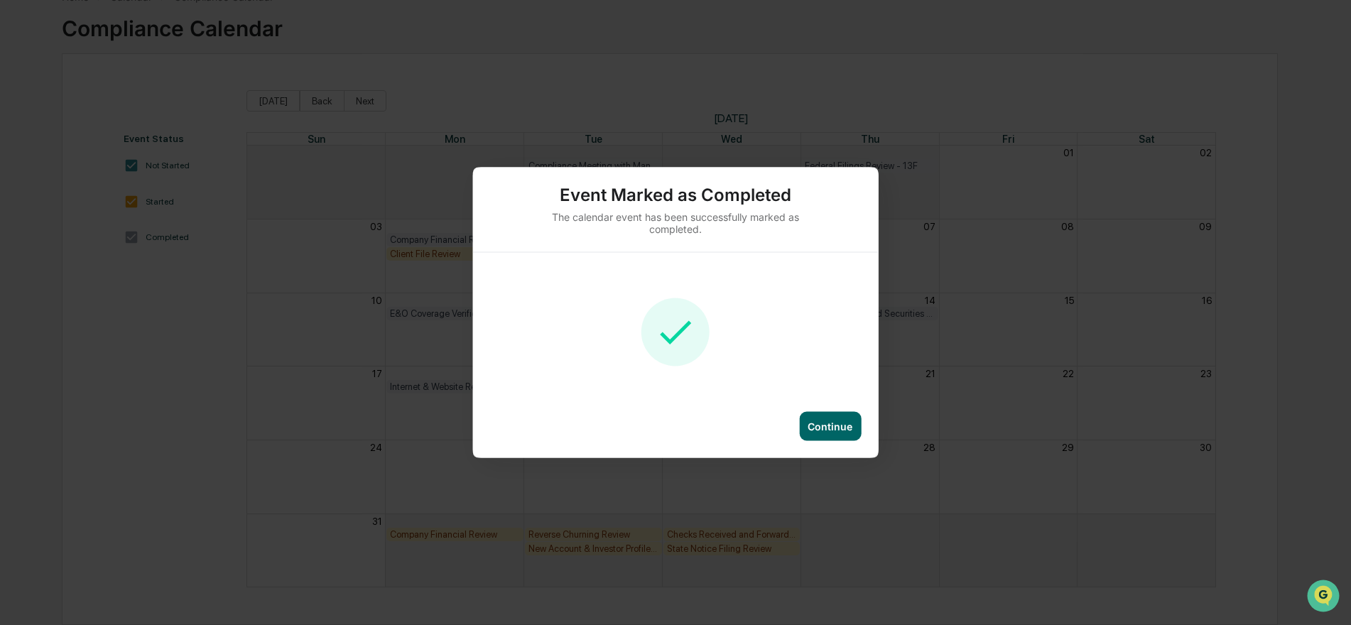
click at [826, 423] on div "Continue" at bounding box center [830, 427] width 45 height 12
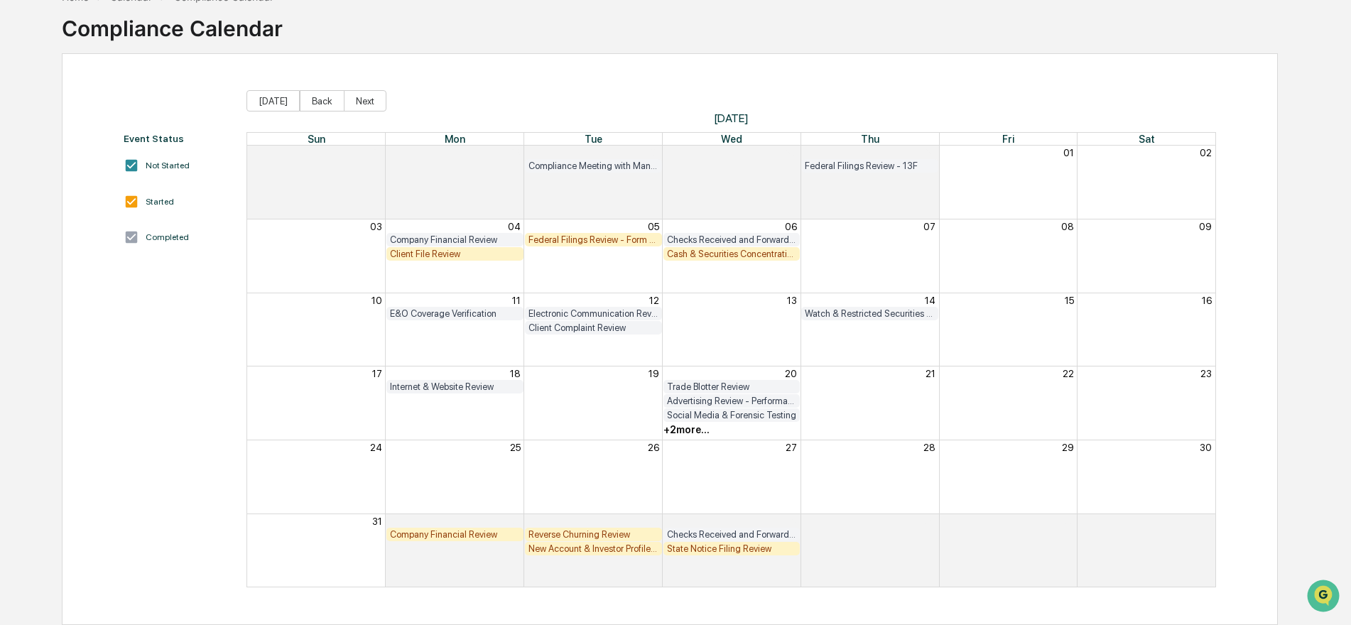
click at [725, 549] on div "State Notice Filing Review" at bounding box center [732, 548] width 130 height 11
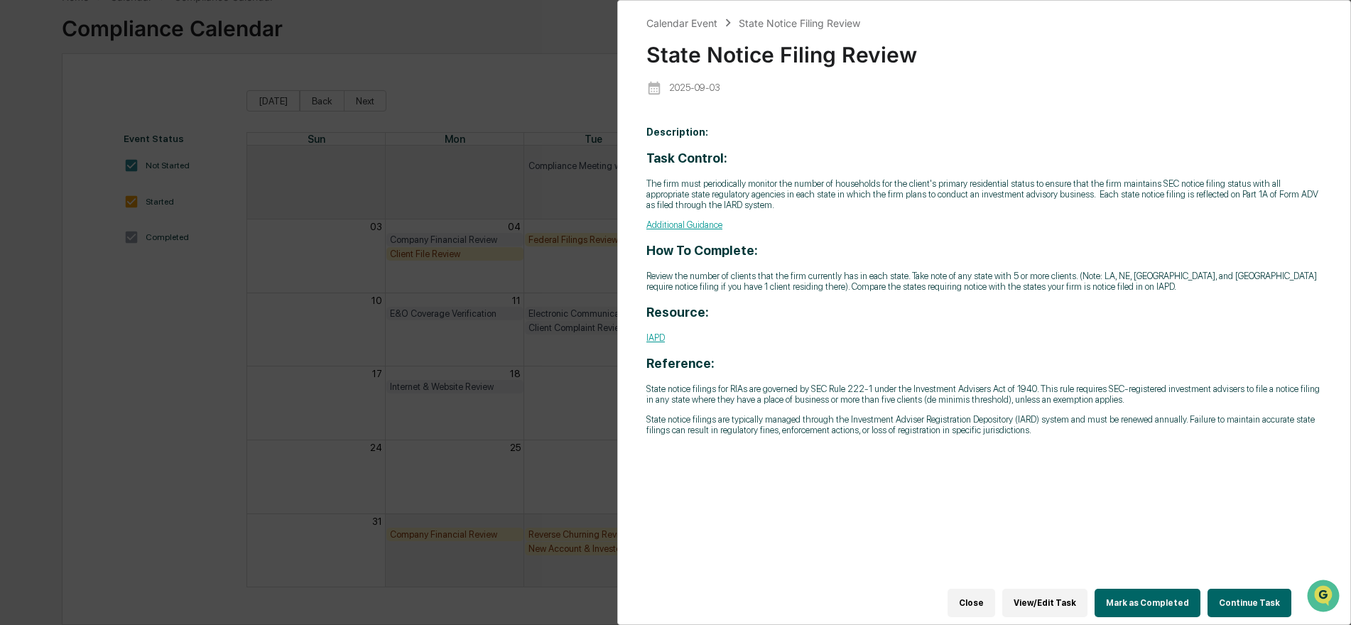
click at [984, 596] on button "Close" at bounding box center [972, 603] width 48 height 28
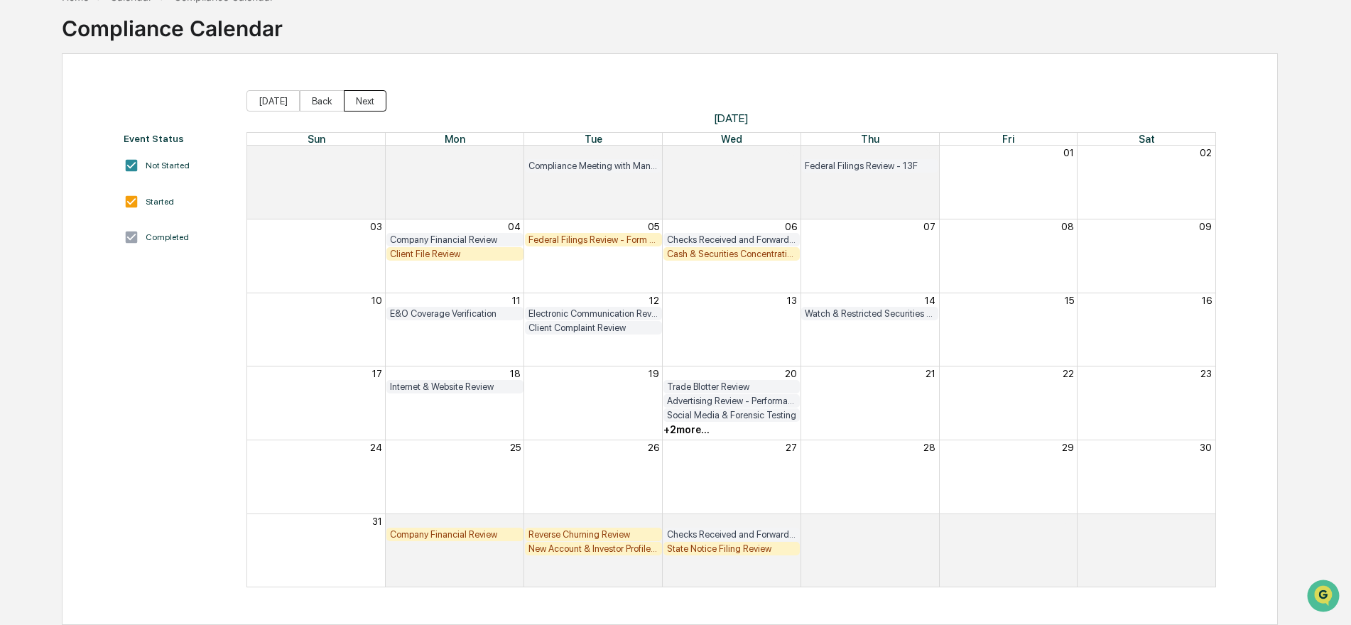
click at [356, 106] on button "Next" at bounding box center [365, 100] width 43 height 21
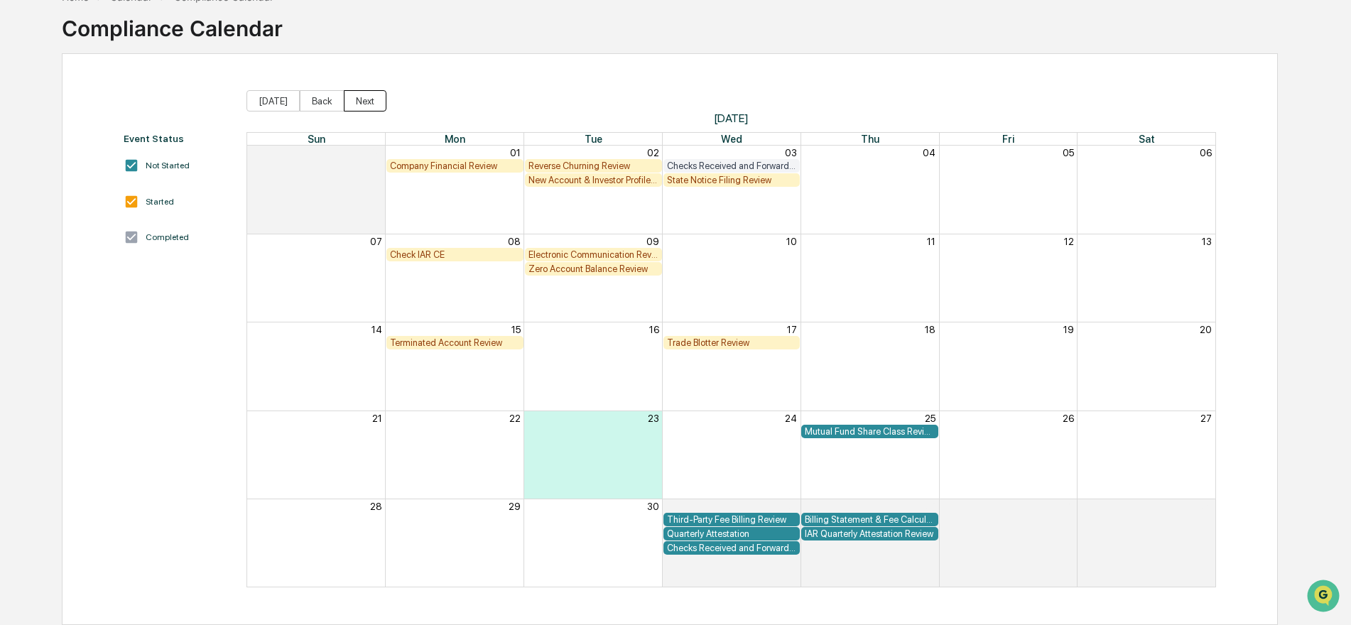
scroll to position [18, 0]
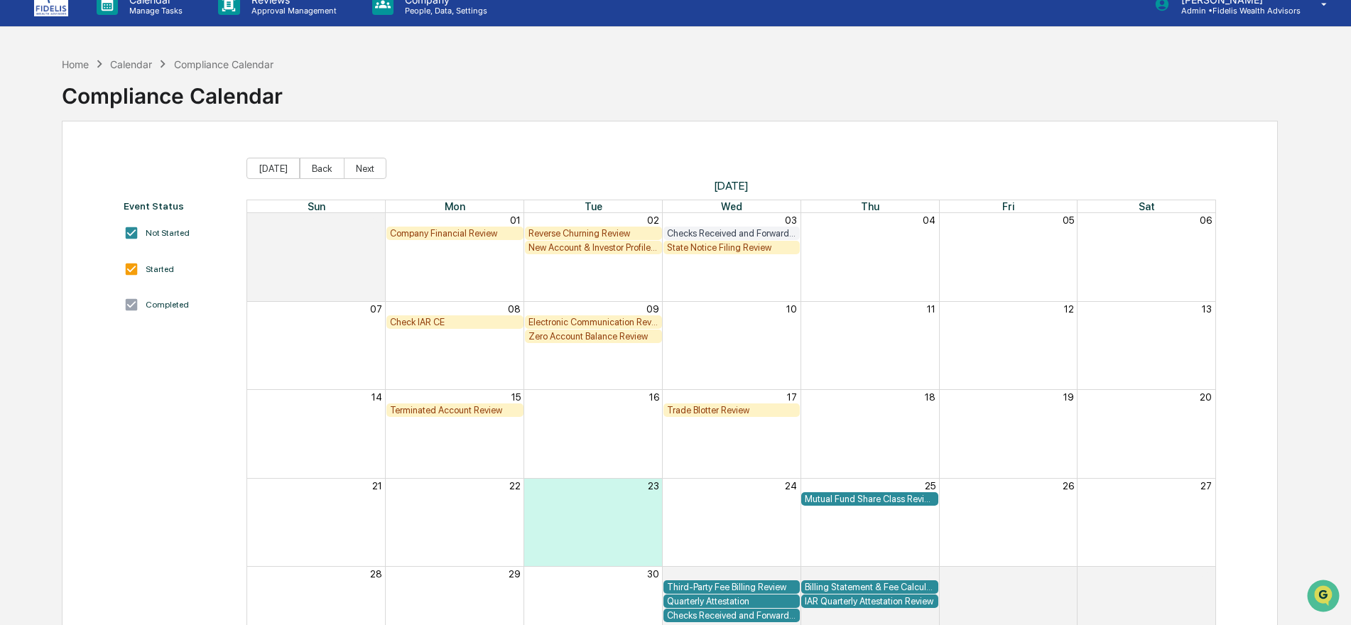
click at [577, 337] on div "Zero Account Balance Review" at bounding box center [593, 336] width 130 height 11
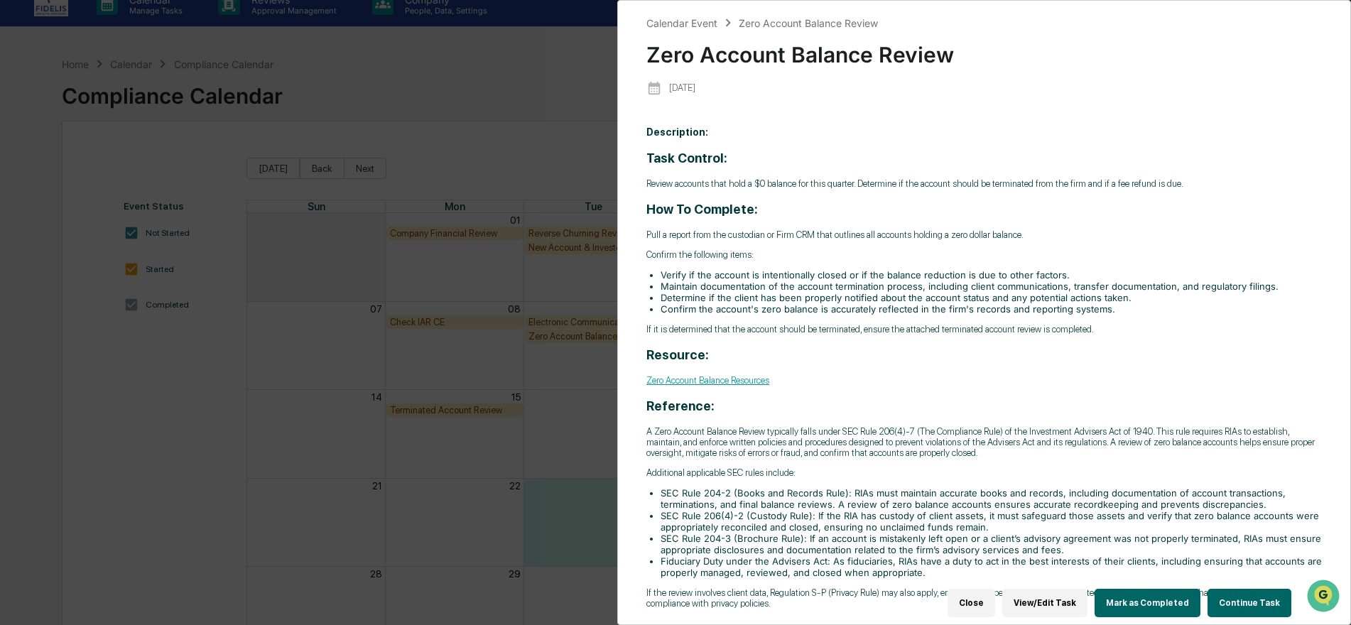
click at [985, 595] on button "Close" at bounding box center [972, 603] width 48 height 28
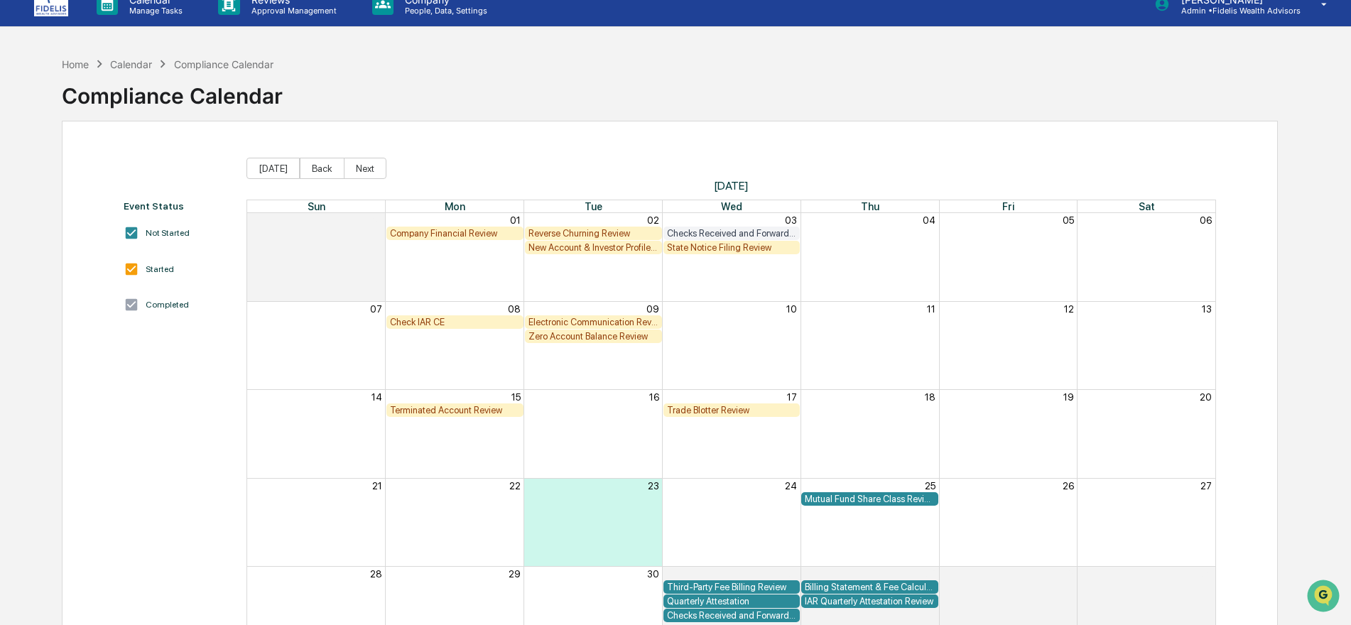
click at [444, 410] on div "Terminated Account Review" at bounding box center [455, 410] width 130 height 11
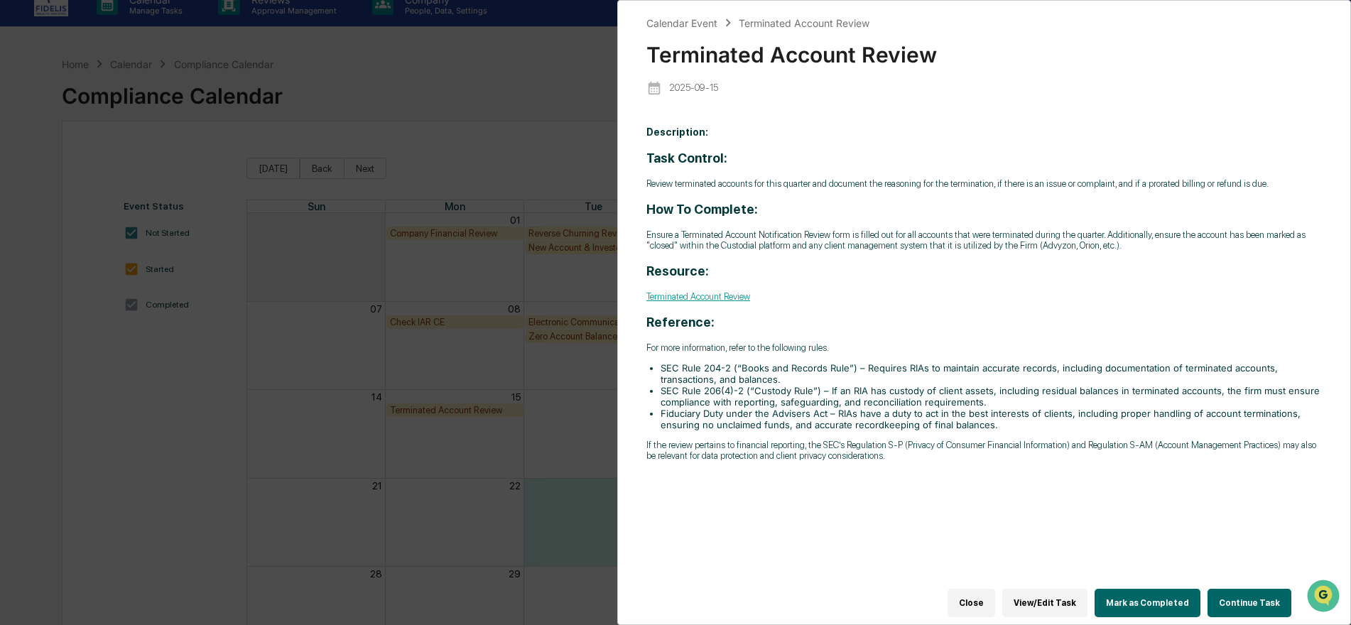
click at [977, 592] on button "Close" at bounding box center [972, 603] width 48 height 28
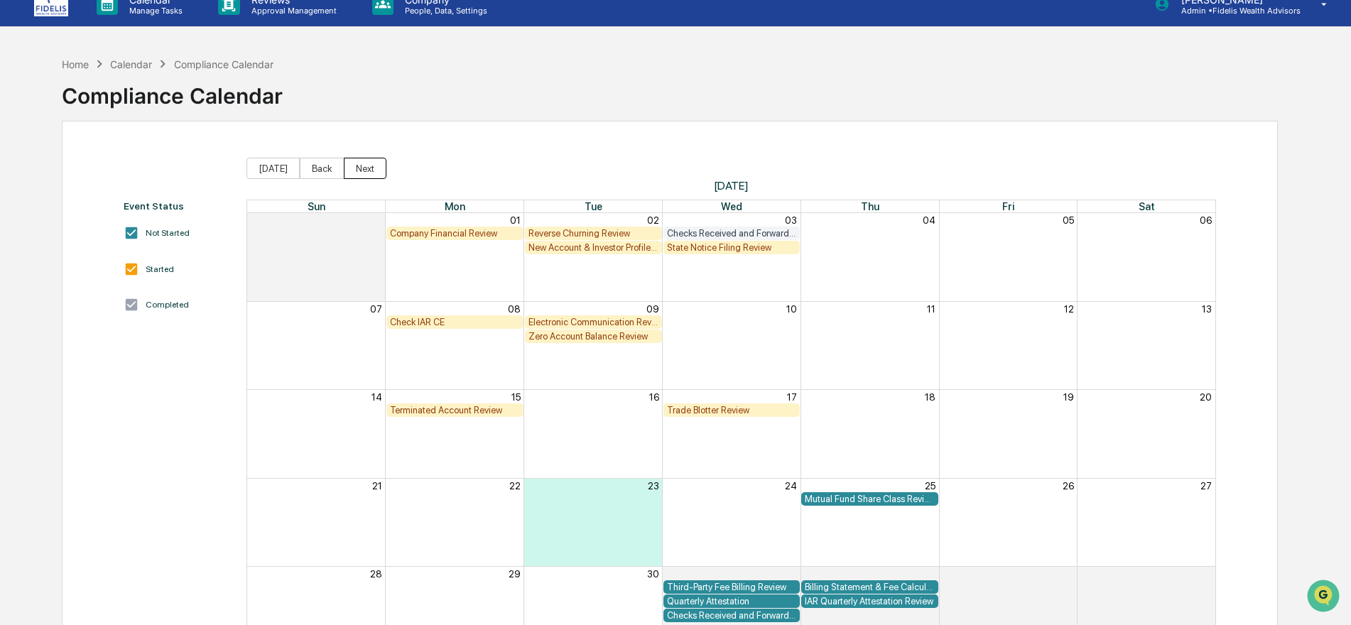
click at [354, 171] on button "Next" at bounding box center [365, 168] width 43 height 21
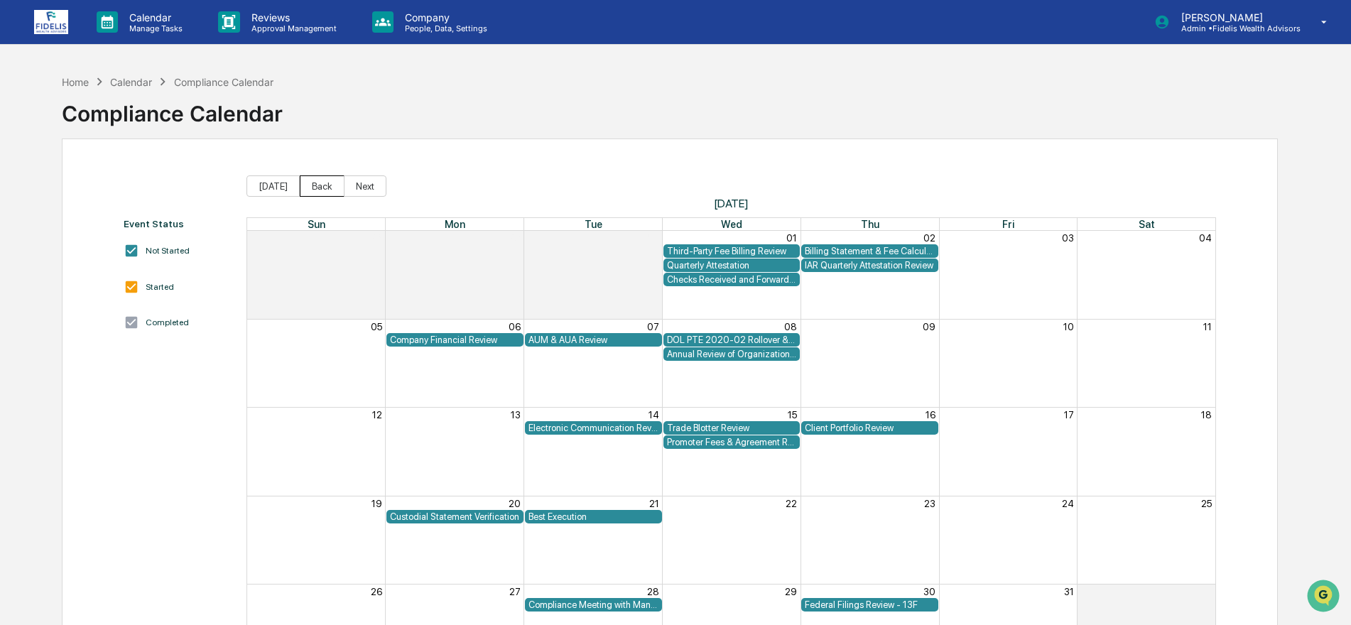
click at [306, 178] on button "Back" at bounding box center [322, 185] width 45 height 21
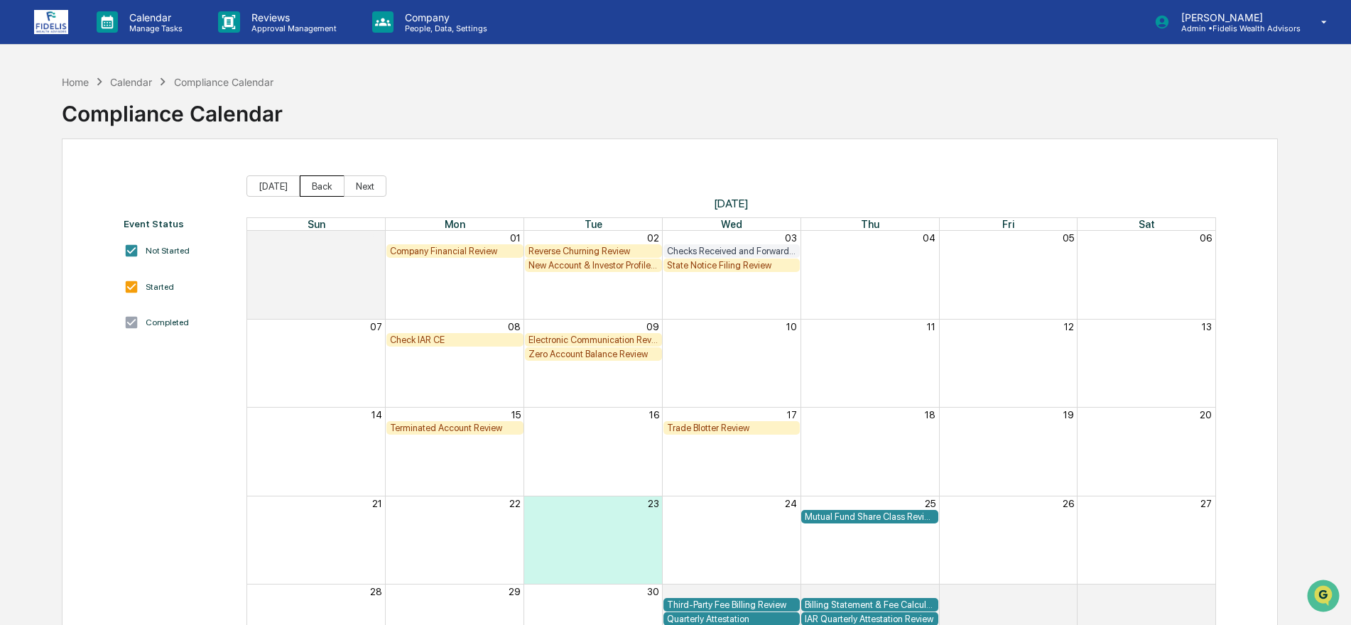
click at [309, 184] on button "Back" at bounding box center [322, 185] width 45 height 21
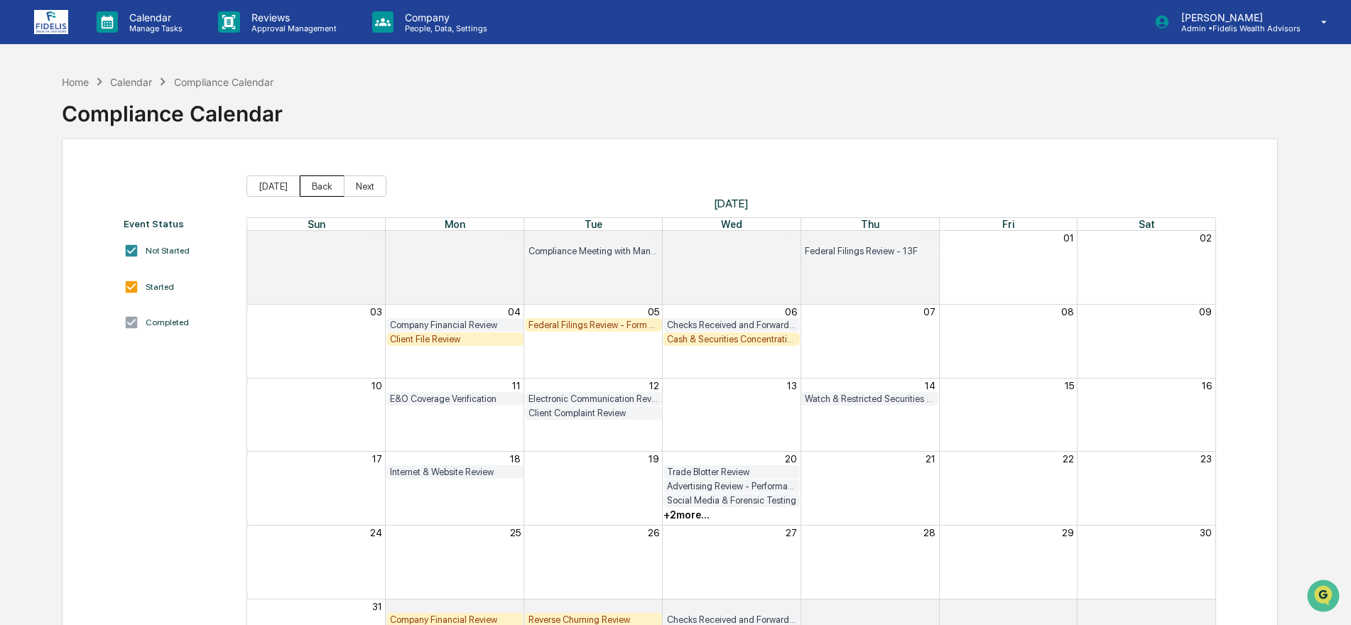
click at [309, 184] on button "Back" at bounding box center [322, 185] width 45 height 21
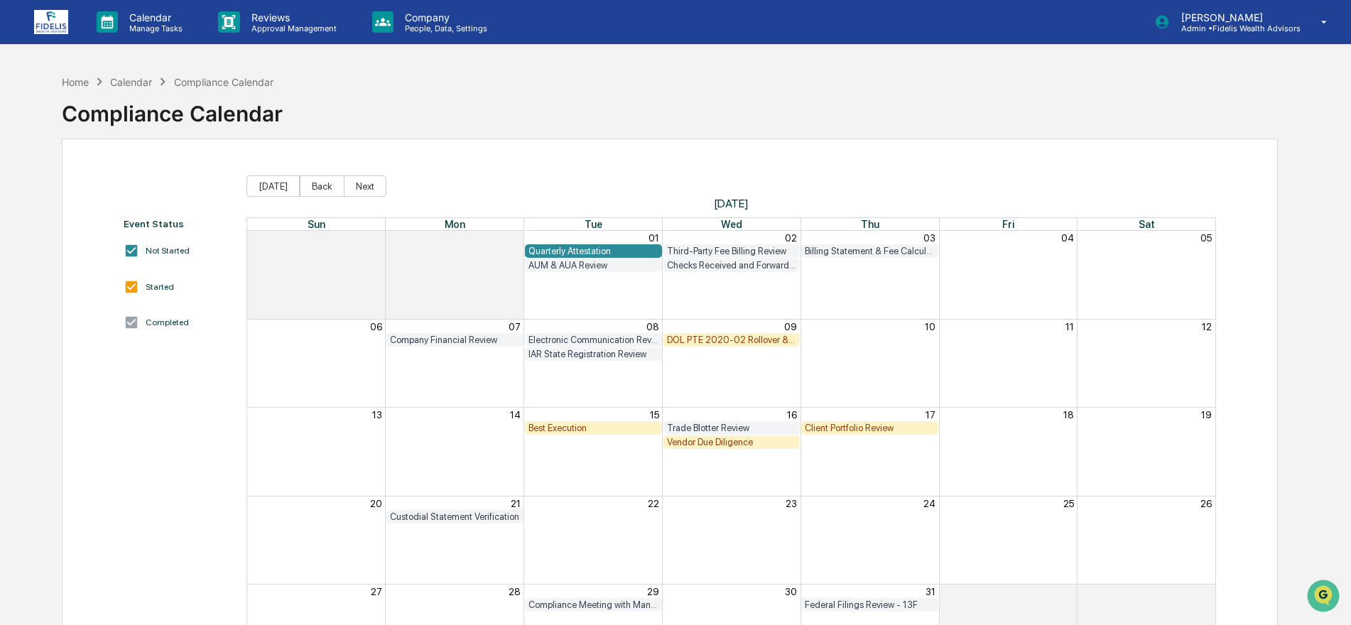
click at [711, 340] on div "DOL PTE 2020-02 Rollover & IRA to IRA Account Review" at bounding box center [732, 340] width 130 height 11
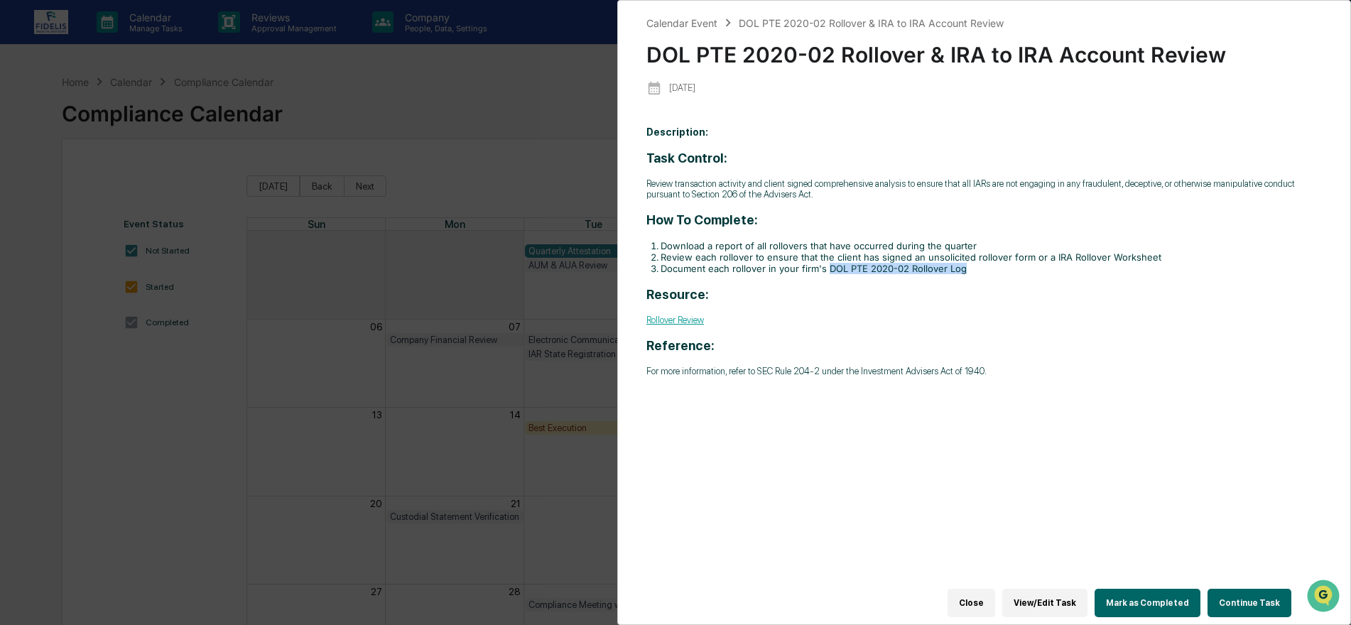
drag, startPoint x: 966, startPoint y: 269, endPoint x: 828, endPoint y: 269, distance: 137.8
click at [828, 269] on li "Document each rollover in your firm's DOL PTE 2020-02 Rollover Log" at bounding box center [991, 268] width 661 height 11
copy li "DOL PTE 2020-02 Rollover Log"
click at [986, 595] on button "Close" at bounding box center [972, 603] width 48 height 28
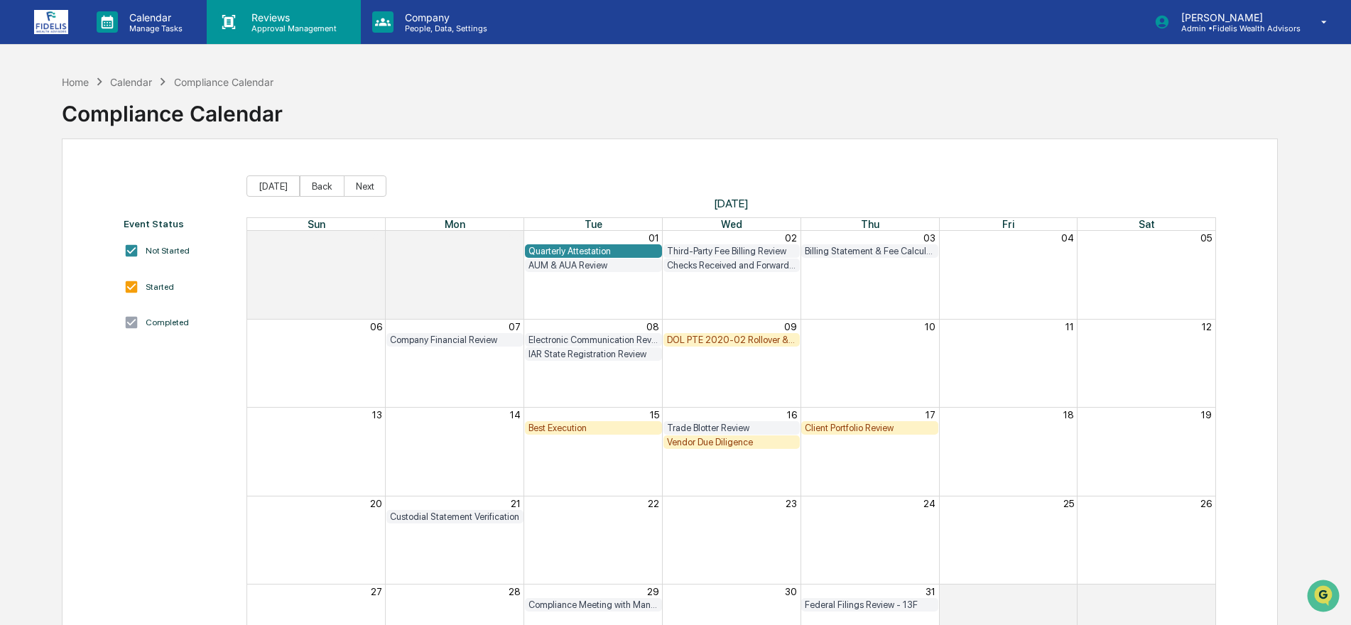
click at [257, 18] on p "Reviews" at bounding box center [292, 17] width 104 height 12
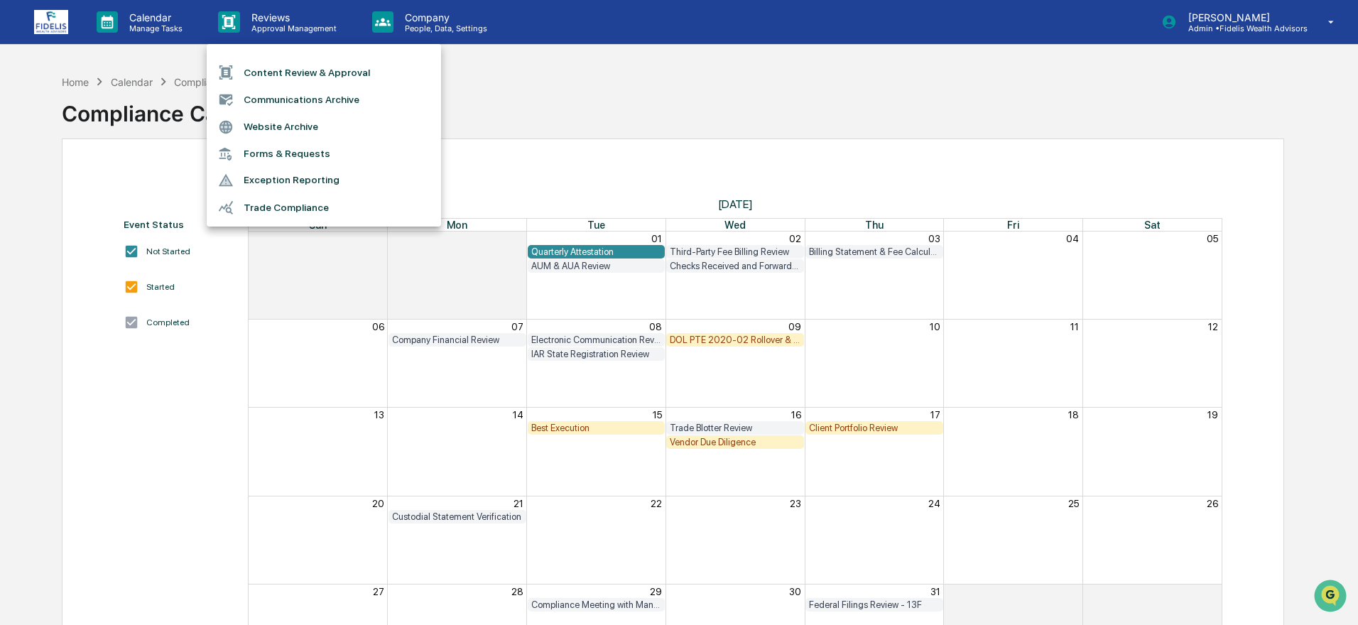
click at [425, 23] on div at bounding box center [679, 312] width 1358 height 625
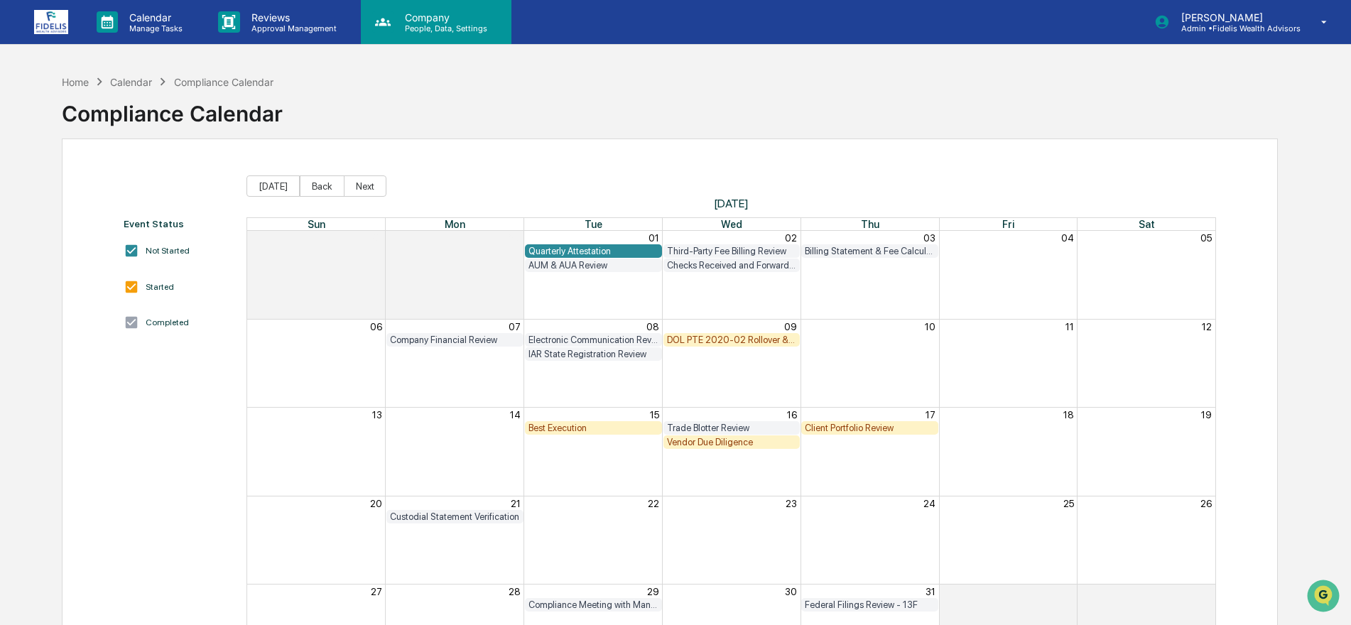
click at [425, 24] on p "People, Data, Settings" at bounding box center [444, 28] width 101 height 10
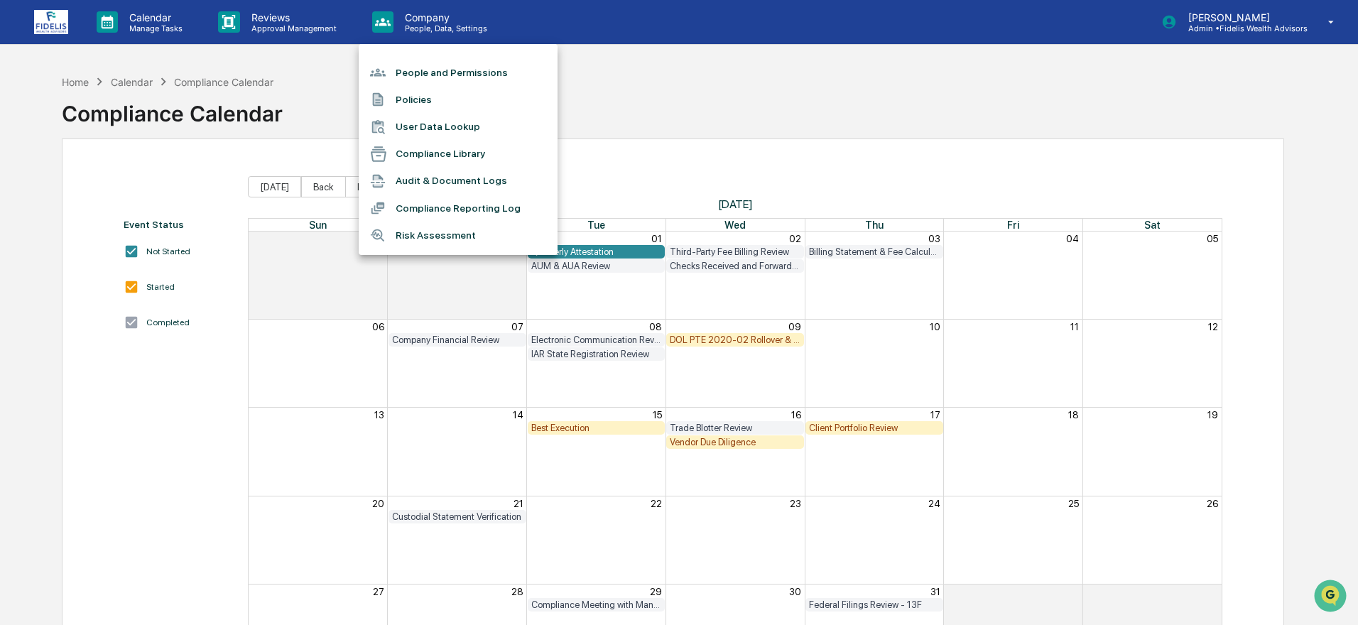
click at [437, 204] on li "Compliance Reporting Log" at bounding box center [458, 208] width 199 height 27
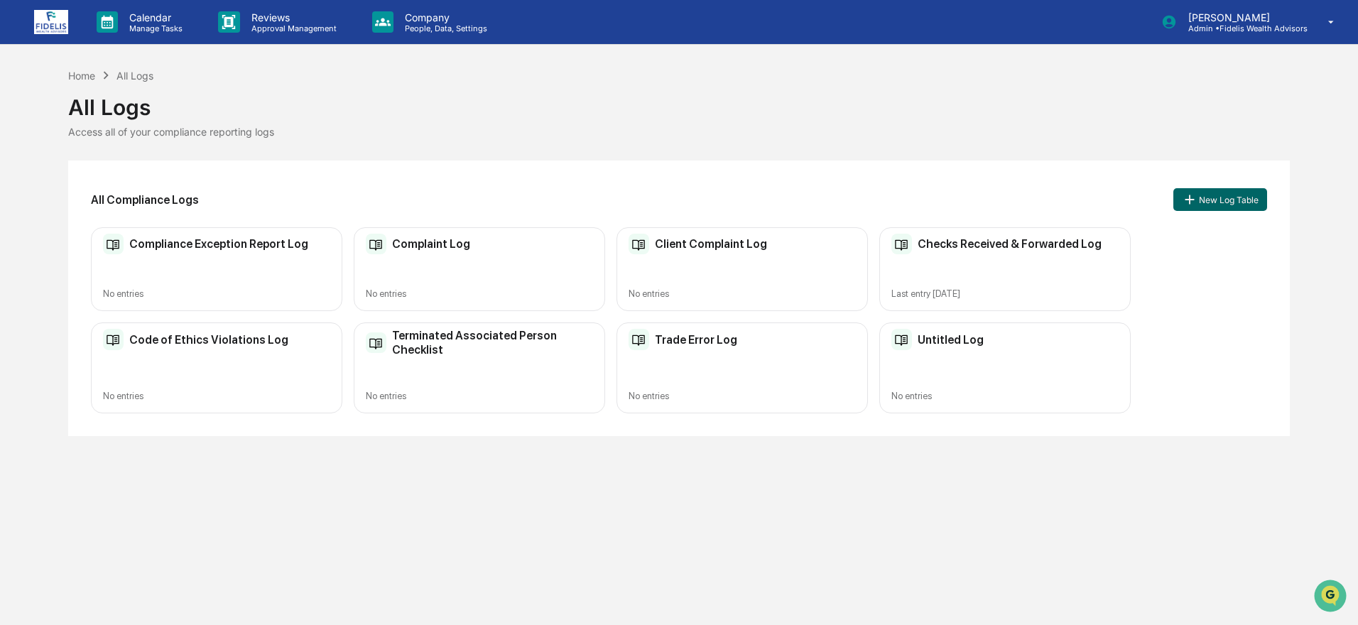
click at [676, 348] on div "Trade Error Log" at bounding box center [683, 339] width 109 height 21
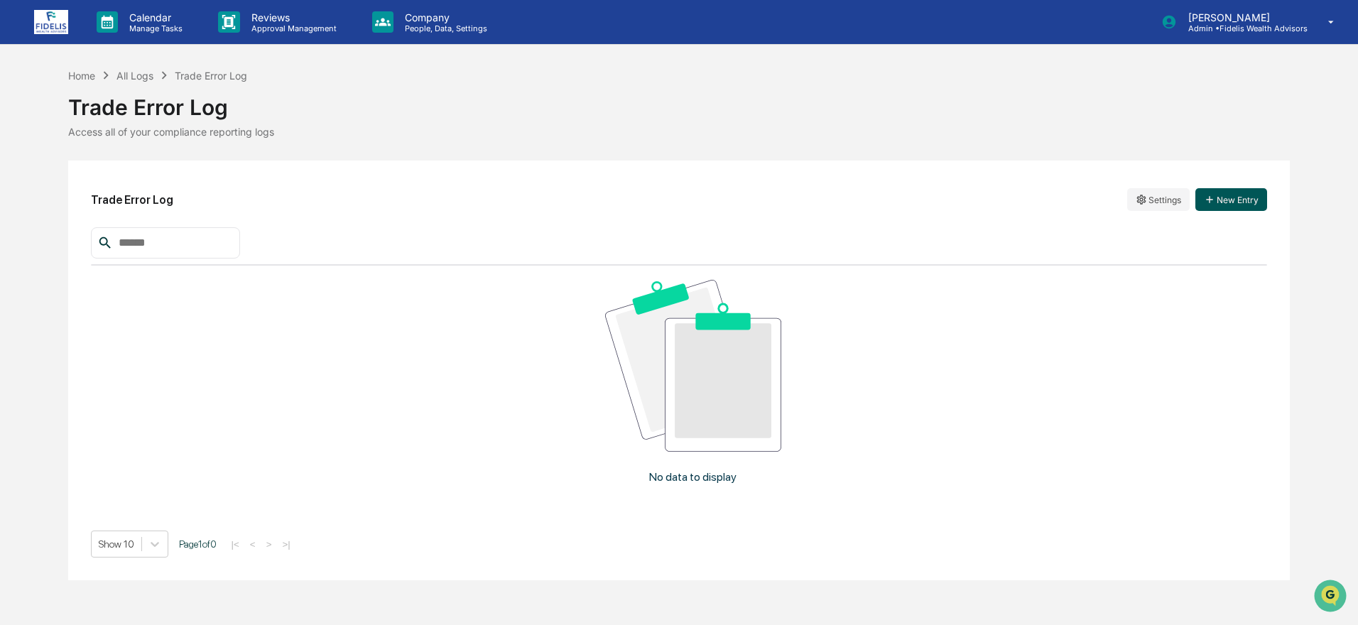
click at [1233, 199] on button "New Entry" at bounding box center [1231, 199] width 72 height 23
click at [139, 70] on div "All Logs" at bounding box center [134, 76] width 37 height 12
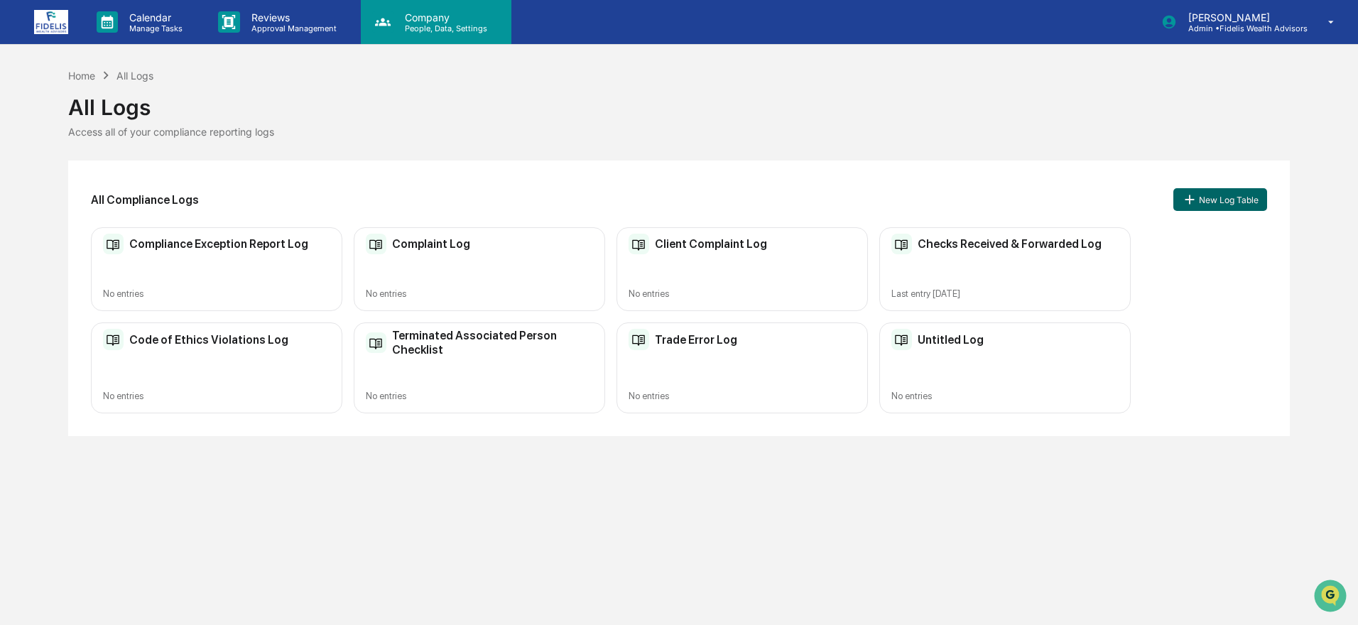
click at [416, 19] on p "Company" at bounding box center [444, 17] width 101 height 12
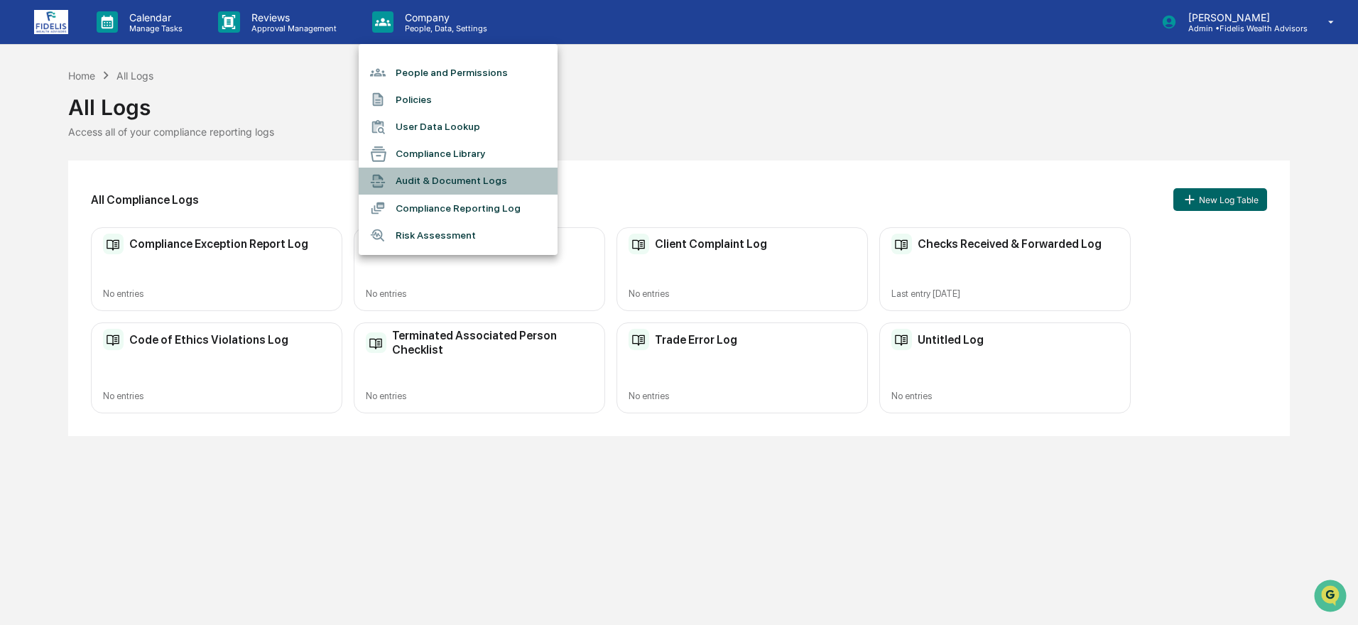
click at [432, 178] on li "Audit & Document Logs" at bounding box center [458, 181] width 199 height 27
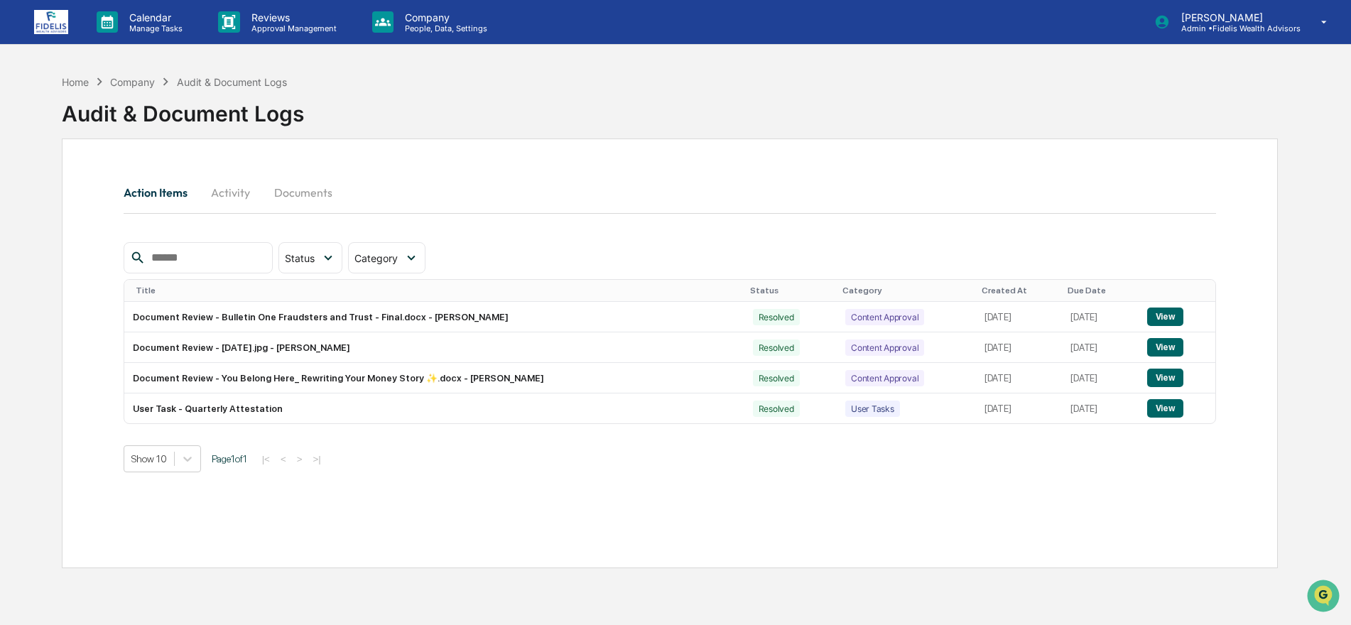
click at [232, 190] on button "Activity" at bounding box center [231, 192] width 64 height 34
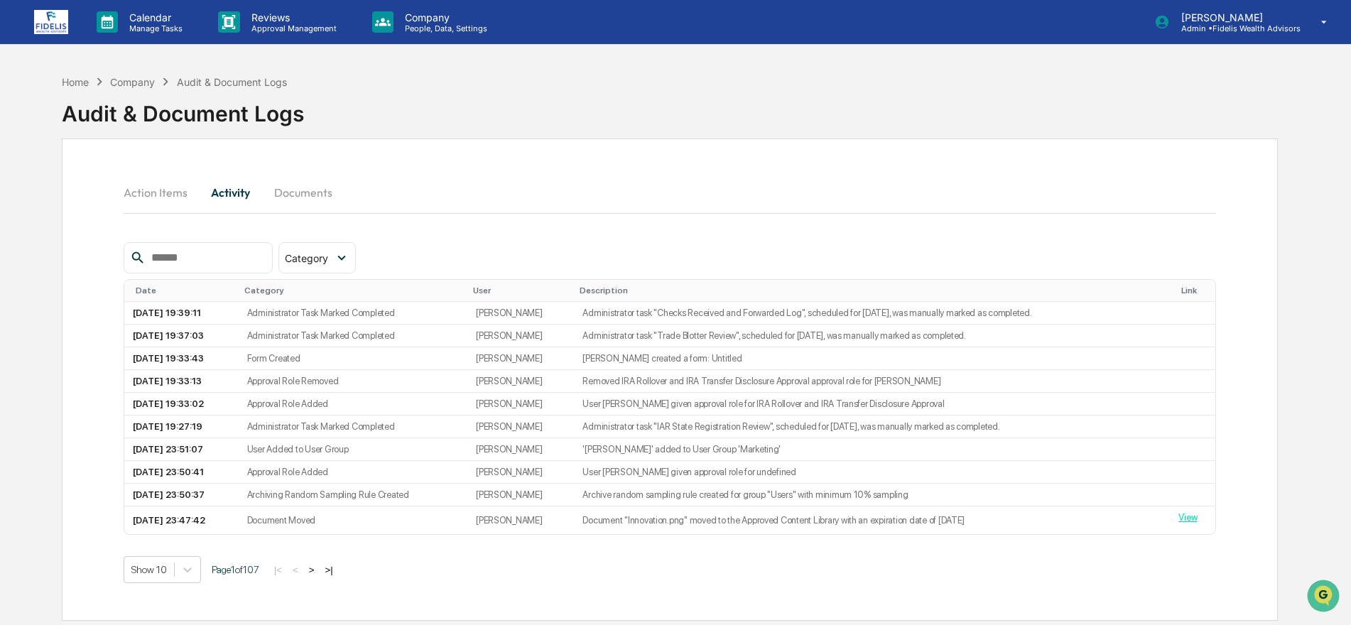
click at [296, 195] on button "Documents" at bounding box center [303, 192] width 81 height 34
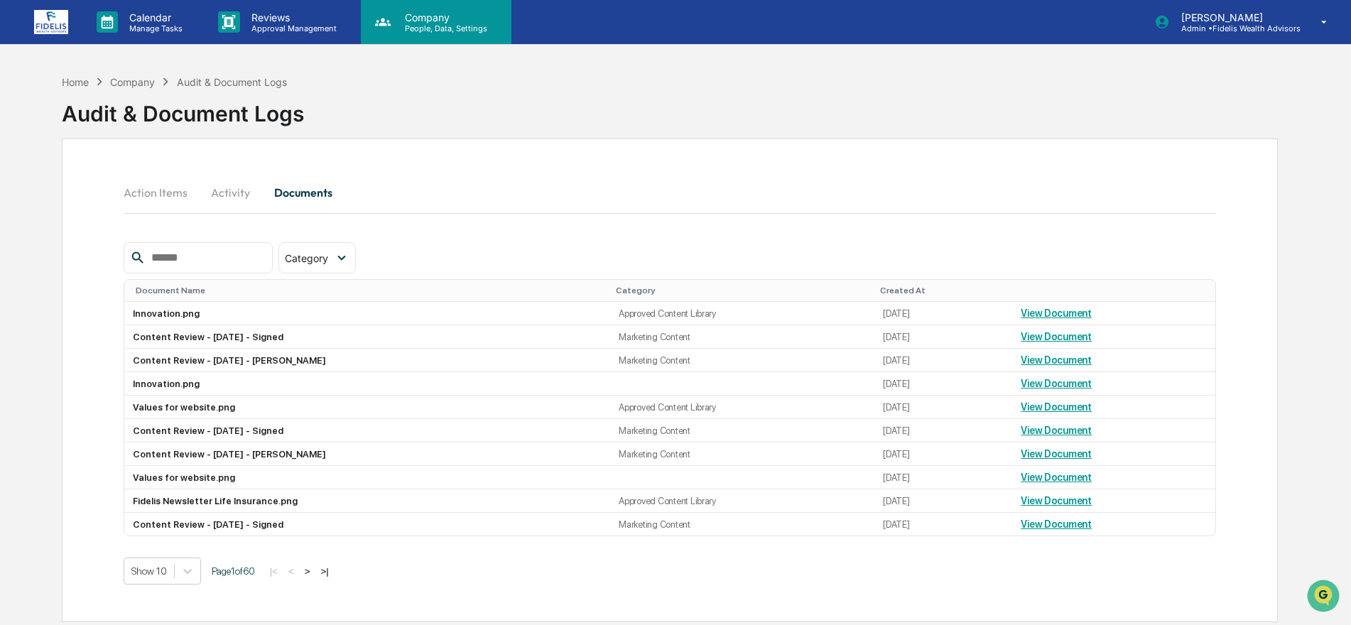
click at [408, 25] on p "People, Data, Settings" at bounding box center [444, 28] width 101 height 10
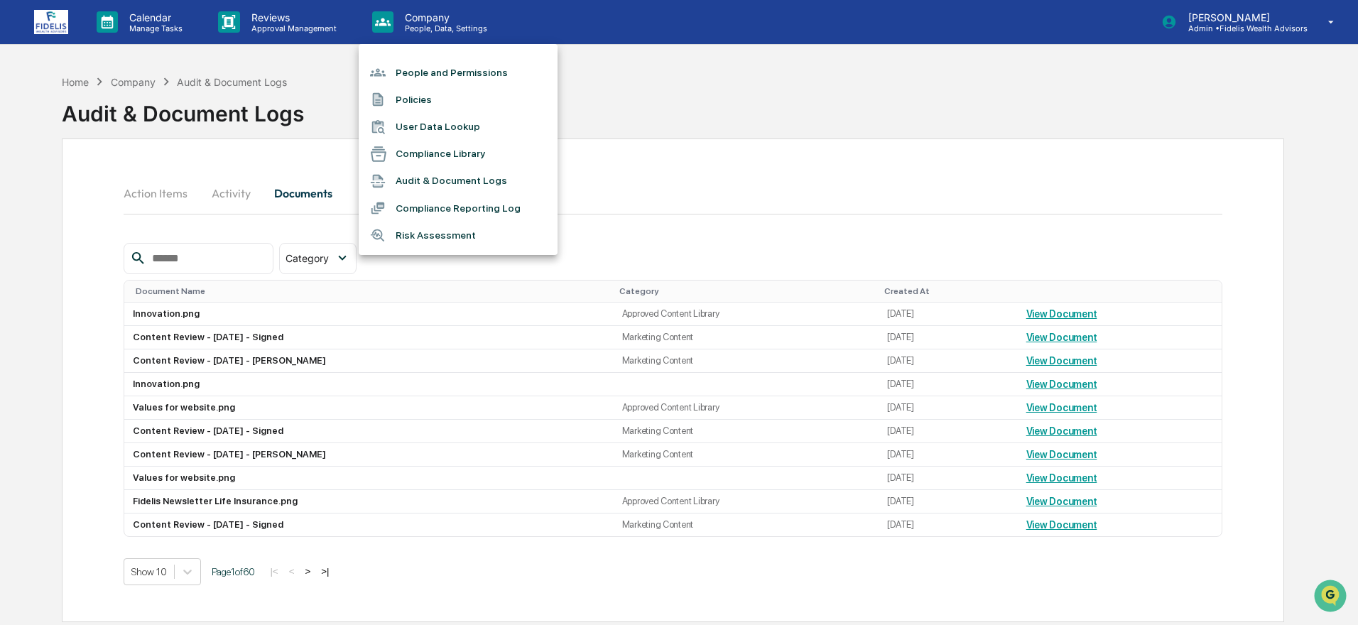
click at [423, 207] on li "Compliance Reporting Log" at bounding box center [458, 208] width 199 height 27
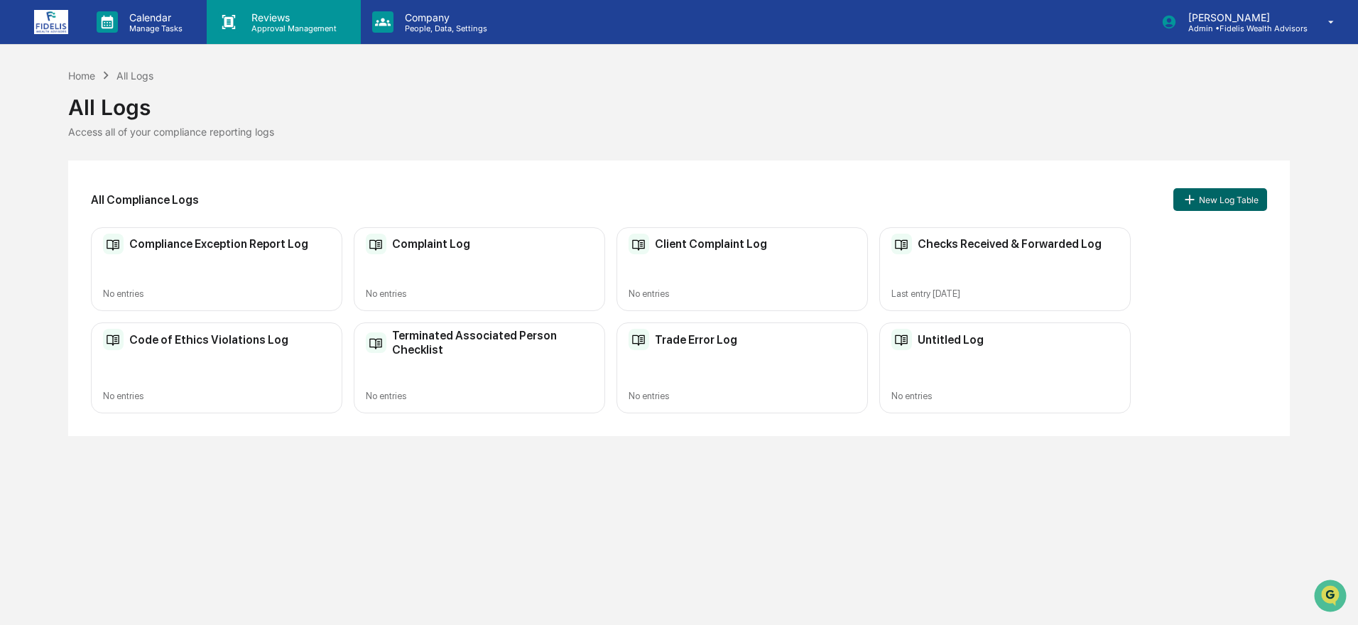
click at [257, 20] on p "Reviews" at bounding box center [292, 17] width 104 height 12
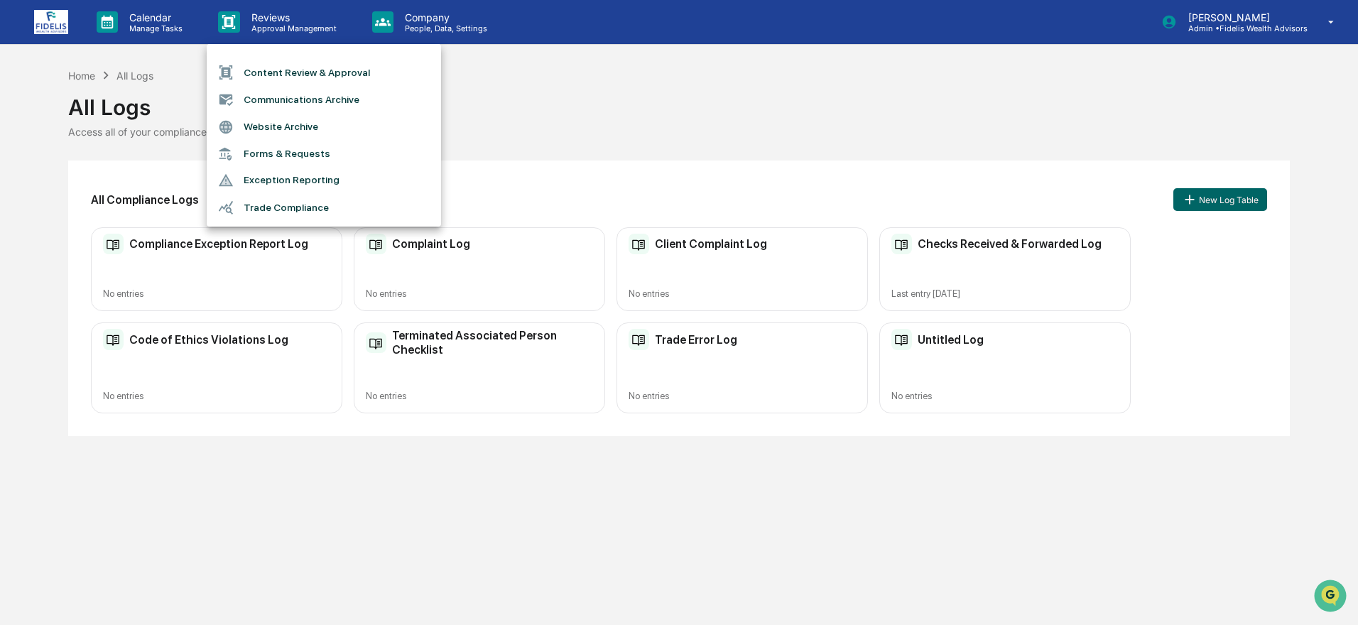
click at [271, 178] on li "Exception Reporting" at bounding box center [324, 180] width 234 height 27
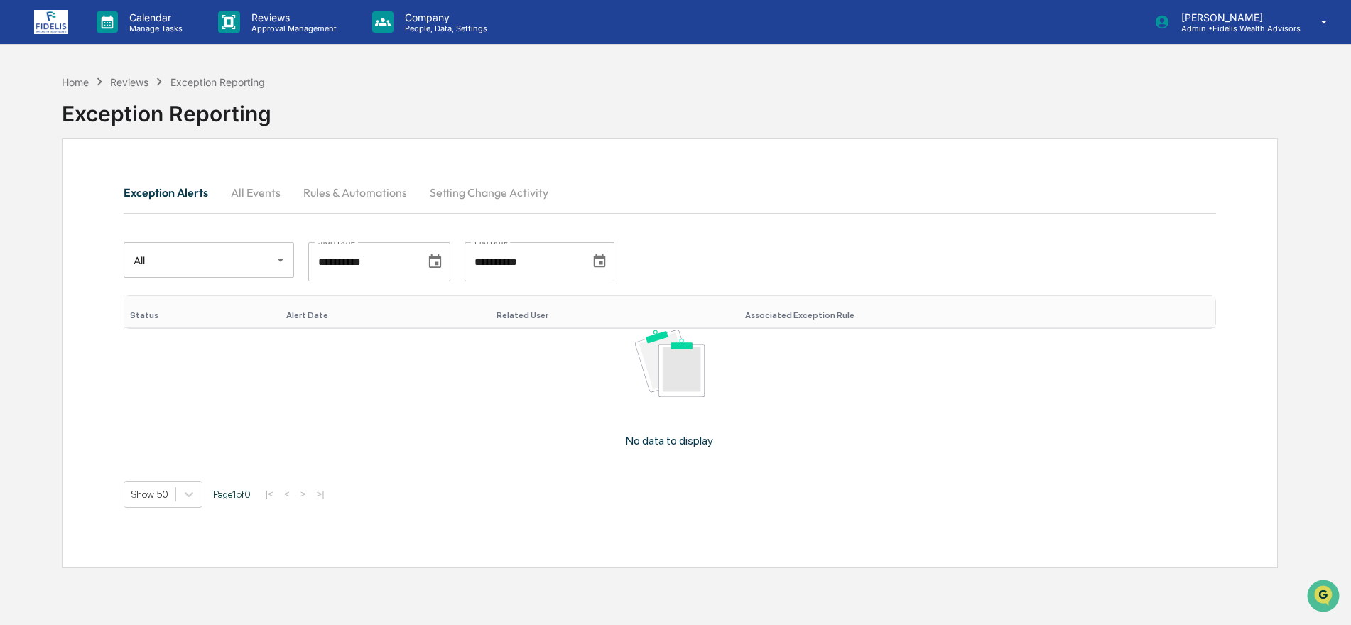
click at [268, 188] on button "All Events" at bounding box center [255, 192] width 72 height 34
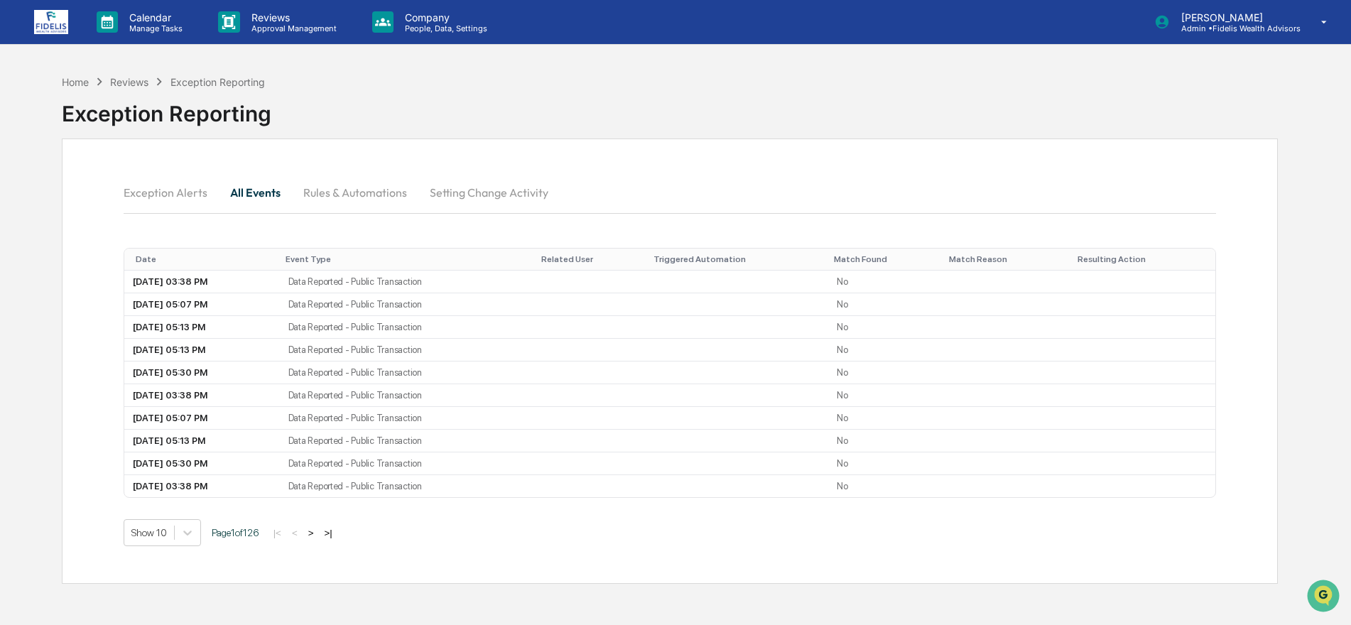
click at [151, 190] on button "Exception Alerts" at bounding box center [171, 192] width 95 height 34
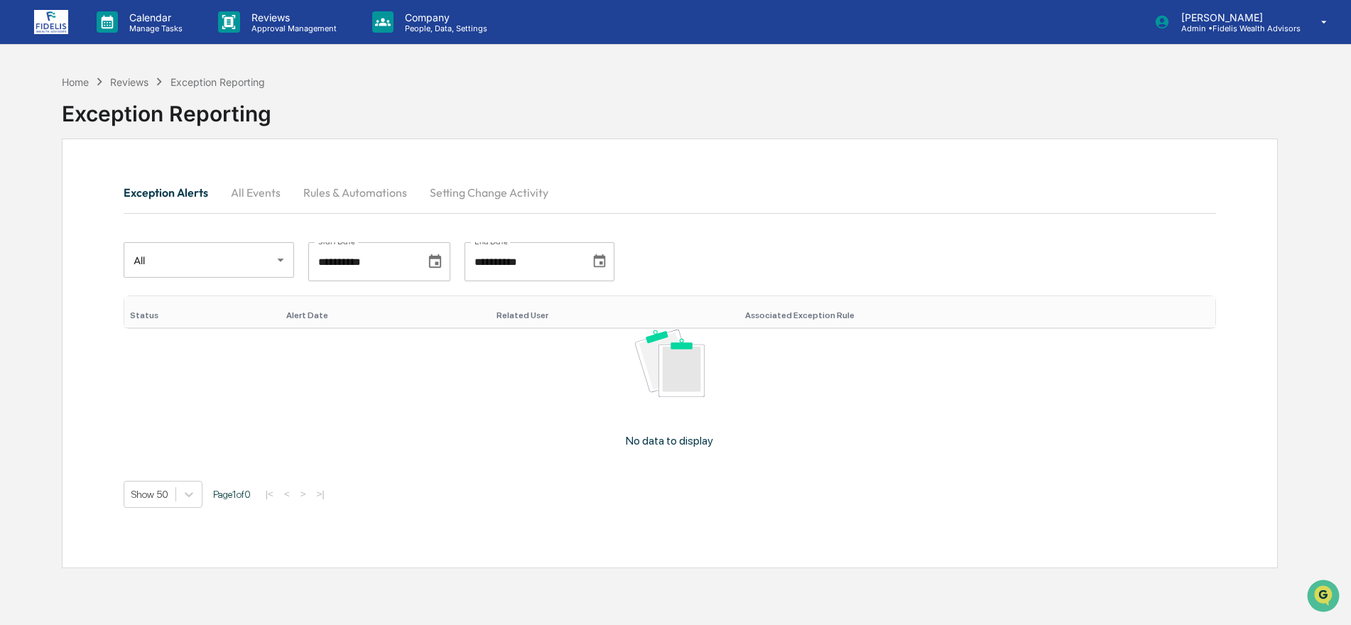
click at [351, 195] on button "Rules & Automations" at bounding box center [355, 192] width 126 height 34
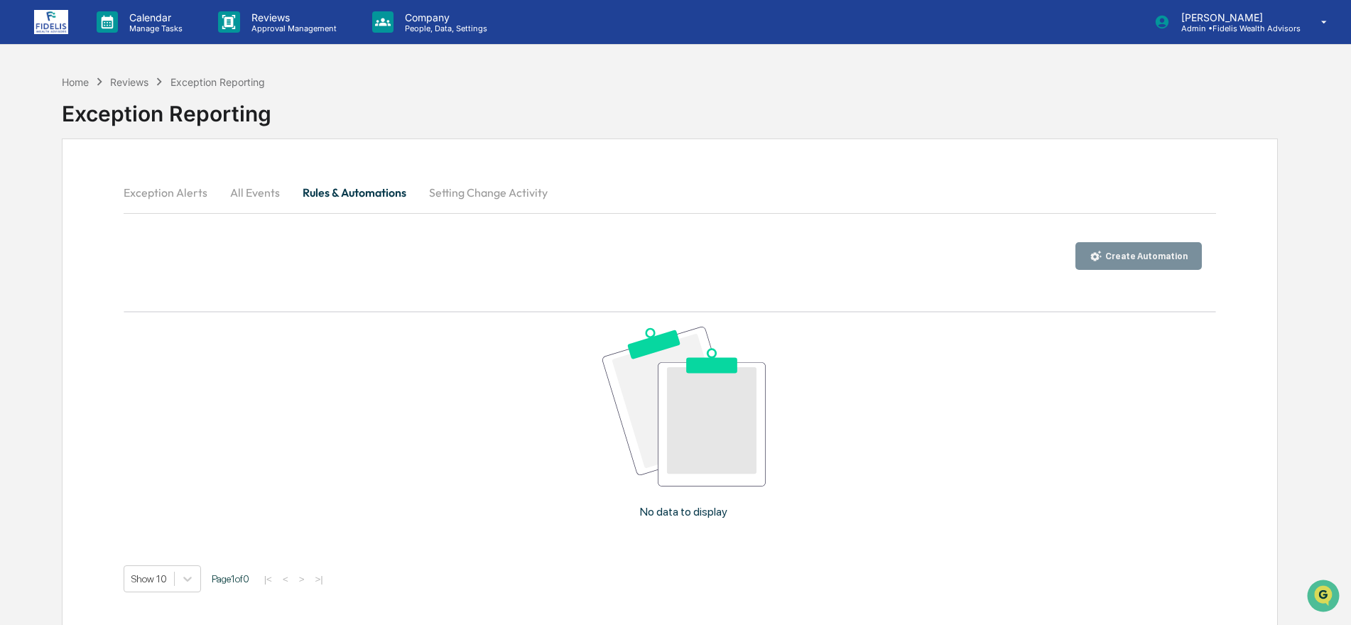
click at [479, 188] on button "Setting Change Activity" at bounding box center [488, 192] width 141 height 34
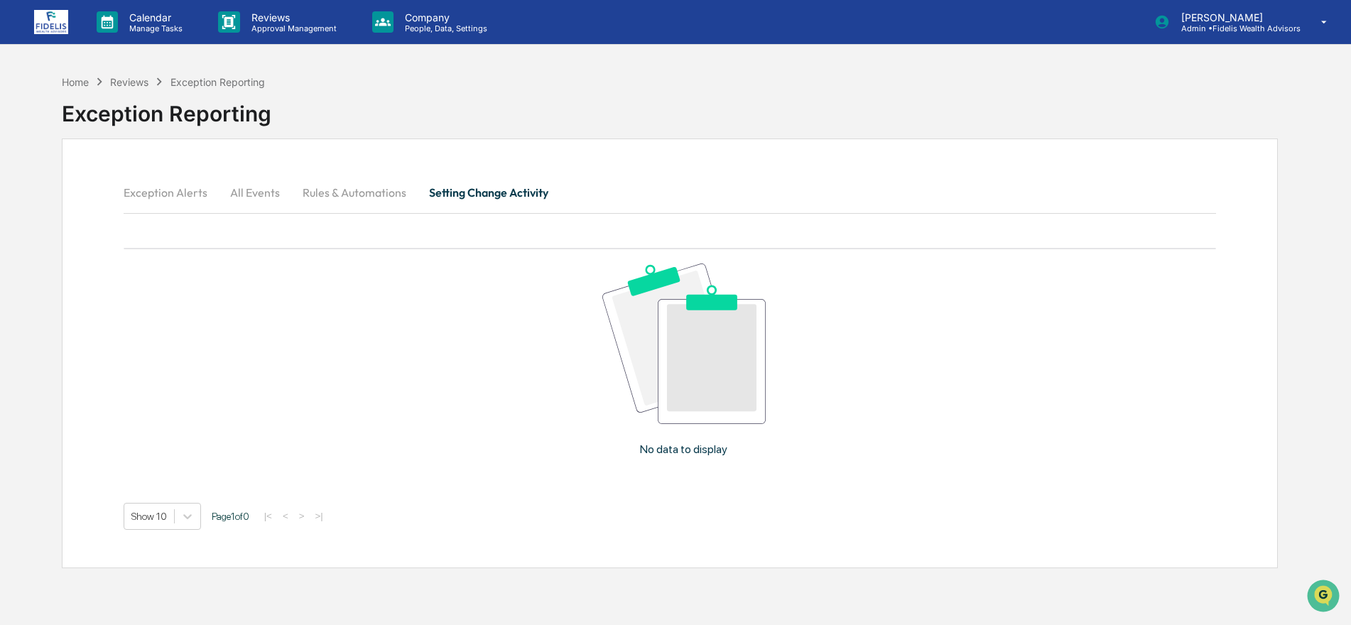
click at [268, 192] on button "All Events" at bounding box center [255, 192] width 72 height 34
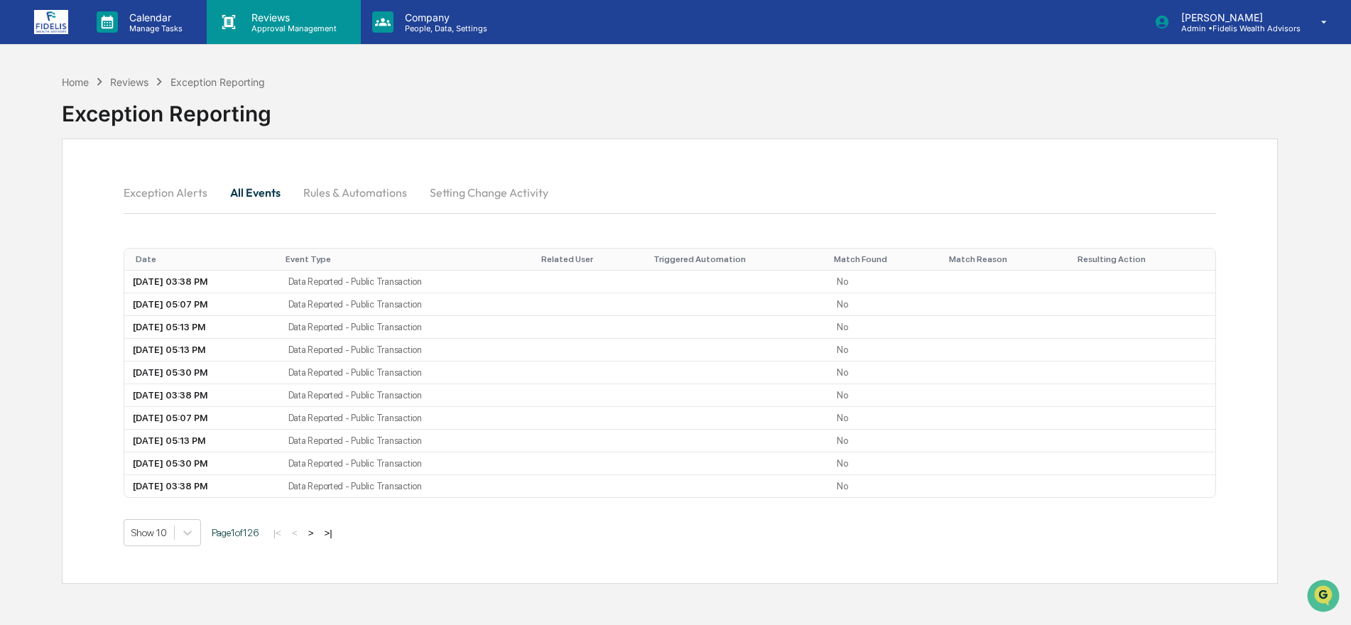
click at [268, 20] on p "Reviews" at bounding box center [292, 17] width 104 height 12
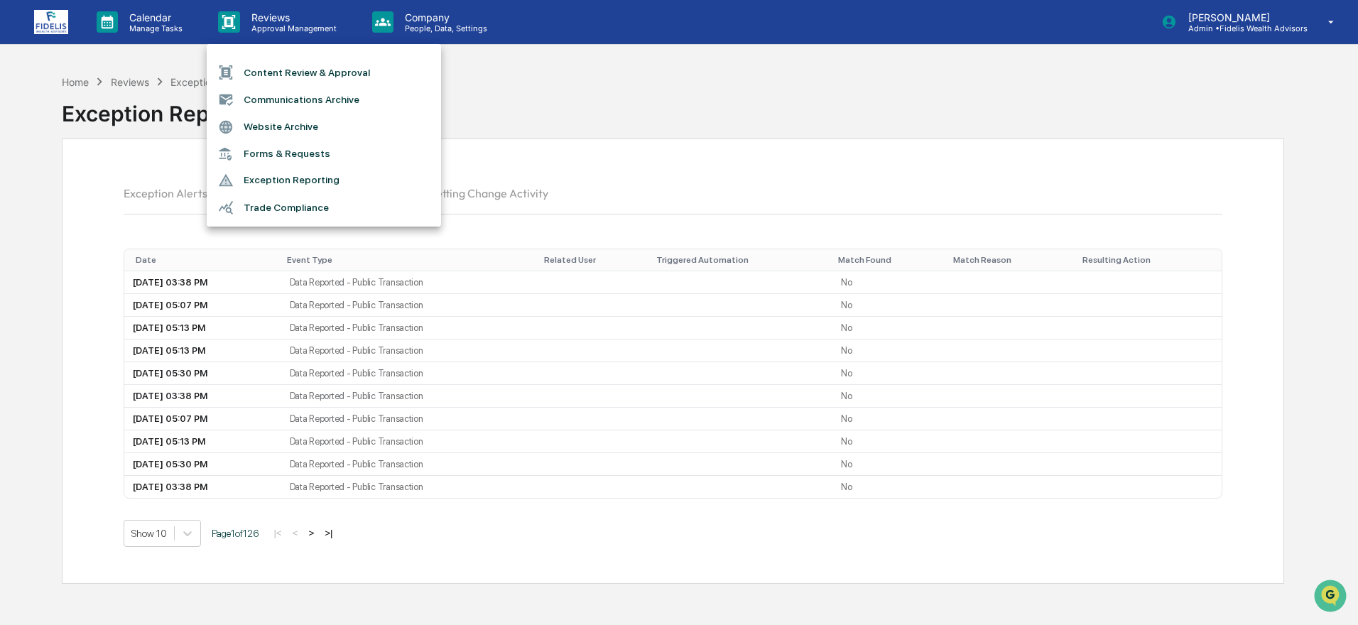
click at [401, 16] on div at bounding box center [679, 312] width 1358 height 625
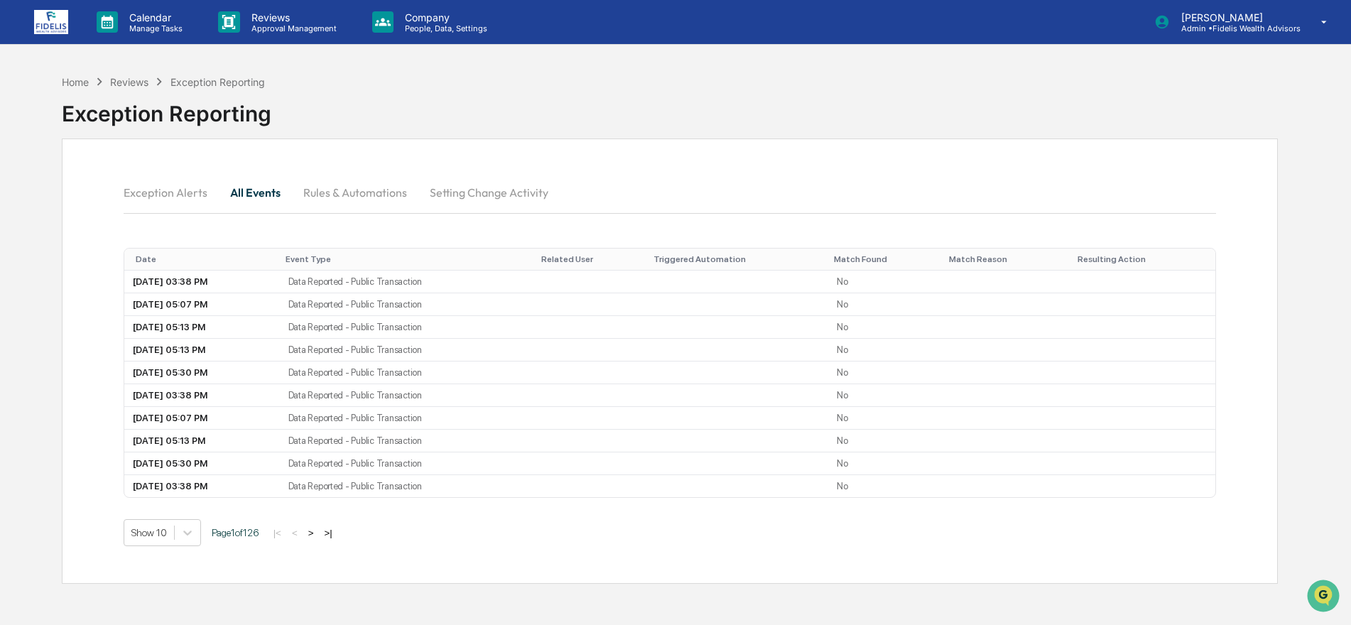
click at [411, 23] on p "People, Data, Settings" at bounding box center [444, 28] width 101 height 10
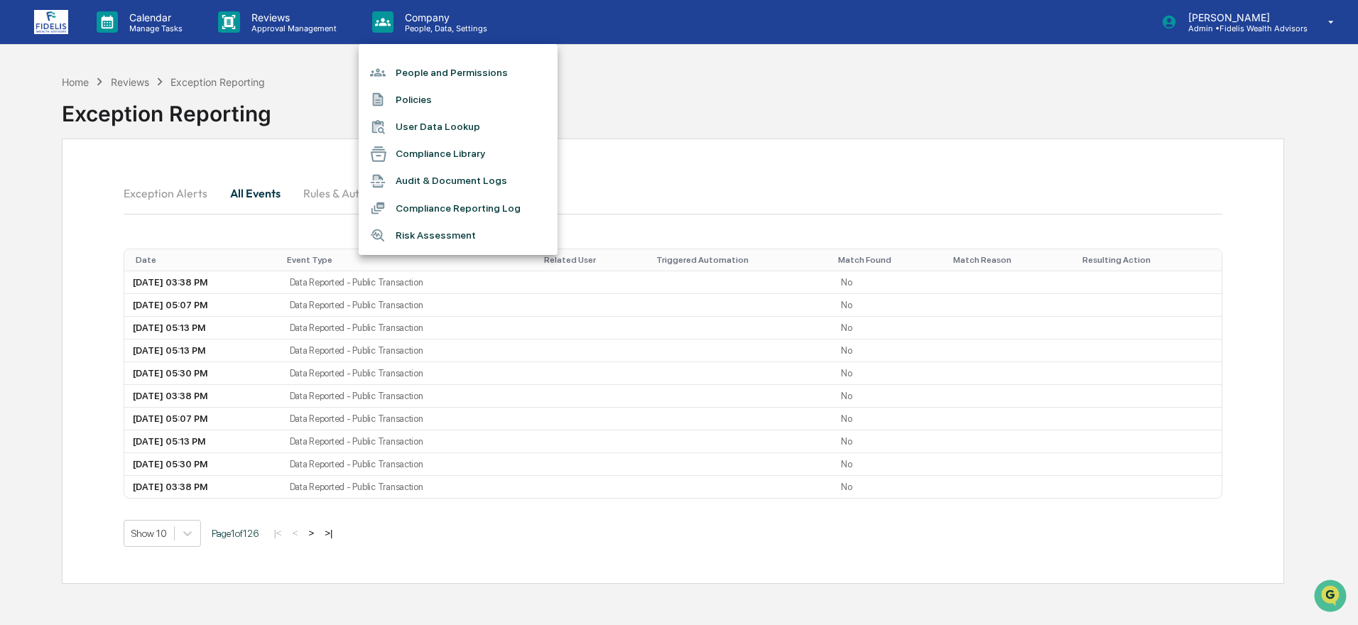
click at [646, 87] on div at bounding box center [679, 312] width 1358 height 625
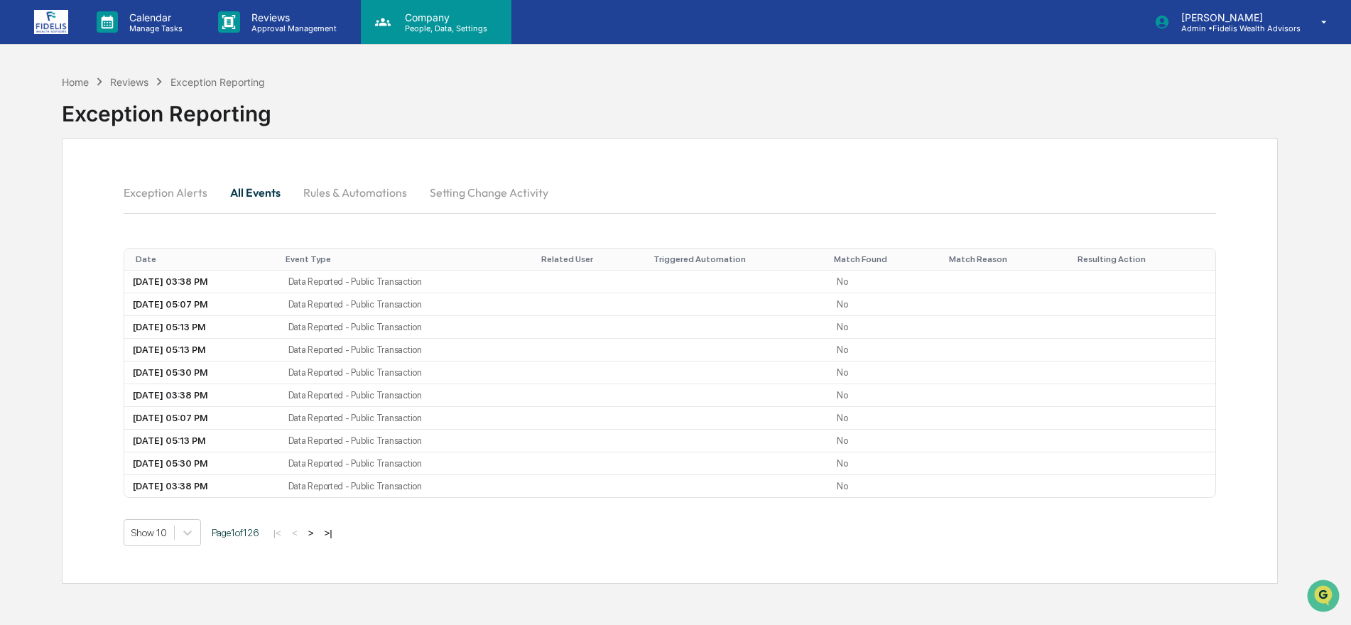
click at [418, 20] on p "Company" at bounding box center [444, 17] width 101 height 12
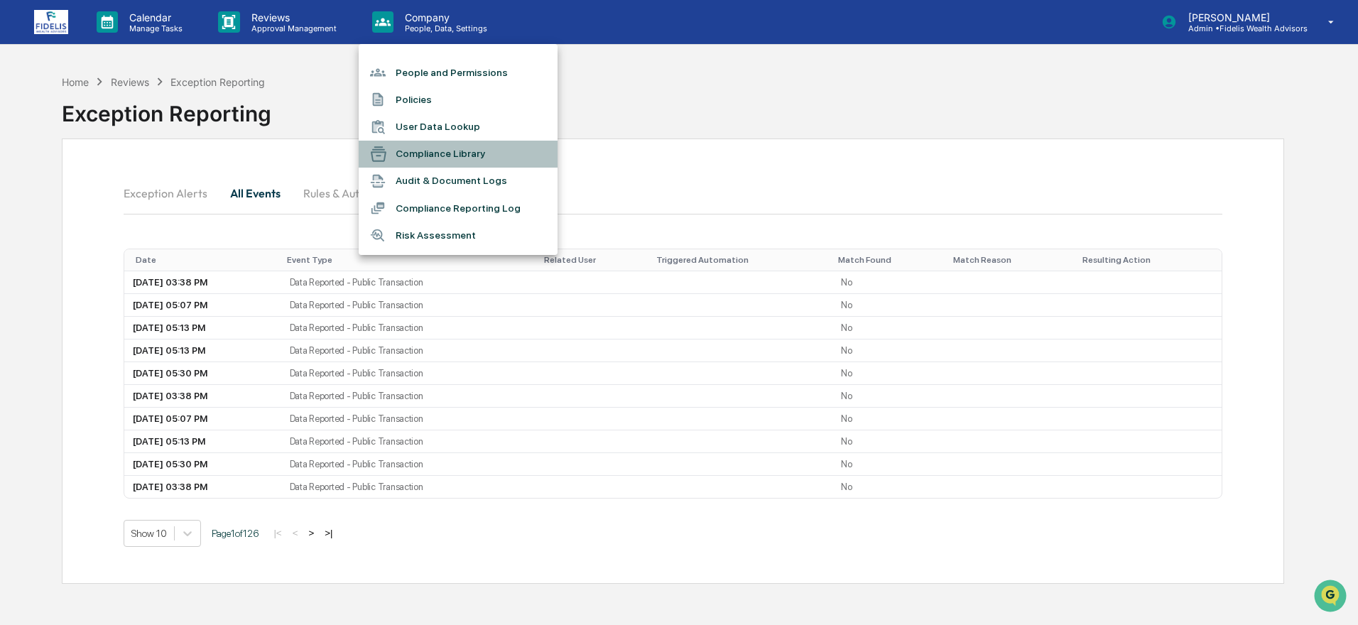
click at [425, 148] on li "Compliance Library" at bounding box center [458, 154] width 199 height 27
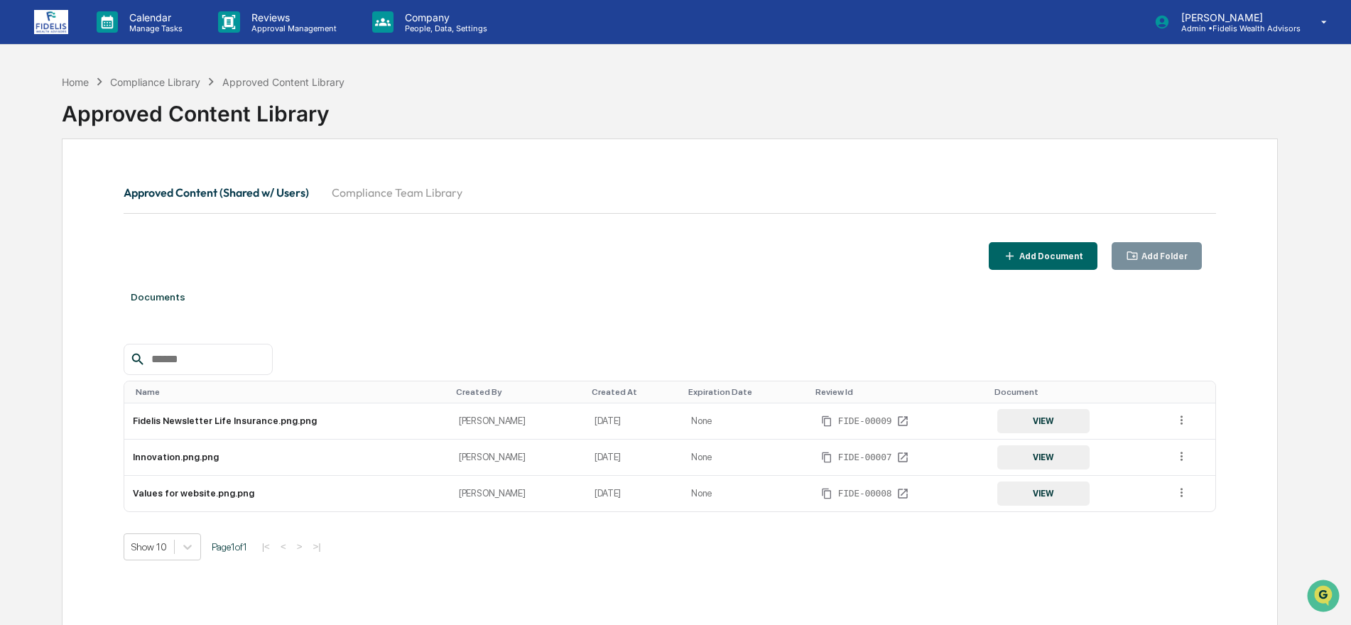
click at [398, 187] on button "Compliance Team Library" at bounding box center [396, 192] width 153 height 34
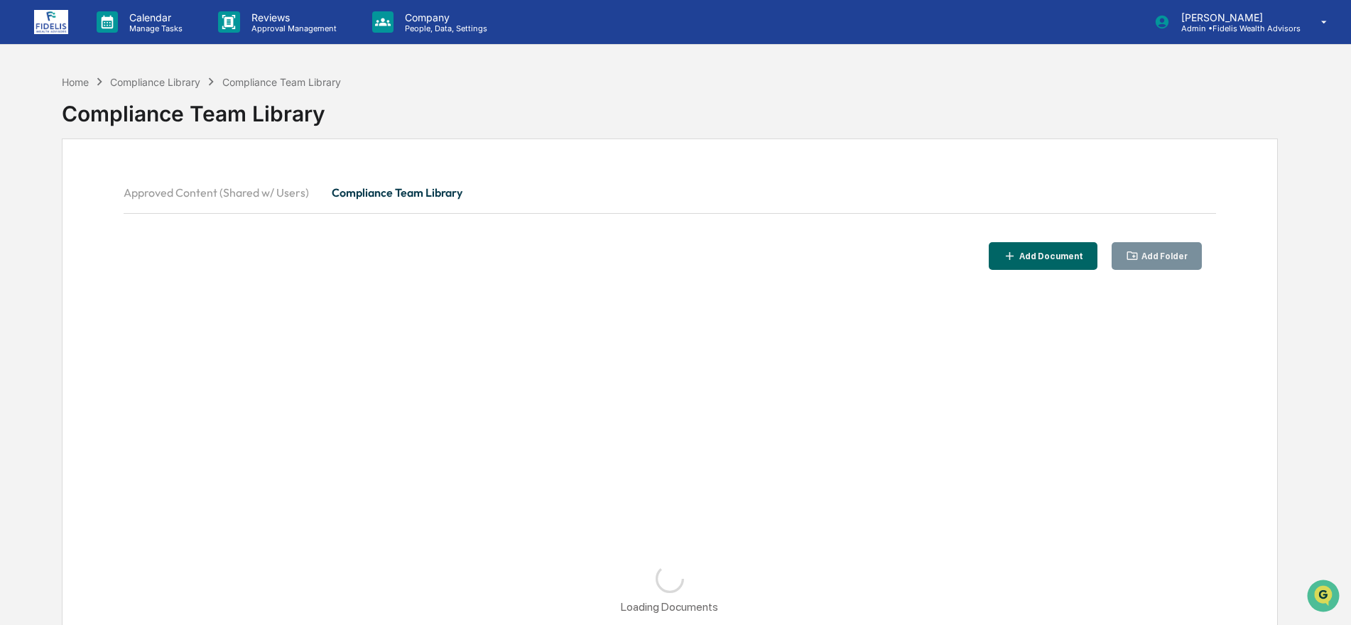
click at [195, 193] on button "Approved Content (Shared w/ Users)" at bounding box center [222, 192] width 197 height 34
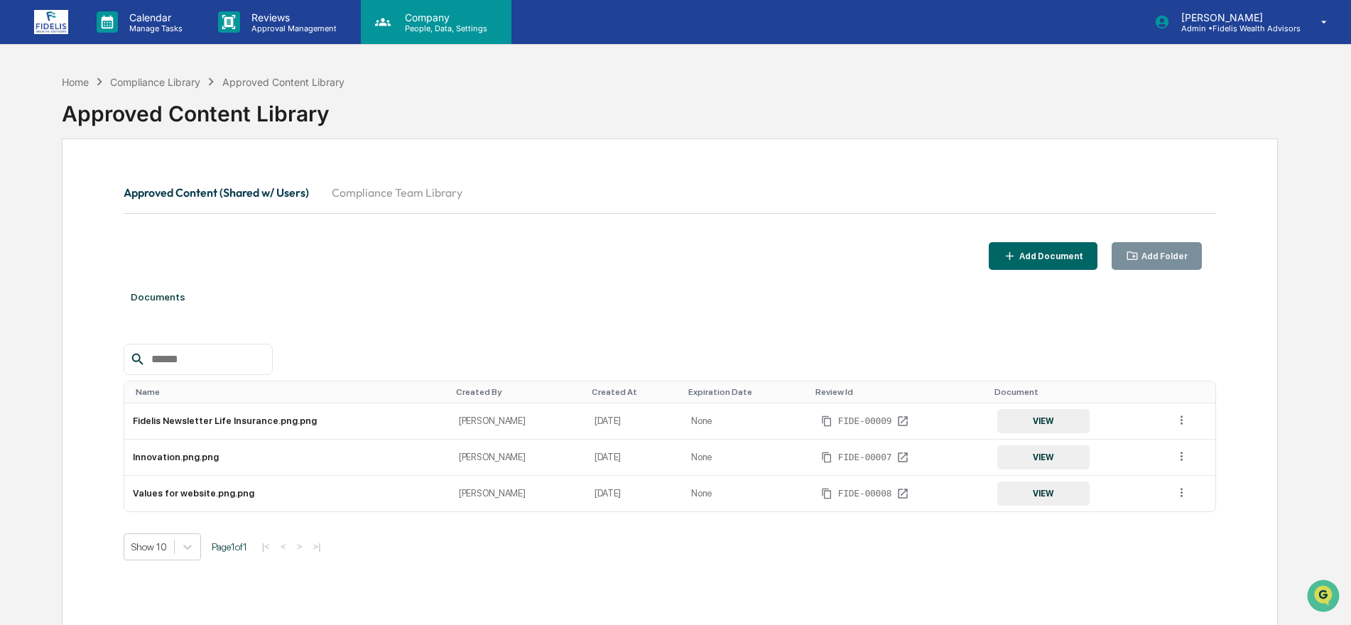
click at [401, 24] on p "People, Data, Settings" at bounding box center [444, 28] width 101 height 10
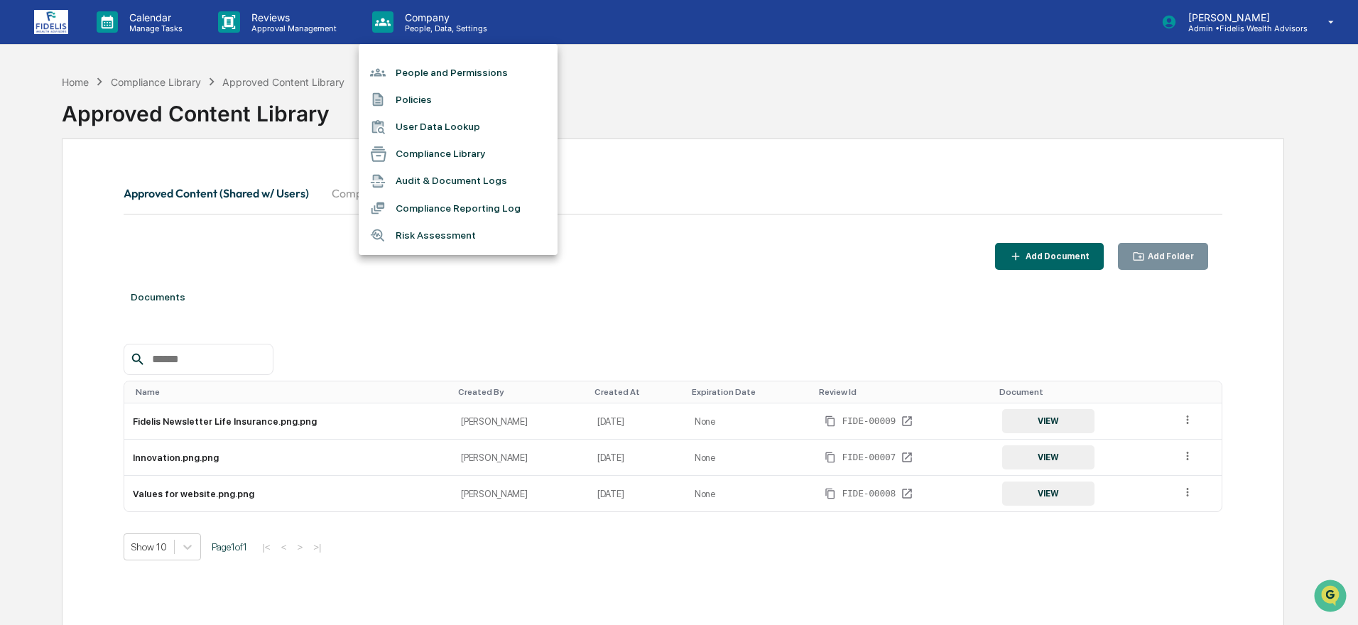
click at [421, 201] on li "Compliance Reporting Log" at bounding box center [458, 208] width 199 height 27
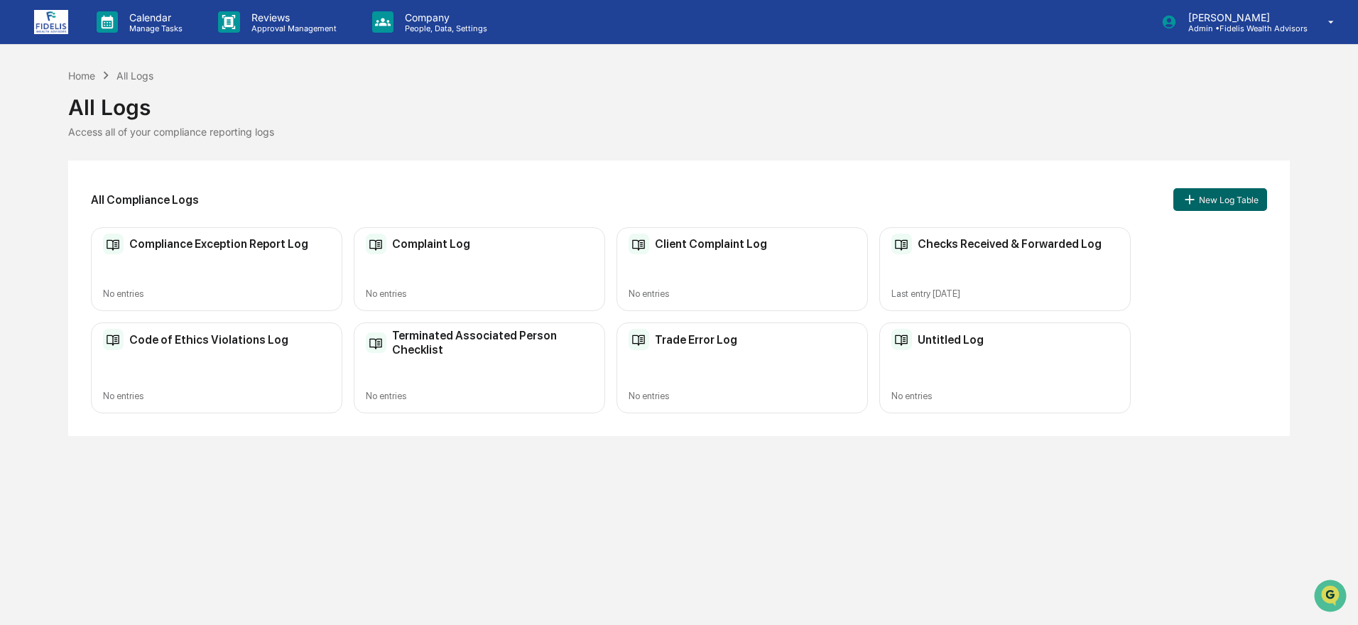
click at [707, 371] on div "Trade Error Log No entries" at bounding box center [742, 367] width 251 height 90
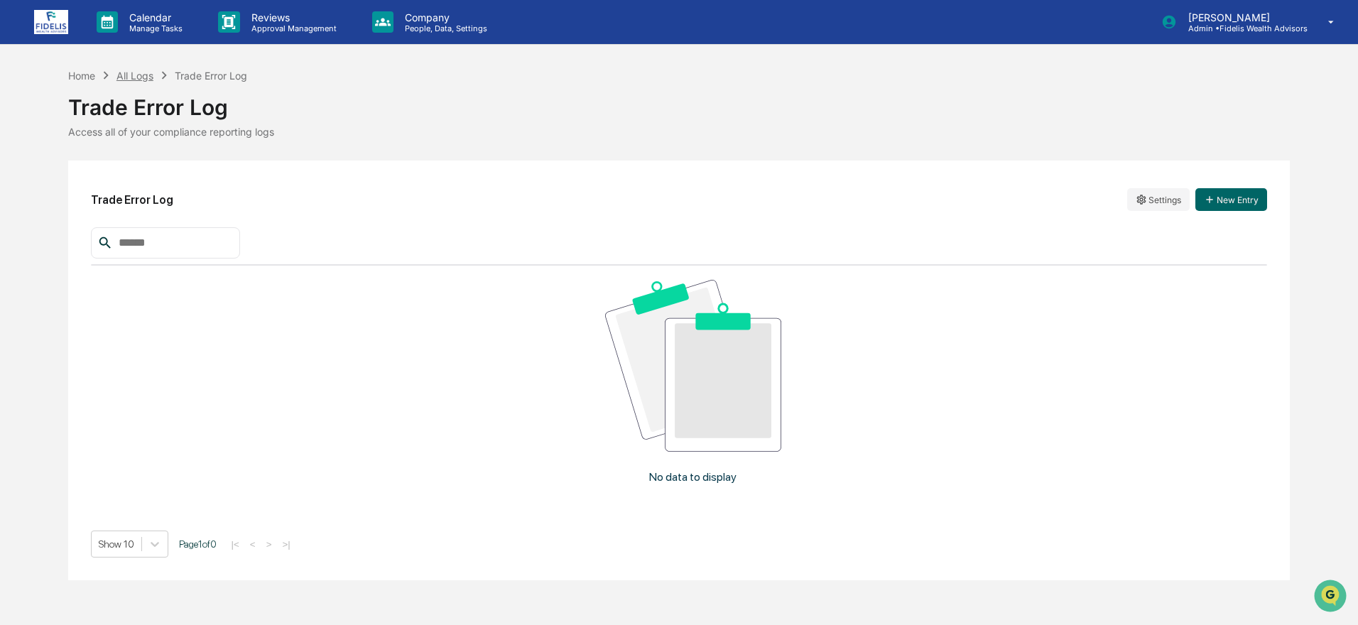
click at [126, 75] on div "All Logs" at bounding box center [134, 76] width 37 height 12
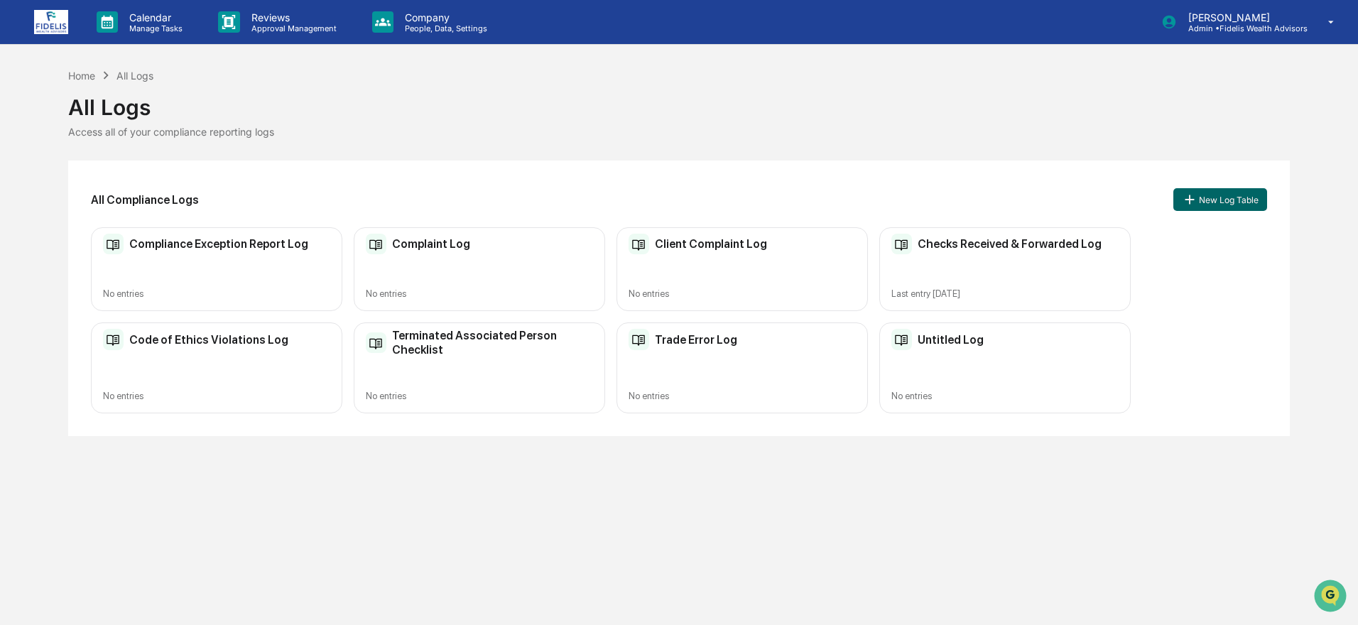
click at [951, 256] on div "Checks Received & Forwarded Log Last entry [DATE]" at bounding box center [1004, 269] width 251 height 85
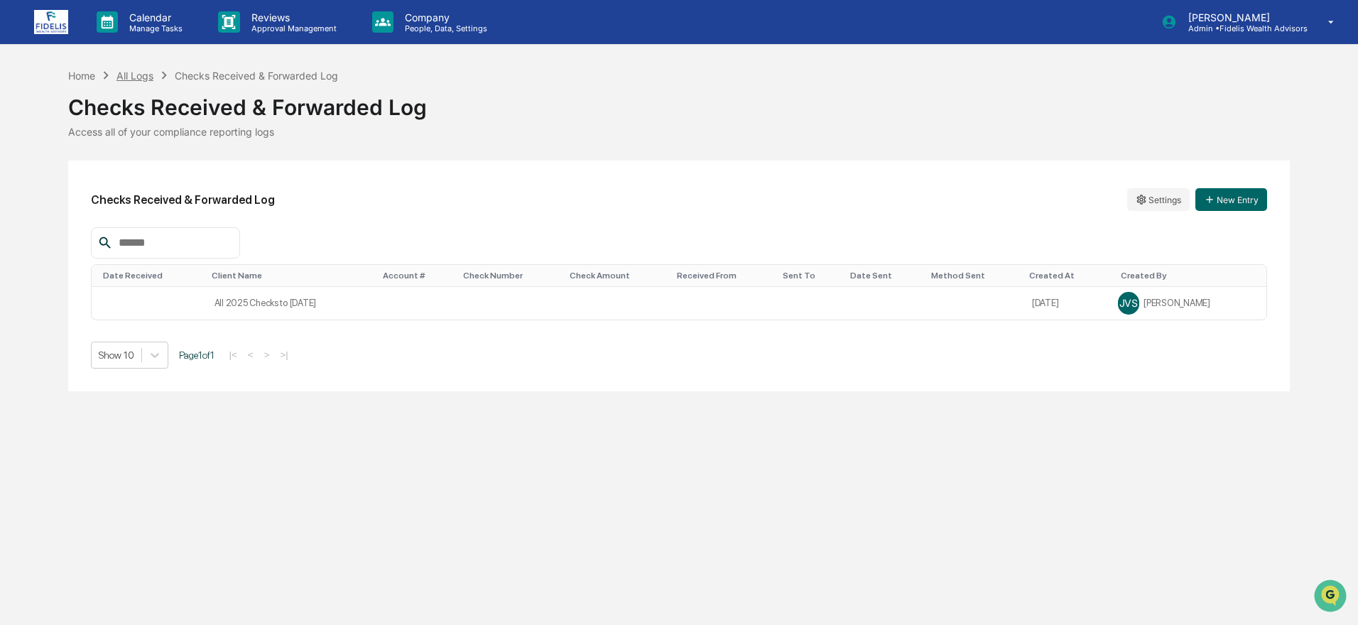
click at [130, 70] on div "All Logs" at bounding box center [134, 76] width 37 height 12
